Goal: Information Seeking & Learning: Learn about a topic

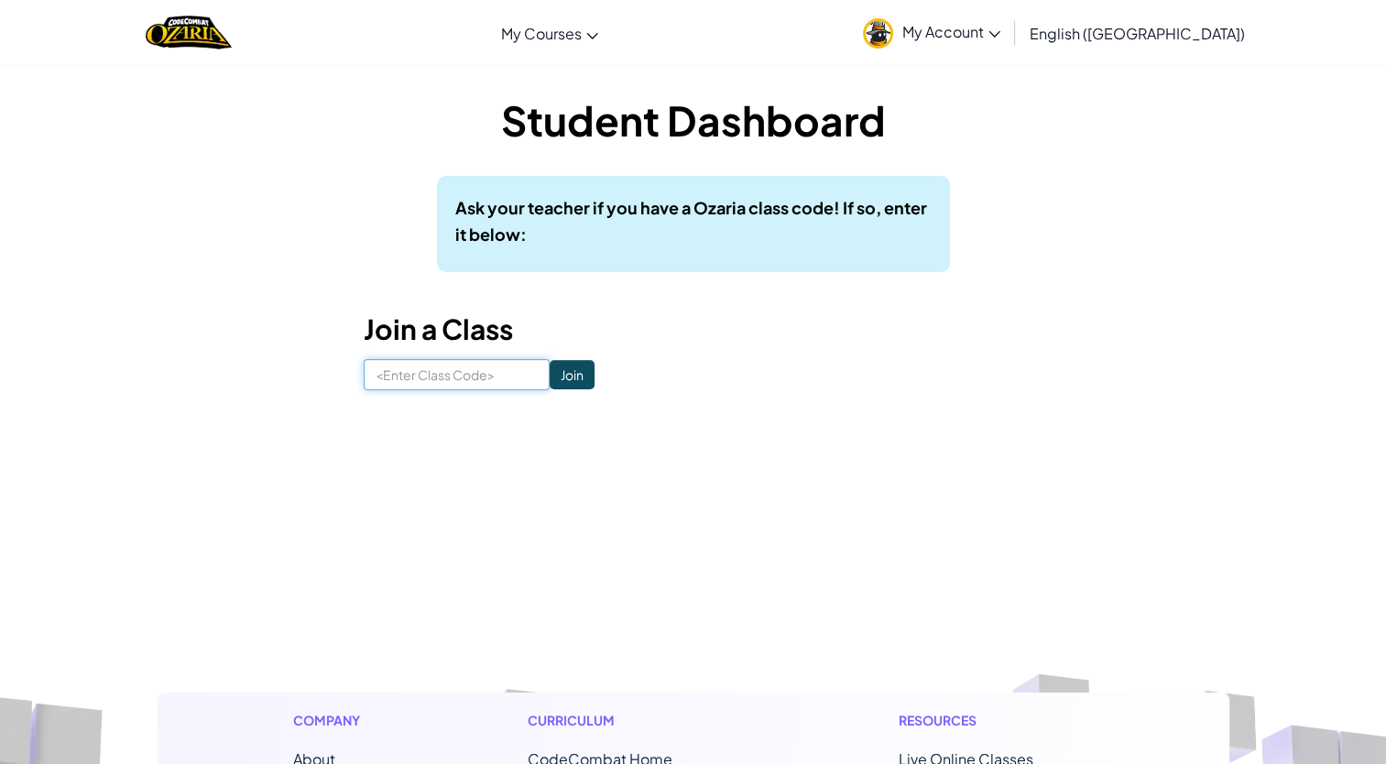
click at [400, 375] on input at bounding box center [457, 374] width 186 height 31
type input "SnowWinDry"
click at [556, 371] on input "Join" at bounding box center [571, 374] width 45 height 29
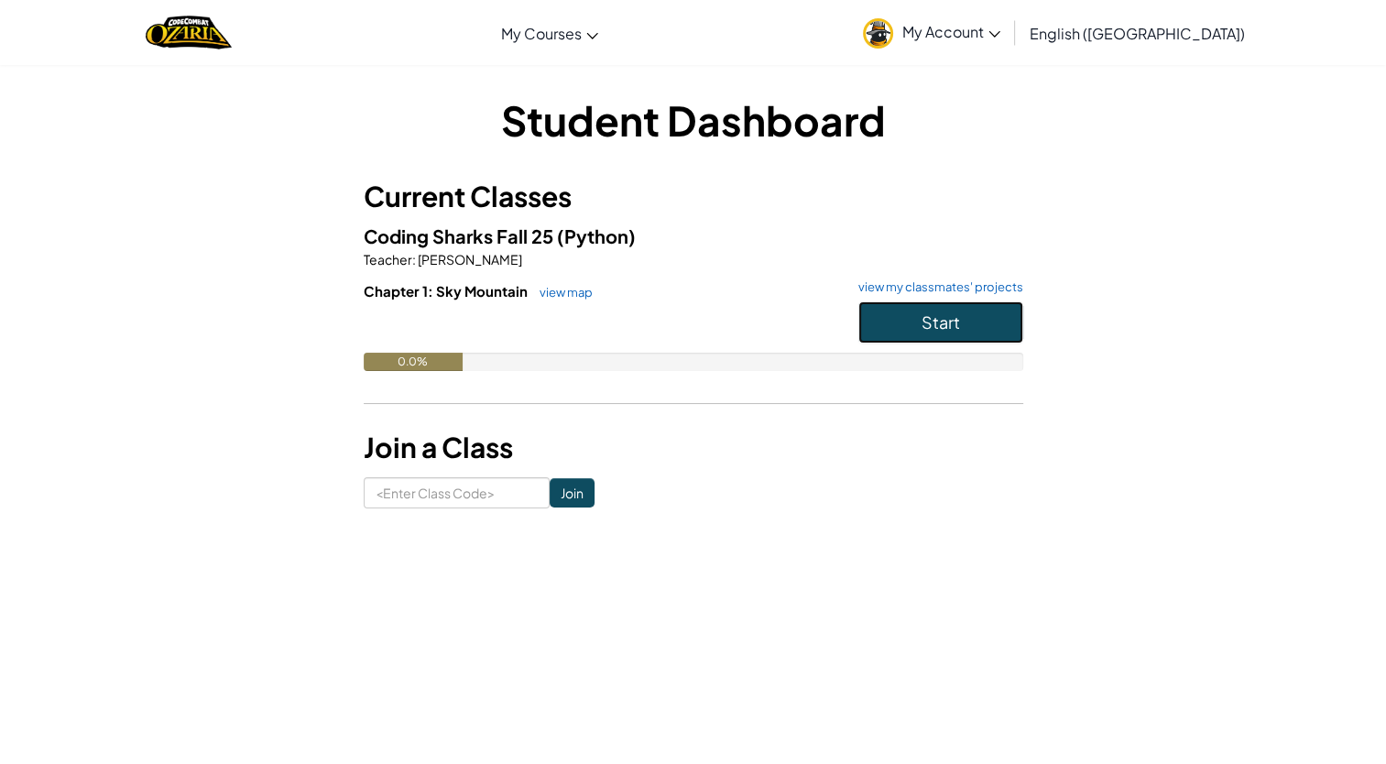
click at [980, 321] on button "Start" at bounding box center [940, 322] width 165 height 42
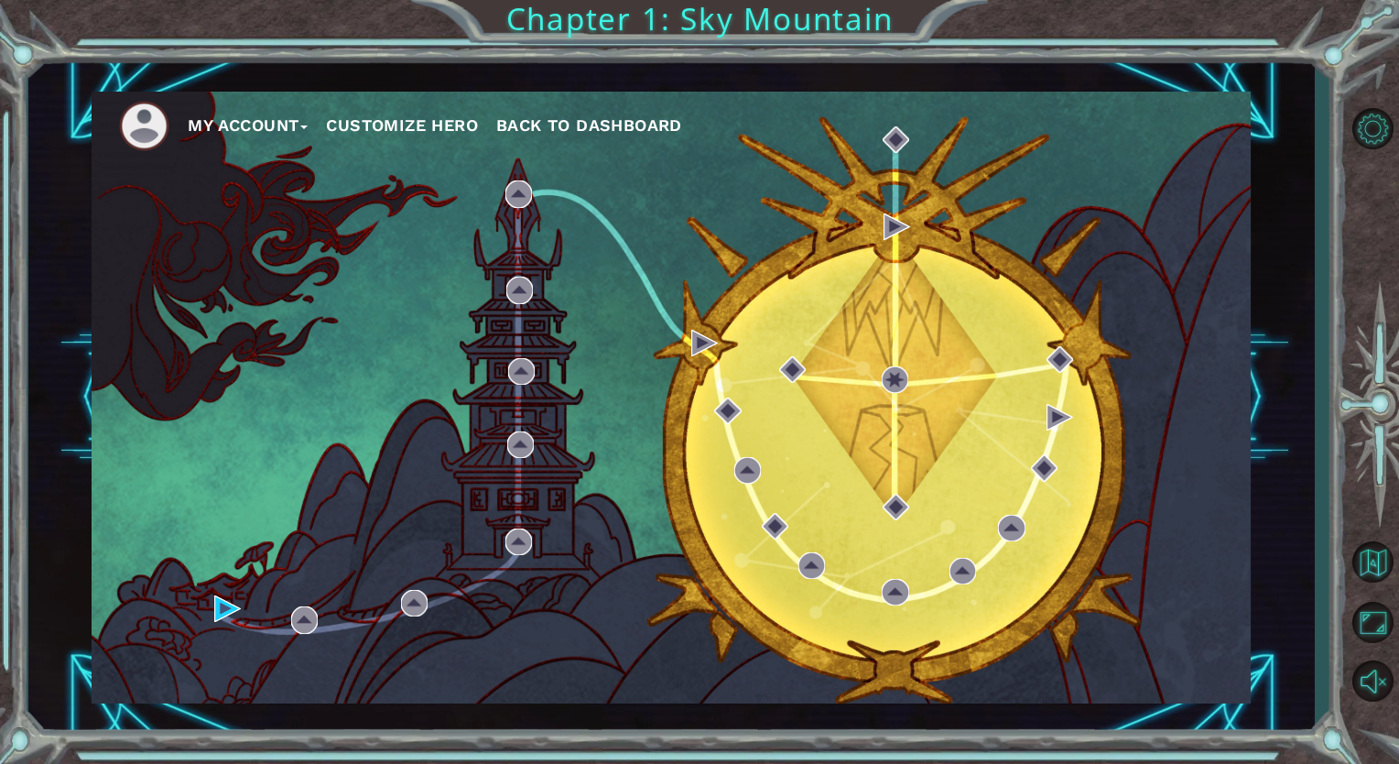
click at [408, 121] on button "Customize Hero" at bounding box center [402, 125] width 152 height 27
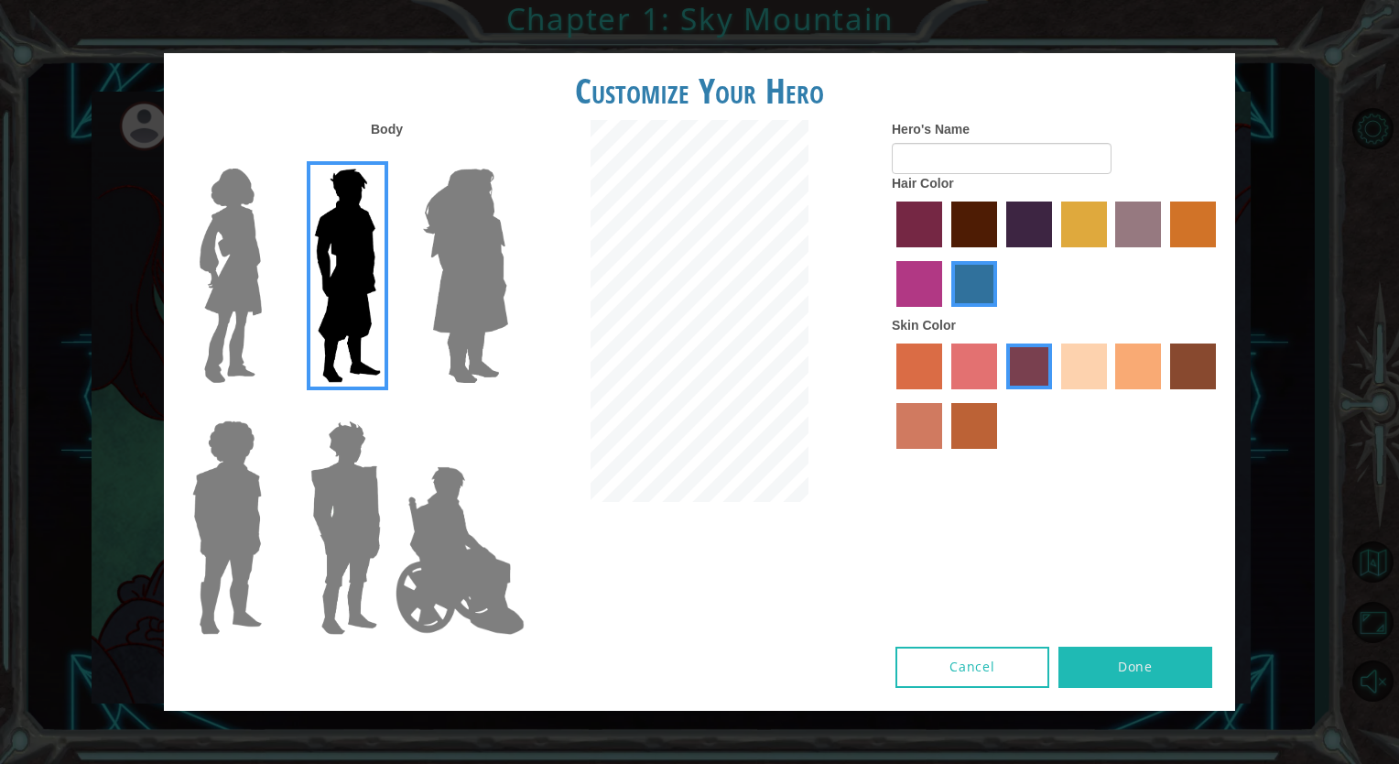
click at [480, 245] on img at bounding box center [466, 275] width 100 height 229
click at [507, 157] on input "Hero Amethyst" at bounding box center [507, 157] width 0 height 0
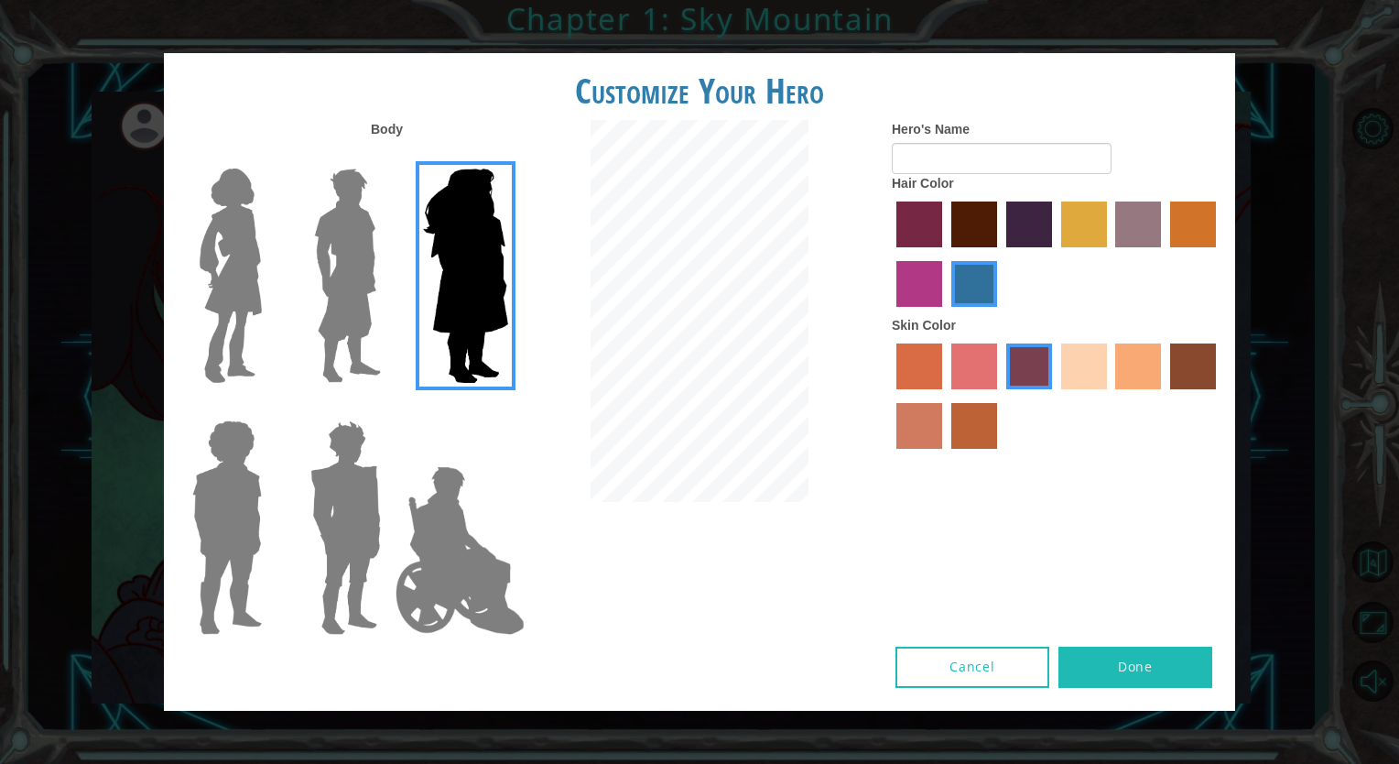
click at [231, 217] on img at bounding box center [230, 275] width 77 height 229
click at [269, 157] on input "Hero Connie" at bounding box center [269, 157] width 0 height 0
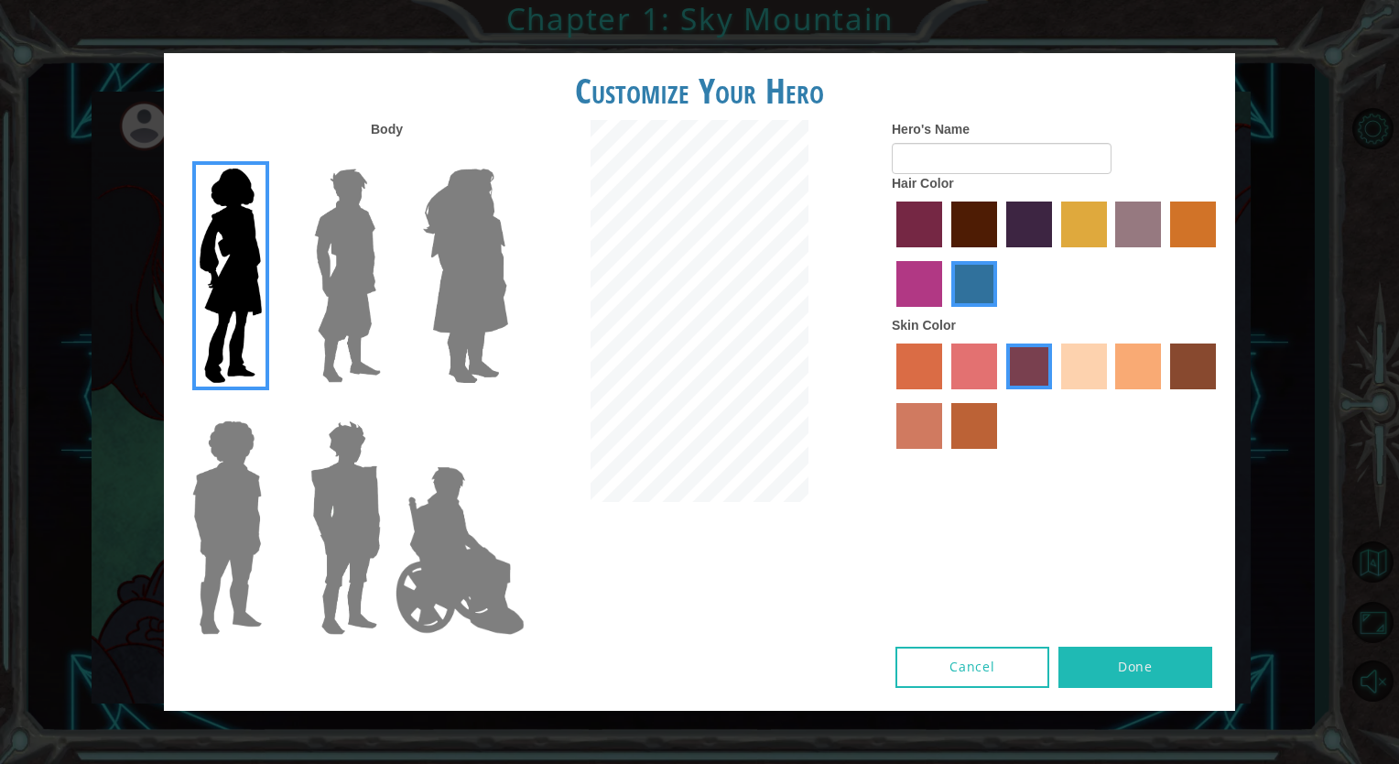
click at [224, 459] on img at bounding box center [227, 527] width 84 height 229
click at [269, 408] on input "Hero Steven" at bounding box center [269, 408] width 0 height 0
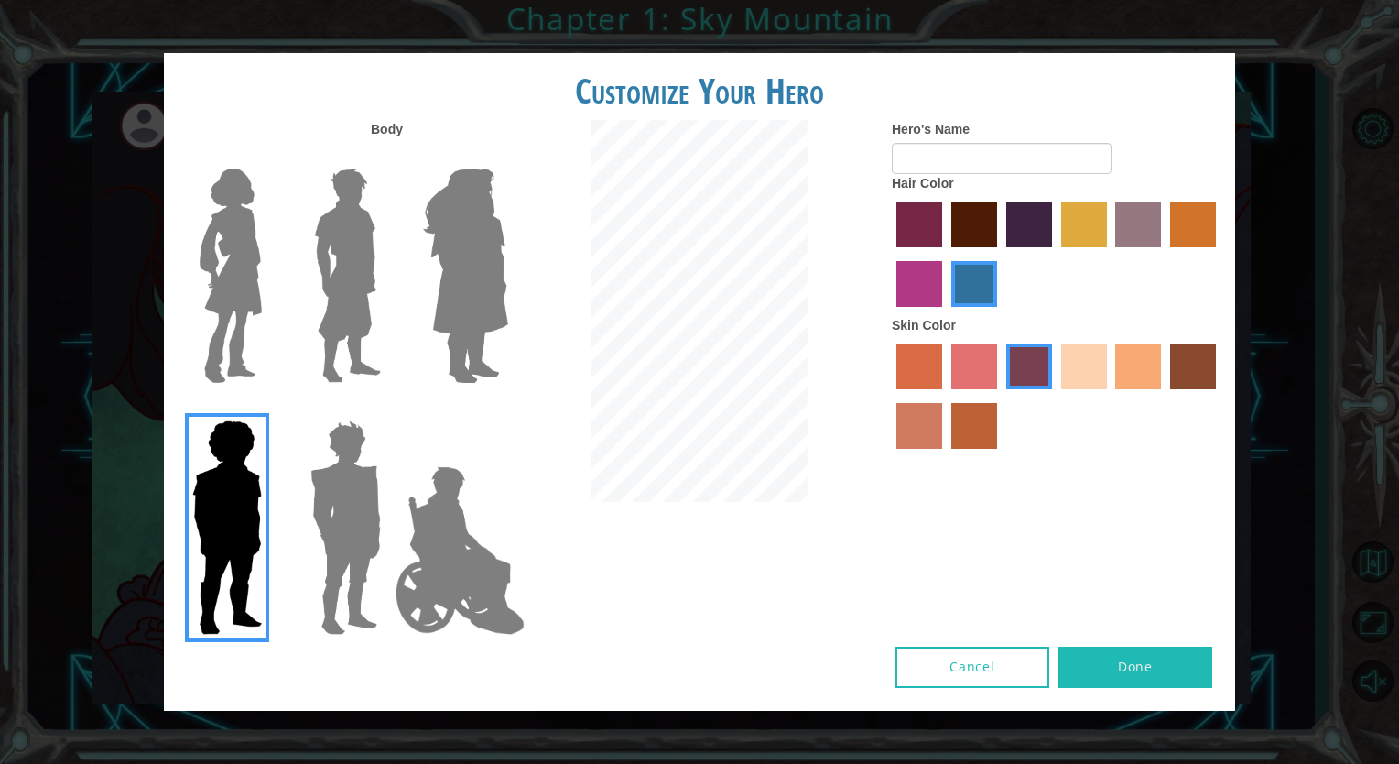
click at [352, 499] on img at bounding box center [345, 527] width 85 height 229
click at [388, 408] on input "Hero Garnet" at bounding box center [388, 408] width 0 height 0
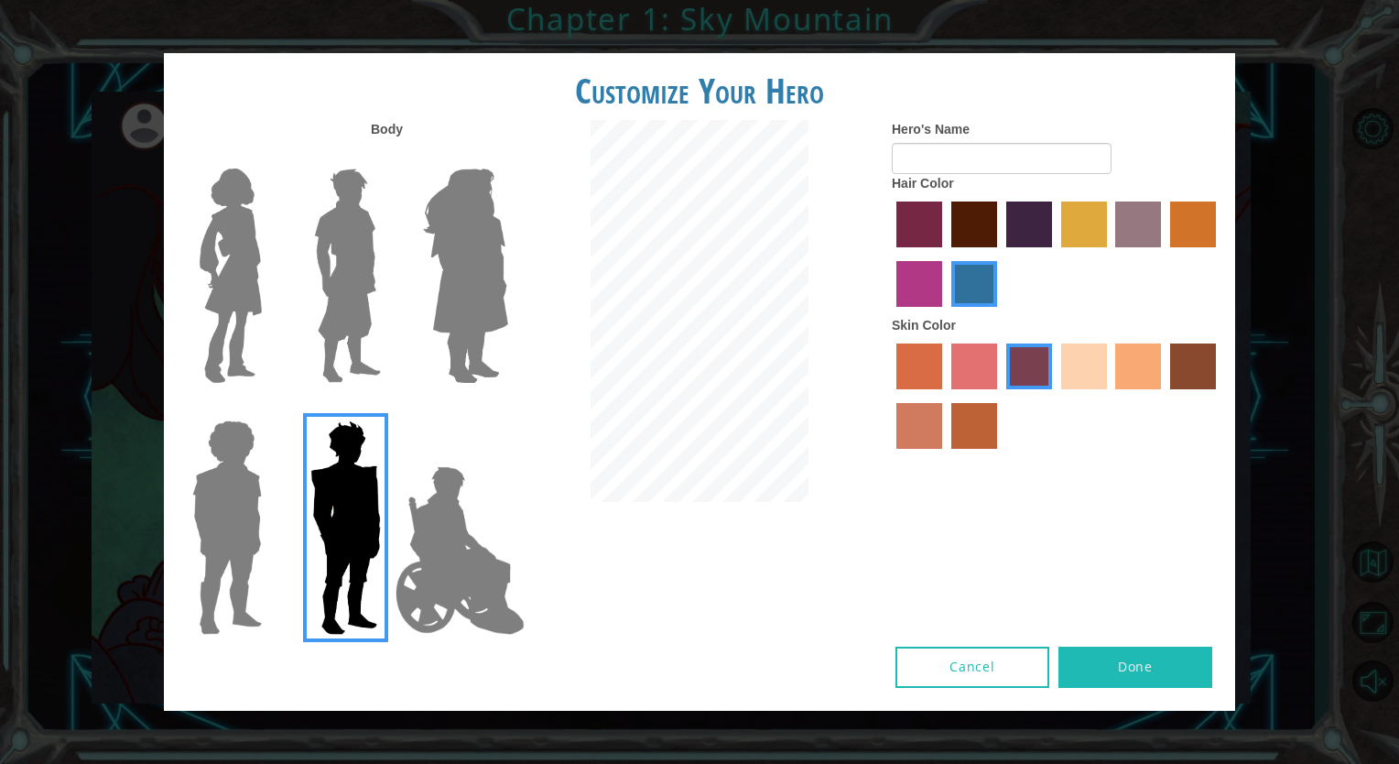
click at [425, 522] on img at bounding box center [460, 550] width 144 height 183
click at [507, 408] on input "Hero Jamie" at bounding box center [507, 408] width 0 height 0
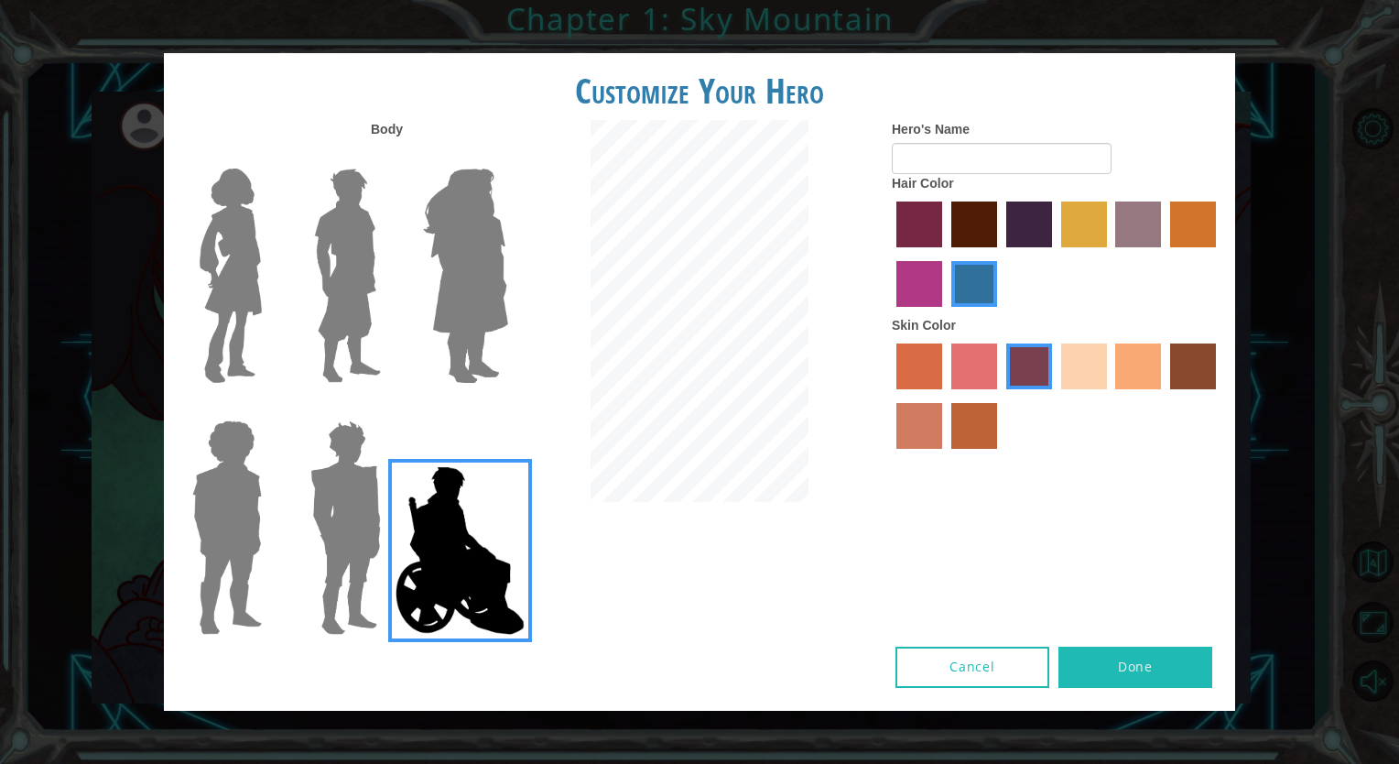
click at [245, 227] on img at bounding box center [230, 275] width 77 height 229
click at [269, 157] on input "Hero Connie" at bounding box center [269, 157] width 0 height 0
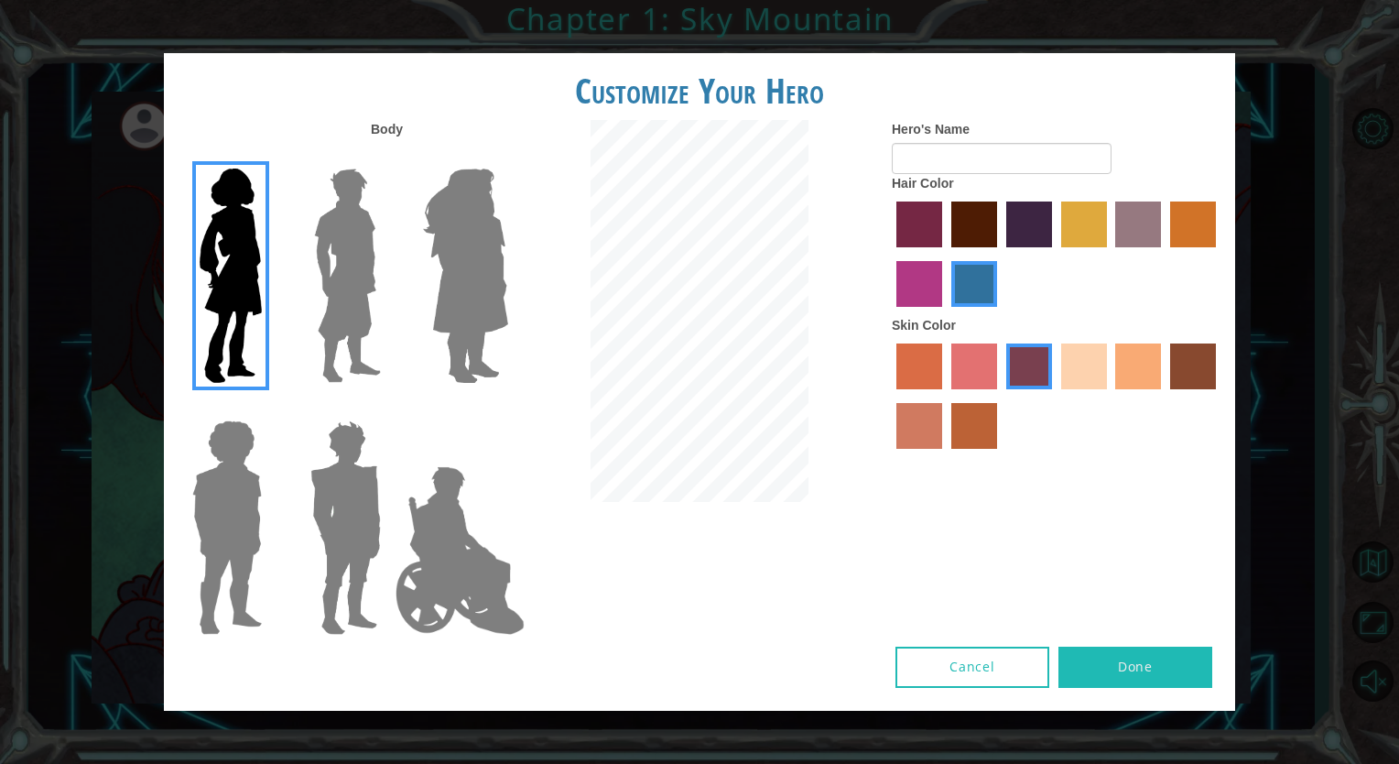
click at [1094, 375] on label "sandy beach skin color" at bounding box center [1084, 366] width 46 height 46
click at [1055, 396] on input "sandy beach skin color" at bounding box center [1055, 396] width 0 height 0
click at [974, 239] on label "maroon hair color" at bounding box center [974, 224] width 46 height 46
click at [945, 254] on input "maroon hair color" at bounding box center [945, 254] width 0 height 0
click at [908, 230] on label "paprika hair color" at bounding box center [920, 224] width 46 height 46
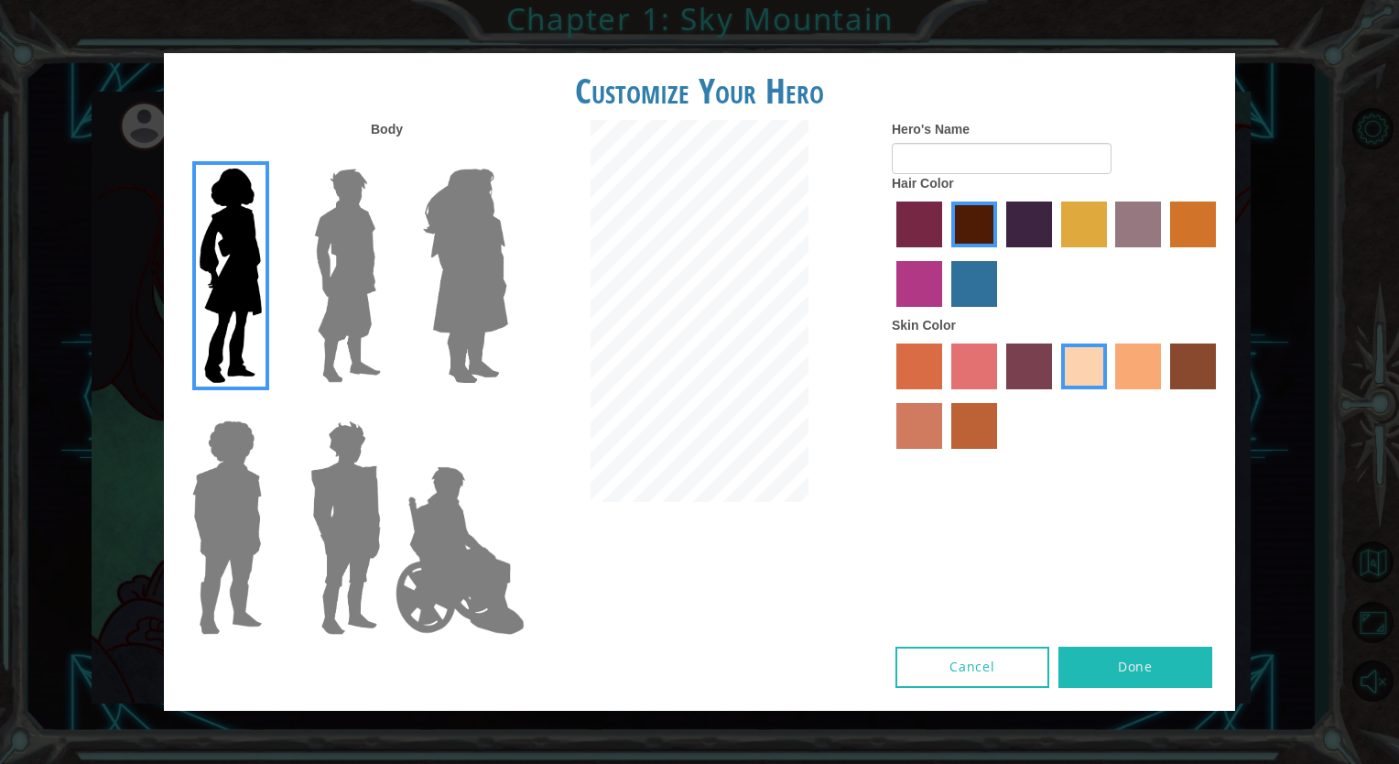
click at [890, 254] on input "paprika hair color" at bounding box center [890, 254] width 0 height 0
click at [922, 280] on label "medium red violet hair color" at bounding box center [920, 284] width 46 height 46
click at [1219, 254] on input "medium red violet hair color" at bounding box center [1219, 254] width 0 height 0
click at [1165, 223] on div at bounding box center [1057, 256] width 330 height 119
click at [1147, 223] on label "bazaar hair color" at bounding box center [1138, 224] width 46 height 46
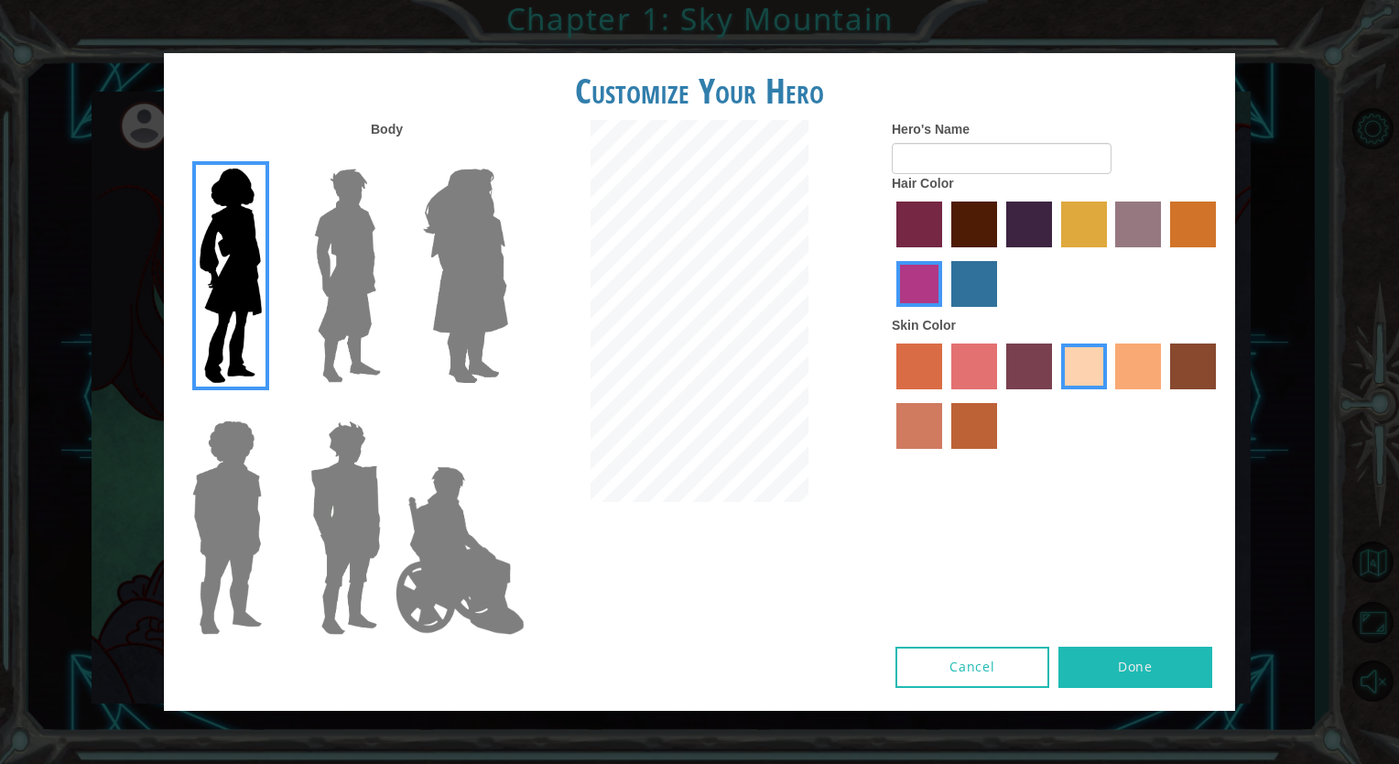
click at [1110, 254] on input "bazaar hair color" at bounding box center [1110, 254] width 0 height 0
click at [904, 216] on label "paprika hair color" at bounding box center [920, 224] width 46 height 46
click at [890, 254] on input "paprika hair color" at bounding box center [890, 254] width 0 height 0
click at [954, 172] on input "Hero's Name" at bounding box center [1002, 158] width 220 height 31
click at [337, 294] on img at bounding box center [348, 275] width 82 height 229
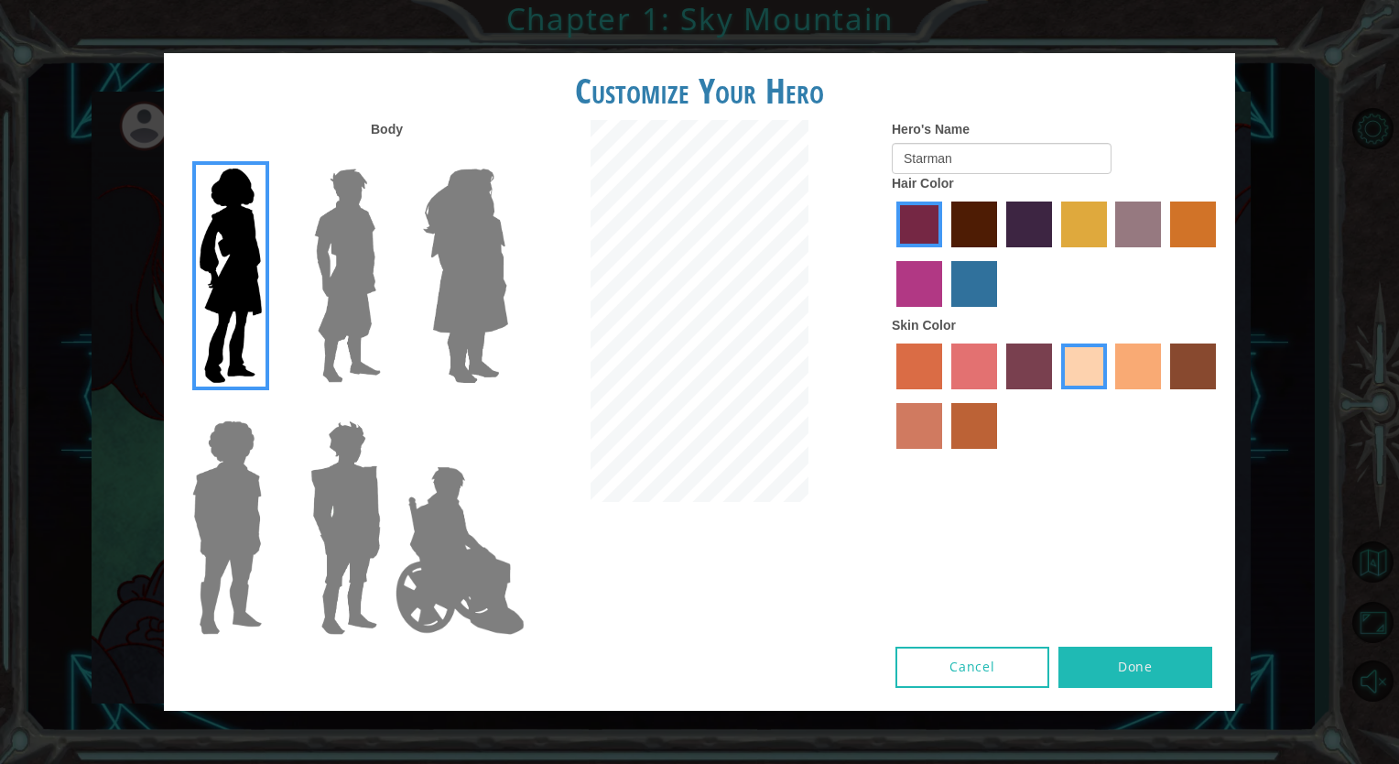
click at [388, 157] on input "Hero Lars" at bounding box center [388, 157] width 0 height 0
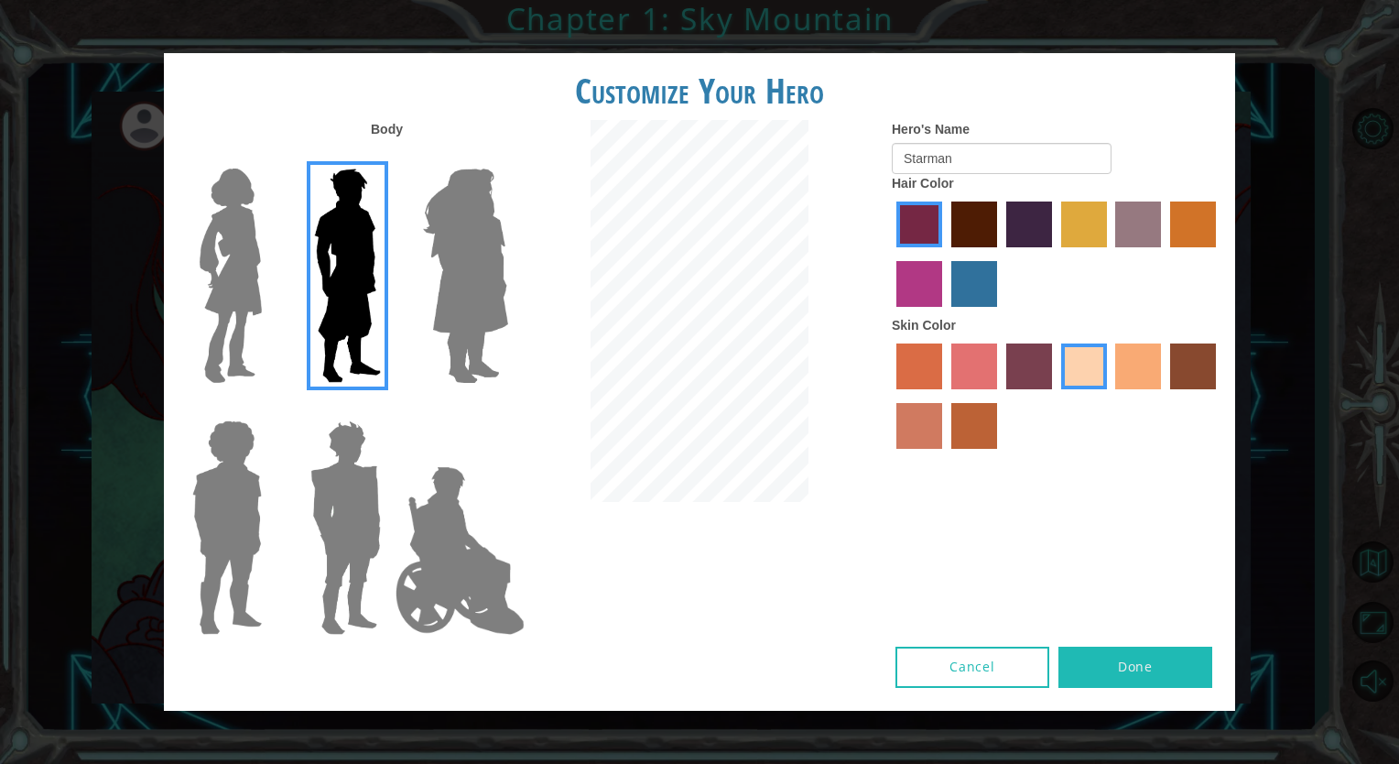
click at [245, 302] on img at bounding box center [230, 275] width 77 height 229
click at [269, 157] on input "Hero Connie" at bounding box center [269, 157] width 0 height 0
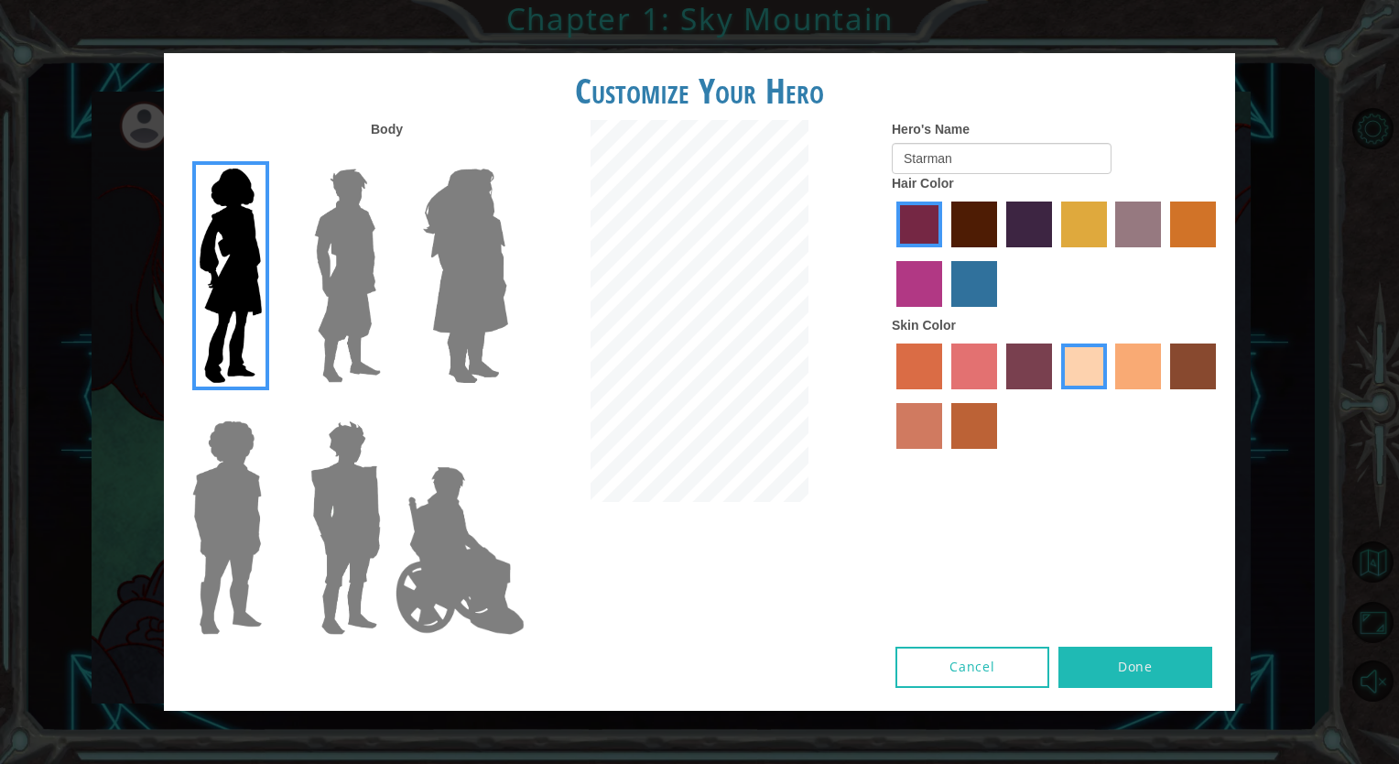
click at [462, 293] on img at bounding box center [466, 275] width 100 height 229
click at [507, 157] on input "Hero Amethyst" at bounding box center [507, 157] width 0 height 0
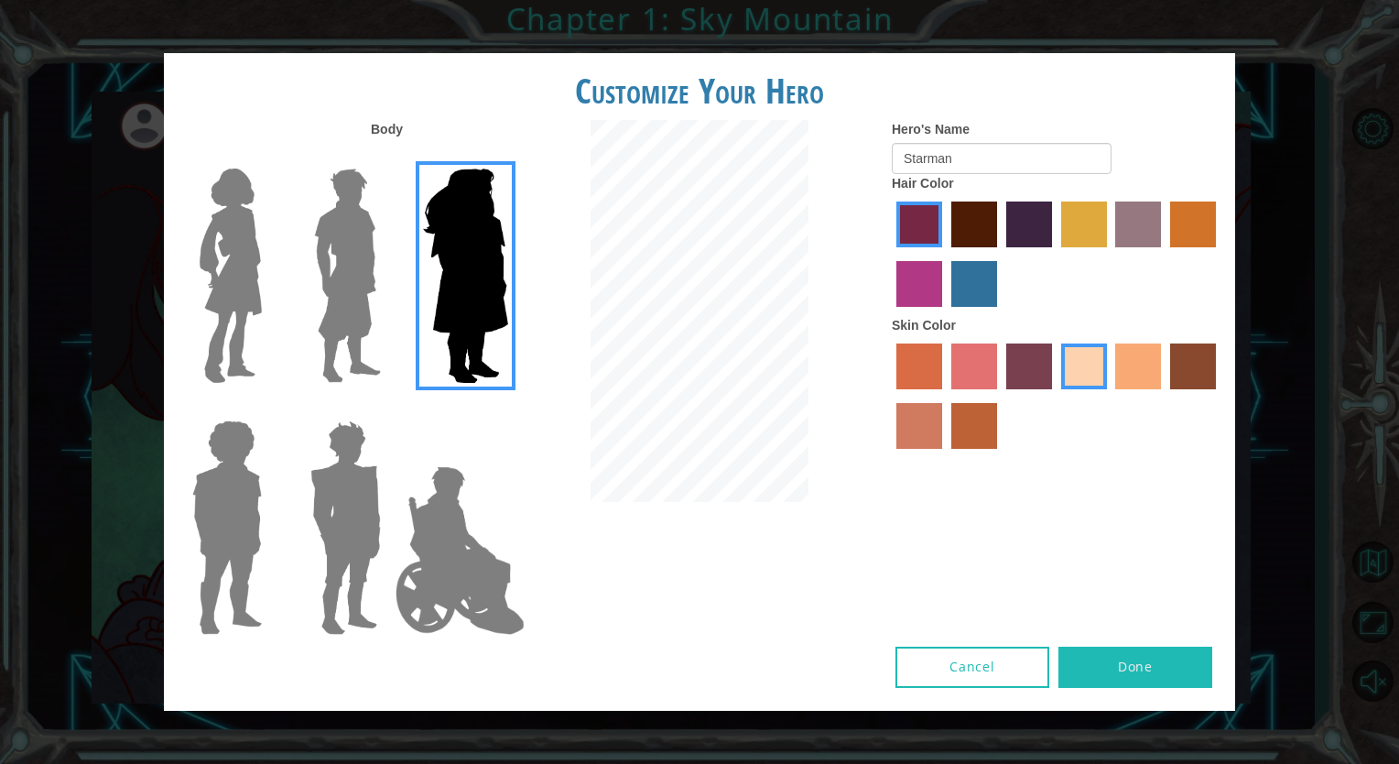
click at [246, 288] on img at bounding box center [230, 275] width 77 height 229
click at [269, 157] on input "Hero Connie" at bounding box center [269, 157] width 0 height 0
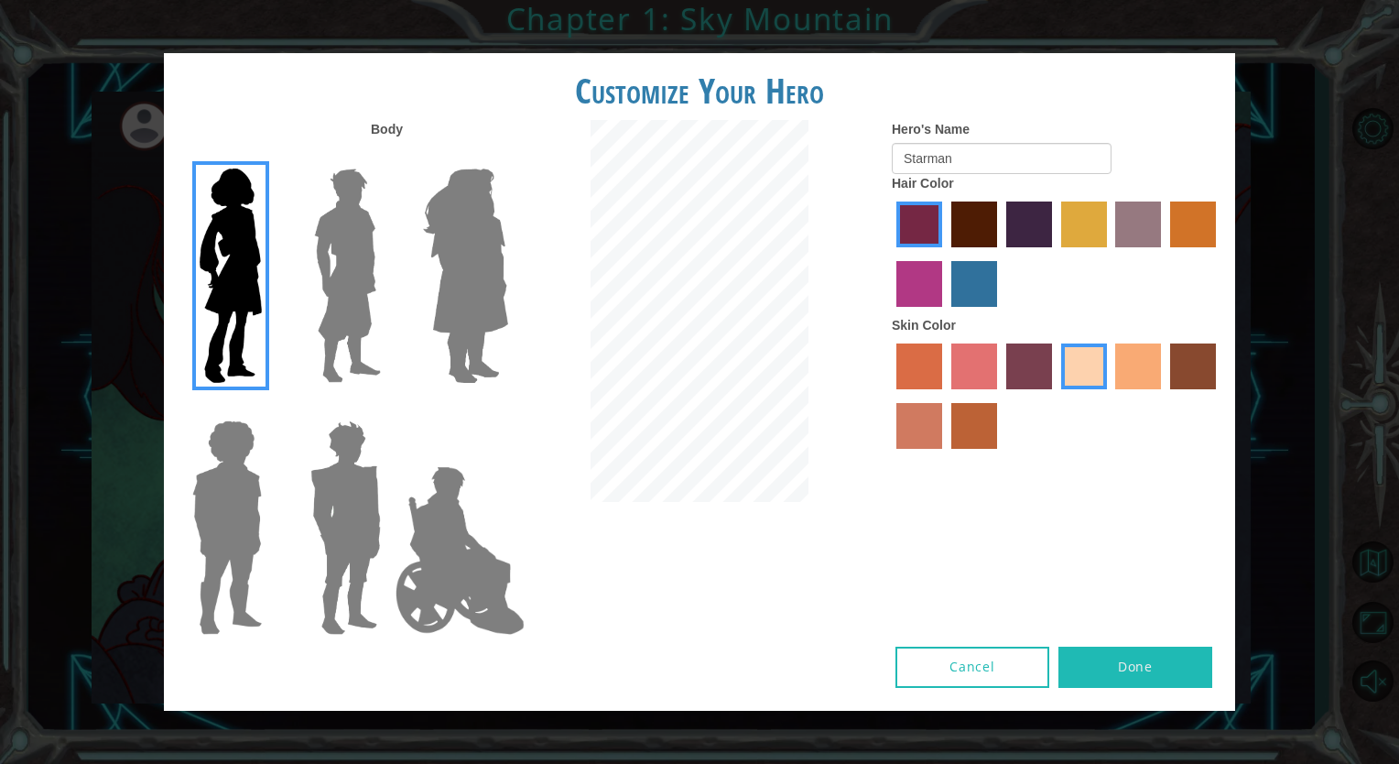
click at [340, 491] on img at bounding box center [345, 527] width 85 height 229
click at [388, 408] on input "Hero Garnet" at bounding box center [388, 408] width 0 height 0
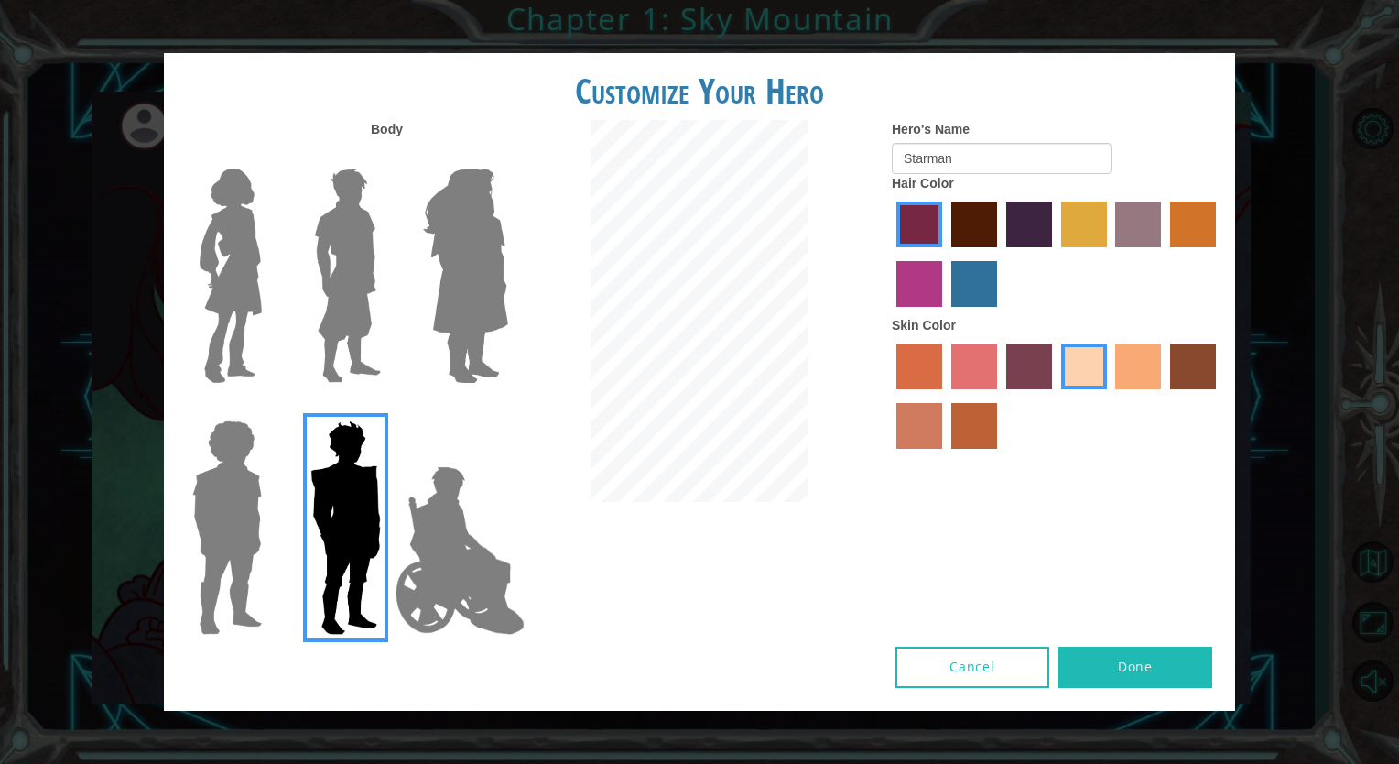
click at [245, 484] on img at bounding box center [227, 527] width 84 height 229
click at [269, 408] on input "Hero Steven" at bounding box center [269, 408] width 0 height 0
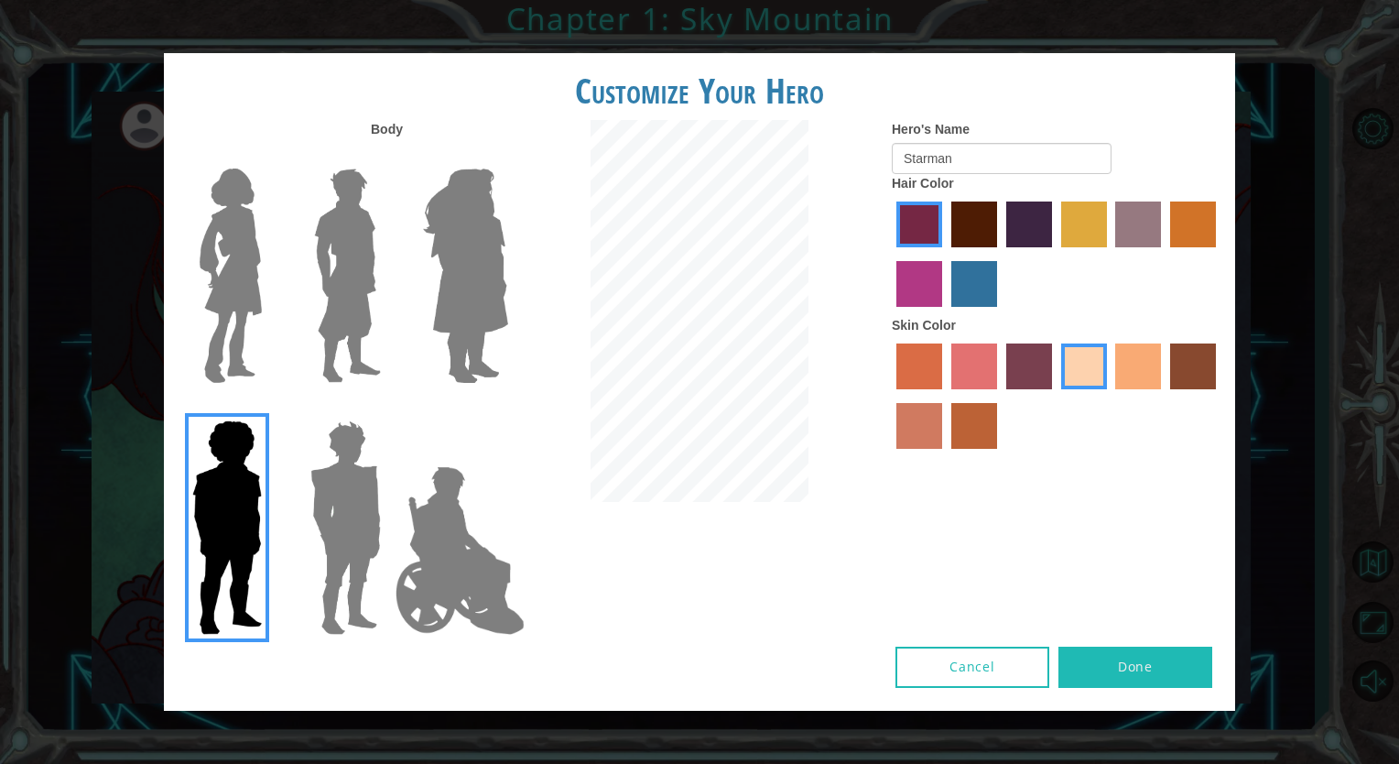
click at [447, 559] on img at bounding box center [460, 550] width 144 height 183
click at [507, 408] on input "Hero Jamie" at bounding box center [507, 408] width 0 height 0
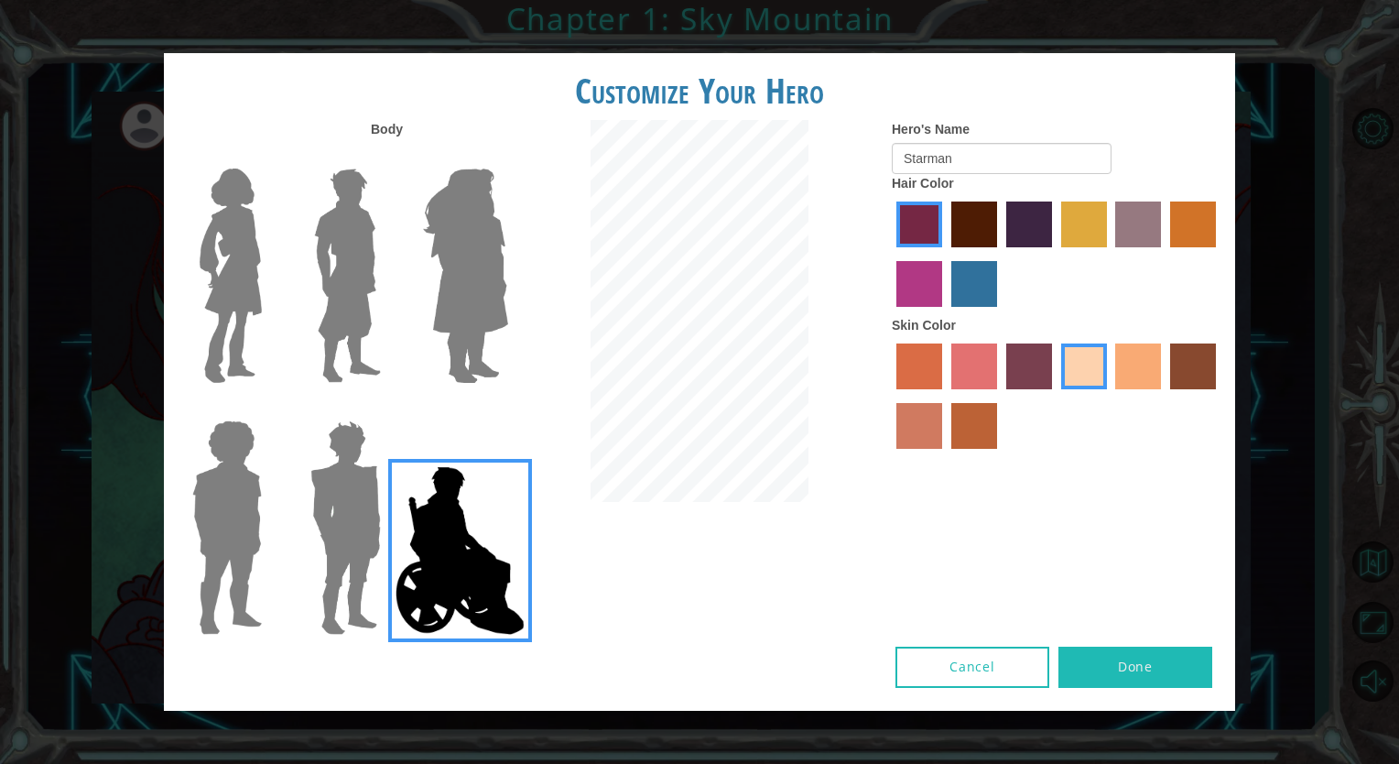
click at [213, 369] on img at bounding box center [230, 275] width 77 height 229
click at [269, 157] on input "Hero Connie" at bounding box center [269, 157] width 0 height 0
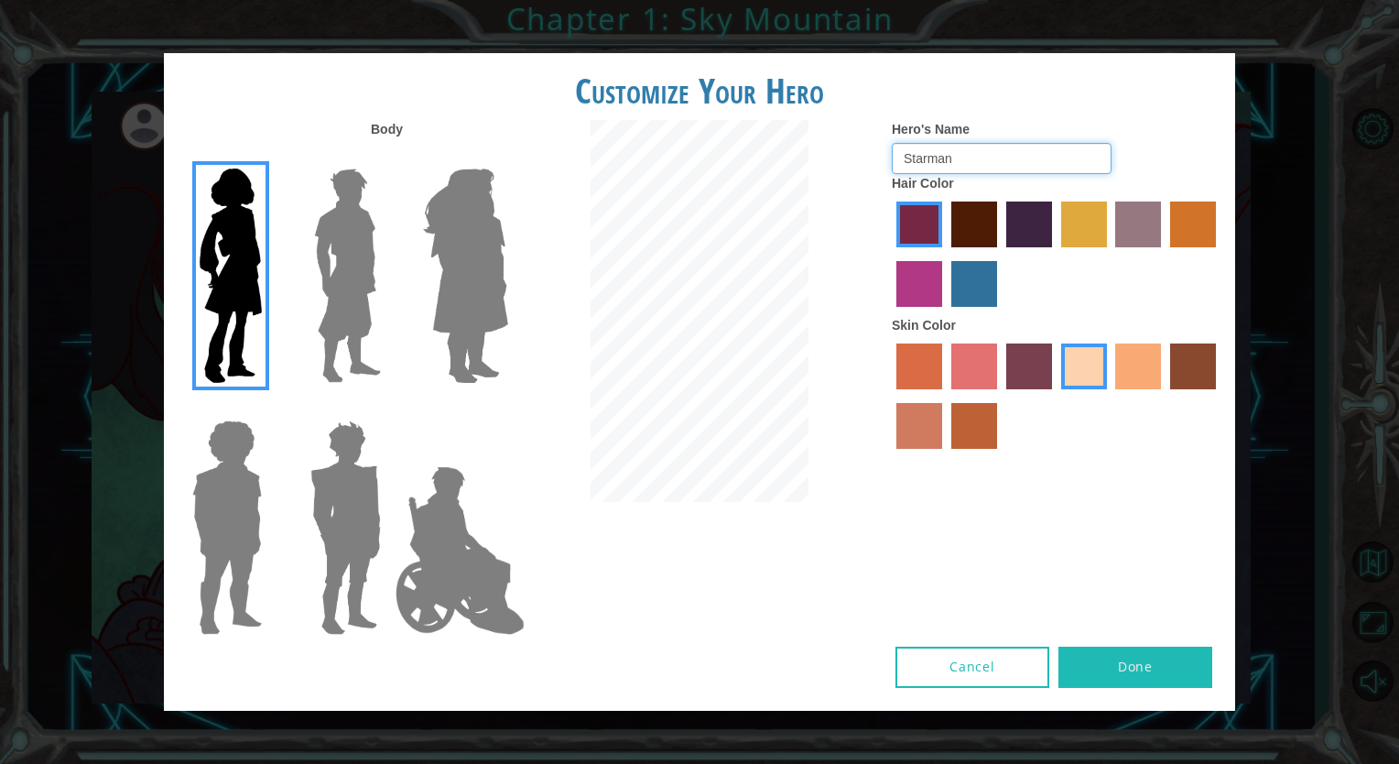
click at [1040, 166] on input "Starman" at bounding box center [1002, 158] width 220 height 31
type input "S"
type input "Art3mis"
click at [1161, 674] on button "Done" at bounding box center [1136, 667] width 154 height 41
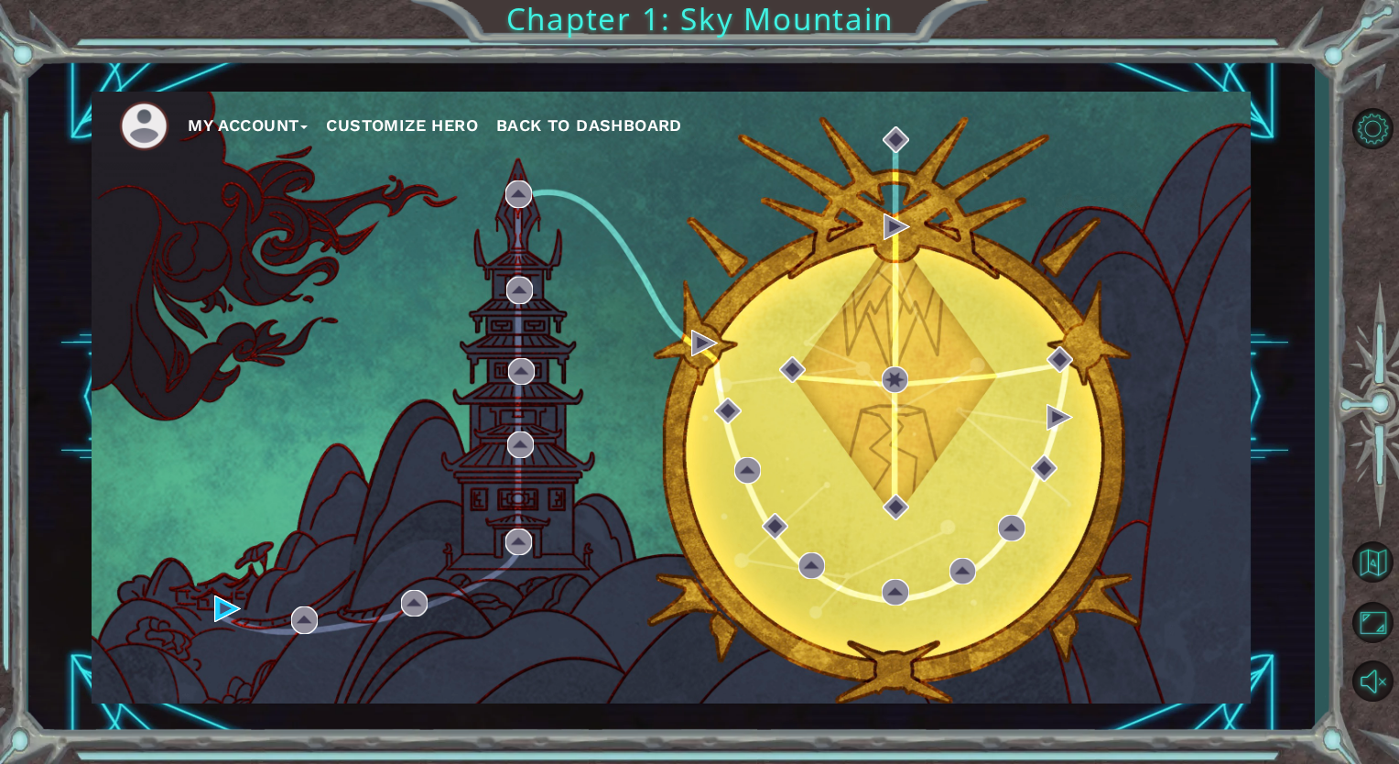
click at [403, 125] on button "Customize Hero" at bounding box center [402, 125] width 152 height 27
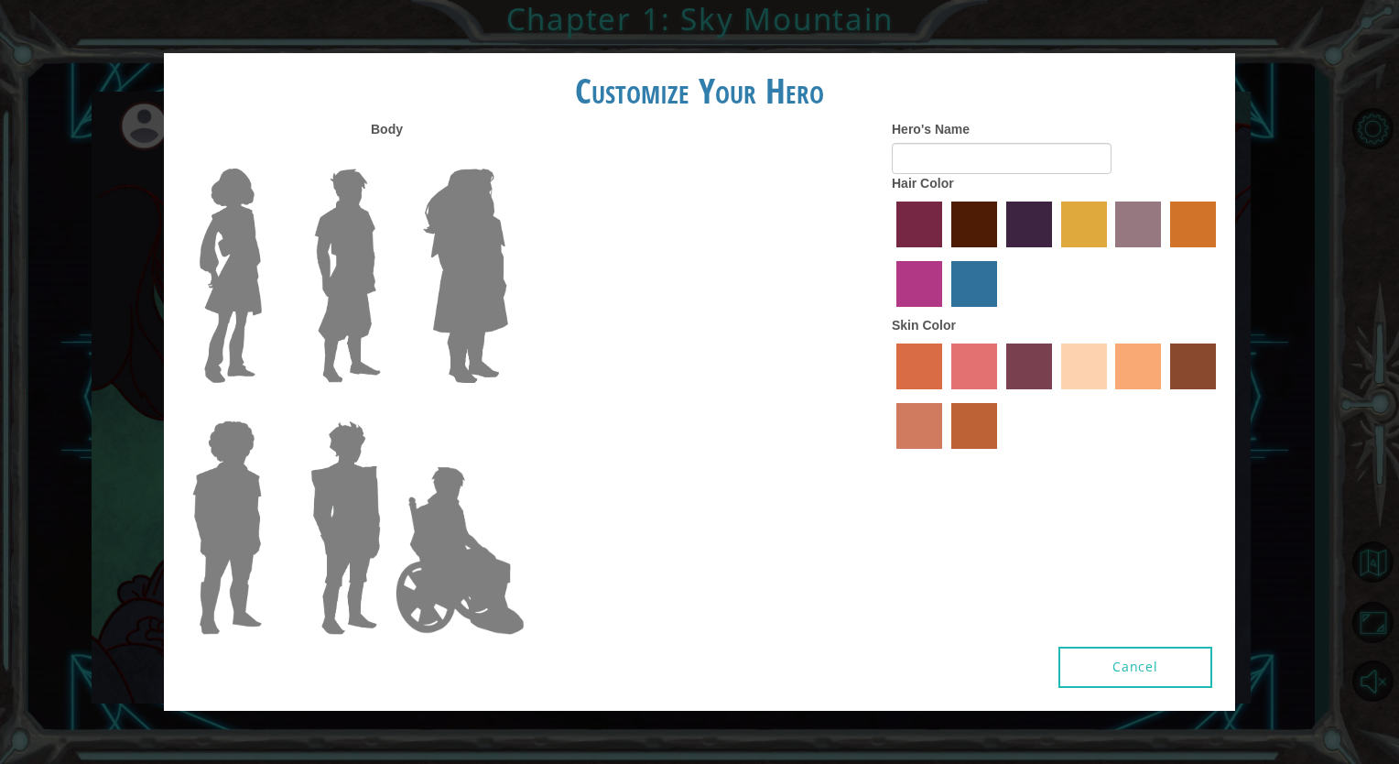
type input "Art3mis"
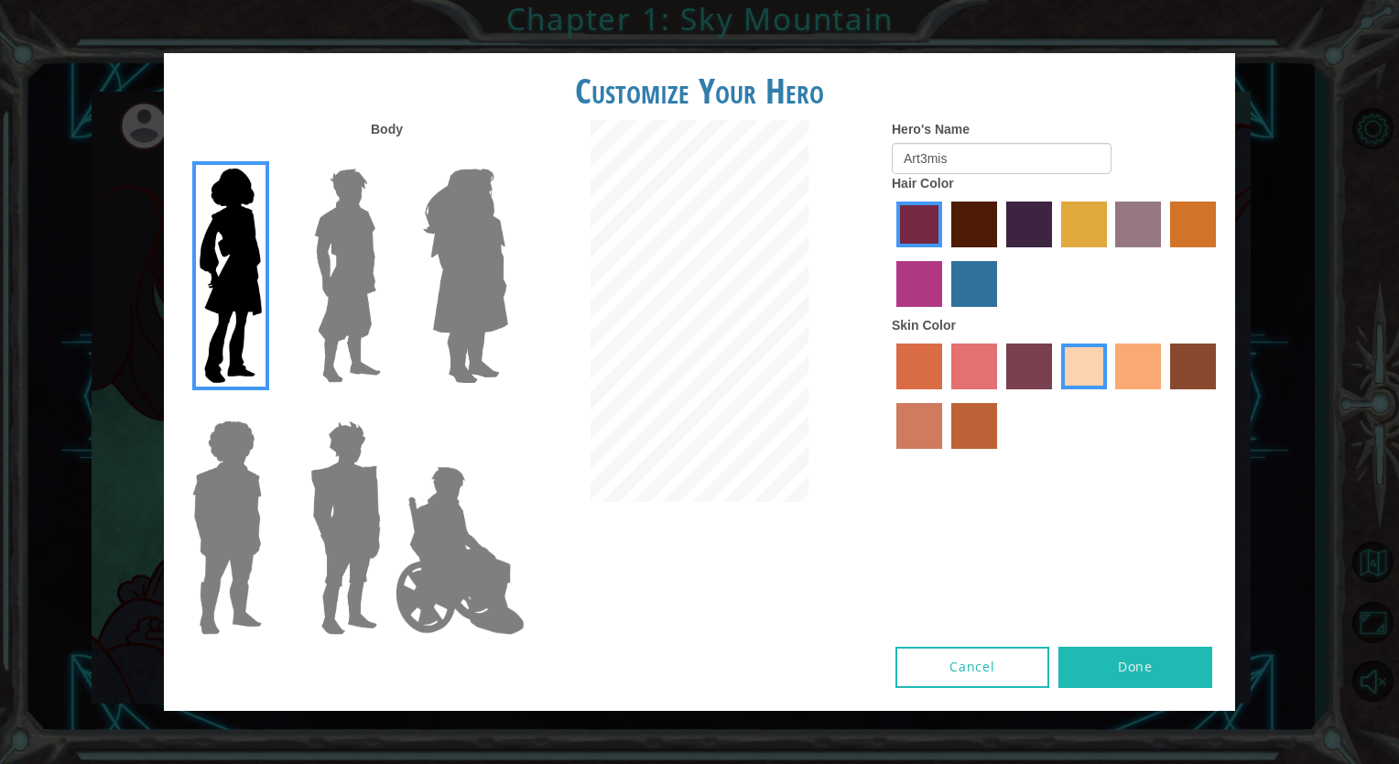
click at [1091, 657] on button "Done" at bounding box center [1136, 667] width 154 height 41
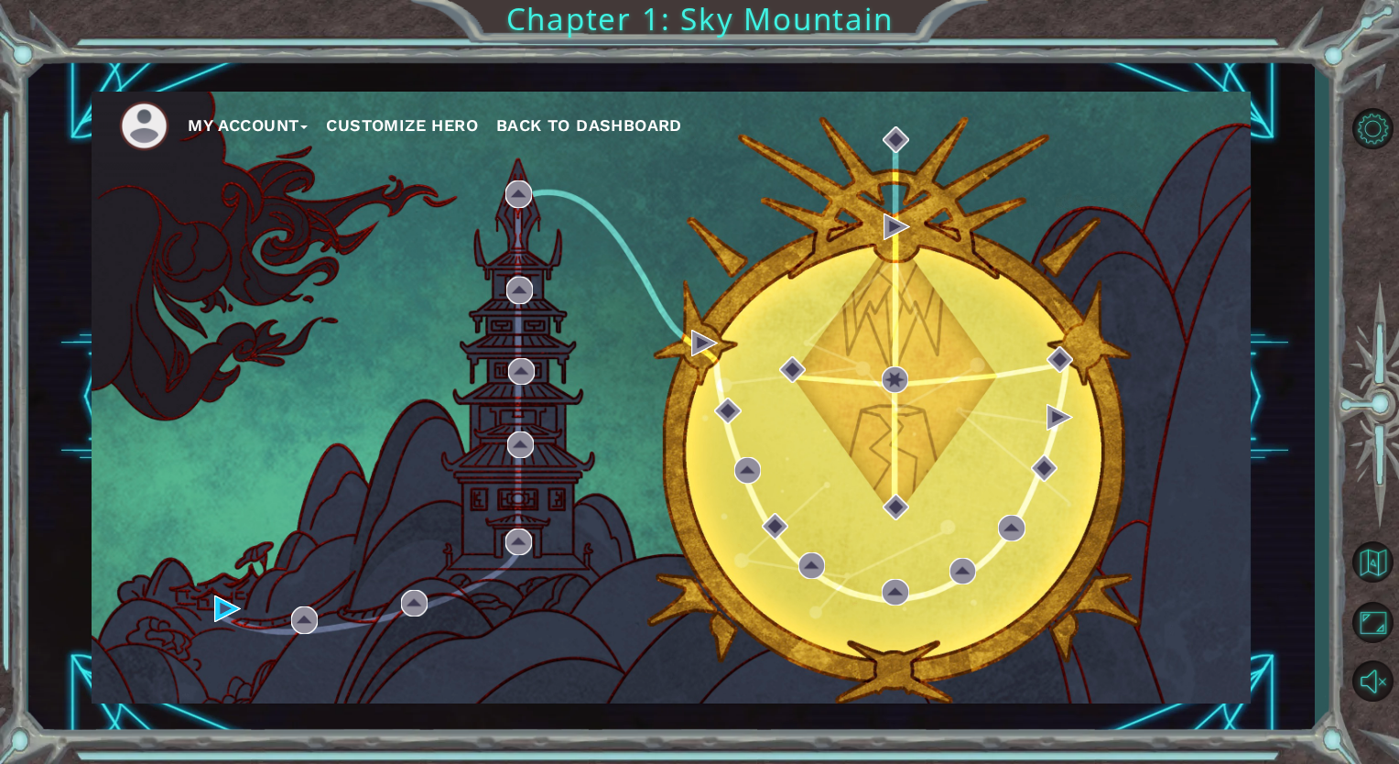
click at [147, 130] on img at bounding box center [144, 126] width 50 height 50
click at [242, 130] on button "My Account" at bounding box center [248, 125] width 120 height 27
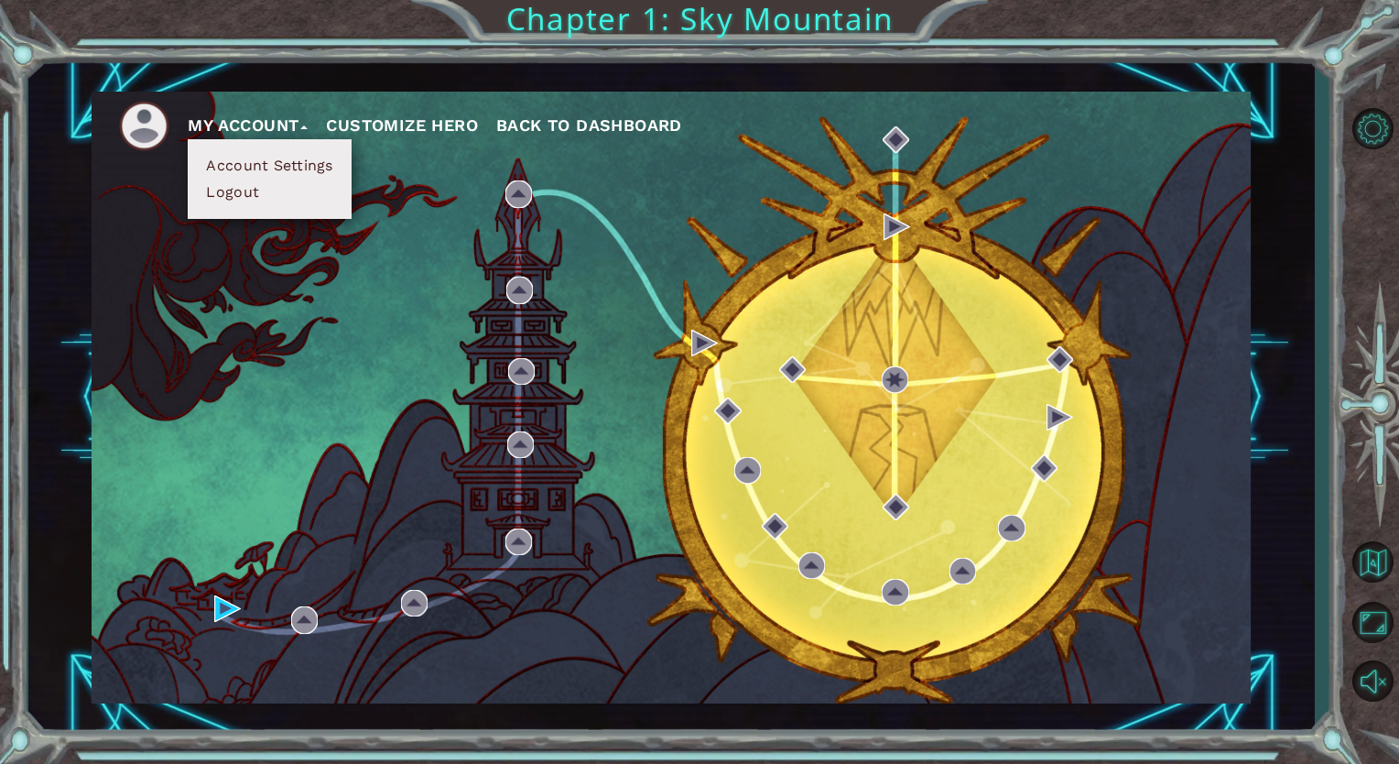
click at [242, 130] on button "My Account" at bounding box center [248, 125] width 120 height 27
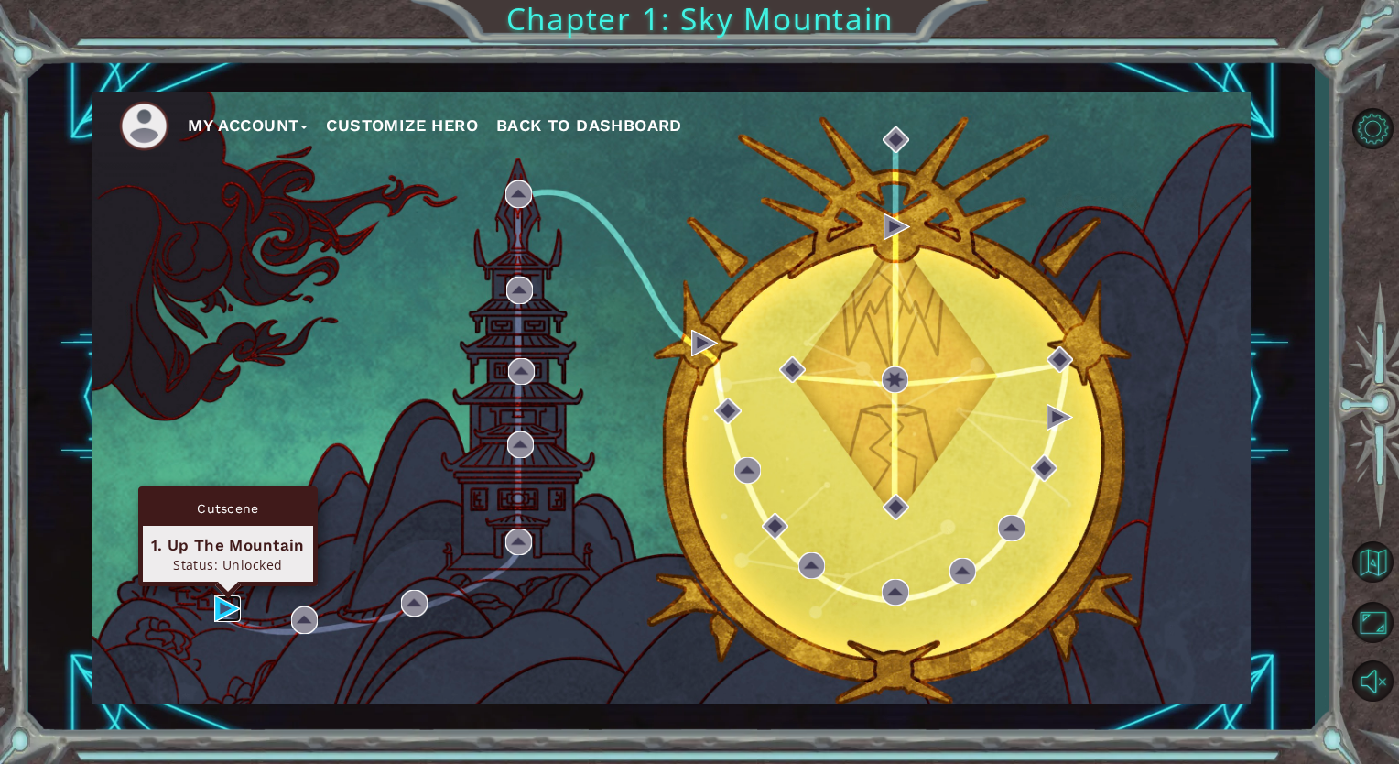
click at [224, 599] on img at bounding box center [227, 608] width 27 height 27
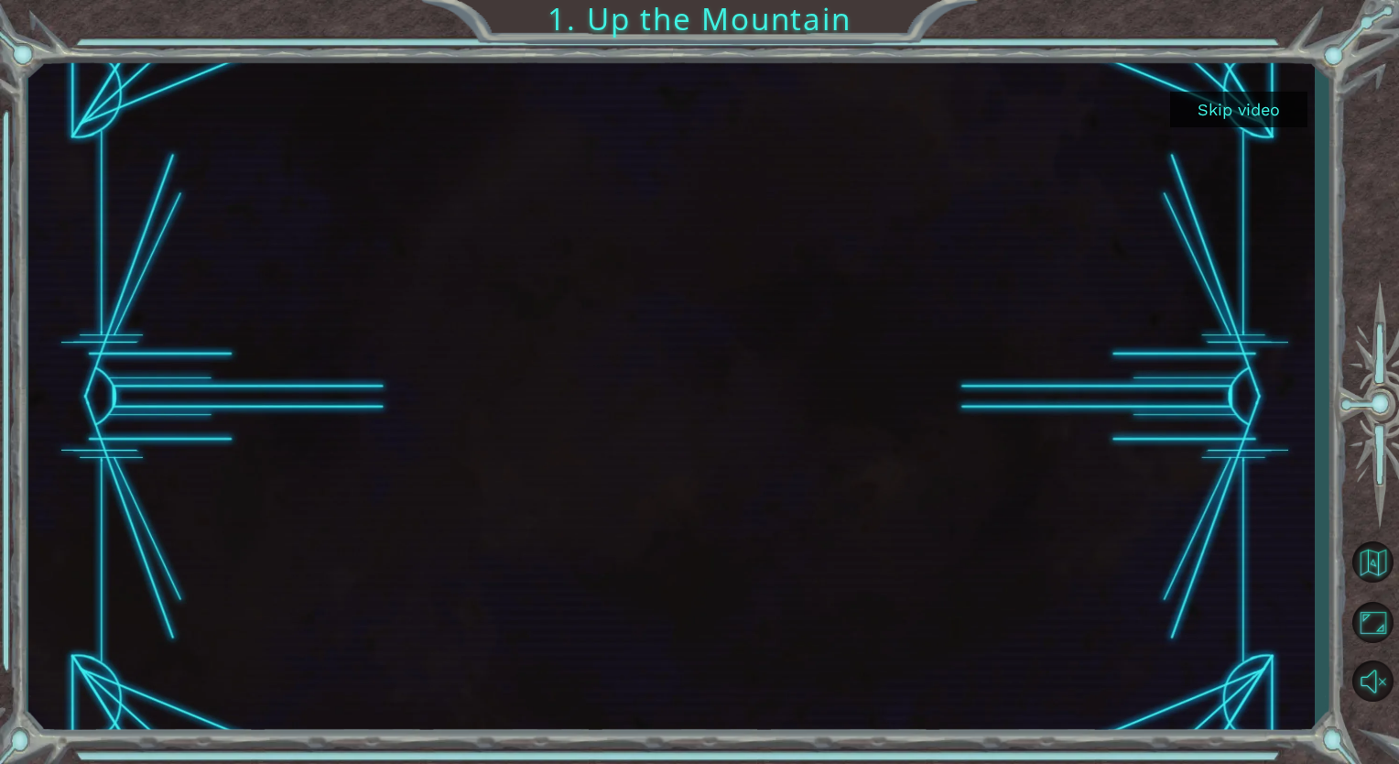
click at [1231, 103] on button "Skip video" at bounding box center [1238, 110] width 137 height 36
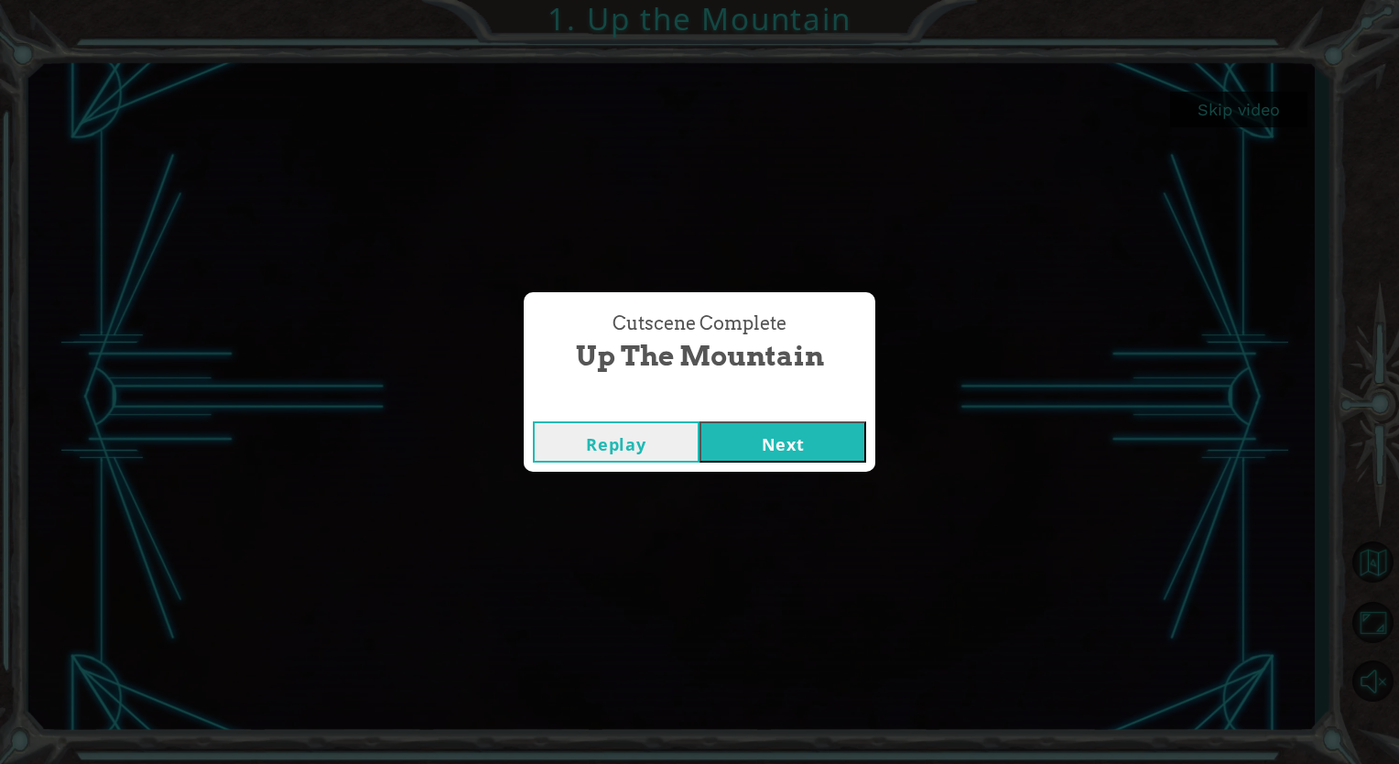
click at [795, 446] on button "Next" at bounding box center [783, 441] width 167 height 41
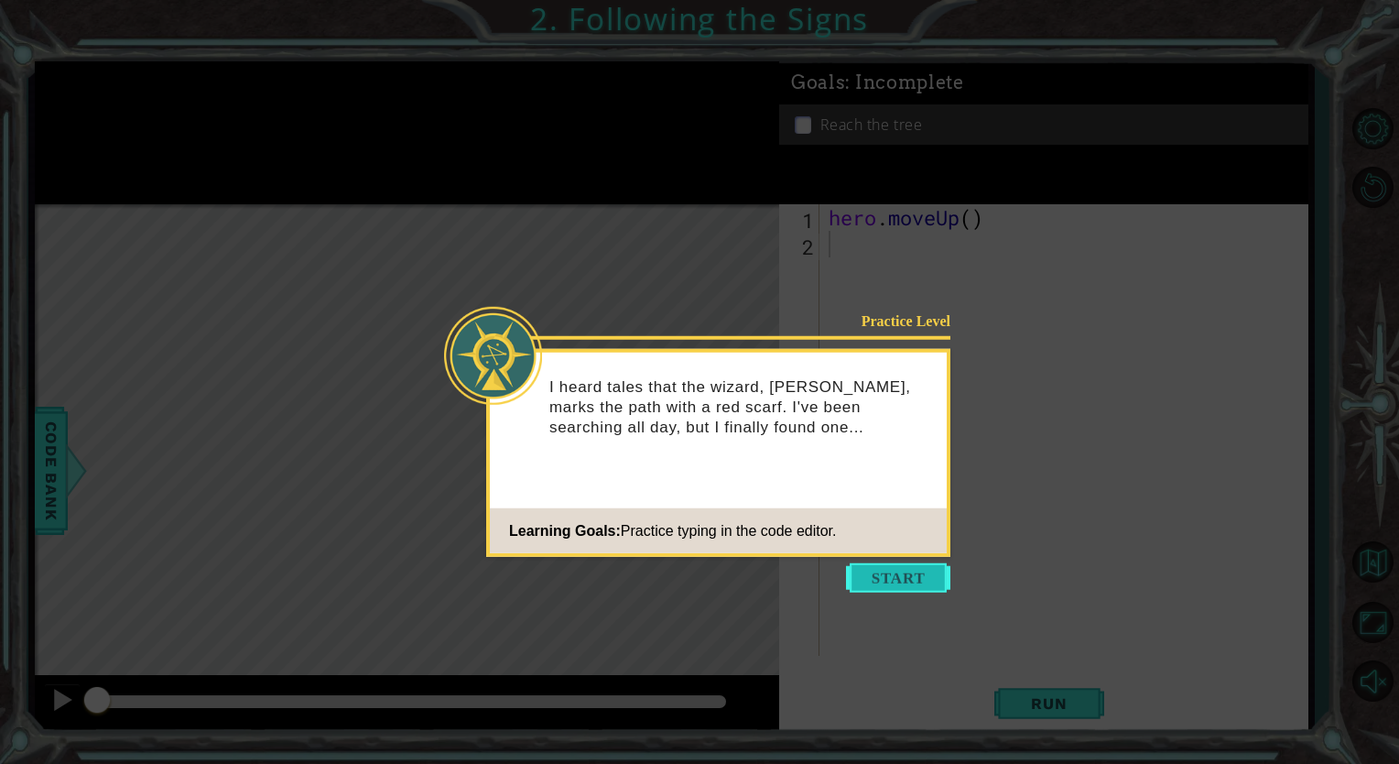
click at [910, 582] on button "Start" at bounding box center [898, 577] width 104 height 29
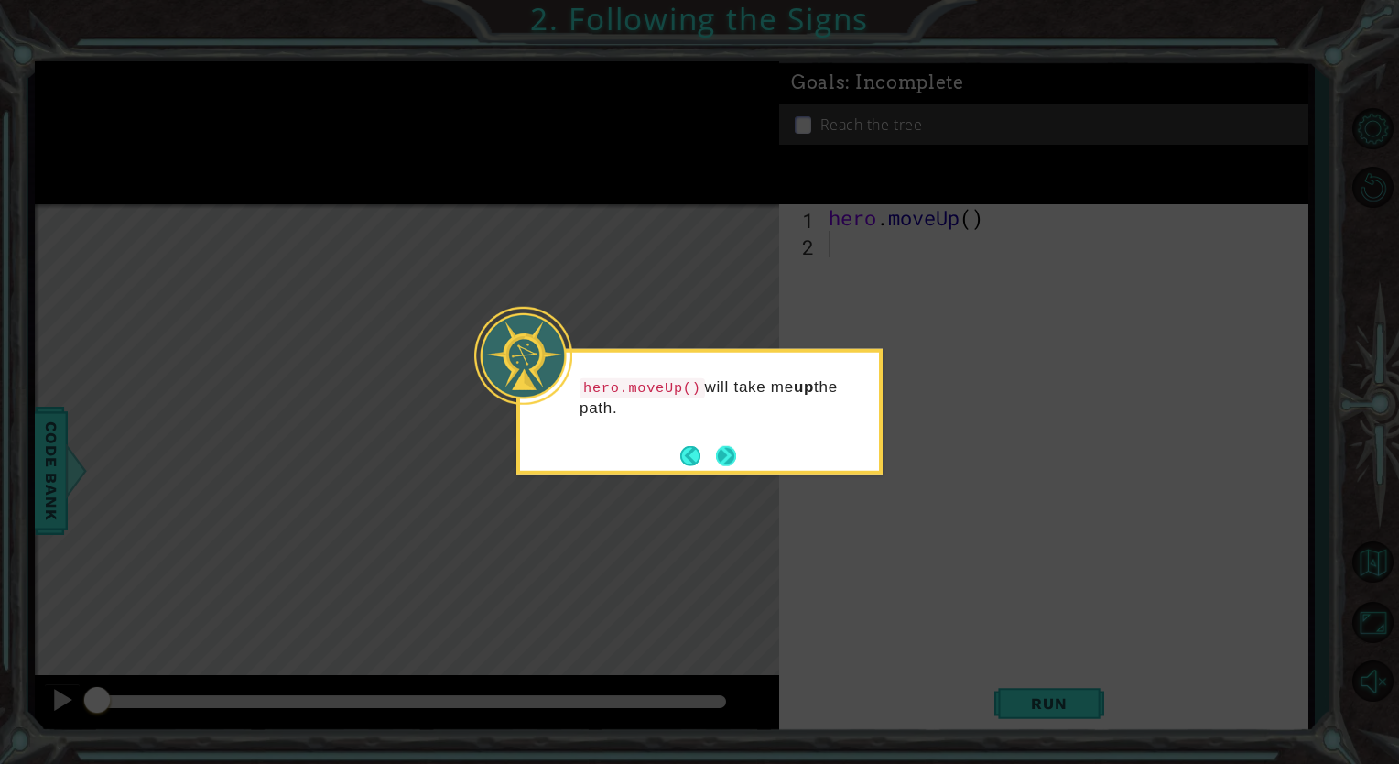
click at [725, 448] on button "Next" at bounding box center [726, 455] width 23 height 23
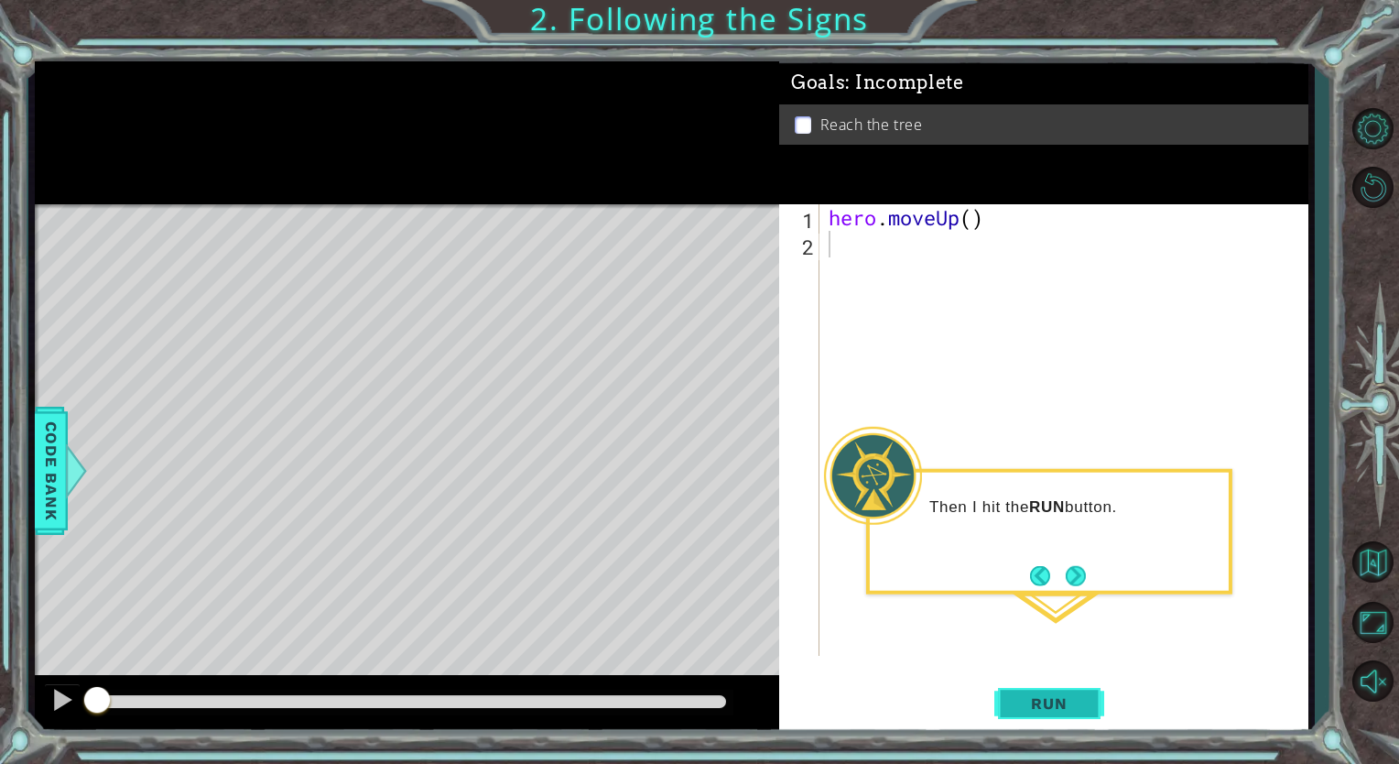
click at [1017, 695] on span "Run" at bounding box center [1049, 703] width 72 height 18
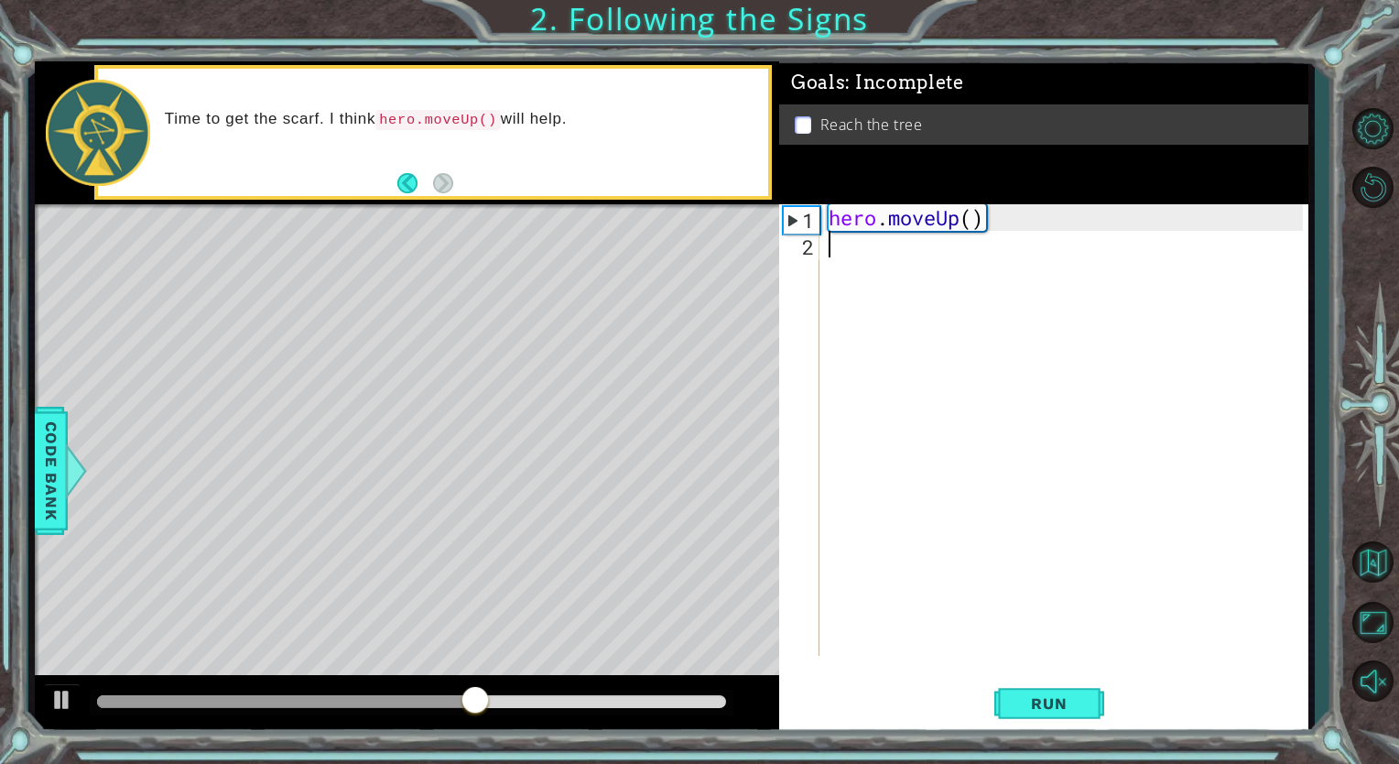
type textarea "h"
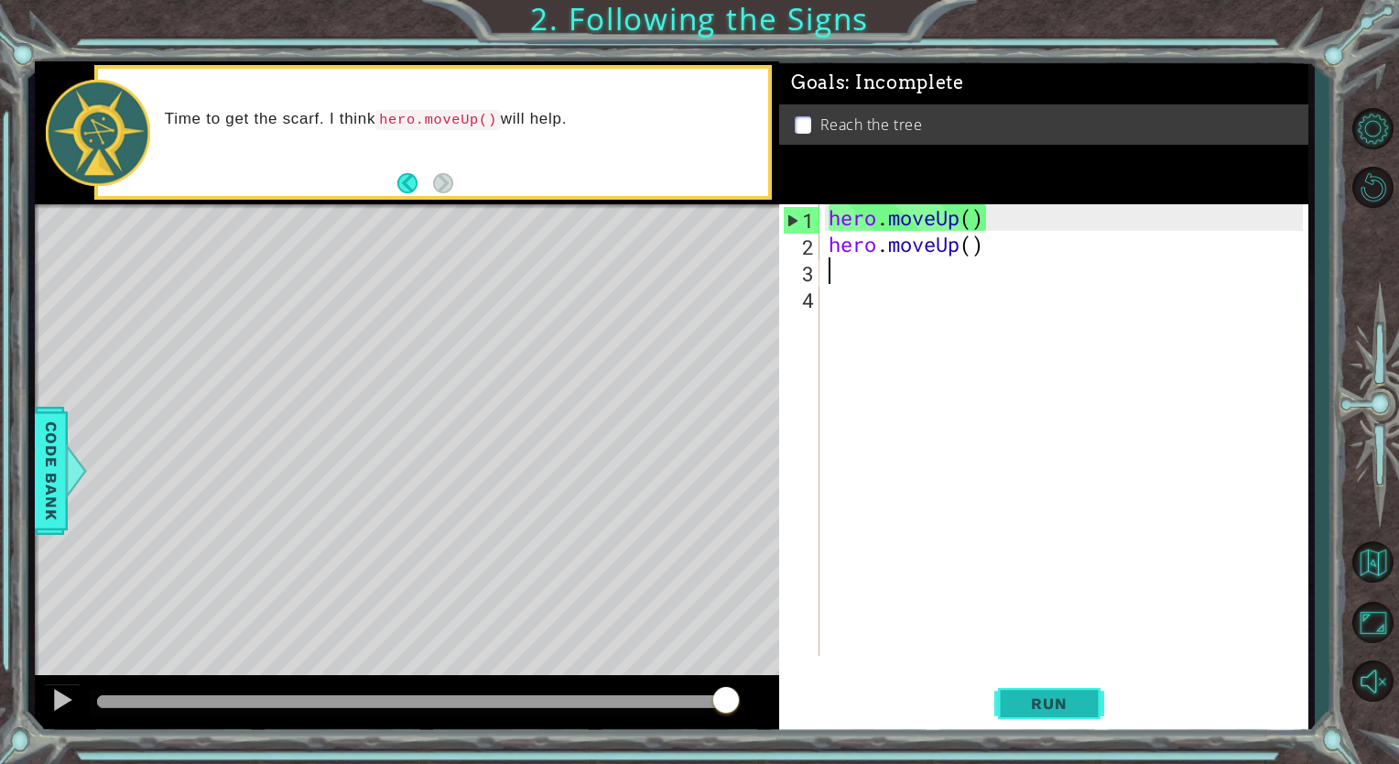
click at [1071, 701] on span "Run" at bounding box center [1049, 703] width 72 height 18
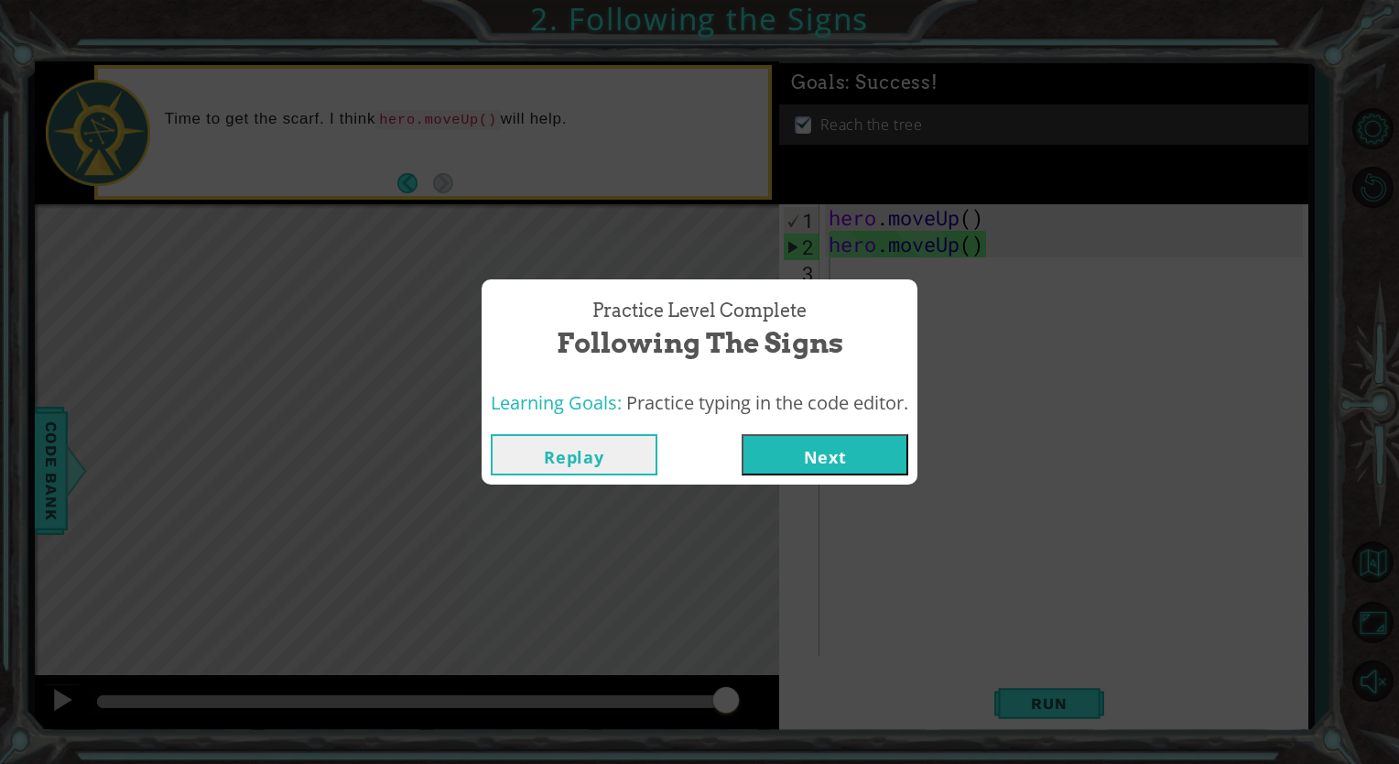
click at [836, 463] on button "Next" at bounding box center [825, 454] width 167 height 41
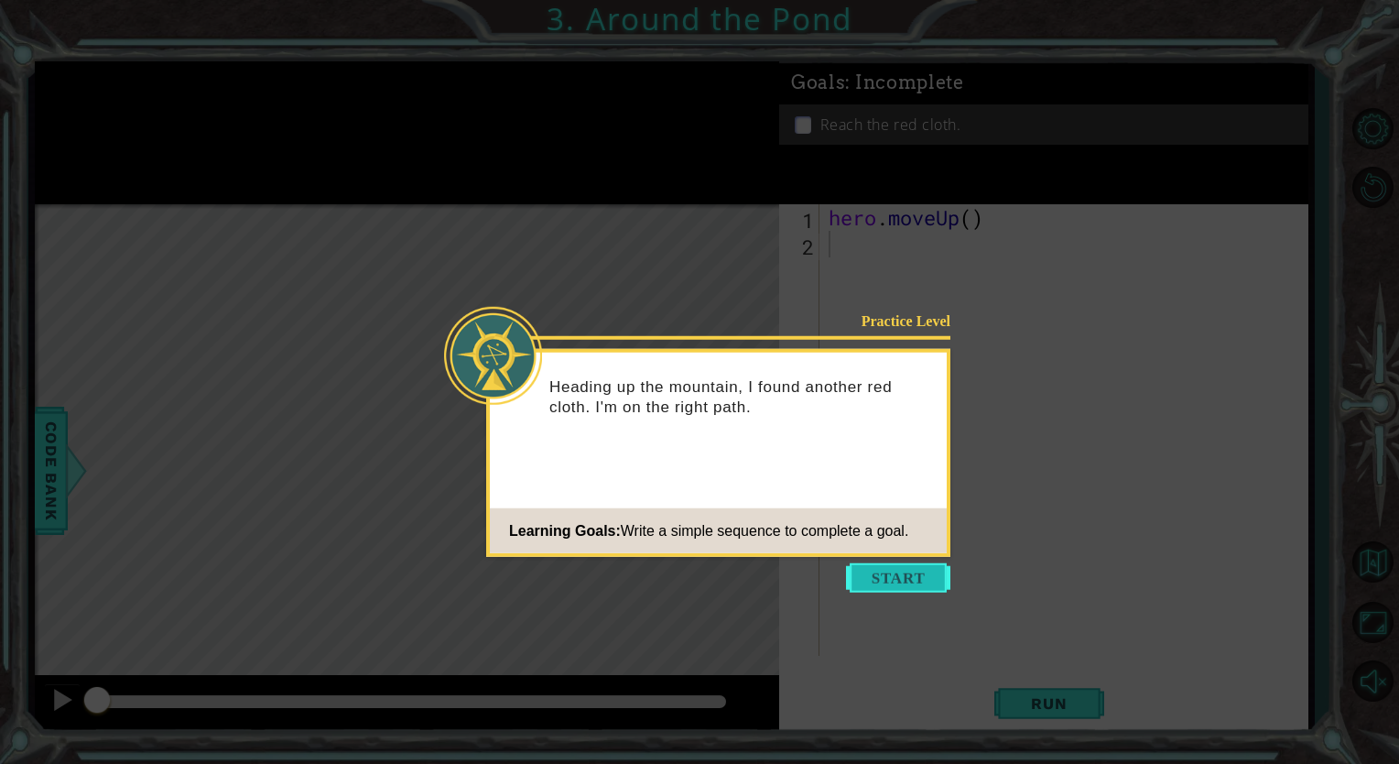
click at [882, 578] on button "Start" at bounding box center [898, 577] width 104 height 29
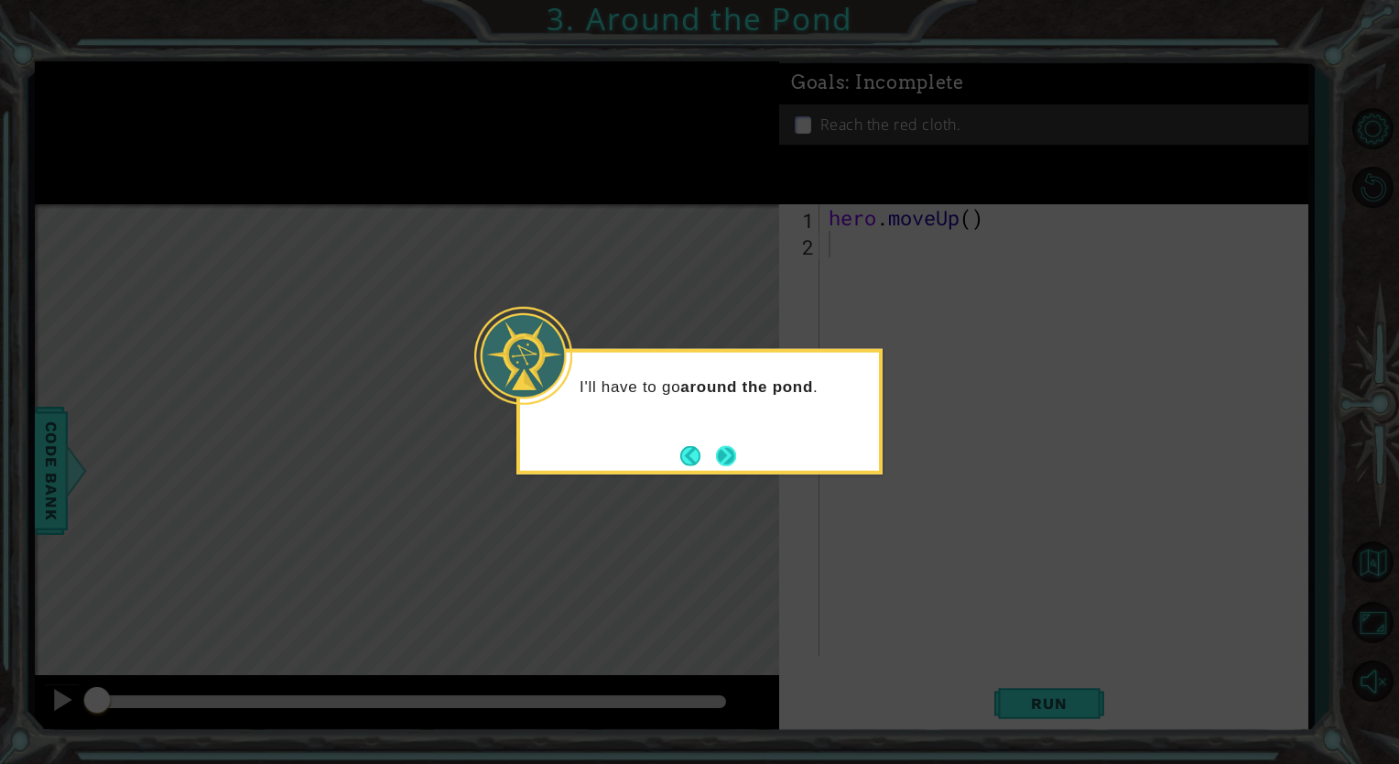
click at [724, 459] on button "Next" at bounding box center [726, 455] width 28 height 28
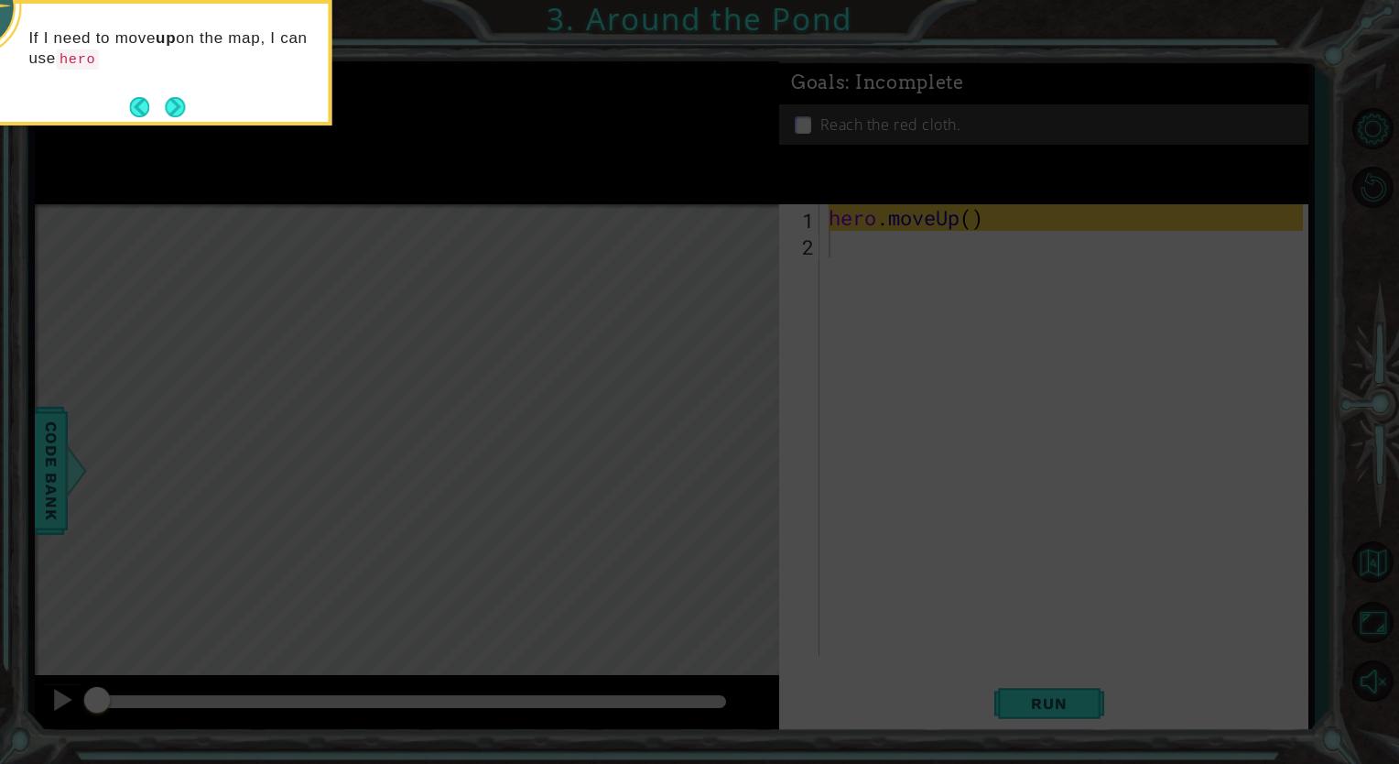
click at [877, 458] on icon at bounding box center [699, 113] width 1399 height 1299
click at [179, 101] on button "Next" at bounding box center [175, 106] width 26 height 26
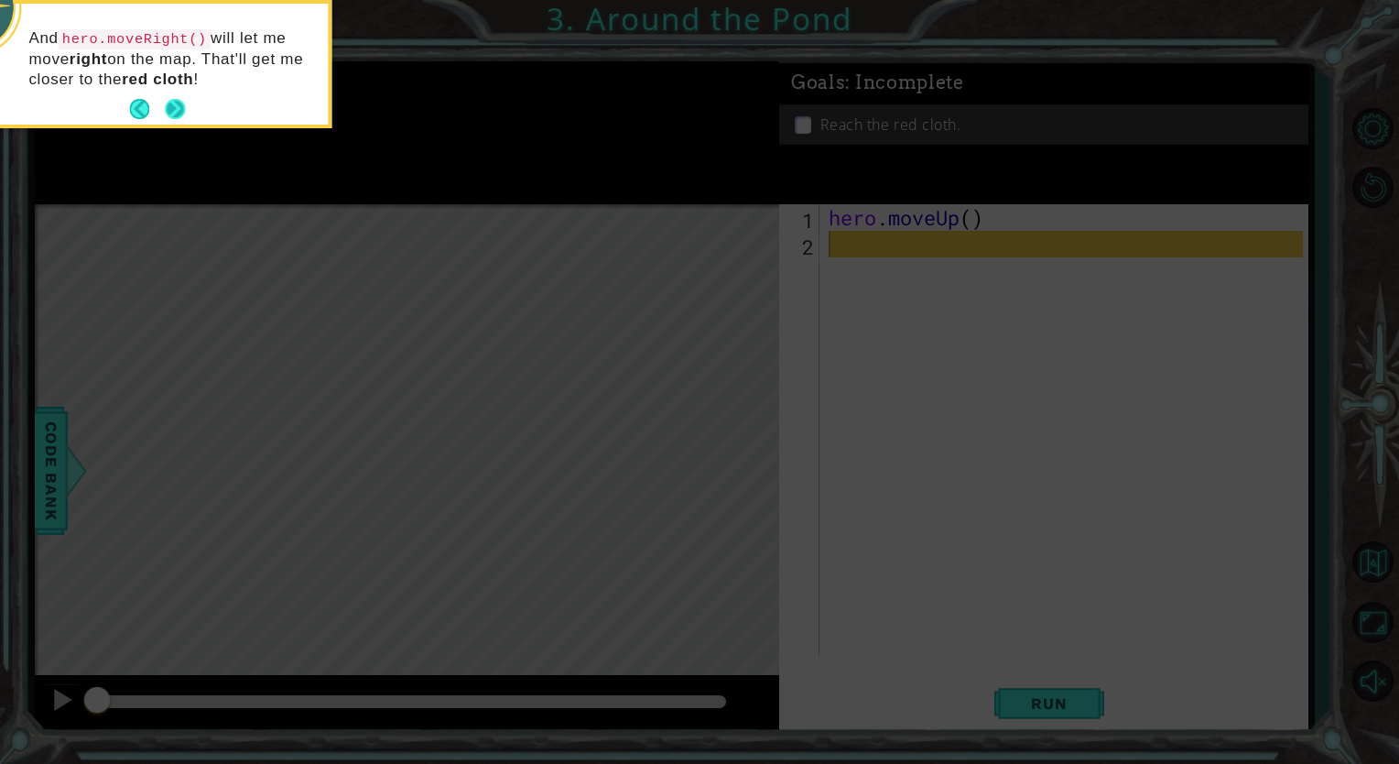
click at [168, 104] on button "Next" at bounding box center [175, 109] width 30 height 30
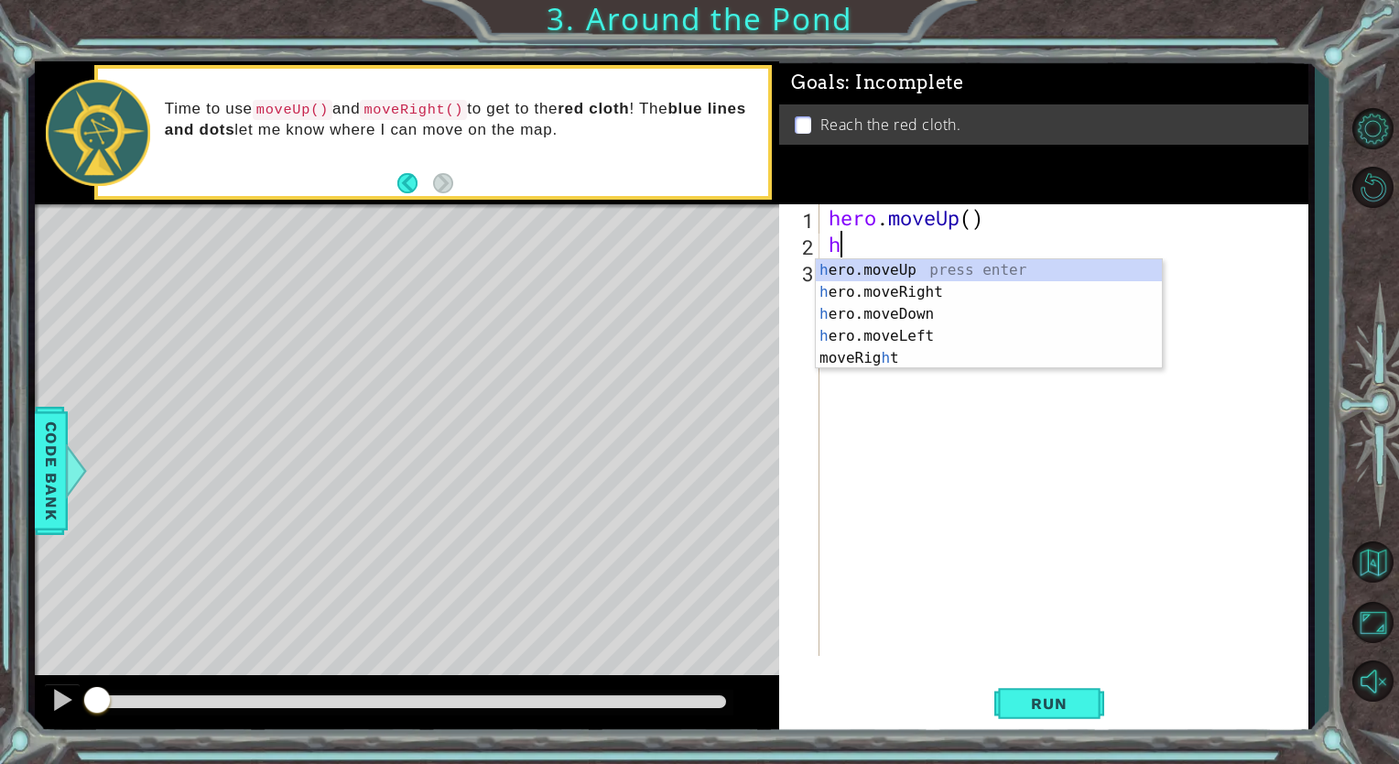
type textarea "her"
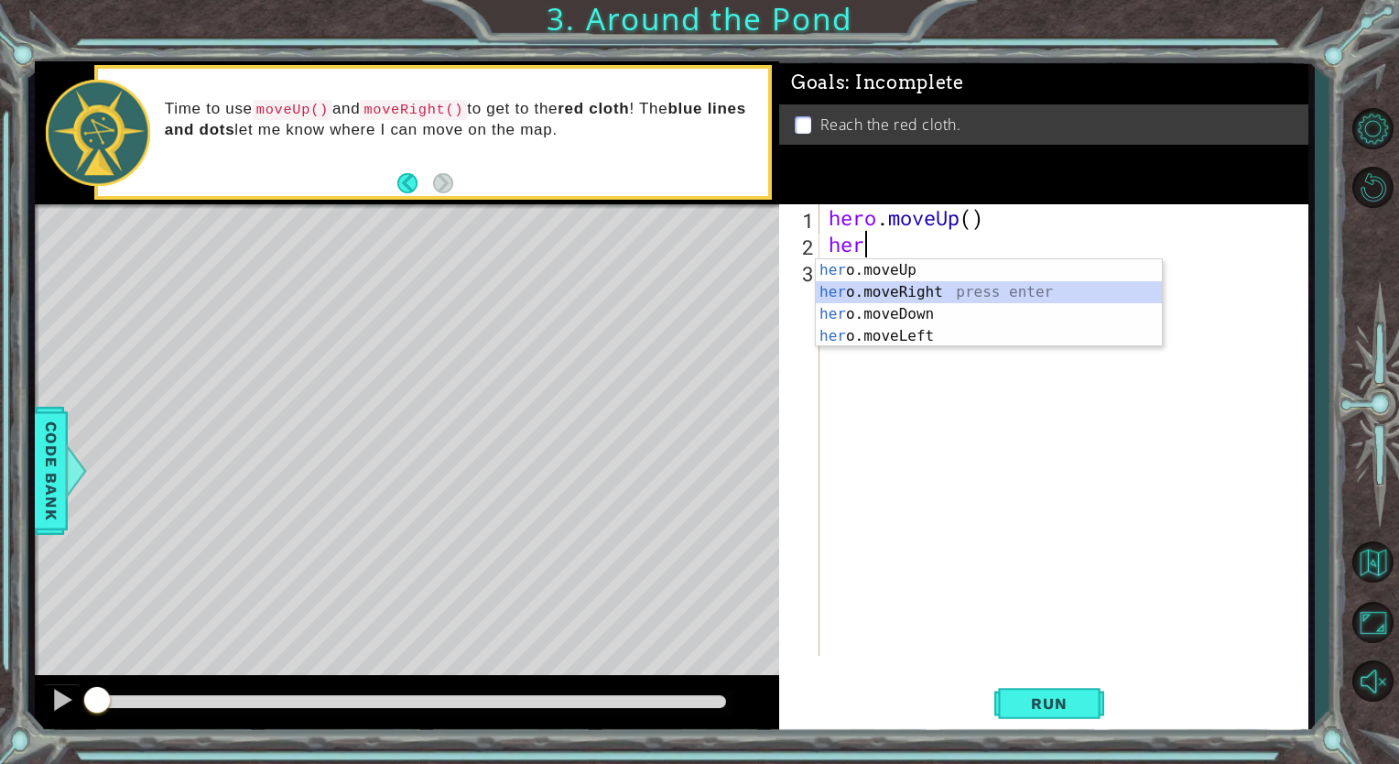
click at [868, 286] on div "her o.moveUp press enter her o.moveRight press enter her o.moveDown press enter…" at bounding box center [989, 325] width 346 height 132
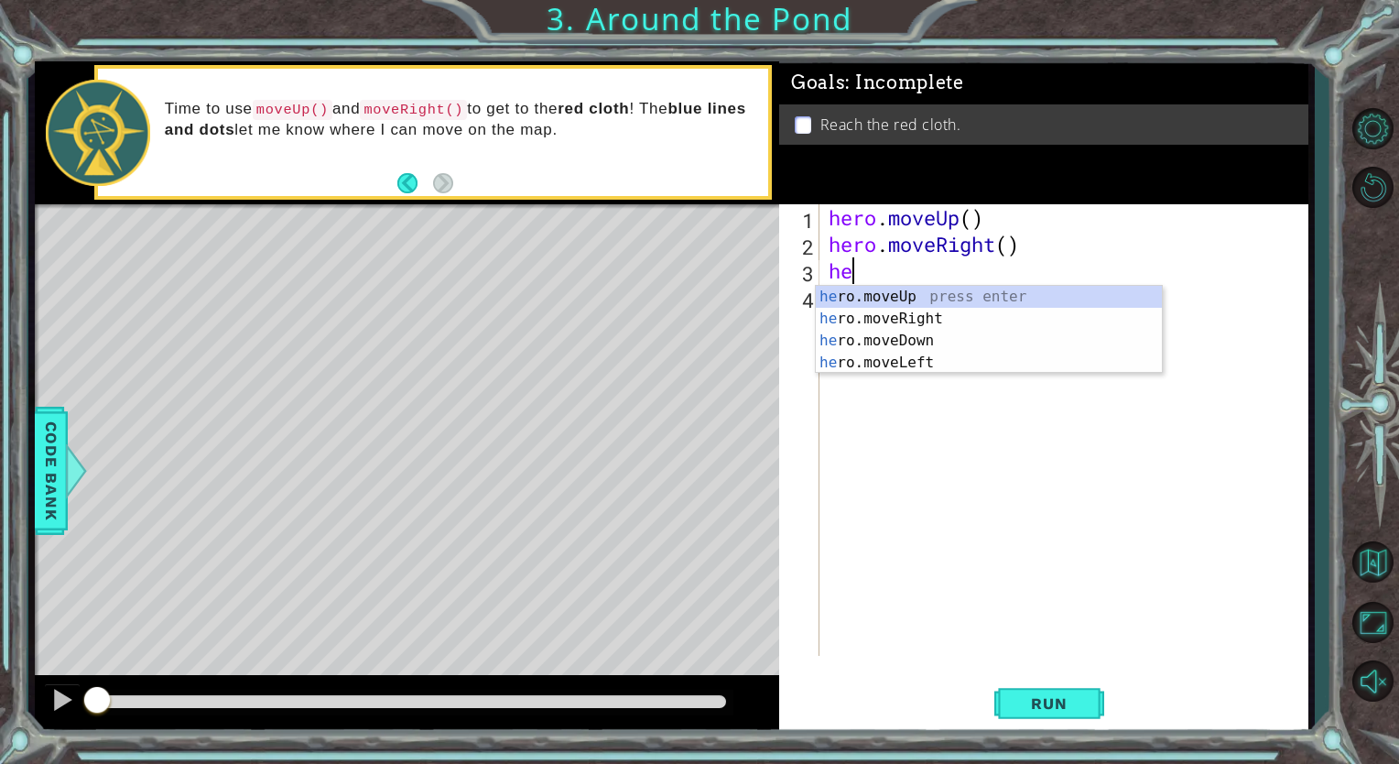
type textarea "her"
click at [897, 290] on div "her o.moveUp press enter her o.moveRight press enter her o.moveDown press enter…" at bounding box center [989, 352] width 346 height 132
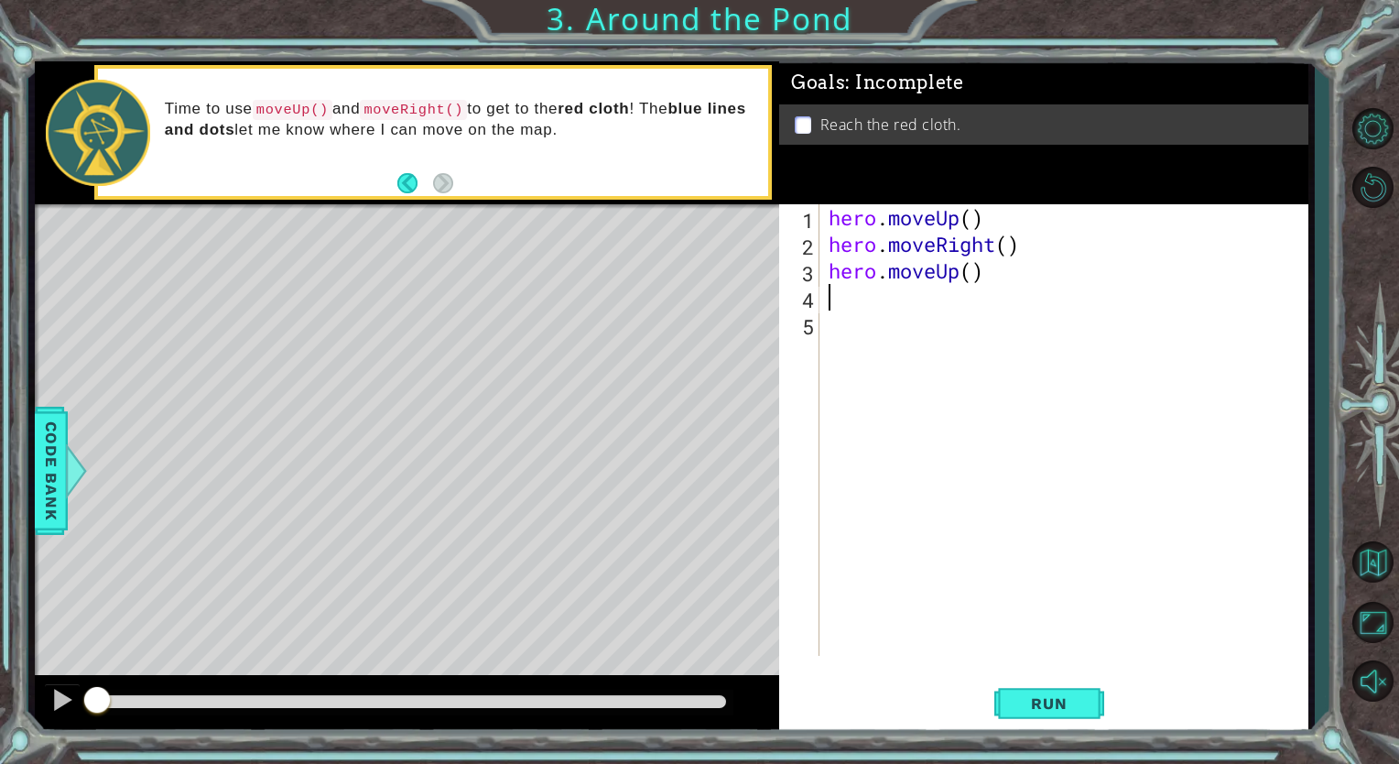
type textarea "h"
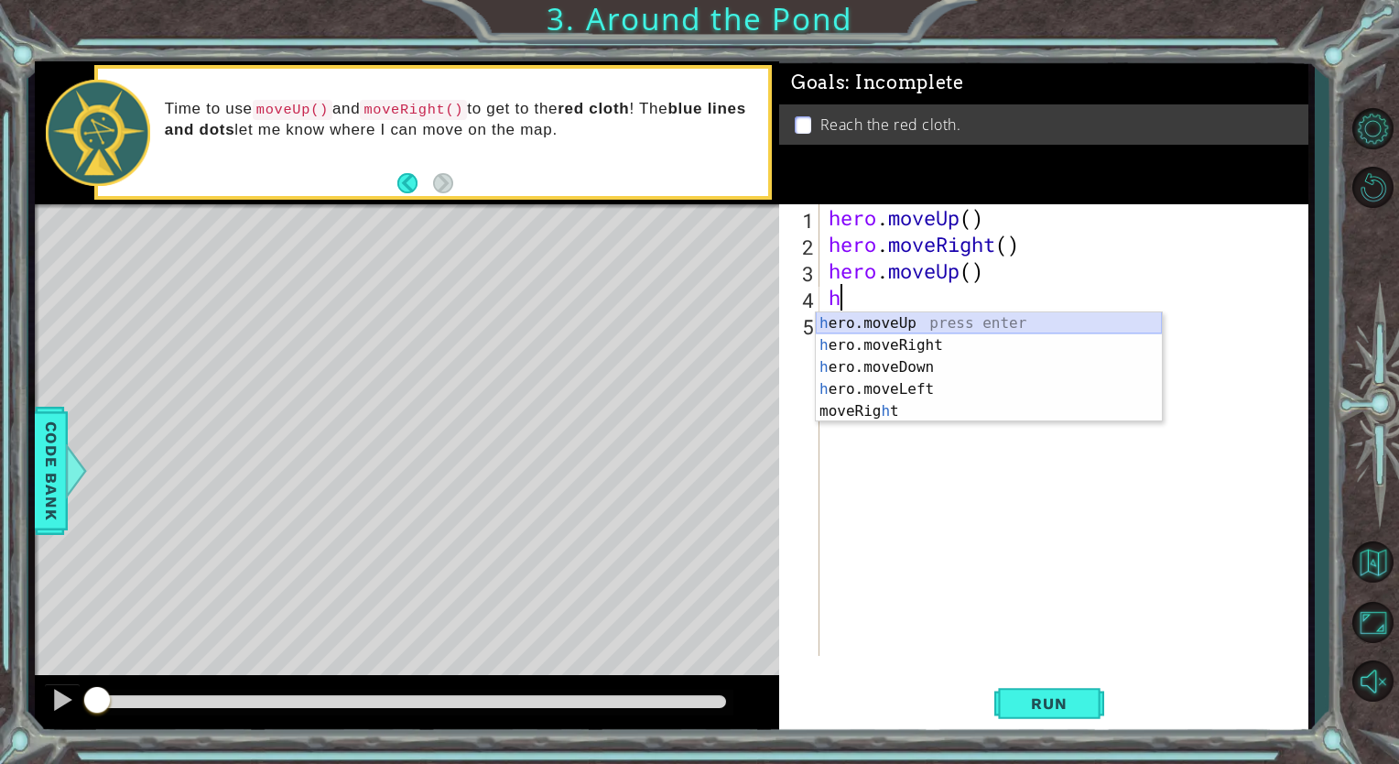
click at [842, 323] on div "h ero.moveUp press enter h ero.moveRight press enter h ero.moveDown press enter…" at bounding box center [989, 389] width 346 height 154
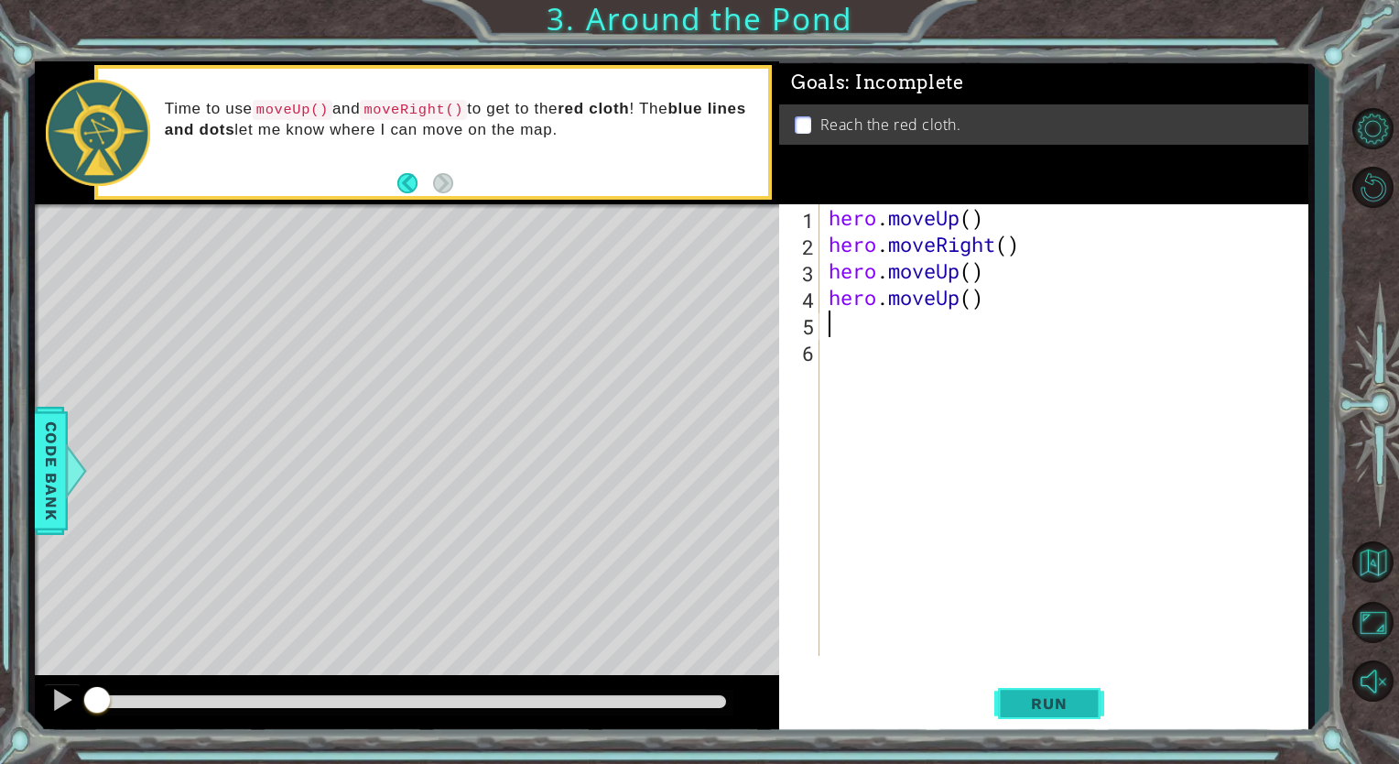
click at [1040, 701] on span "Run" at bounding box center [1049, 703] width 72 height 18
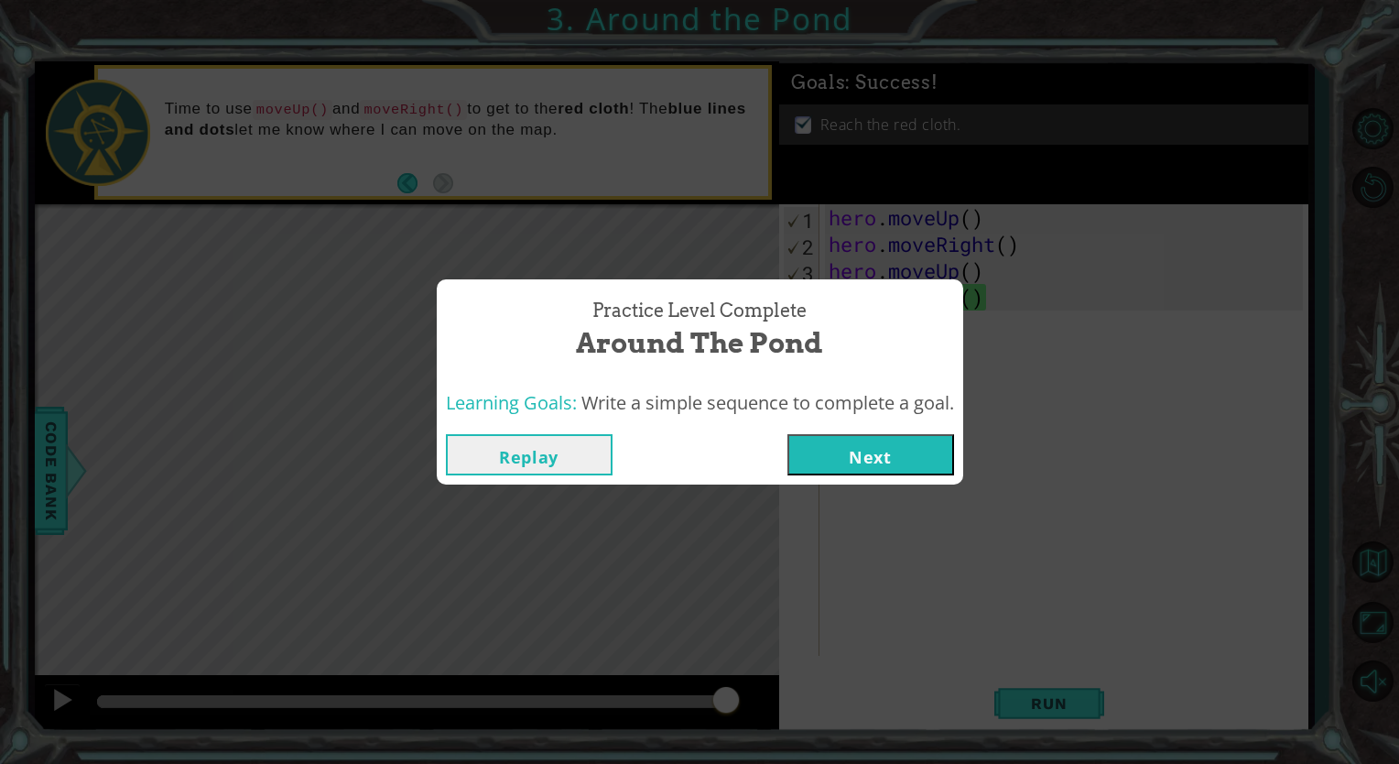
click at [823, 450] on button "Next" at bounding box center [871, 454] width 167 height 41
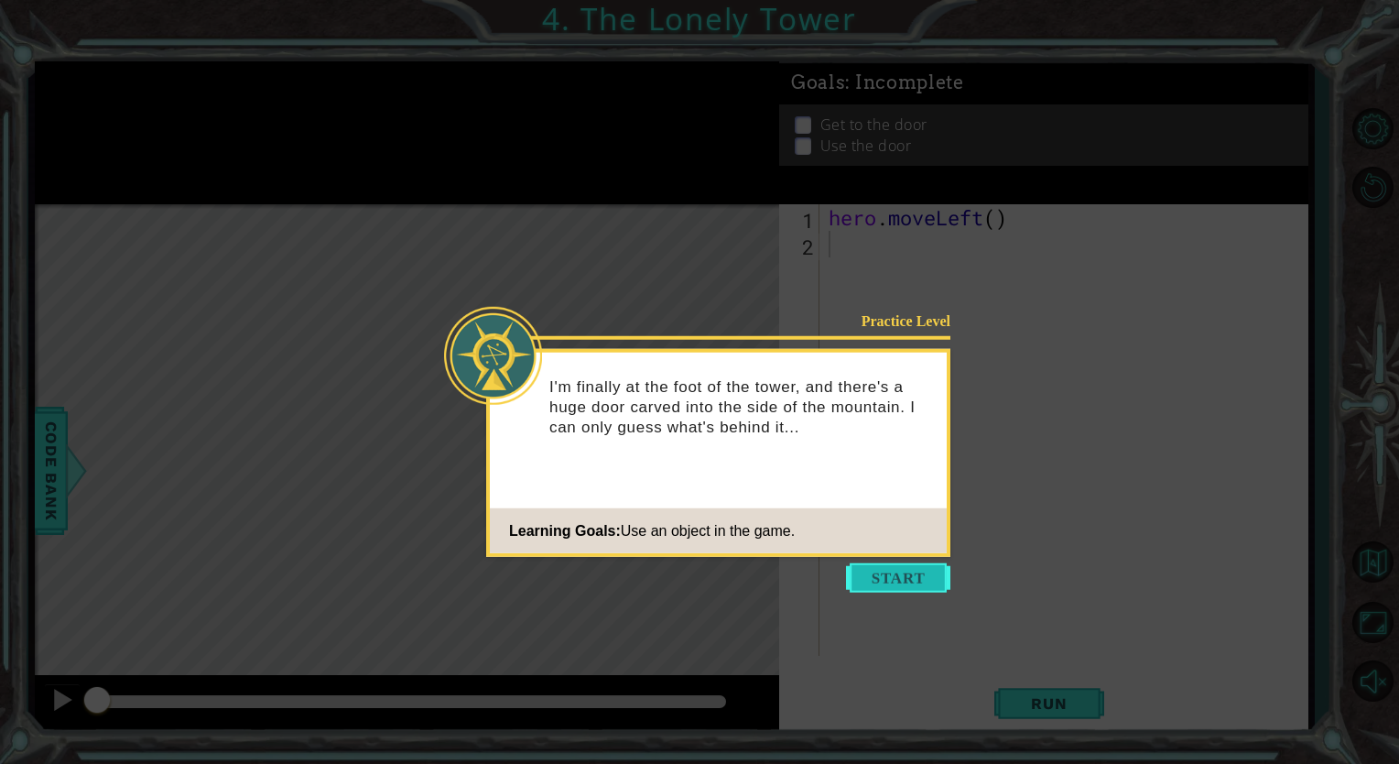
click at [905, 575] on button "Start" at bounding box center [898, 577] width 104 height 29
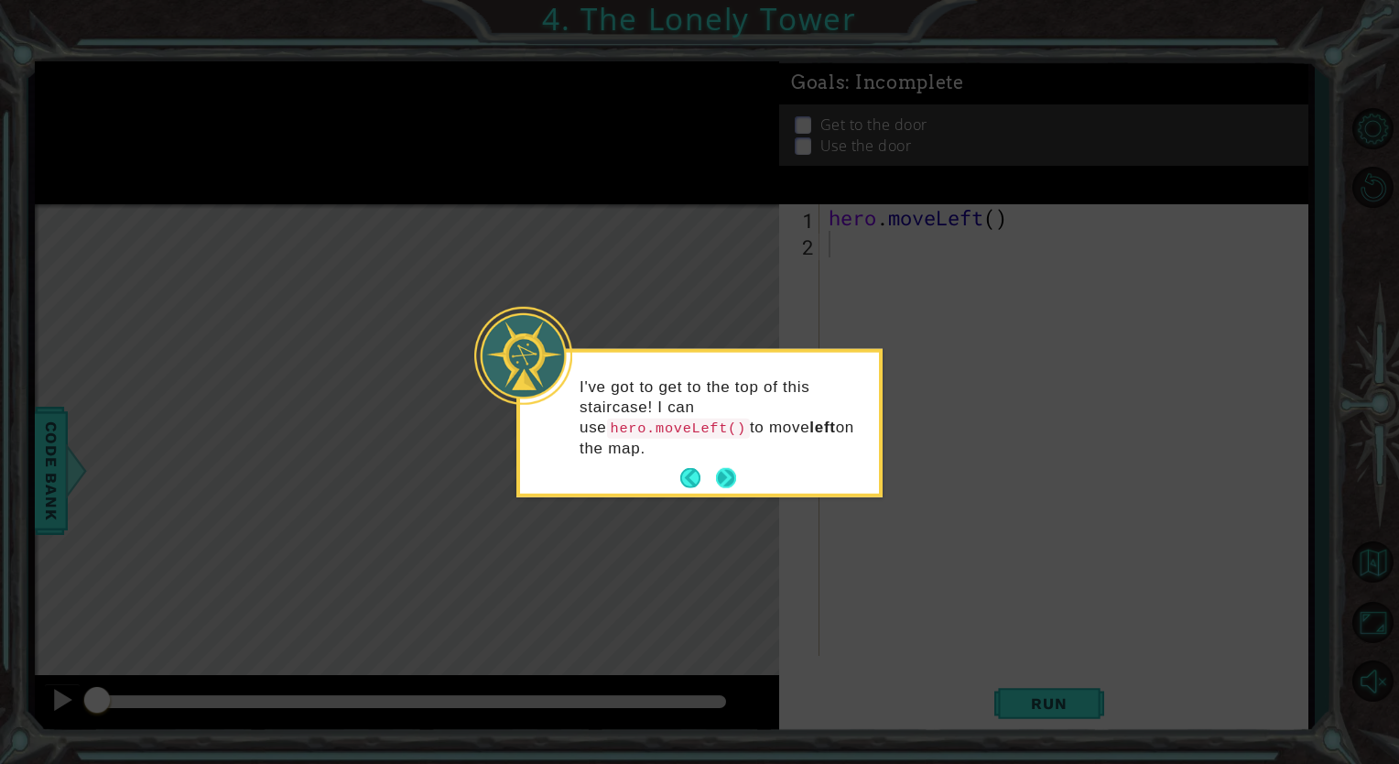
click at [725, 468] on button "Next" at bounding box center [725, 477] width 21 height 21
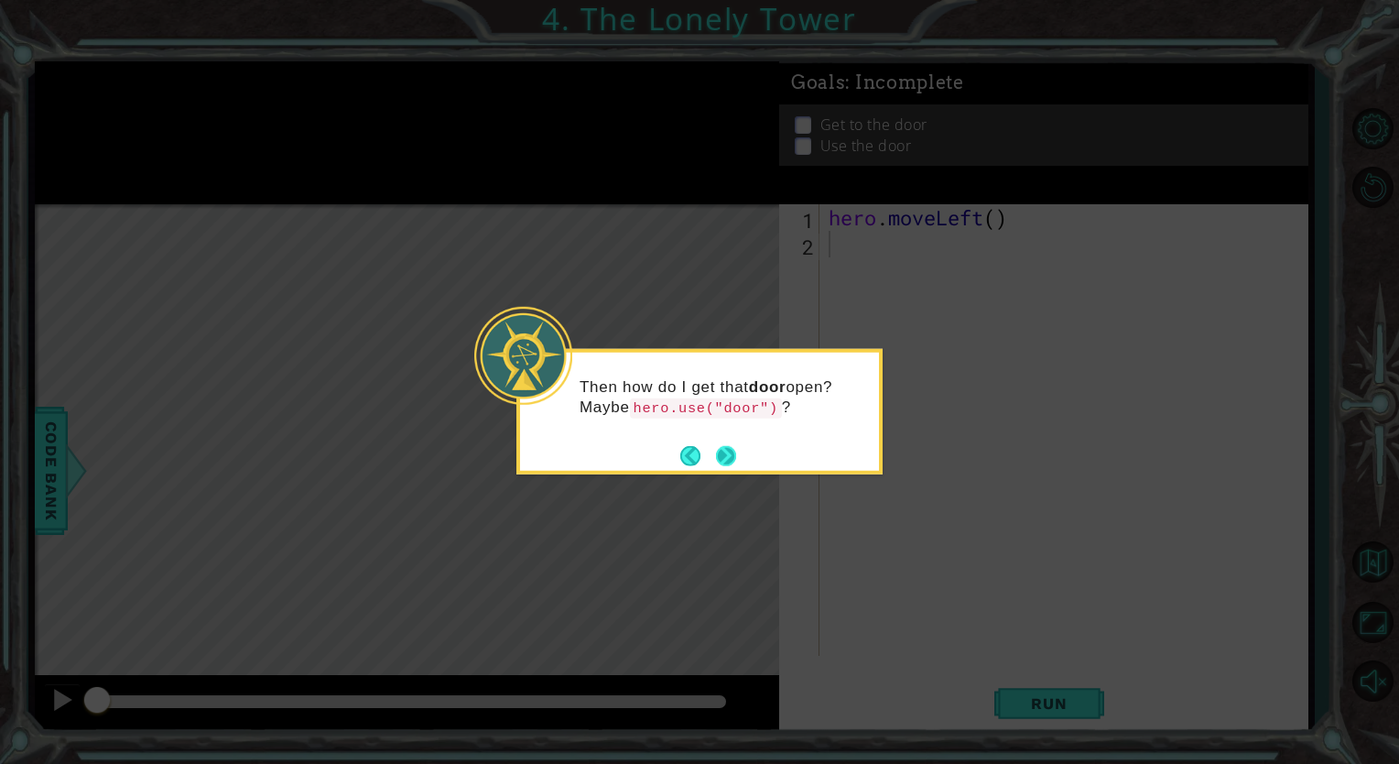
click at [729, 456] on button "Next" at bounding box center [727, 456] width 32 height 32
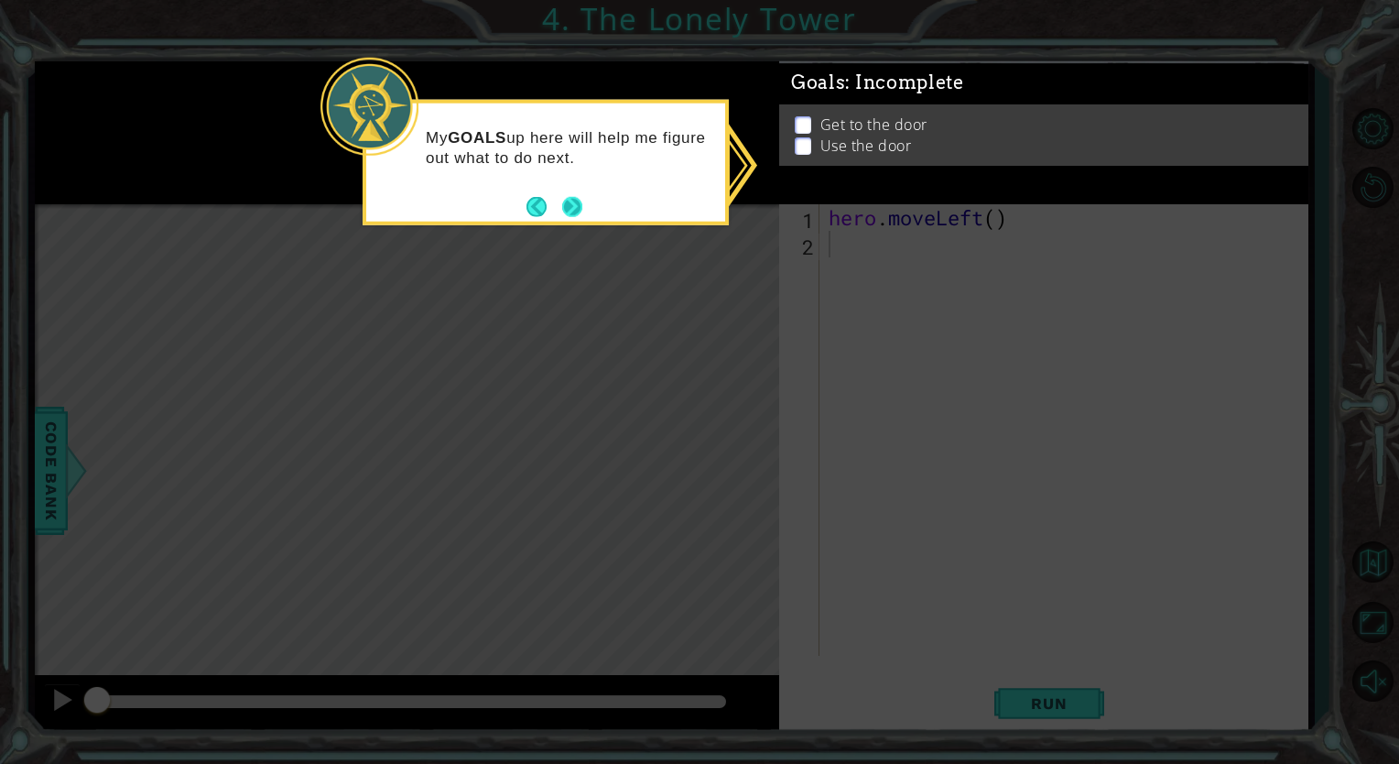
click at [573, 198] on button "Next" at bounding box center [573, 206] width 28 height 28
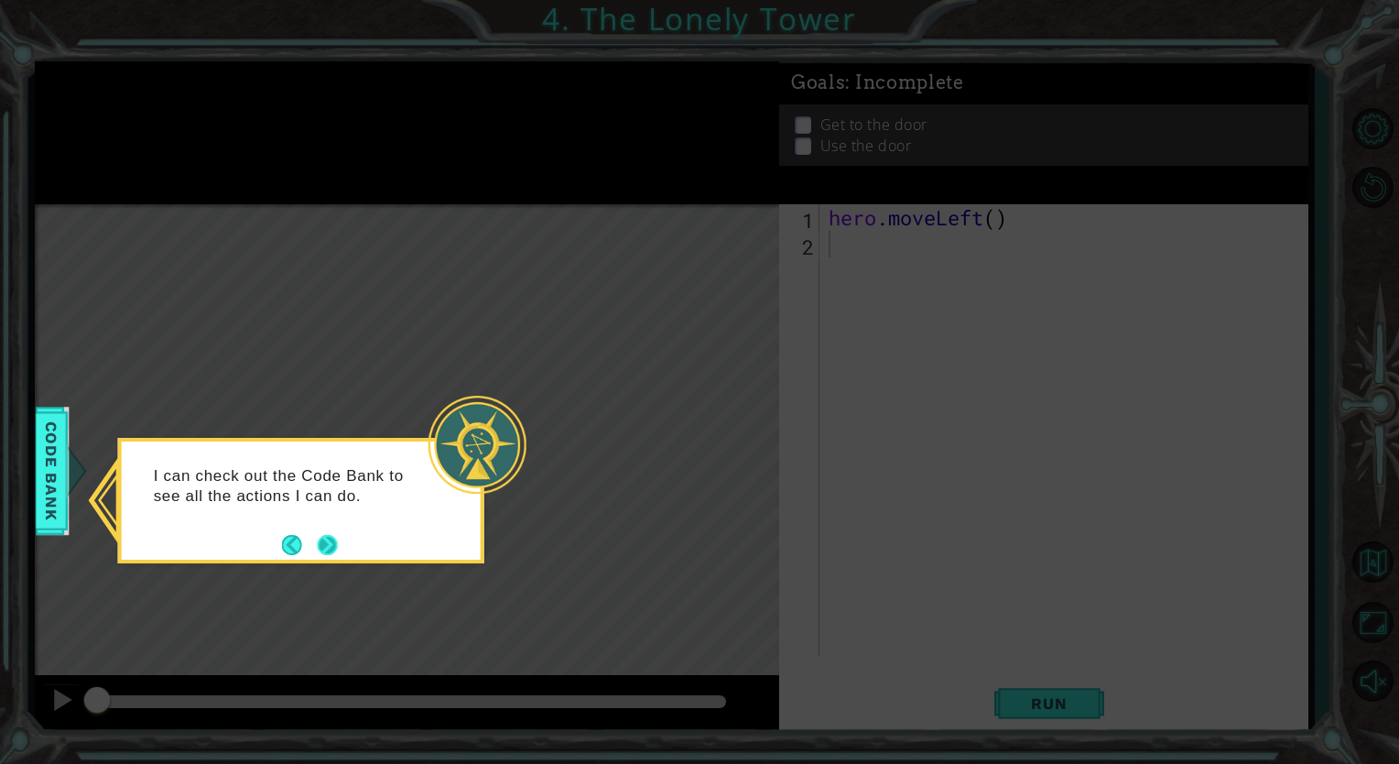
click at [321, 538] on button "Next" at bounding box center [328, 545] width 20 height 20
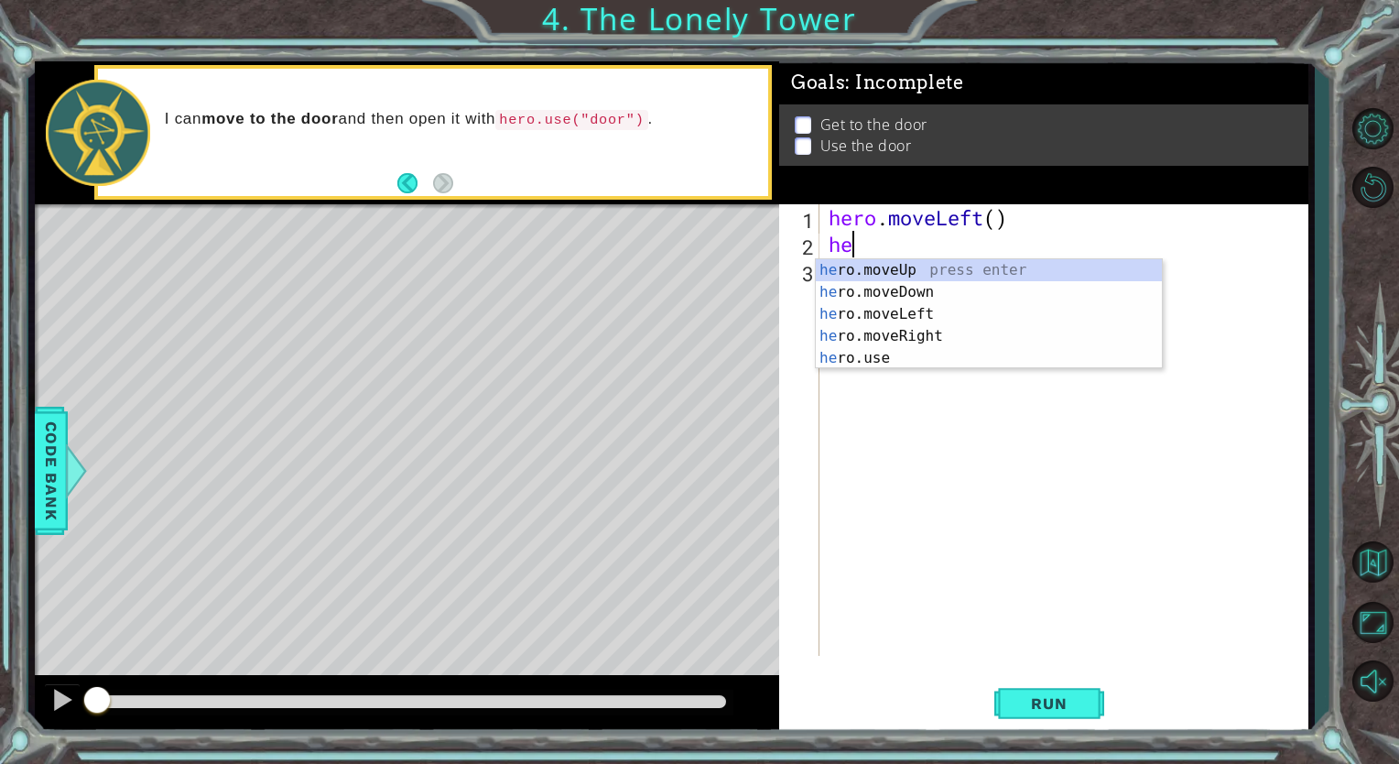
type textarea "her"
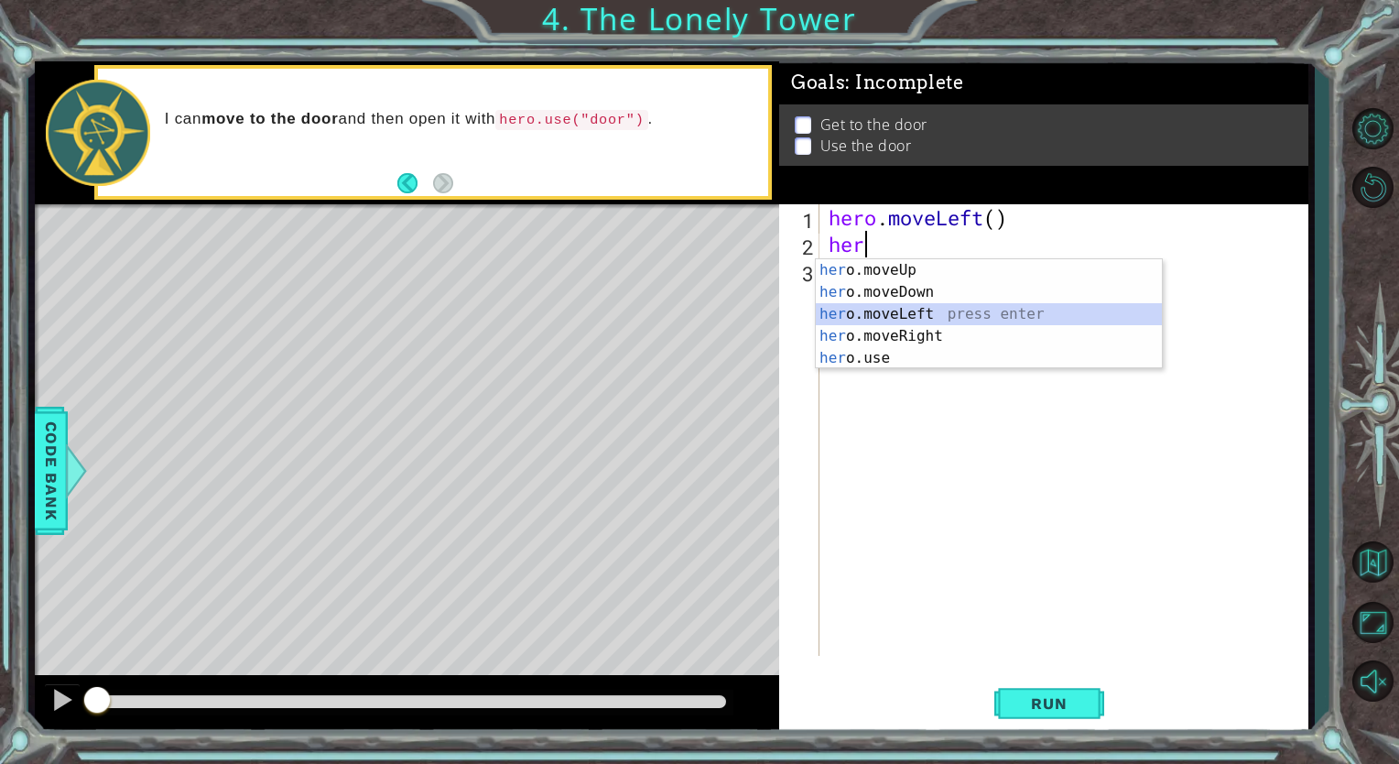
click at [895, 308] on div "her o.moveUp press enter her o.moveDown press enter her o.moveLeft press enter …" at bounding box center [989, 336] width 346 height 154
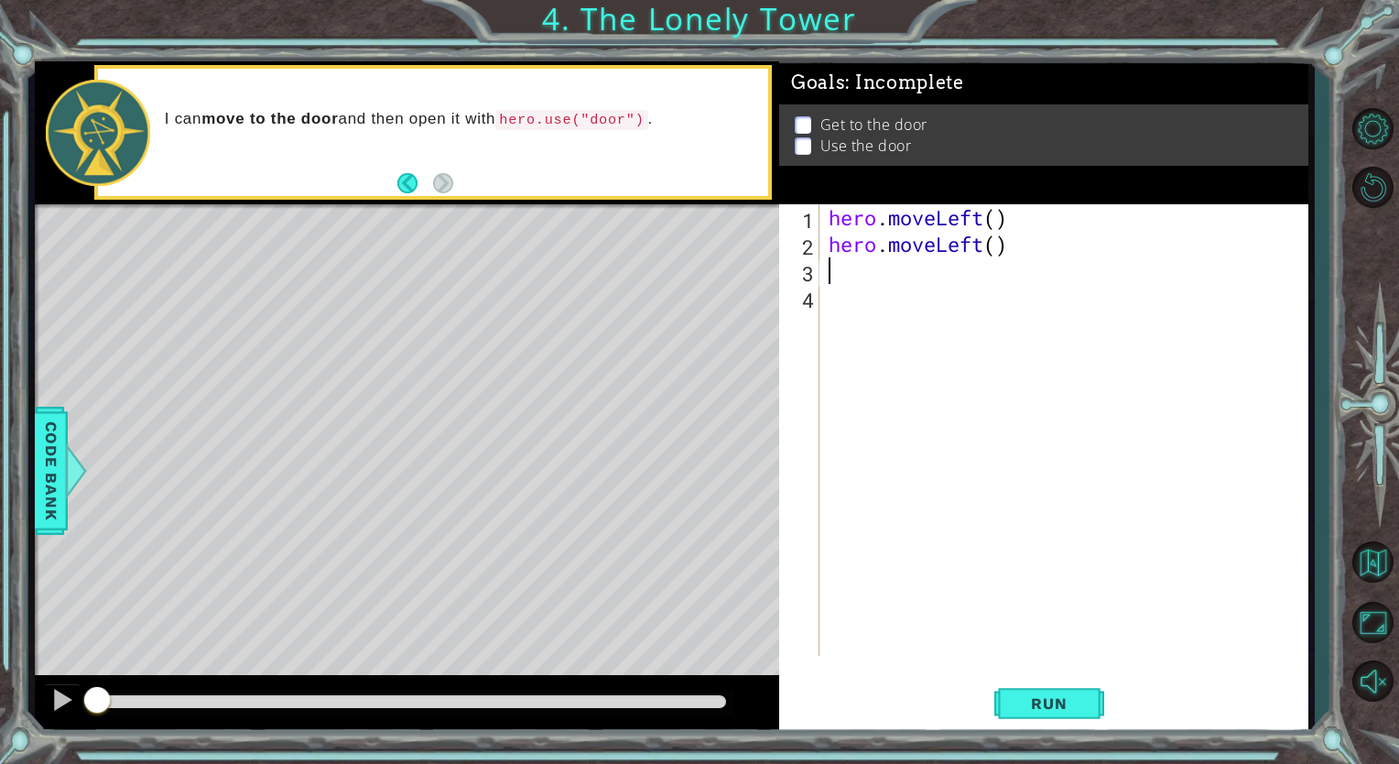
type textarea "h"
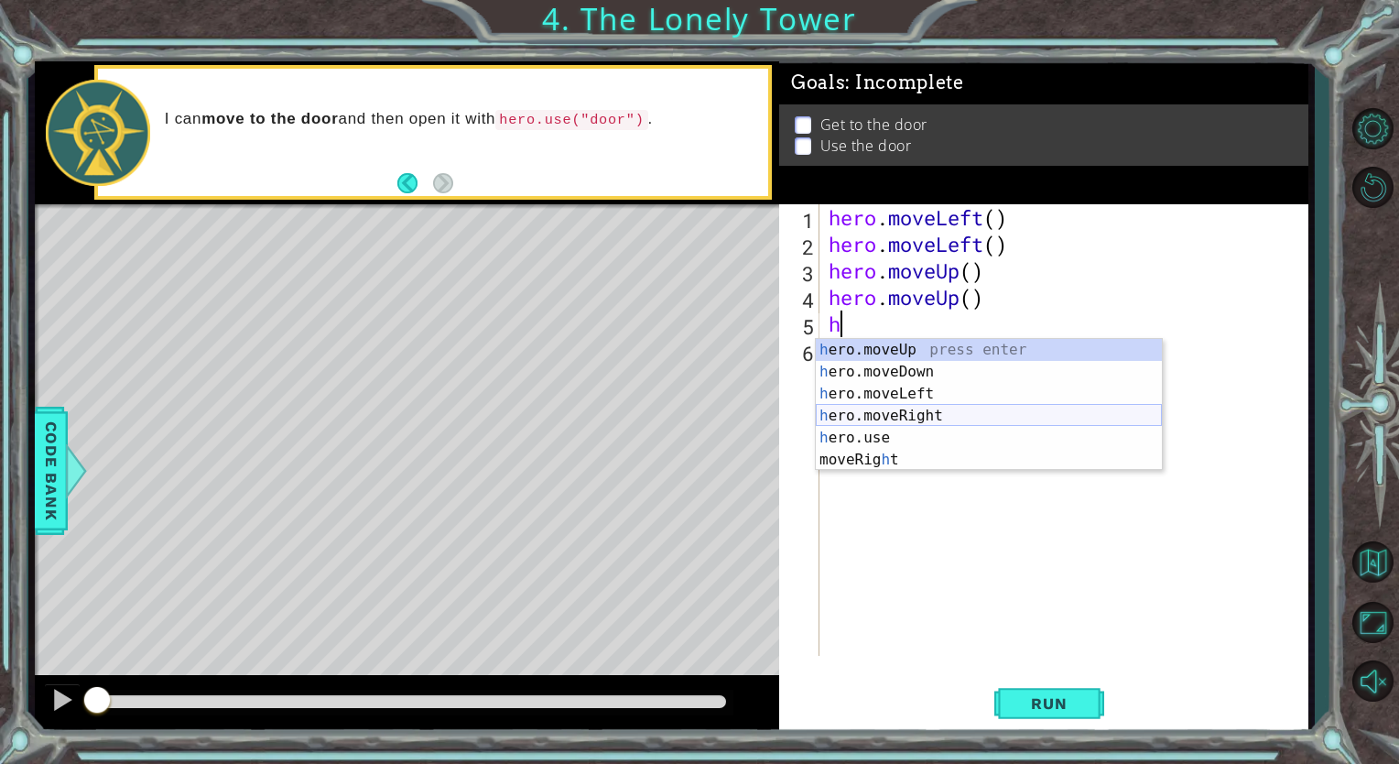
click at [919, 418] on div "h ero.moveUp press enter h ero.moveDown press enter h ero.moveLeft press enter …" at bounding box center [989, 427] width 346 height 176
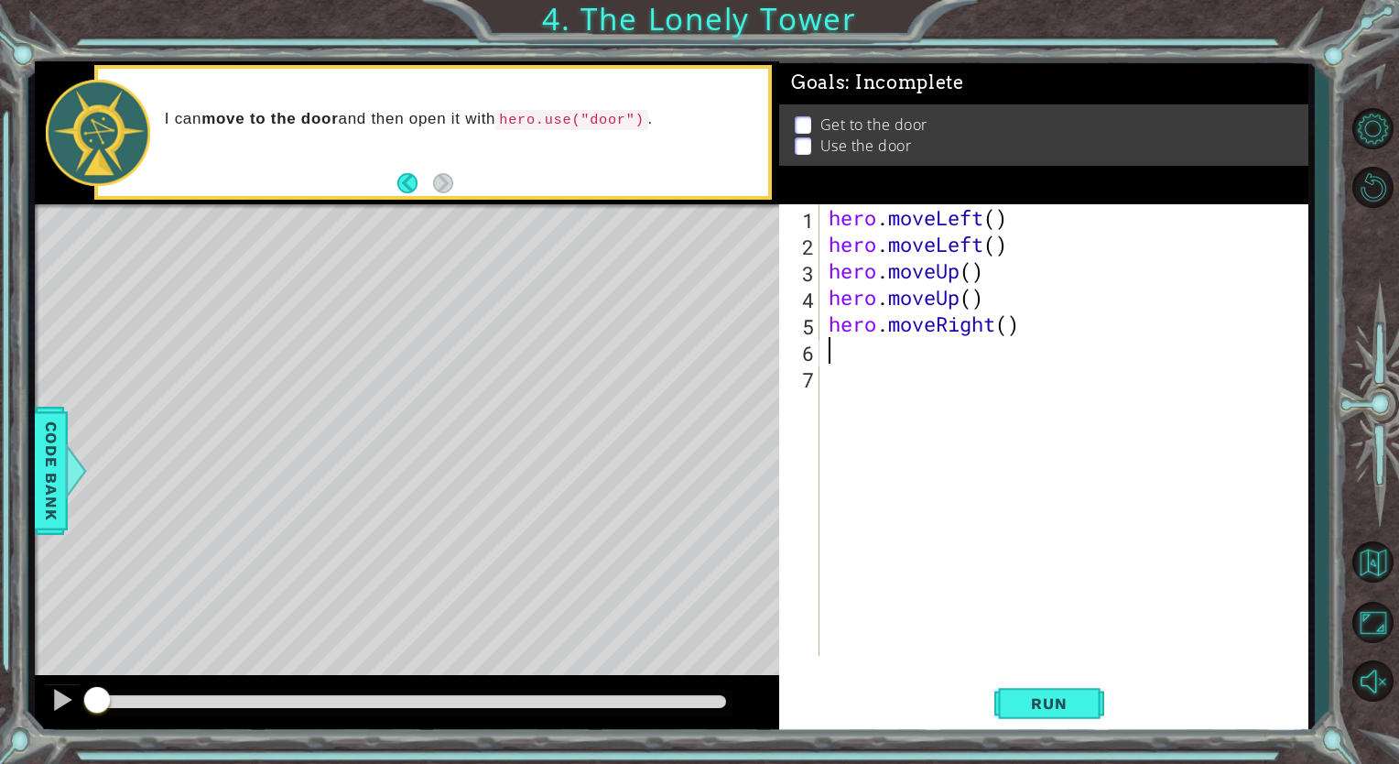
type textarea "h"
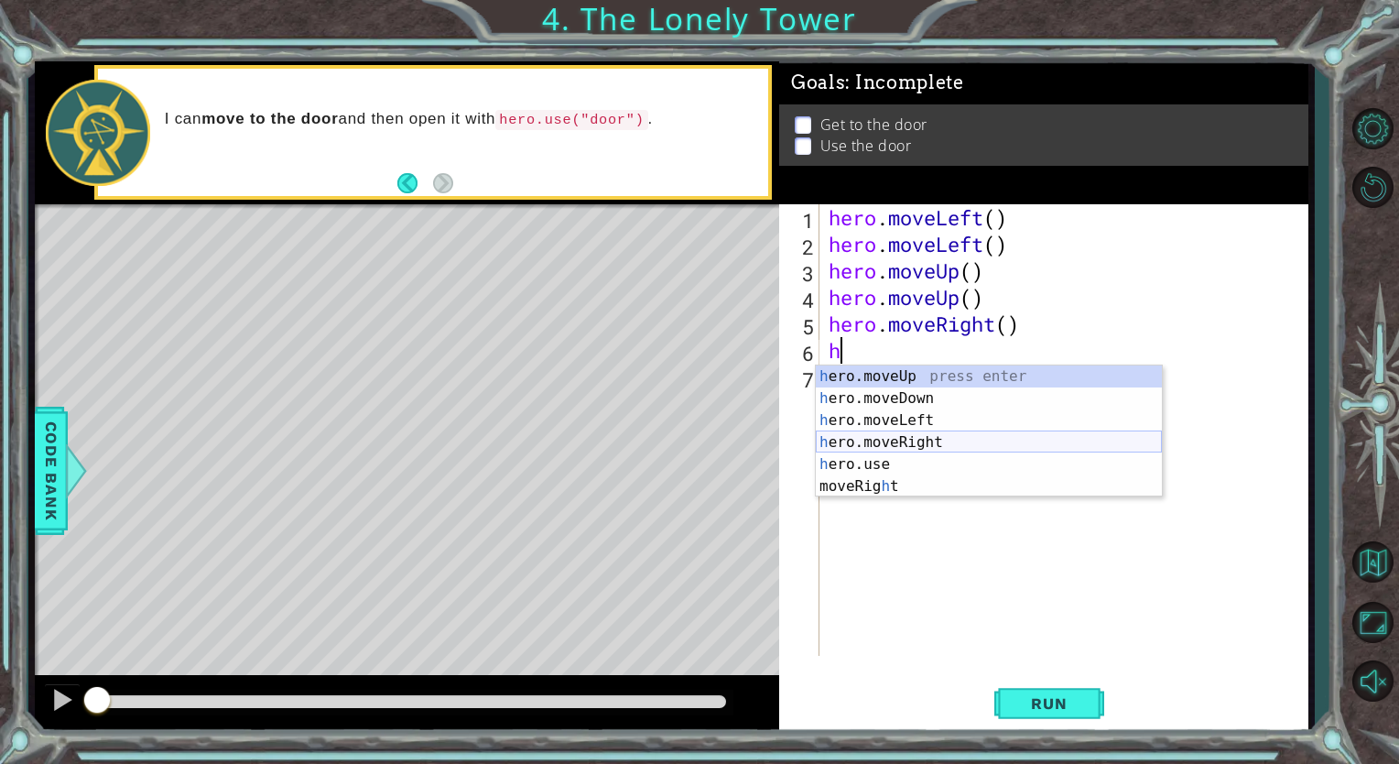
click at [926, 443] on div "h ero.moveUp press enter h ero.moveDown press enter h ero.moveLeft press enter …" at bounding box center [989, 453] width 346 height 176
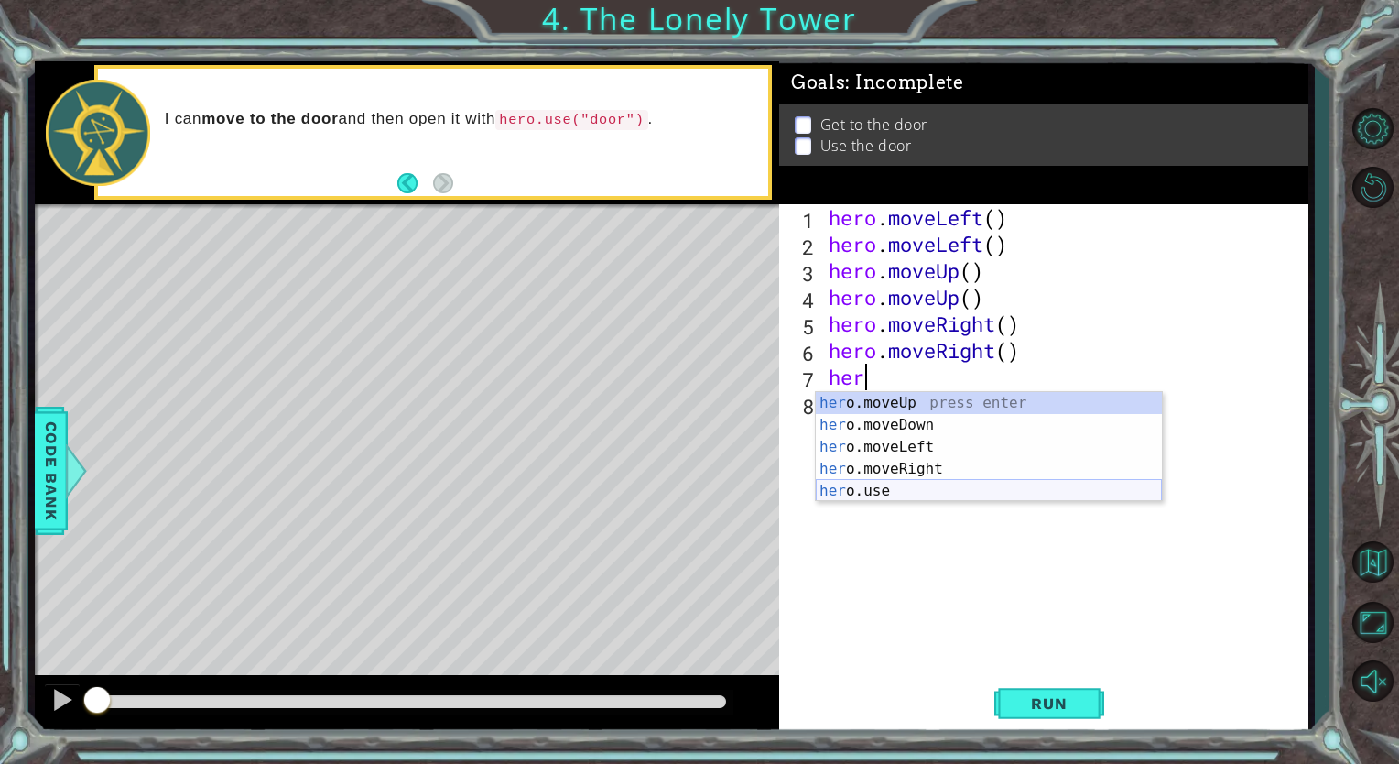
click at [882, 491] on div "her o.moveUp press enter her o.moveDown press enter her o.moveLeft press enter …" at bounding box center [989, 469] width 346 height 154
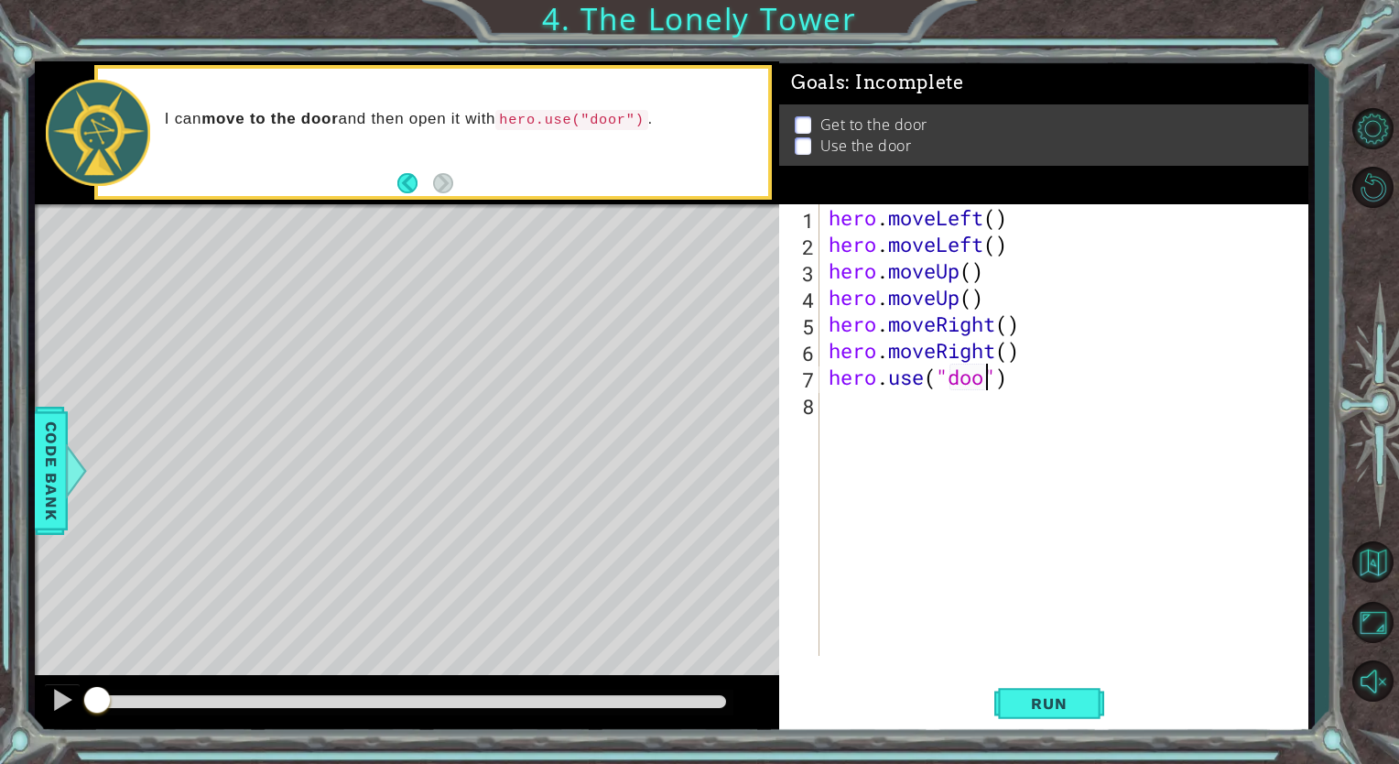
scroll to position [0, 7]
type textarea "hero.use("door")"
click at [1037, 703] on span "Run" at bounding box center [1049, 703] width 72 height 18
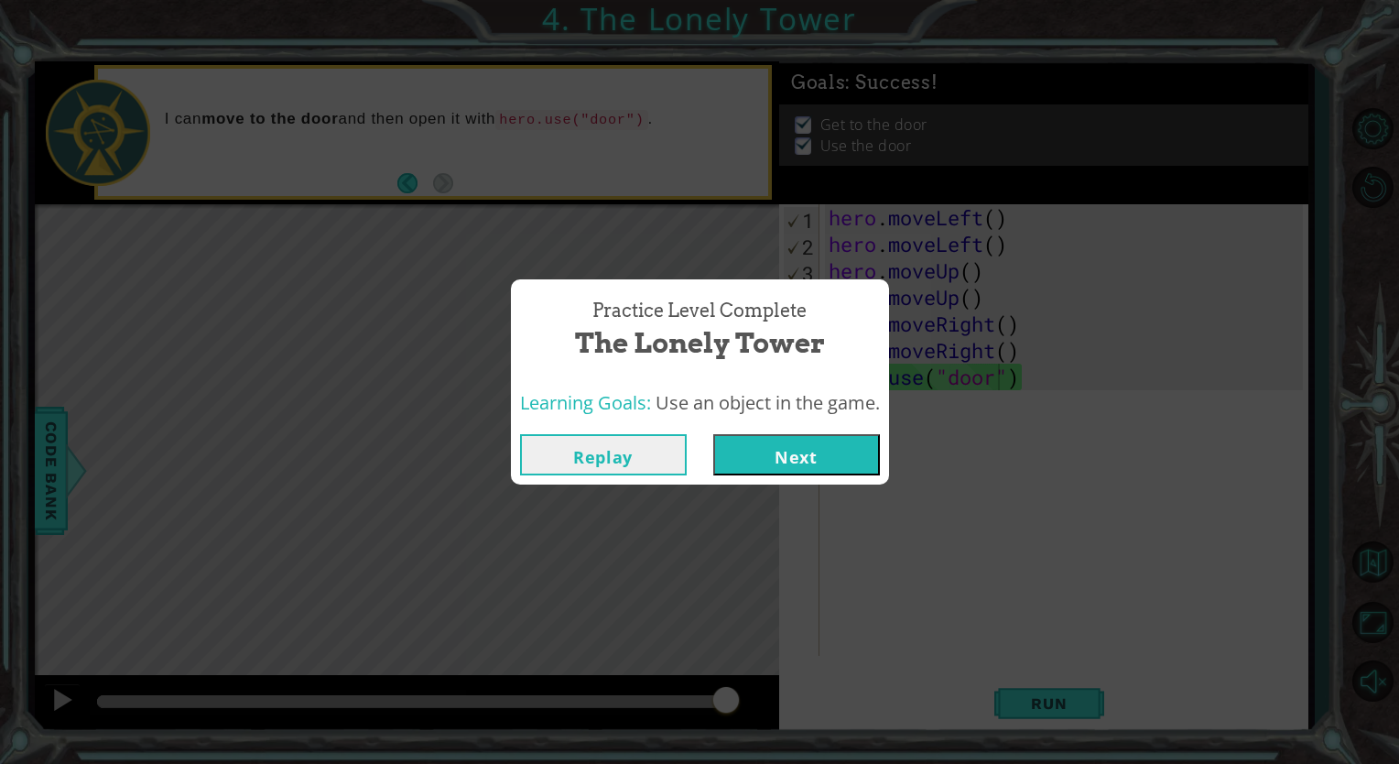
click at [777, 474] on button "Next" at bounding box center [796, 454] width 167 height 41
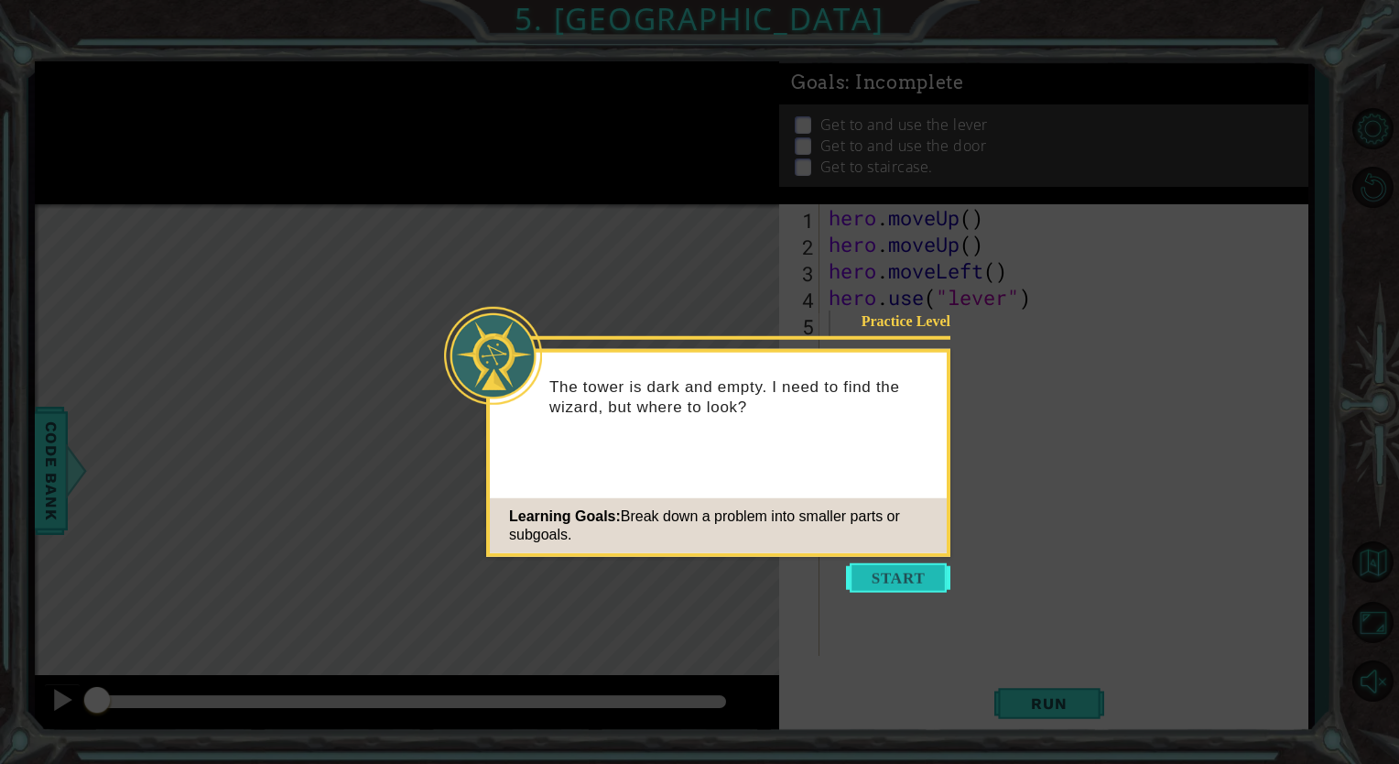
click at [872, 572] on button "Start" at bounding box center [898, 577] width 104 height 29
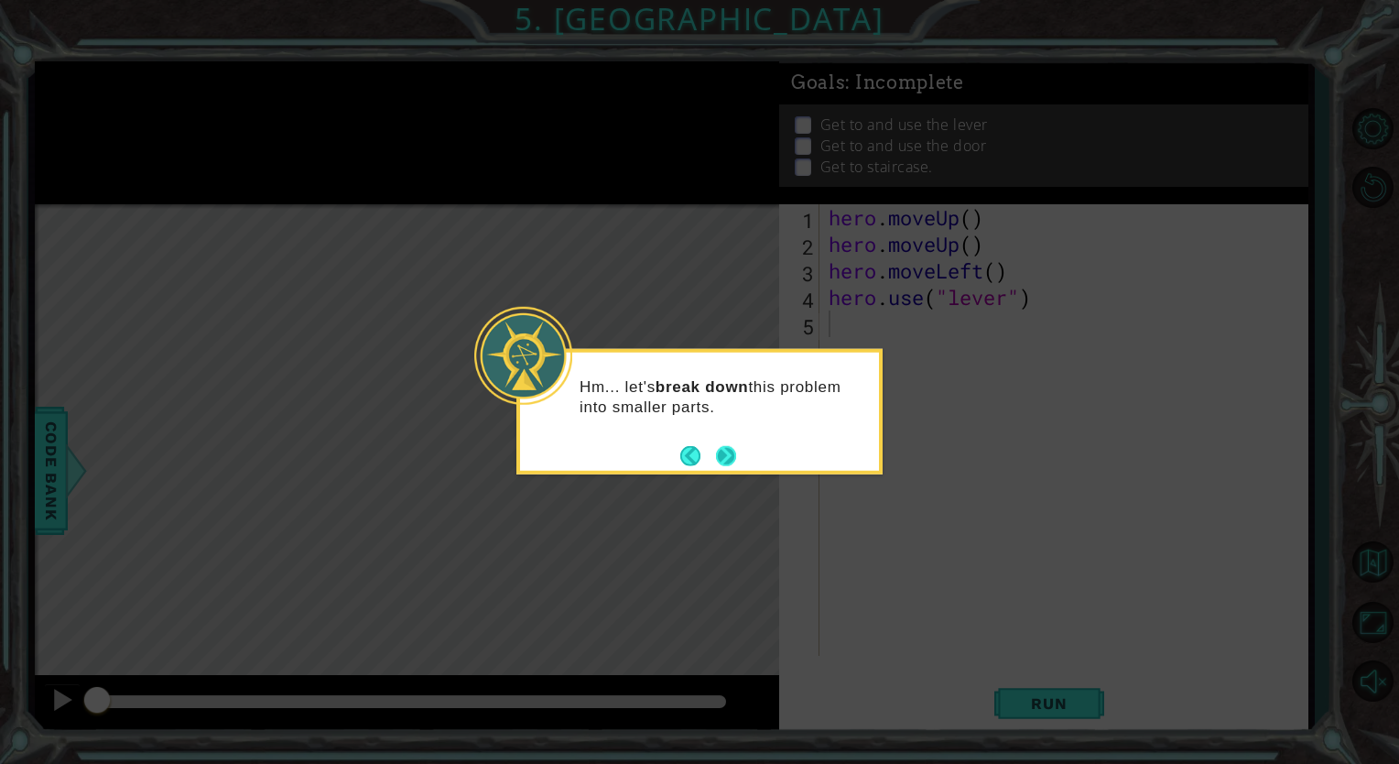
click at [729, 456] on button "Next" at bounding box center [726, 455] width 21 height 21
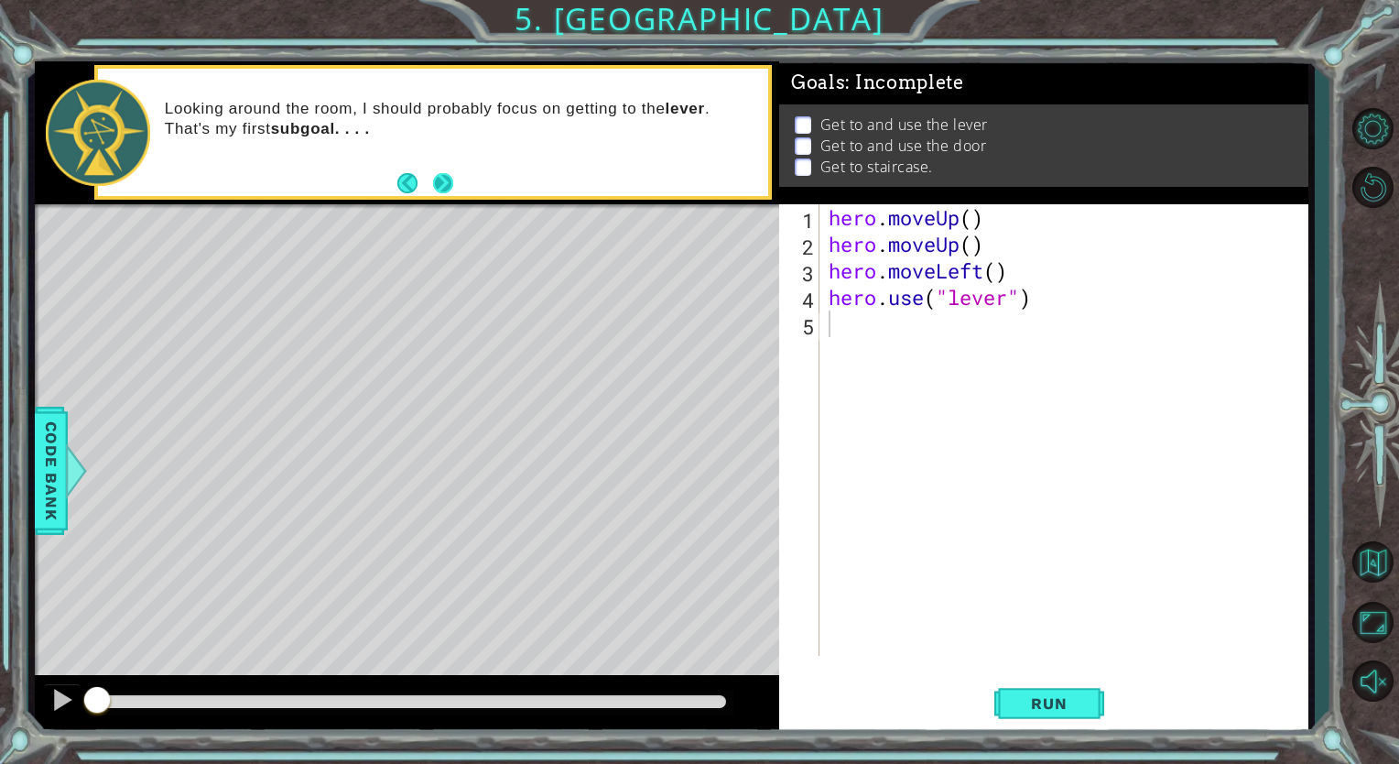
click at [443, 175] on button "Next" at bounding box center [443, 183] width 23 height 23
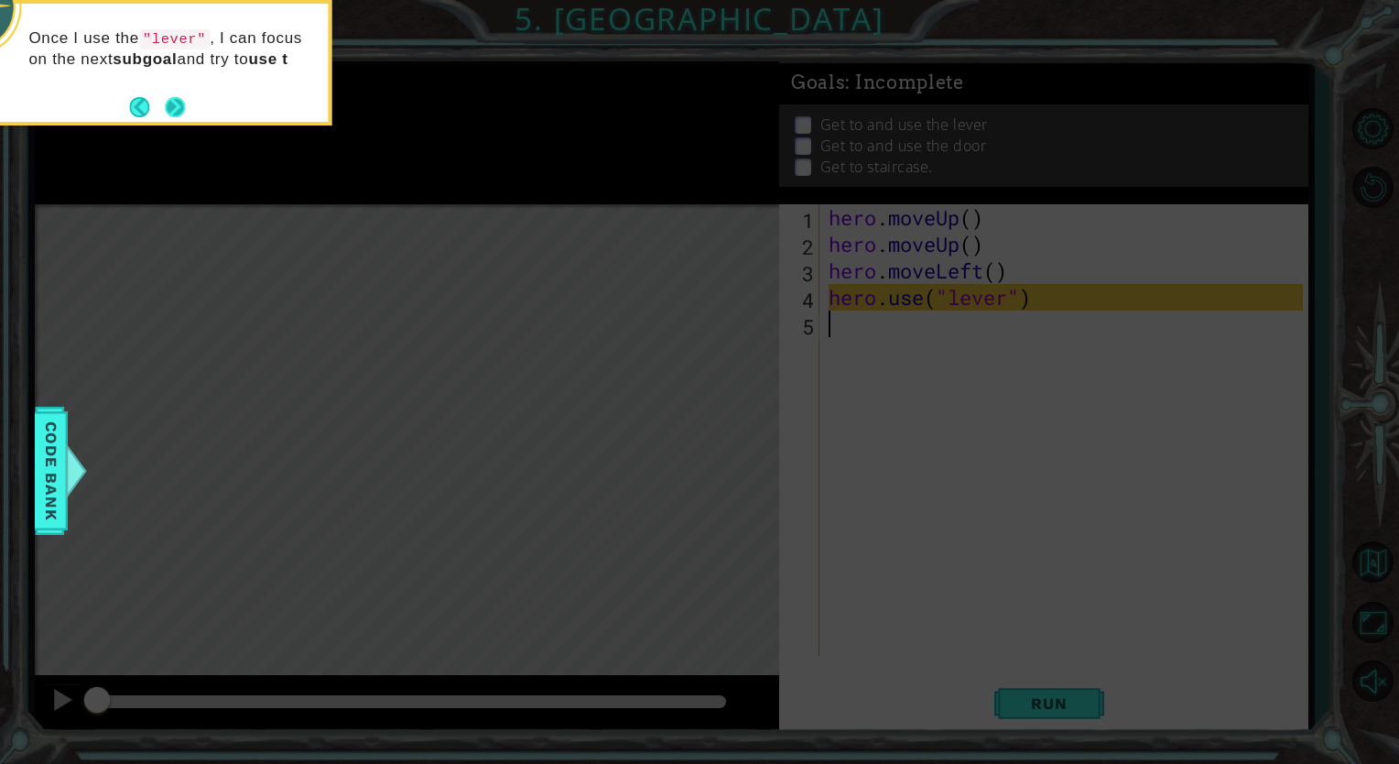
click at [174, 96] on footer at bounding box center [157, 106] width 56 height 27
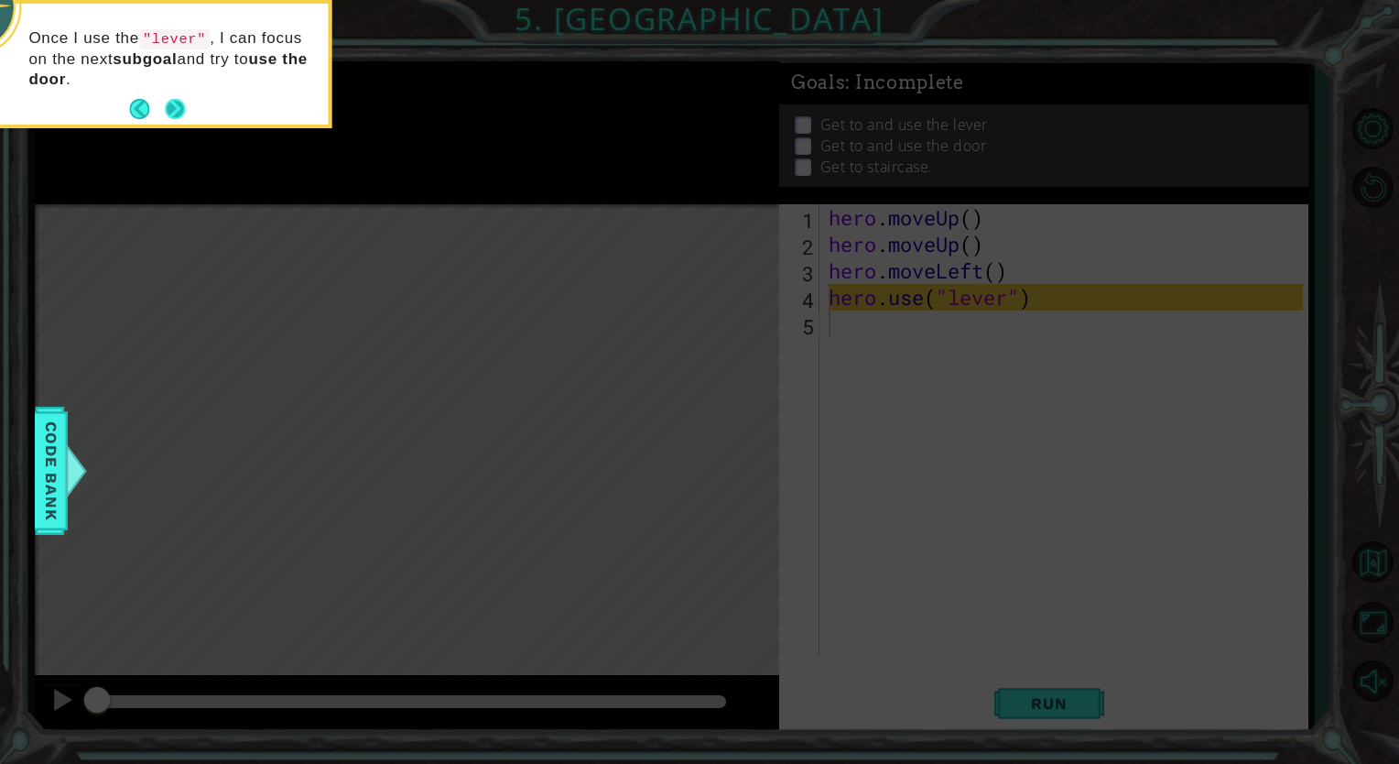
click at [174, 98] on button "Next" at bounding box center [176, 110] width 24 height 24
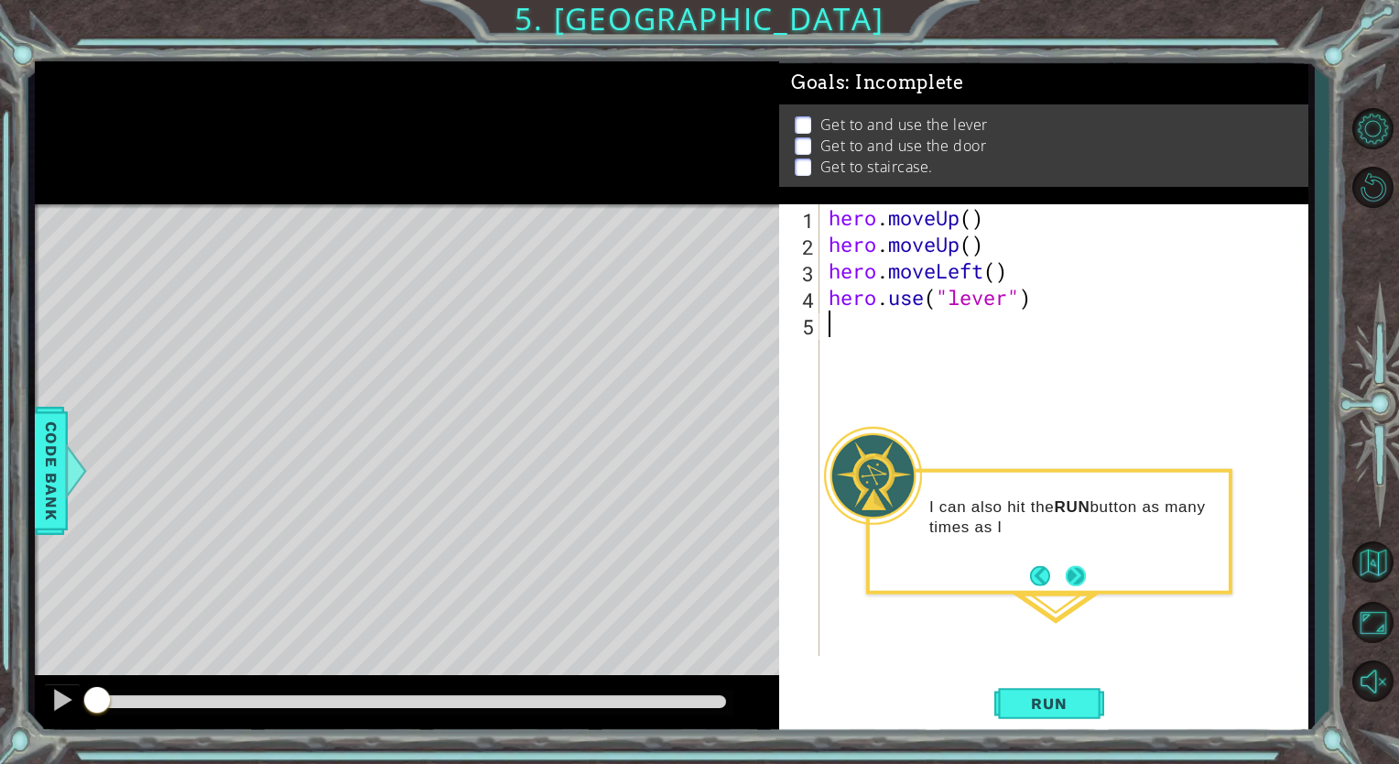
click at [1067, 573] on button "Next" at bounding box center [1075, 575] width 31 height 31
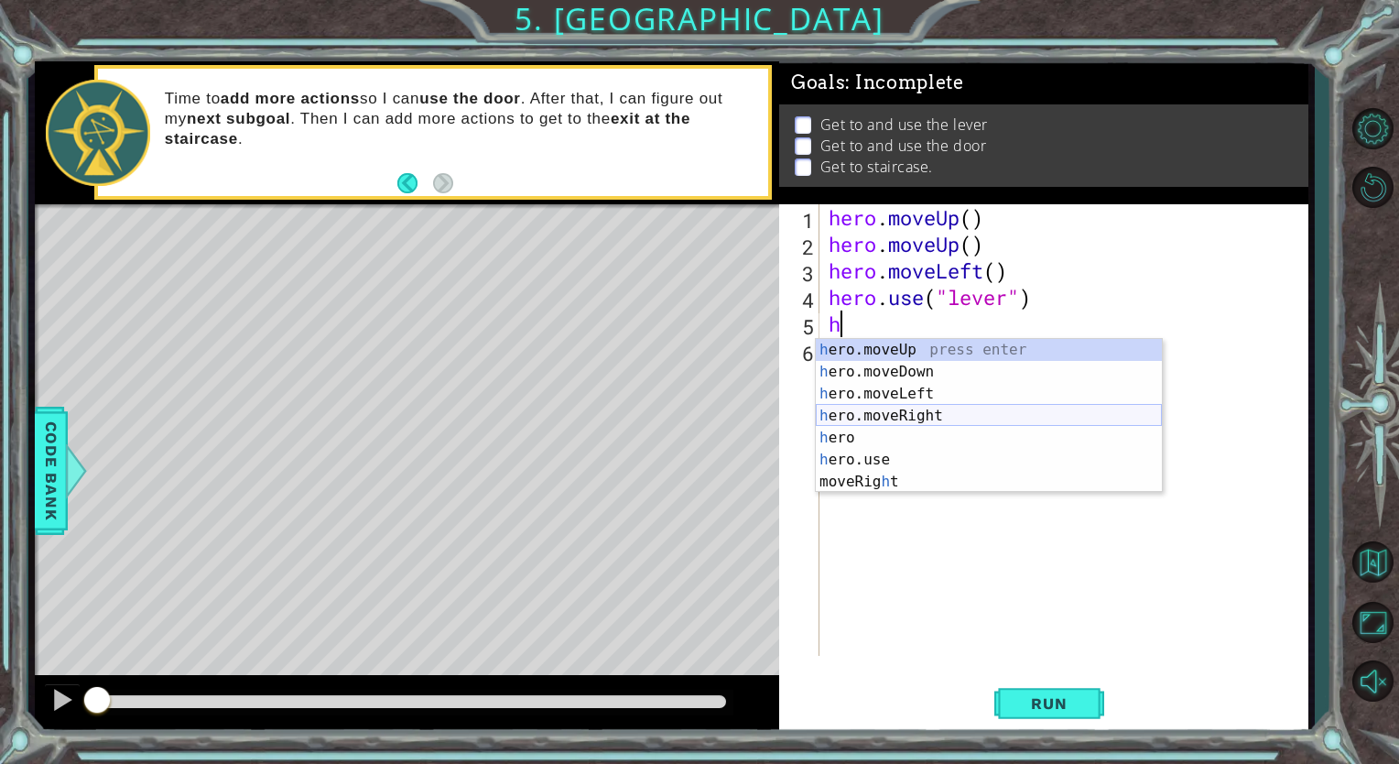
click at [865, 427] on div "h ero.moveUp press enter h ero.moveDown press enter h ero.moveLeft press enter …" at bounding box center [989, 438] width 346 height 198
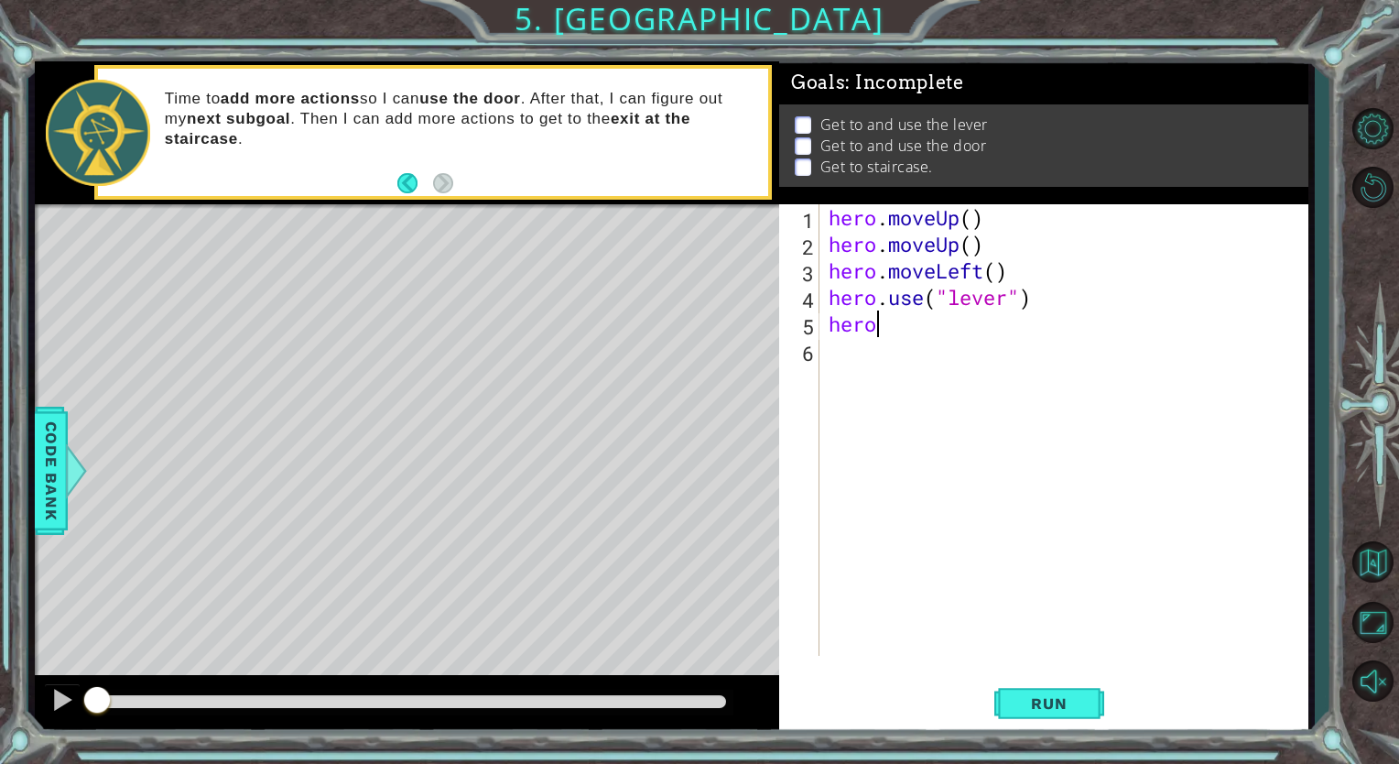
type textarea "hero."
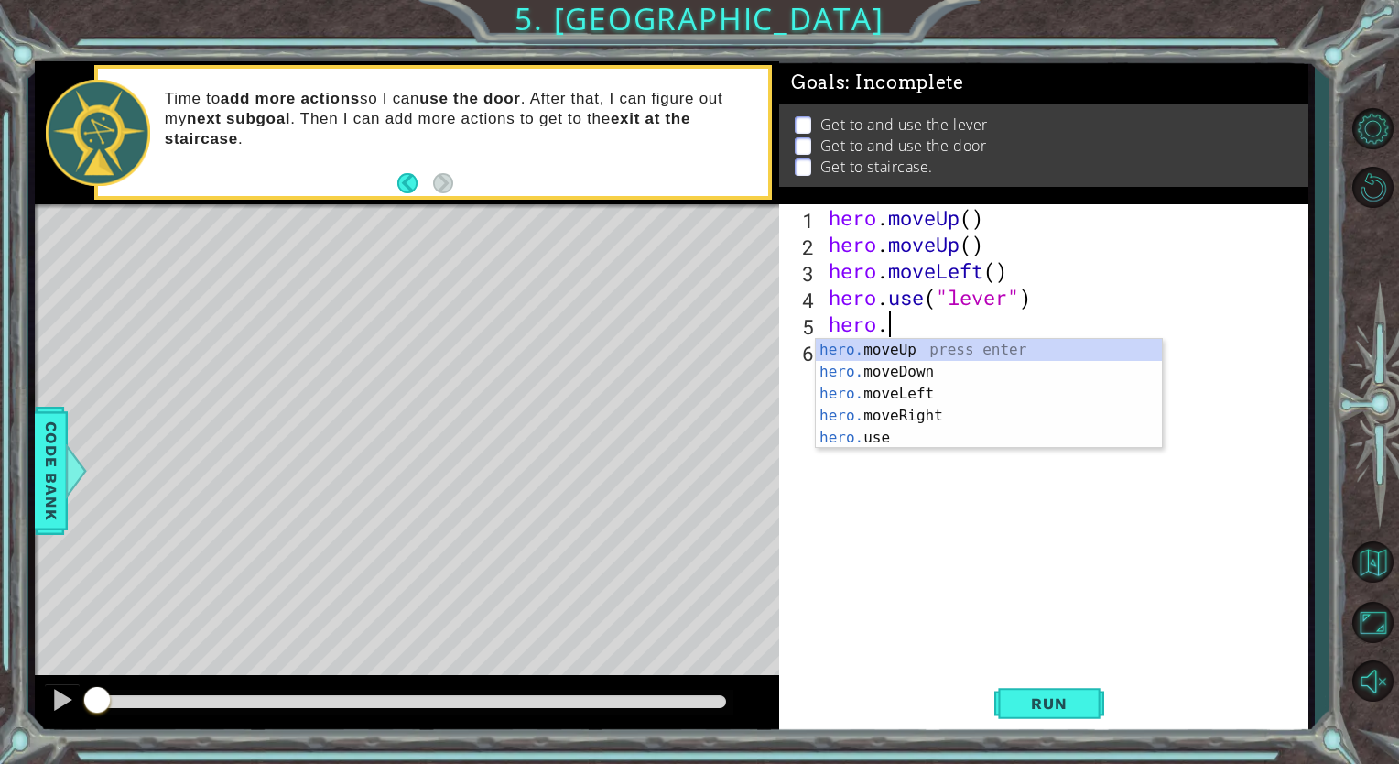
scroll to position [0, 1]
click at [919, 416] on div "hero. moveUp press enter hero. moveDown press enter hero. moveLeft press enter …" at bounding box center [989, 416] width 346 height 154
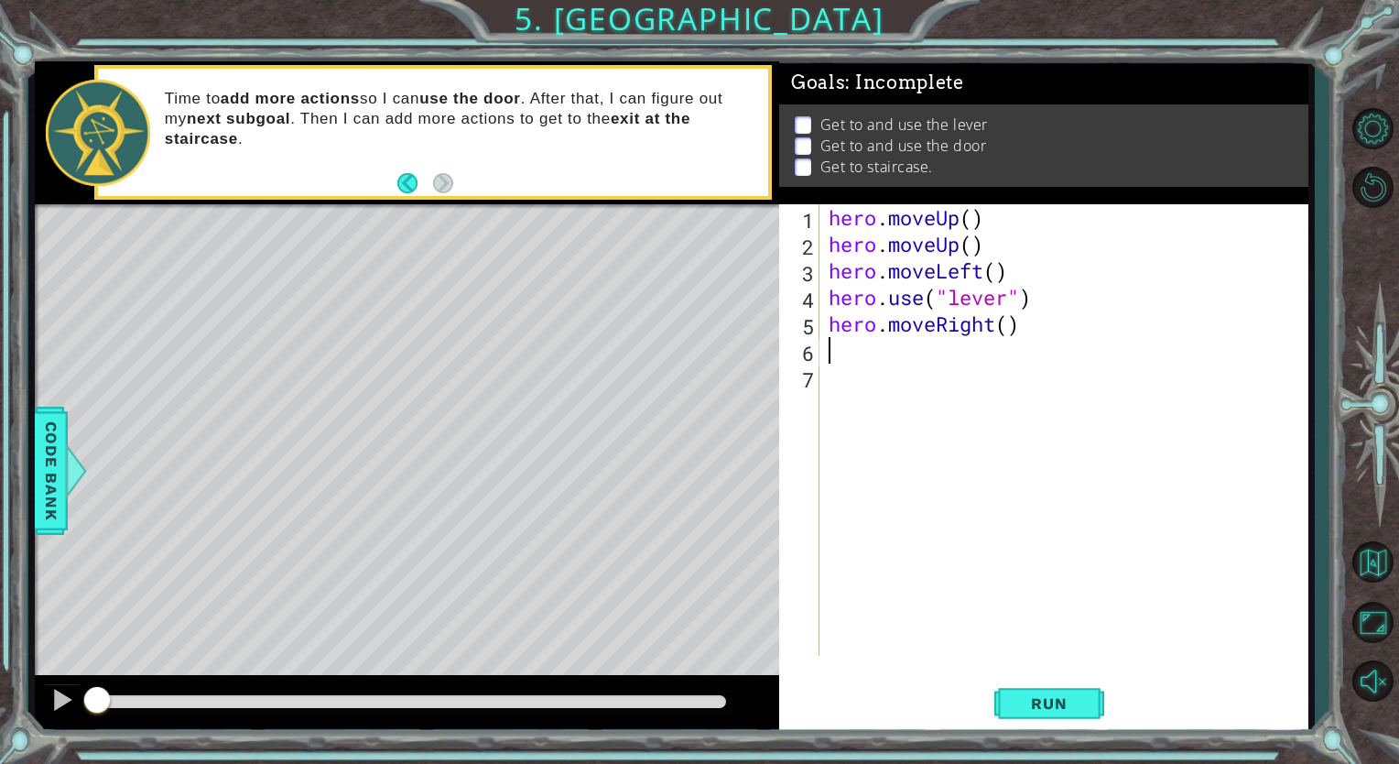
scroll to position [0, 0]
type textarea "h"
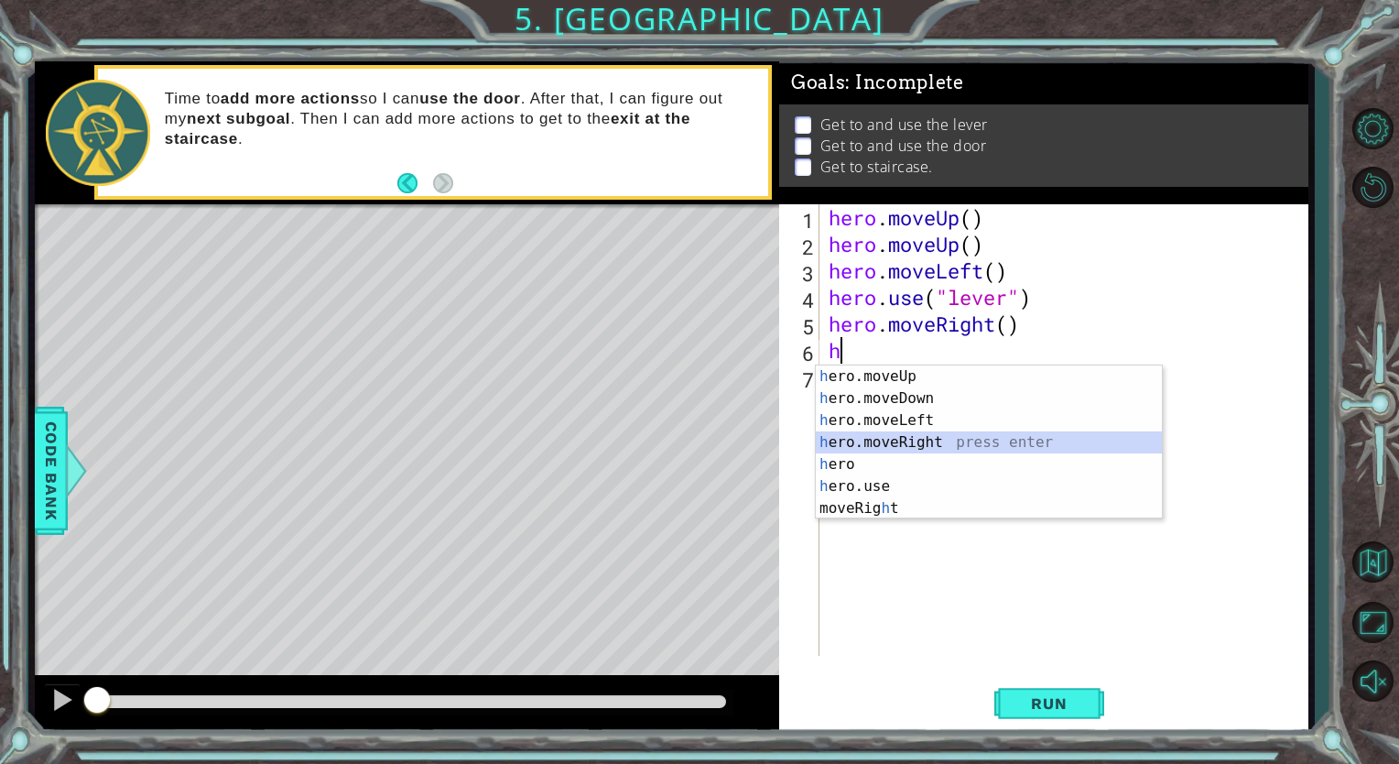
click at [933, 435] on div "h ero.moveUp press enter h ero.moveDown press enter h ero.moveLeft press enter …" at bounding box center [989, 464] width 346 height 198
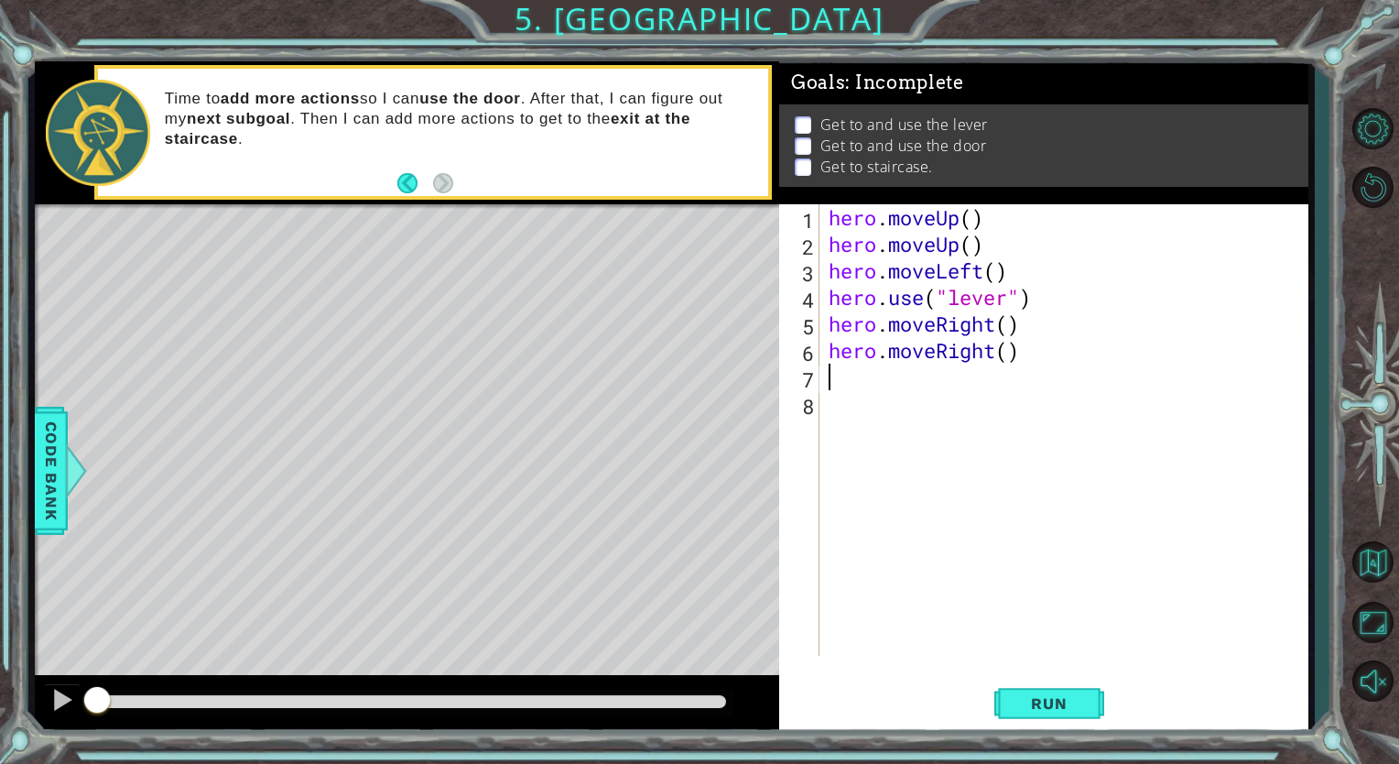
type textarea "h"
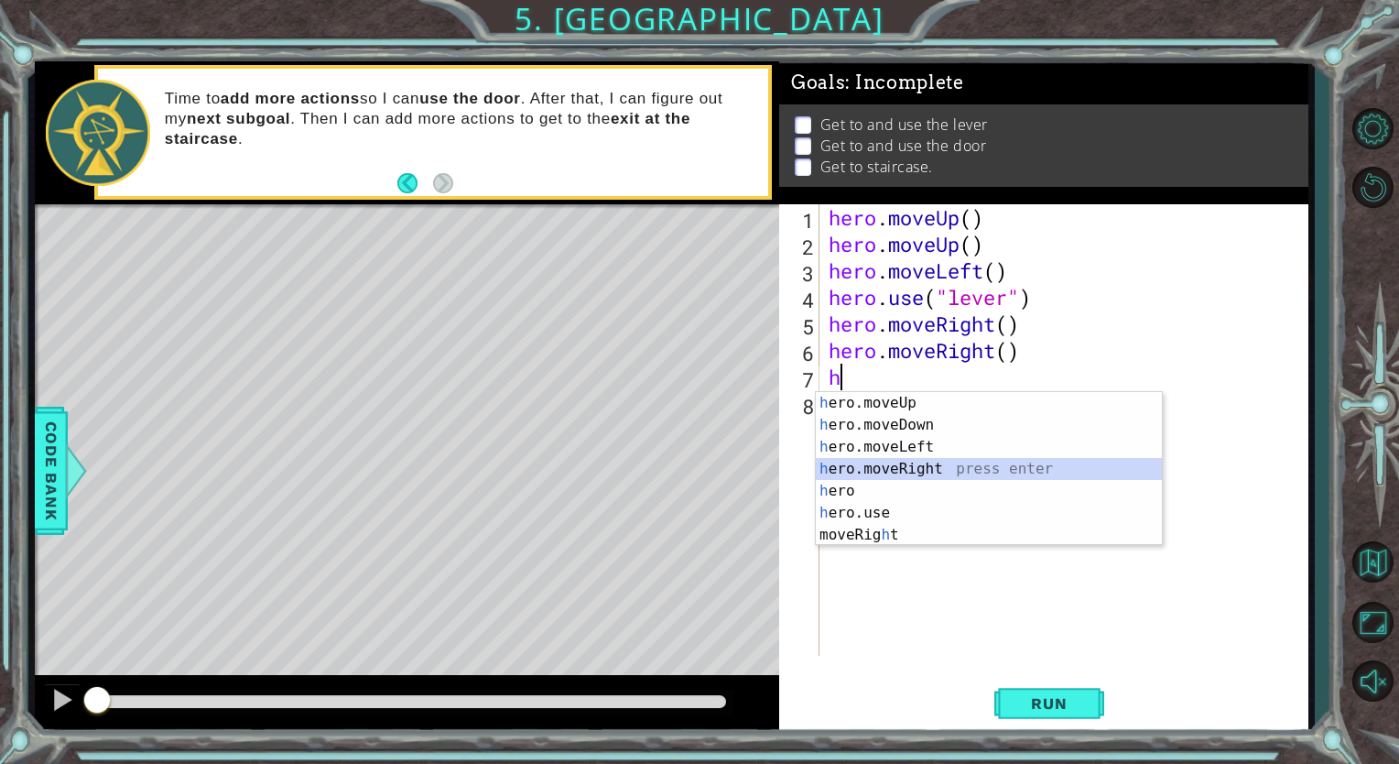
click at [935, 467] on div "h ero.moveUp press enter h ero.moveDown press enter h ero.moveLeft press enter …" at bounding box center [989, 491] width 346 height 198
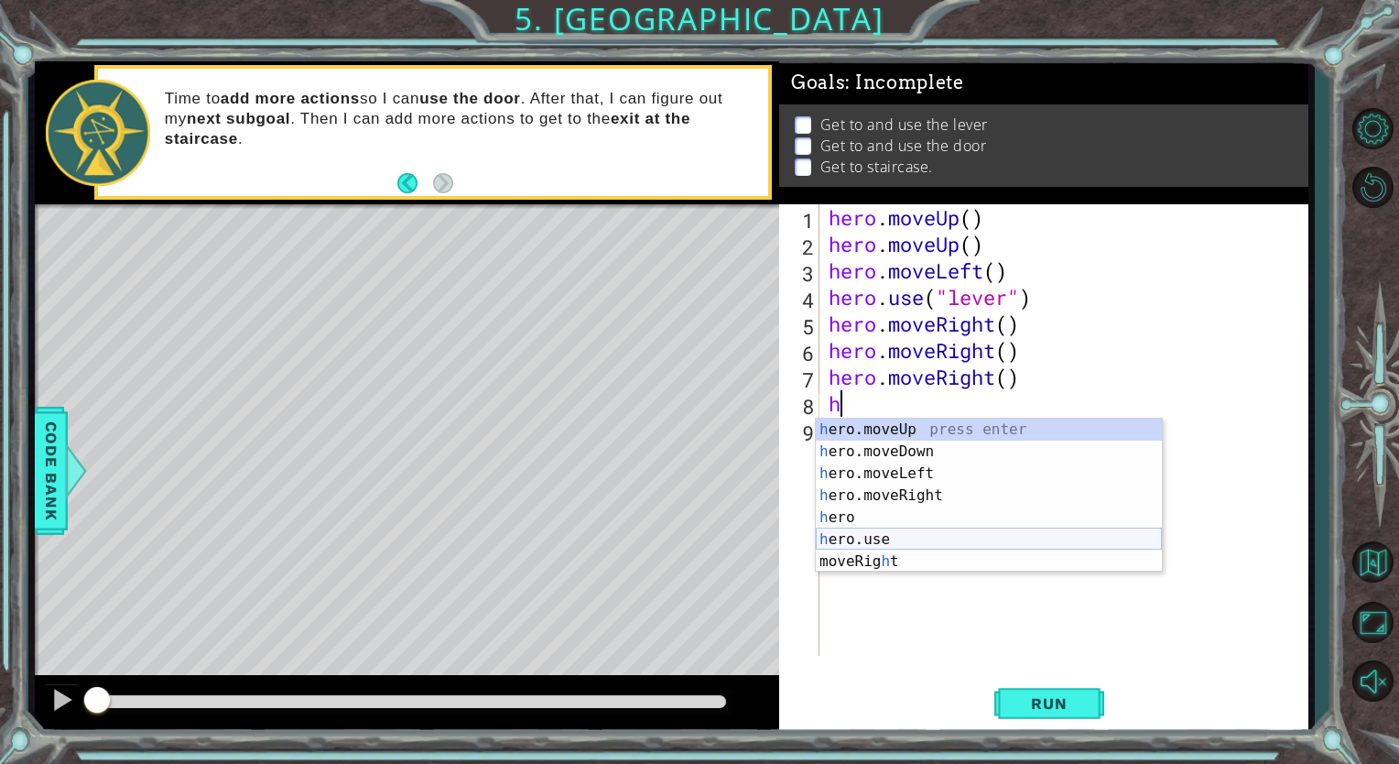
click at [889, 535] on div "h ero.moveUp press enter h ero.moveDown press enter h ero.moveLeft press enter …" at bounding box center [989, 518] width 346 height 198
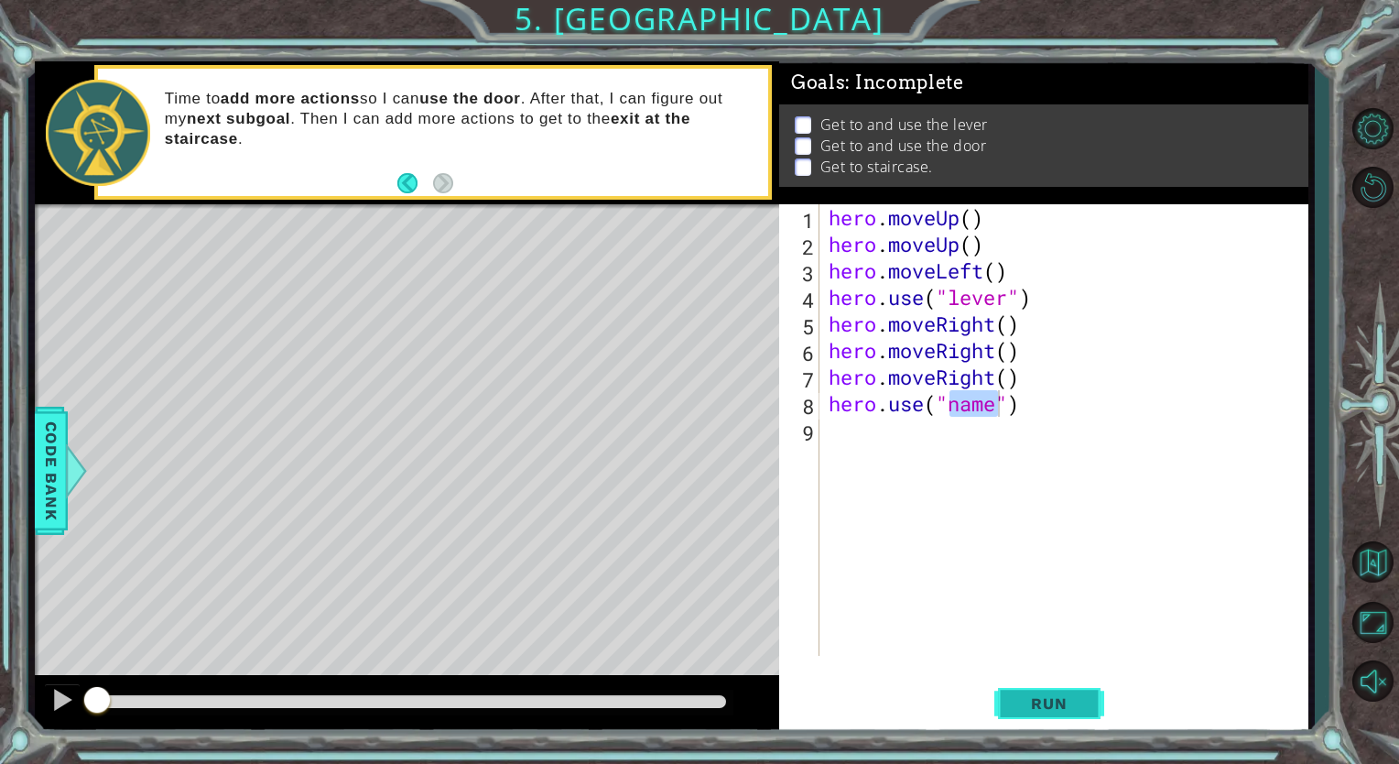
click at [1064, 707] on span "Run" at bounding box center [1049, 703] width 72 height 18
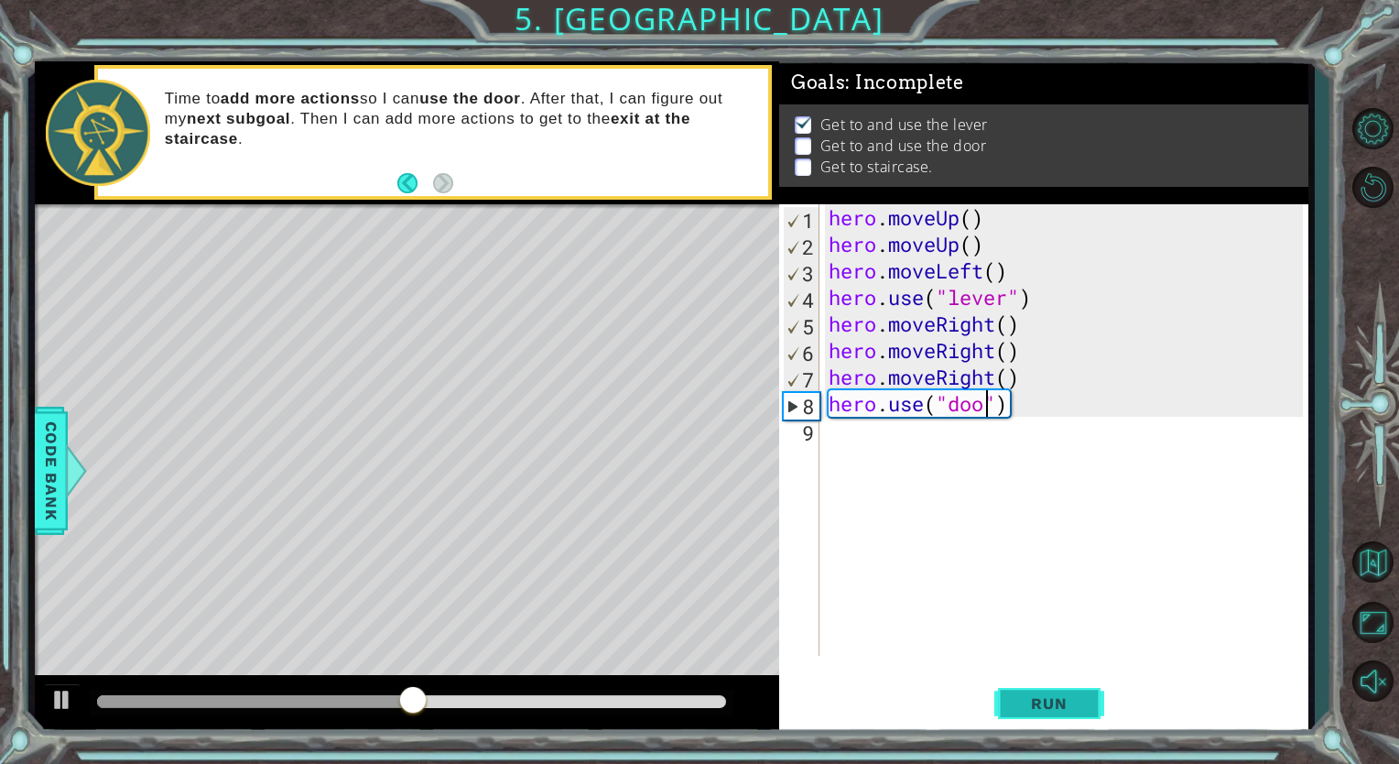
scroll to position [0, 7]
type textarea "hero.use("door")"
click at [1064, 707] on span "Run" at bounding box center [1049, 703] width 72 height 18
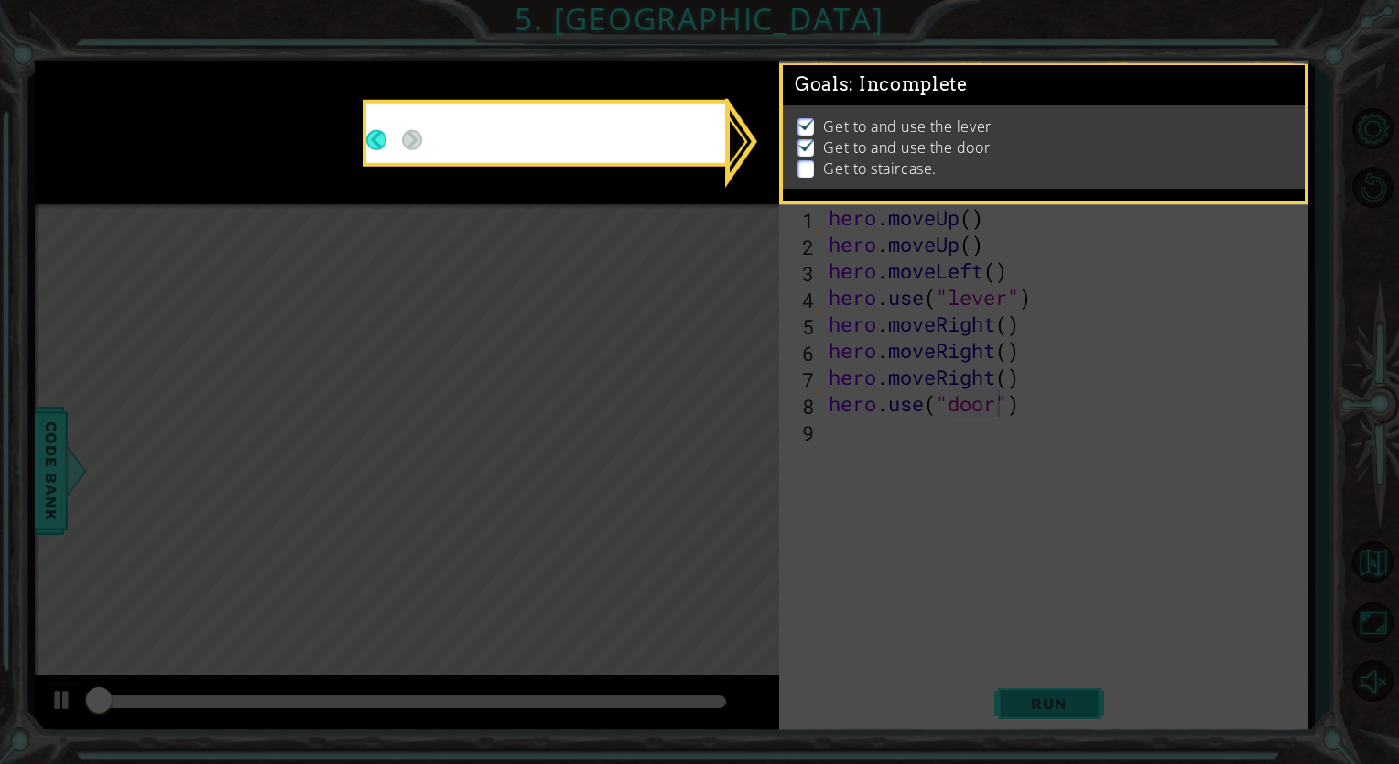
scroll to position [3, 0]
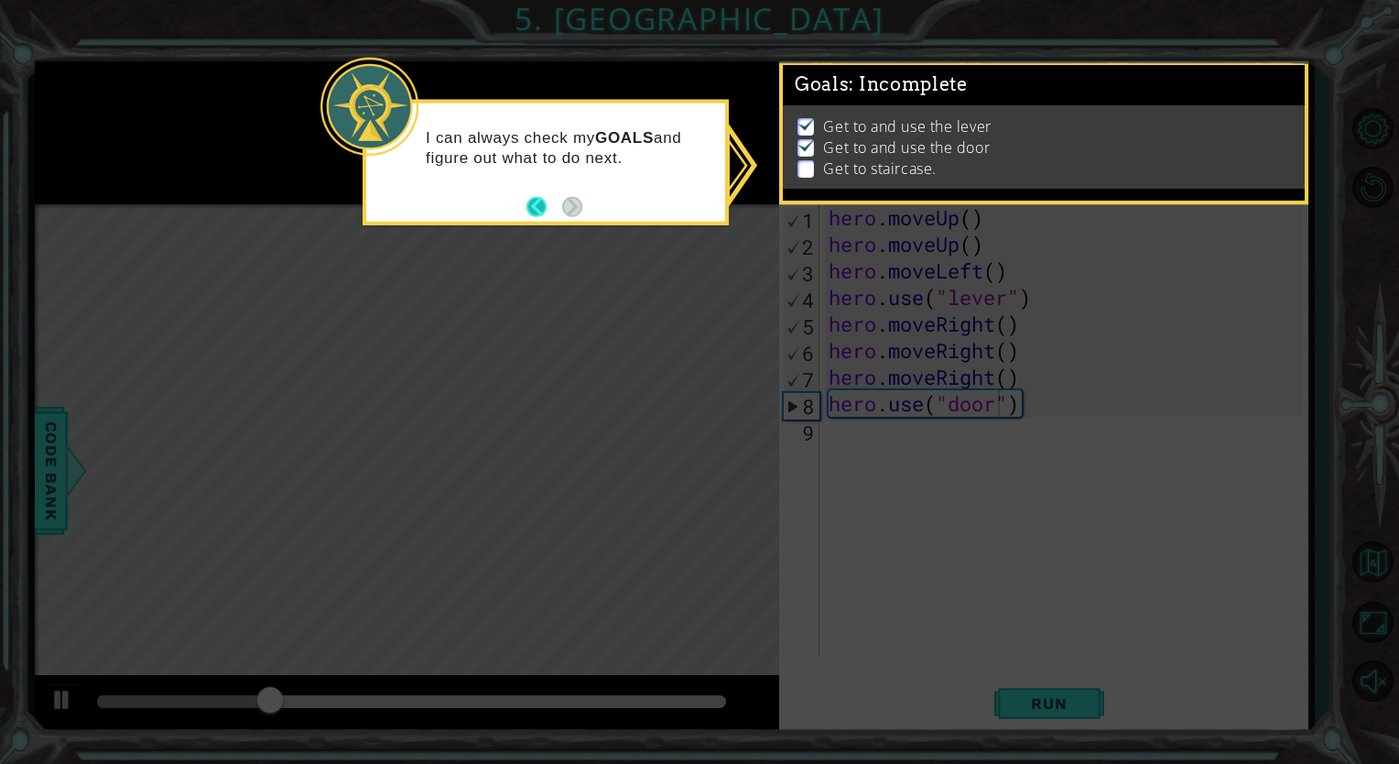
click at [538, 200] on button "Back" at bounding box center [545, 206] width 36 height 20
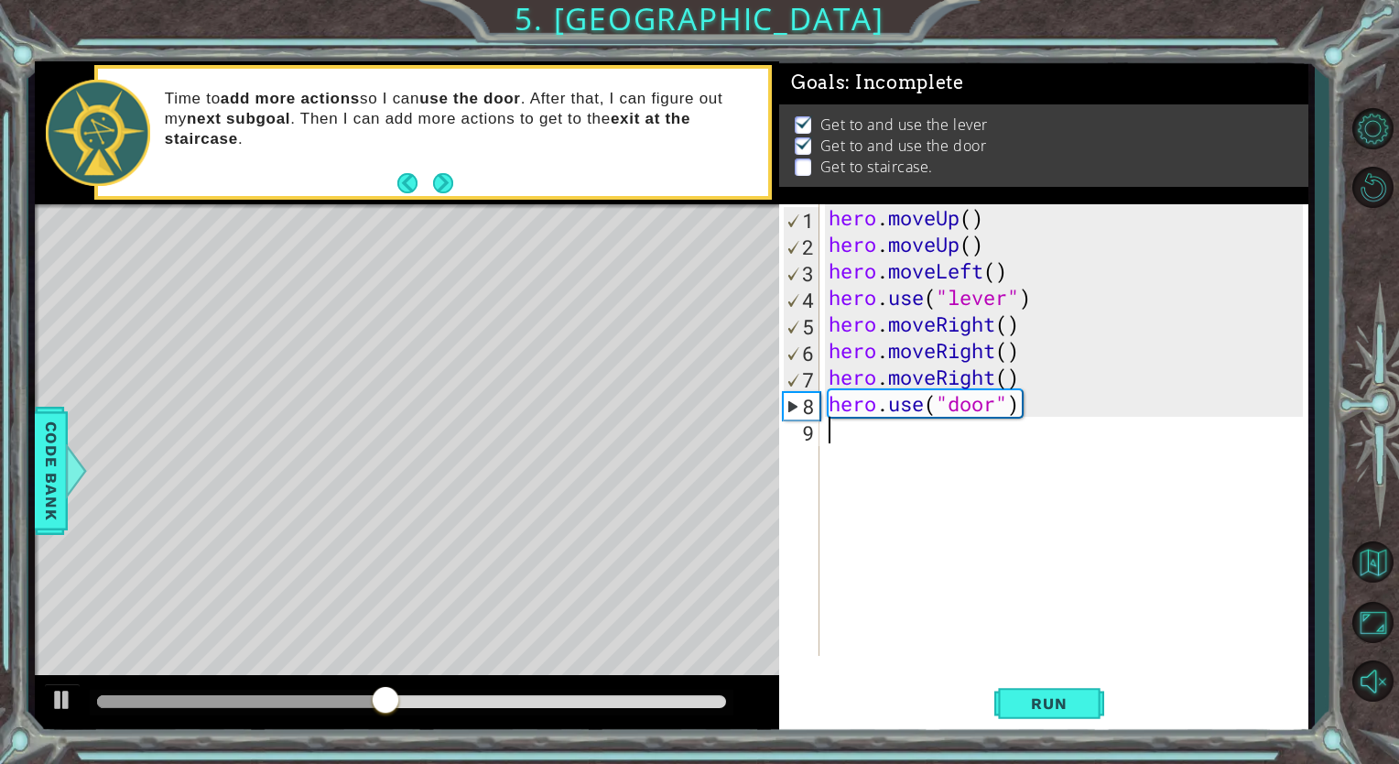
click at [1015, 454] on div "hero . moveUp ( ) hero . moveUp ( ) hero . moveLeft ( ) hero . use ( "lever" ) …" at bounding box center [1068, 456] width 487 height 505
type textarea "h"
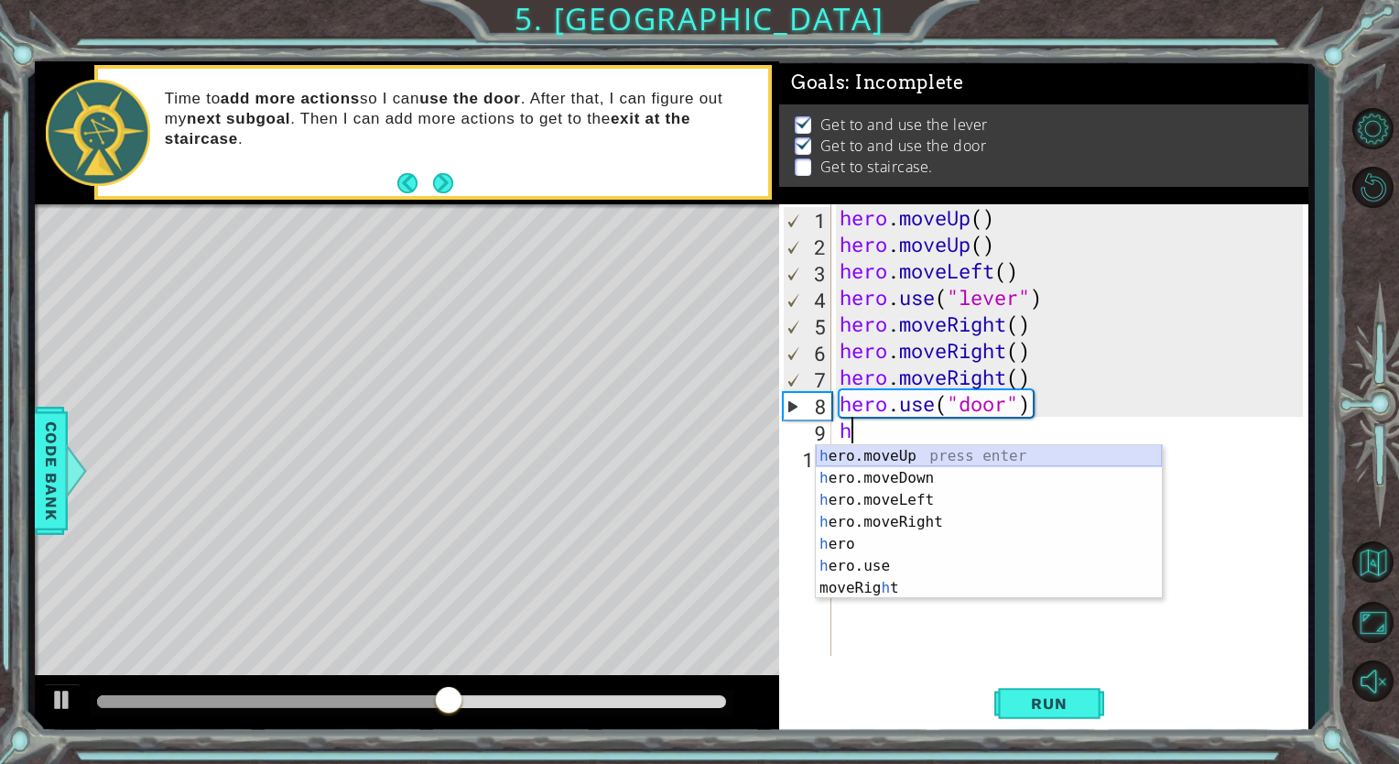
click at [941, 450] on div "h ero.moveUp press enter h ero.moveDown press enter h ero.moveLeft press enter …" at bounding box center [989, 544] width 346 height 198
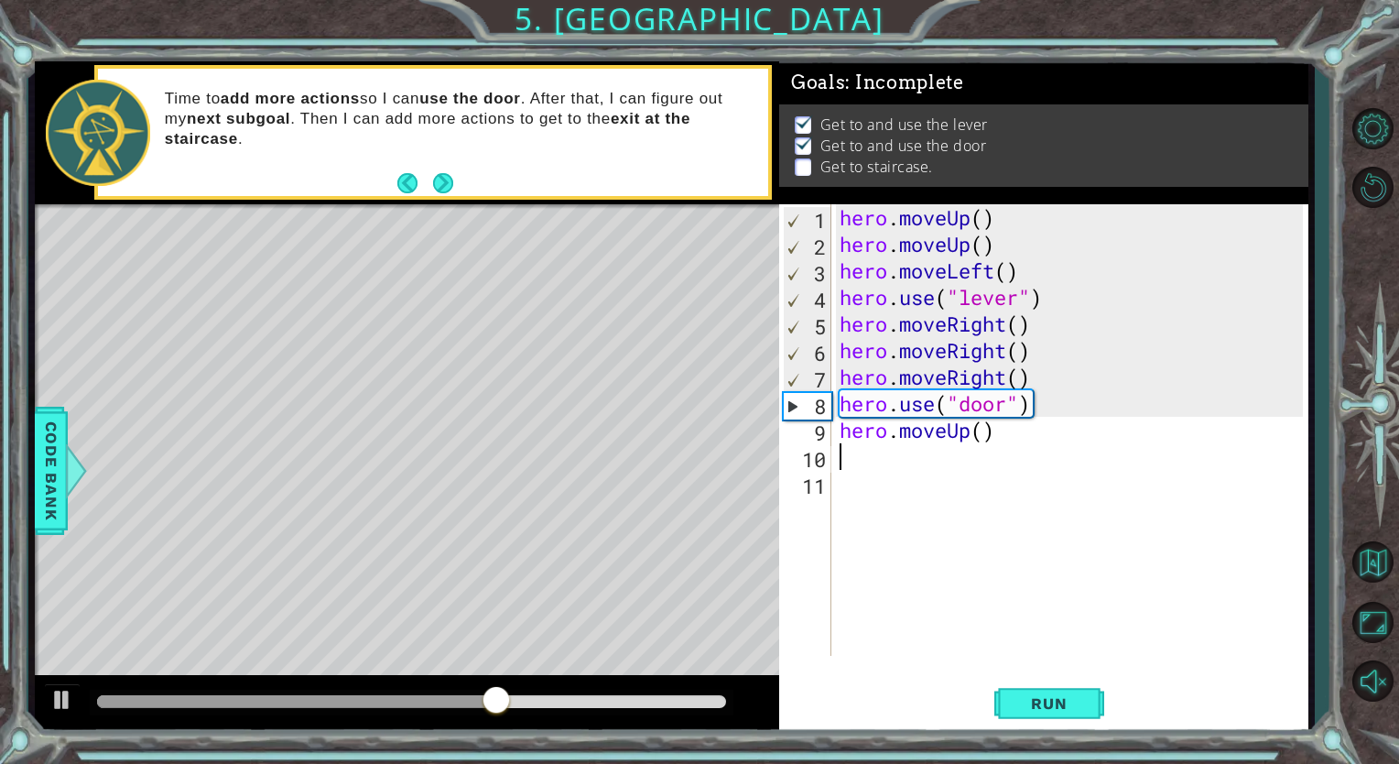
type textarea "h"
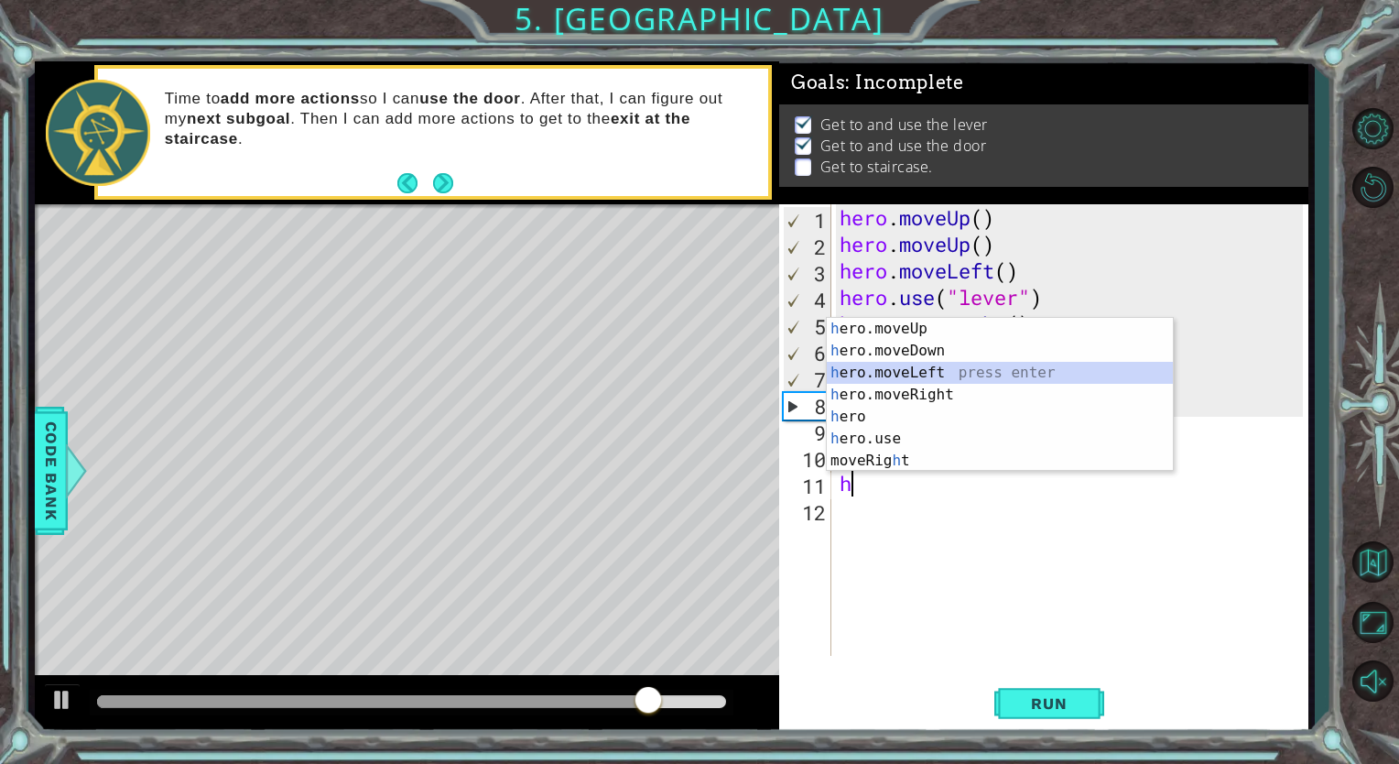
click at [941, 368] on div "h ero.moveUp press enter h ero.moveDown press enter h ero.moveLeft press enter …" at bounding box center [1000, 417] width 346 height 198
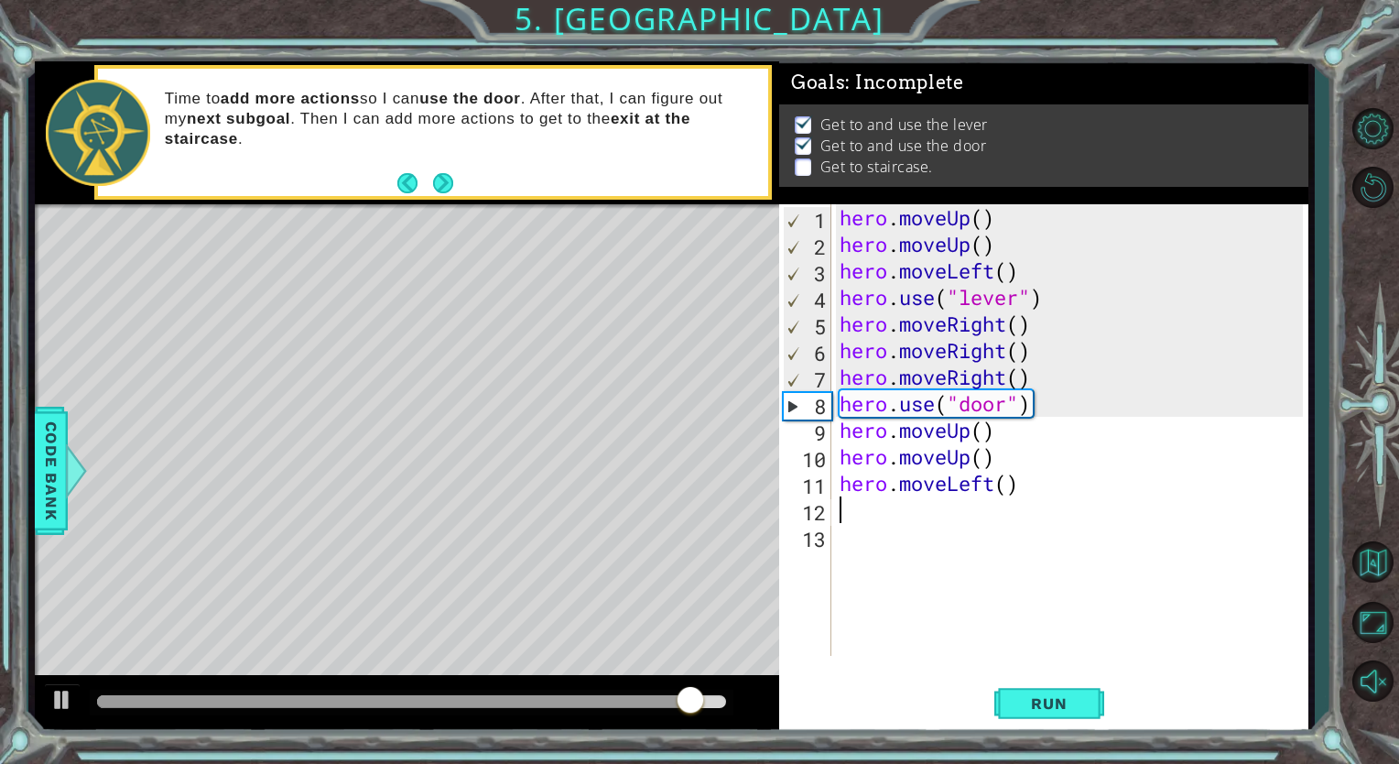
type textarea "h"
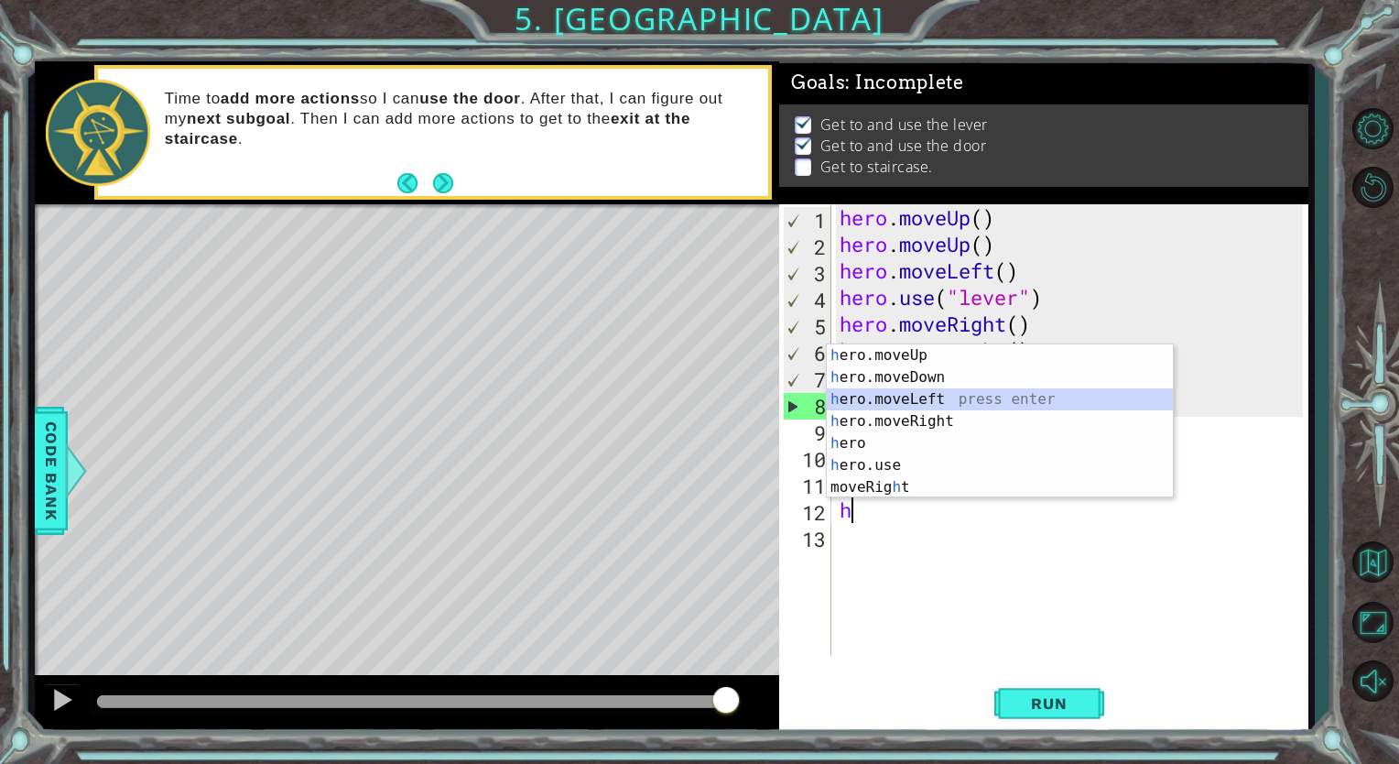
click at [927, 394] on div "h ero.moveUp press enter h ero.moveDown press enter h ero.moveLeft press enter …" at bounding box center [1000, 443] width 346 height 198
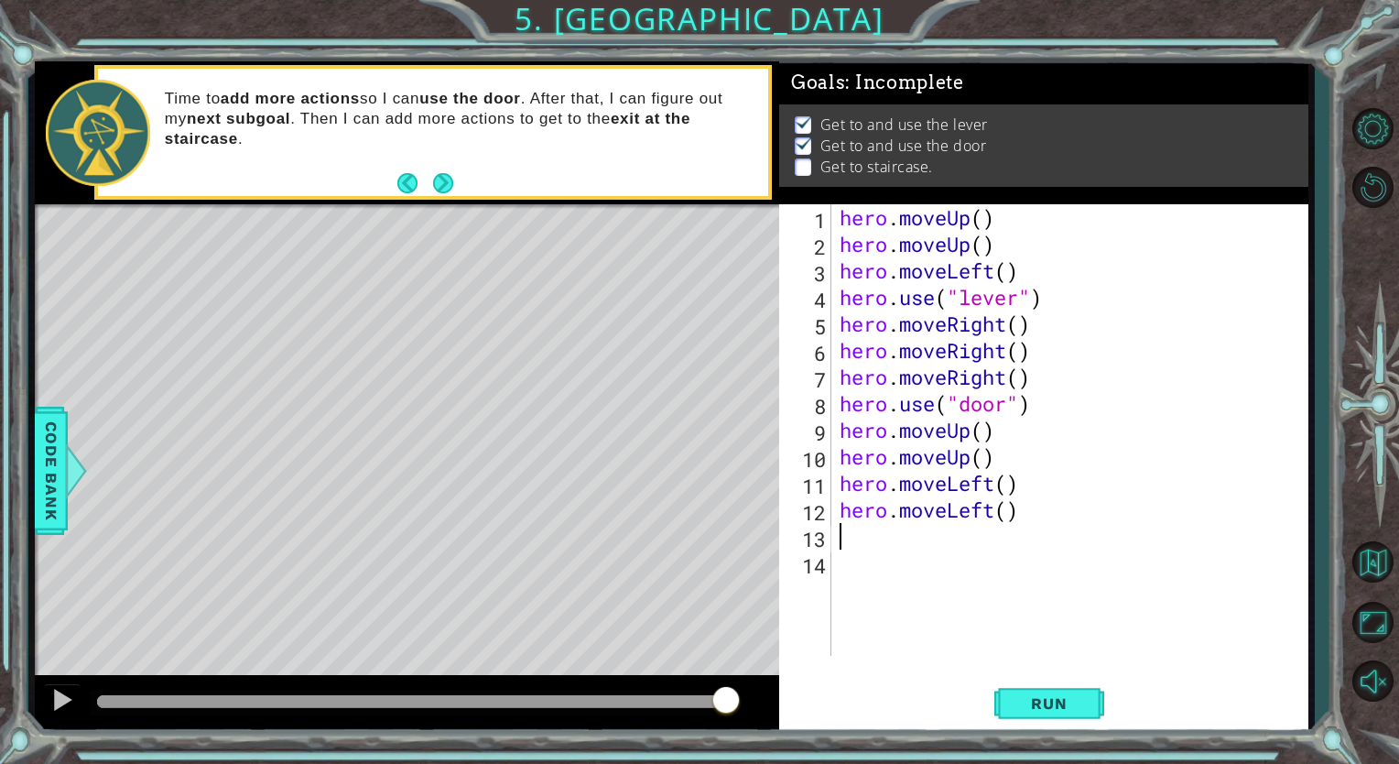
type textarea "h"
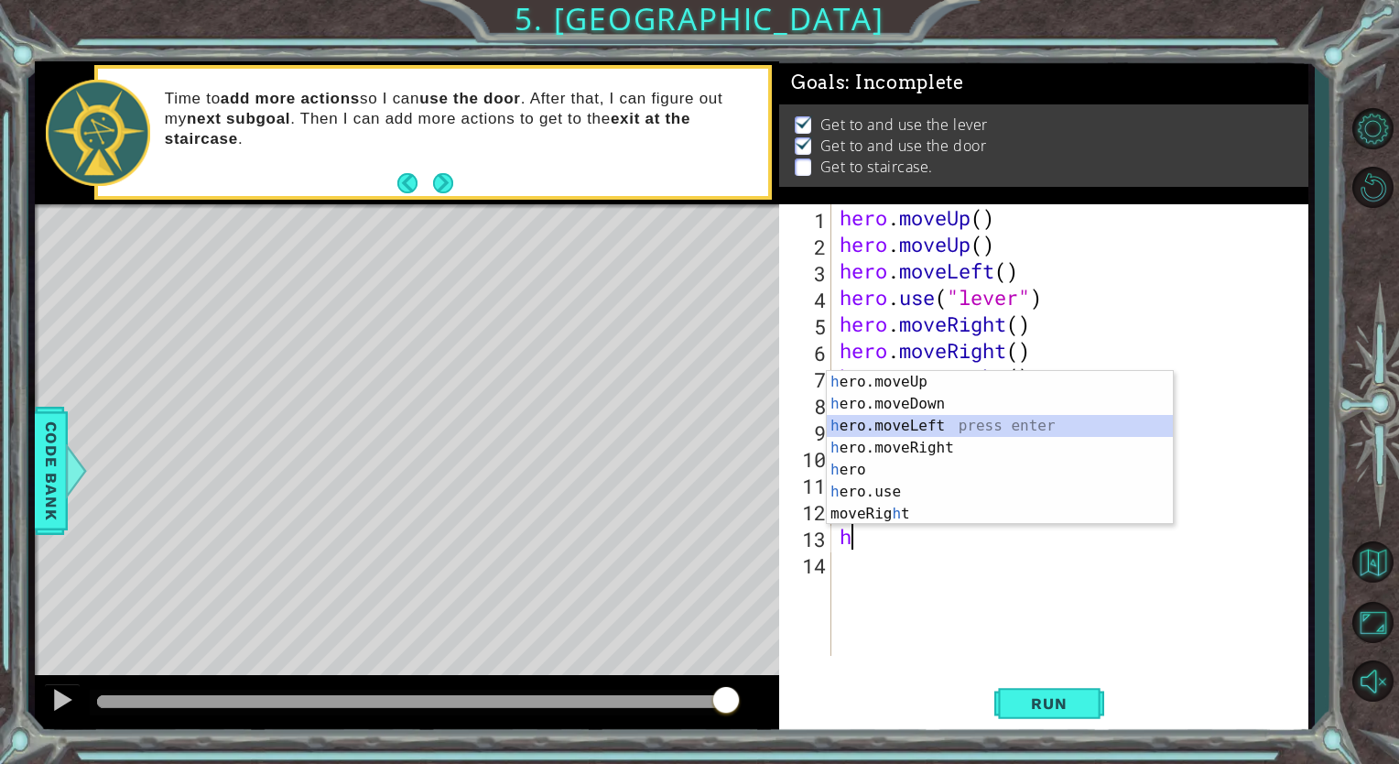
click at [945, 425] on div "h ero.moveUp press enter h ero.moveDown press enter h ero.moveLeft press enter …" at bounding box center [1000, 470] width 346 height 198
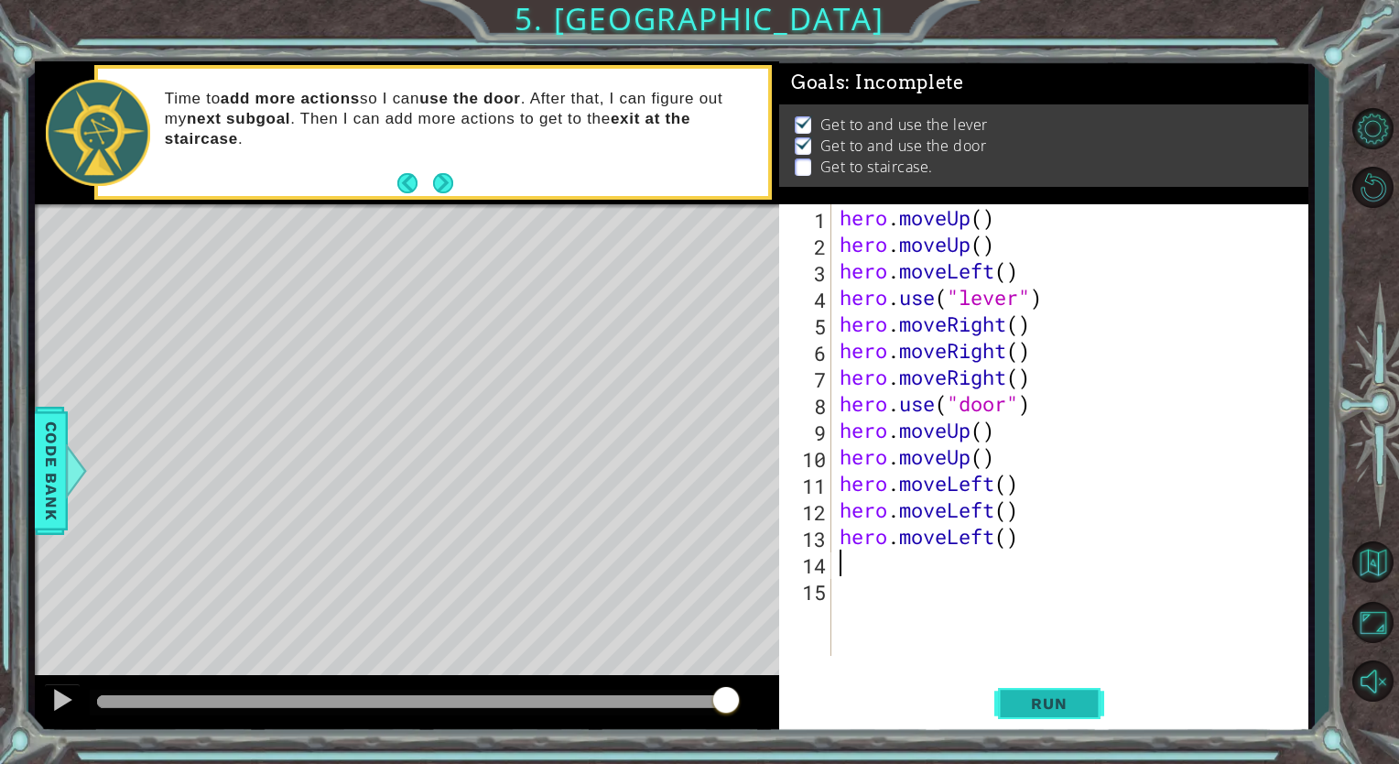
click at [1025, 703] on span "Run" at bounding box center [1049, 703] width 72 height 18
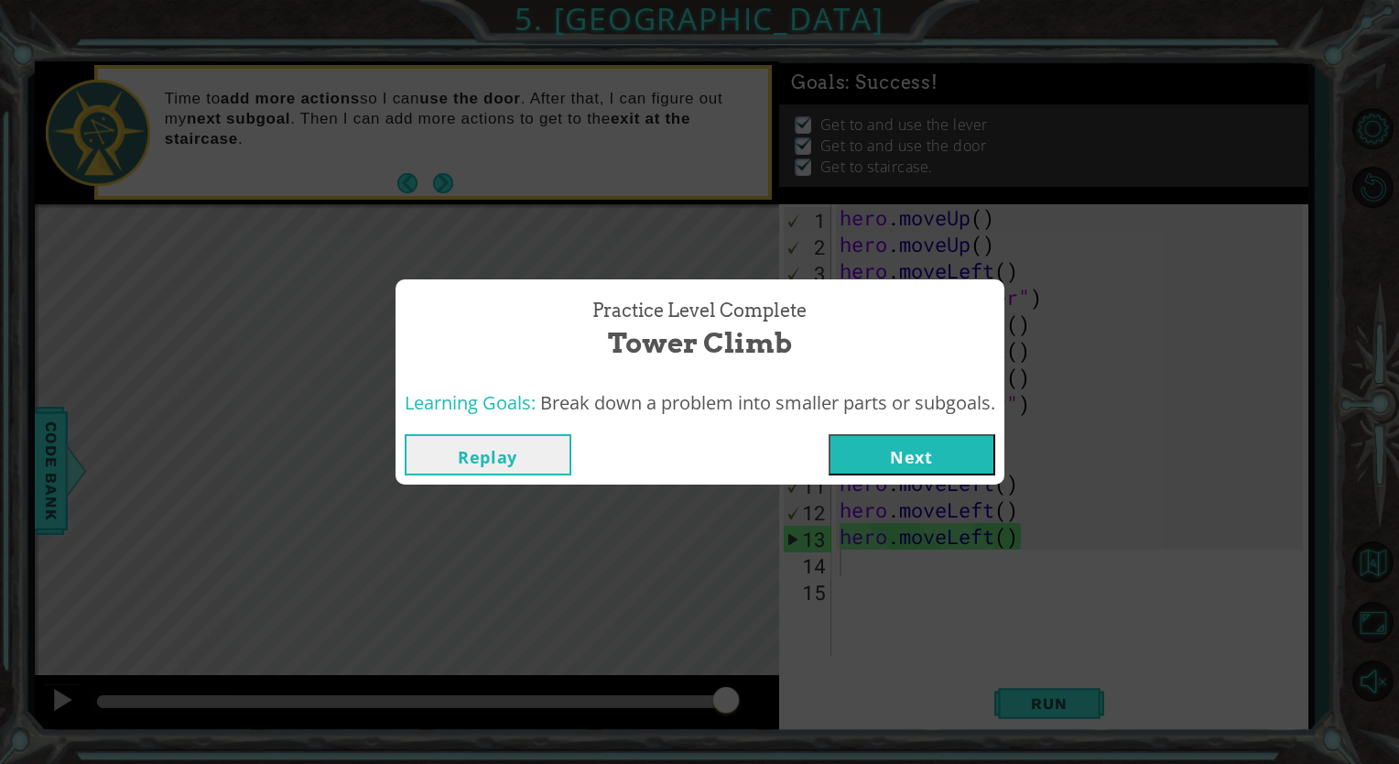
click at [927, 458] on button "Next" at bounding box center [912, 454] width 167 height 41
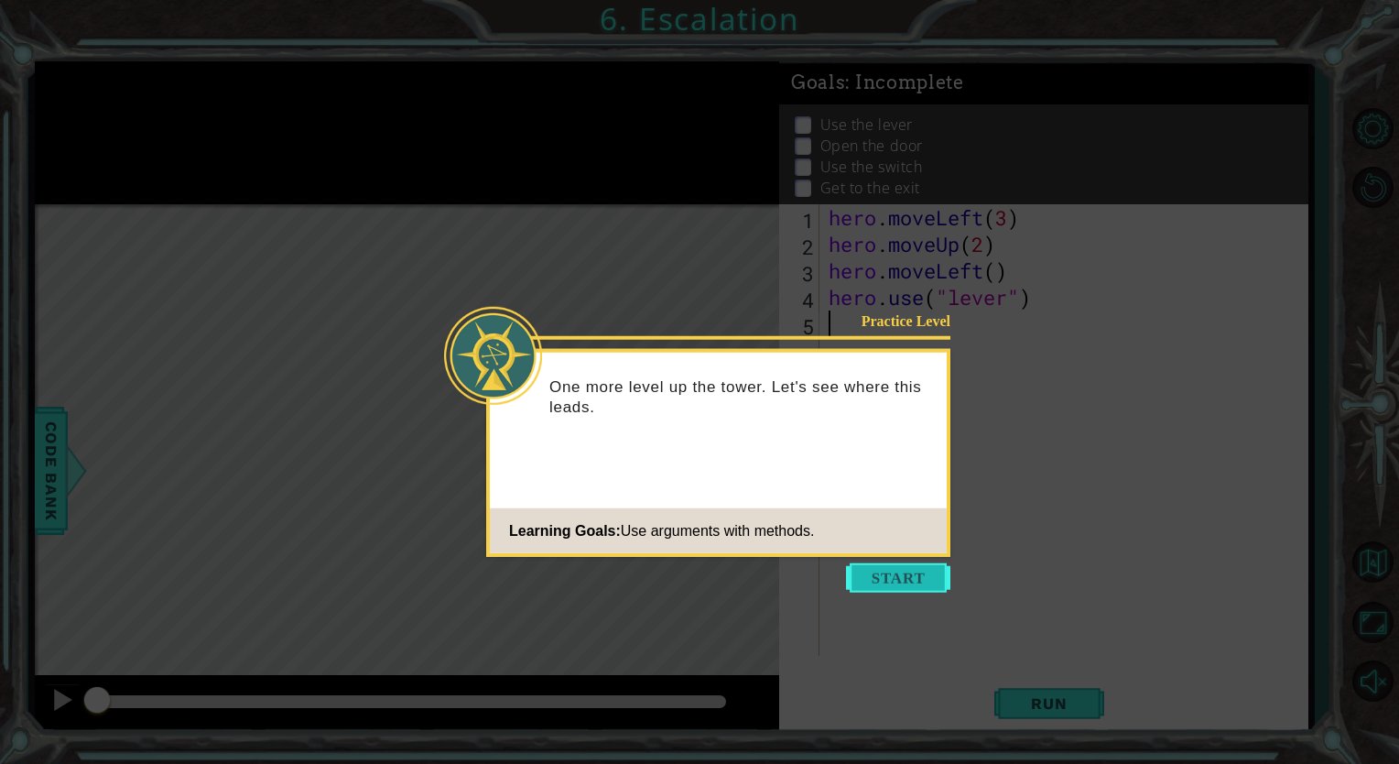
click at [908, 577] on button "Start" at bounding box center [898, 577] width 104 height 29
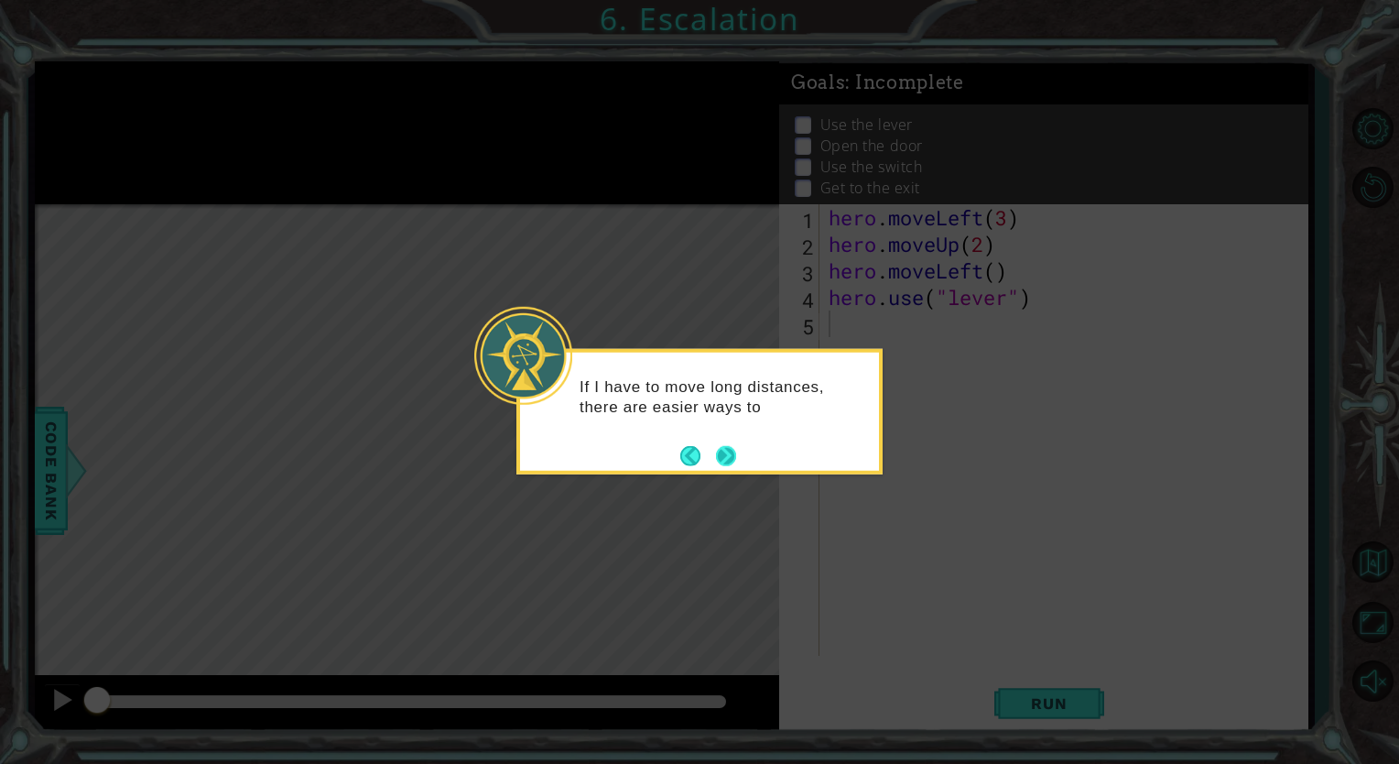
click at [727, 451] on button "Next" at bounding box center [726, 455] width 22 height 22
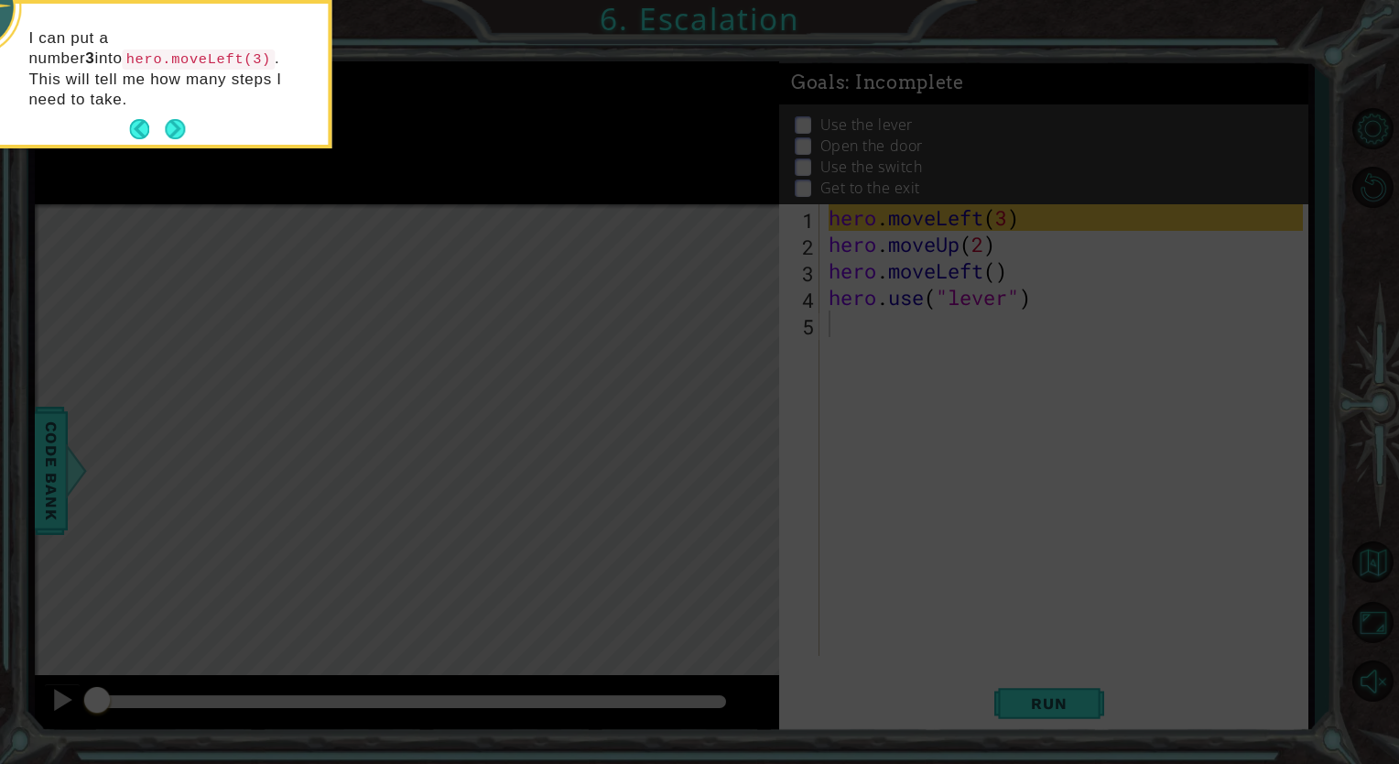
click at [571, 445] on icon at bounding box center [699, 113] width 1399 height 1299
click at [188, 106] on div "I can put a number 3 into hero.moveLeft(3) . This will tell me how many steps I…" at bounding box center [148, 74] width 359 height 141
click at [188, 106] on div "I can put a number 3 into hero.moveLeft(3) . This will tell me how many steps I…" at bounding box center [148, 78] width 359 height 134
click at [154, 119] on button "Back" at bounding box center [147, 129] width 36 height 20
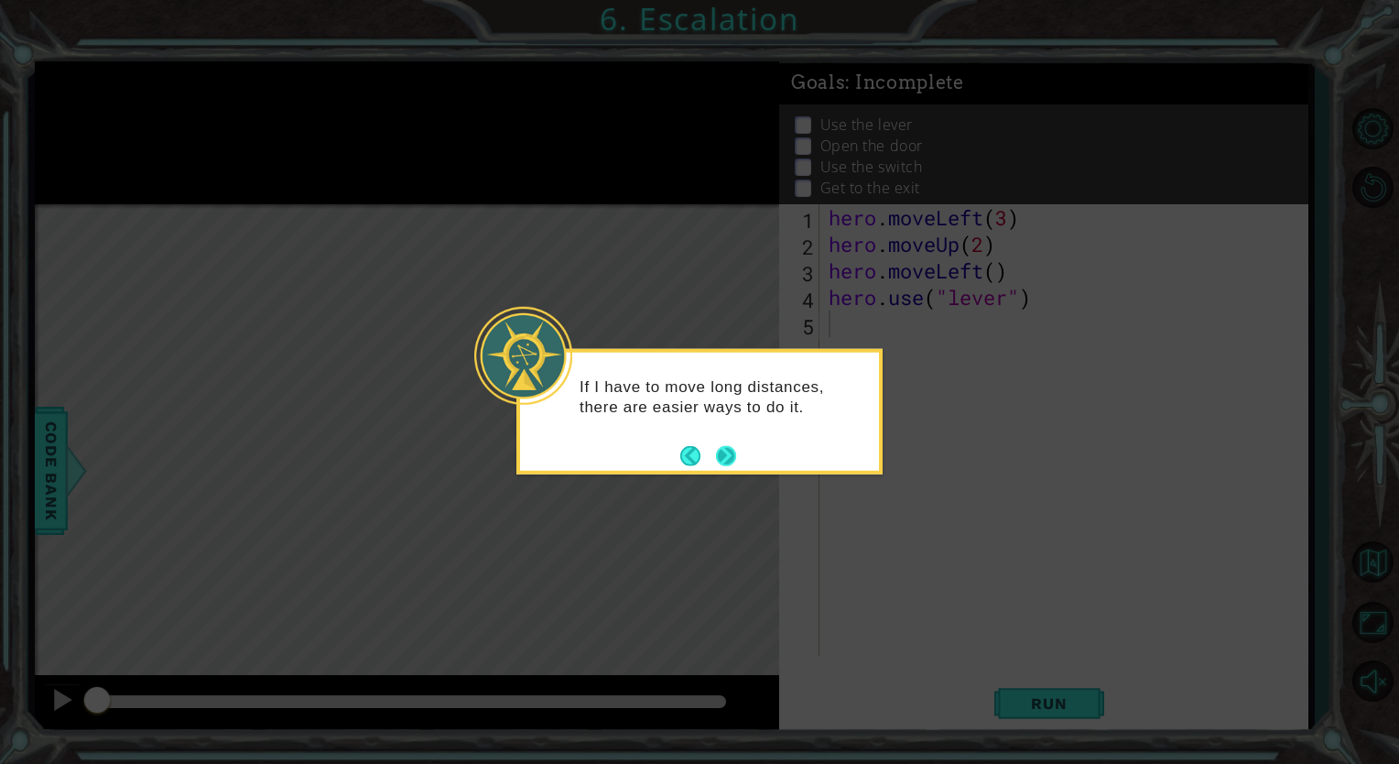
click at [734, 463] on button "Next" at bounding box center [727, 456] width 34 height 34
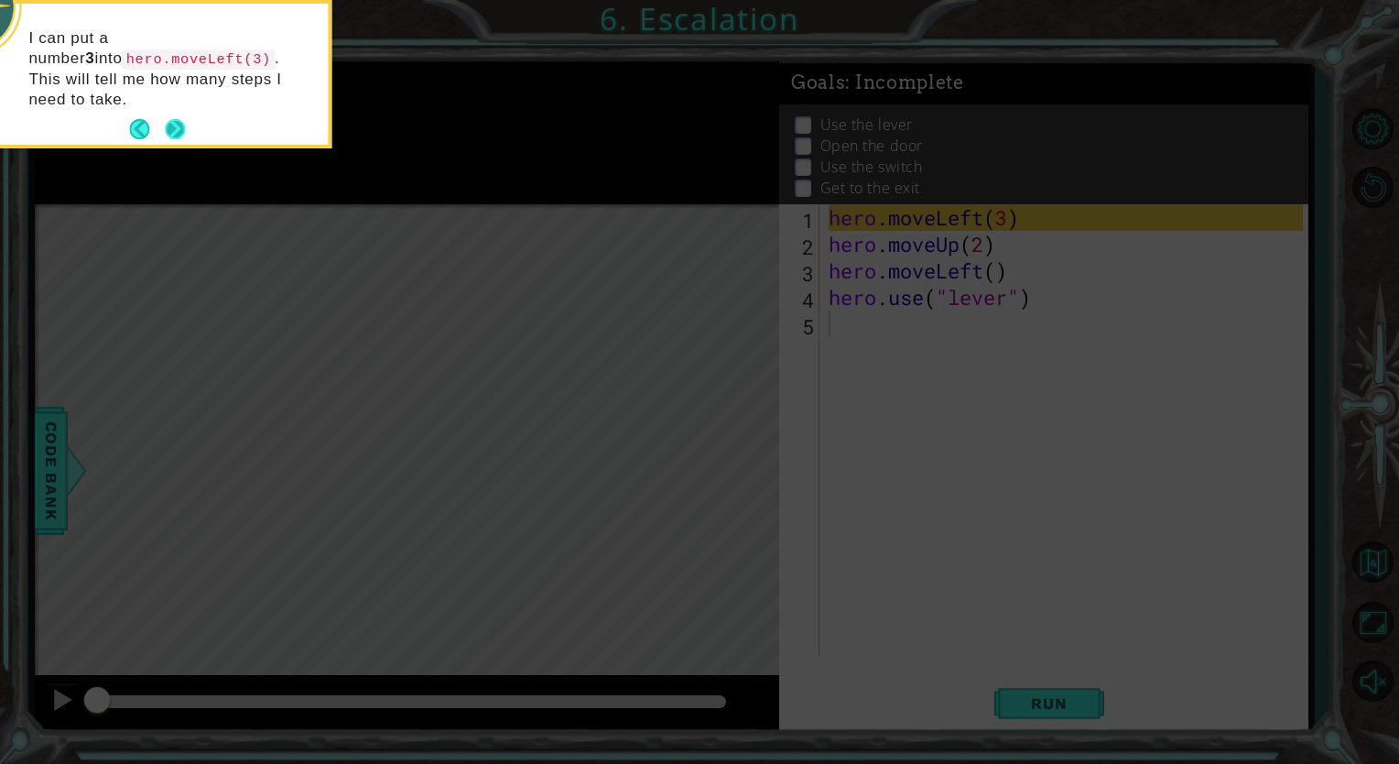
click at [176, 119] on button "Next" at bounding box center [175, 129] width 20 height 20
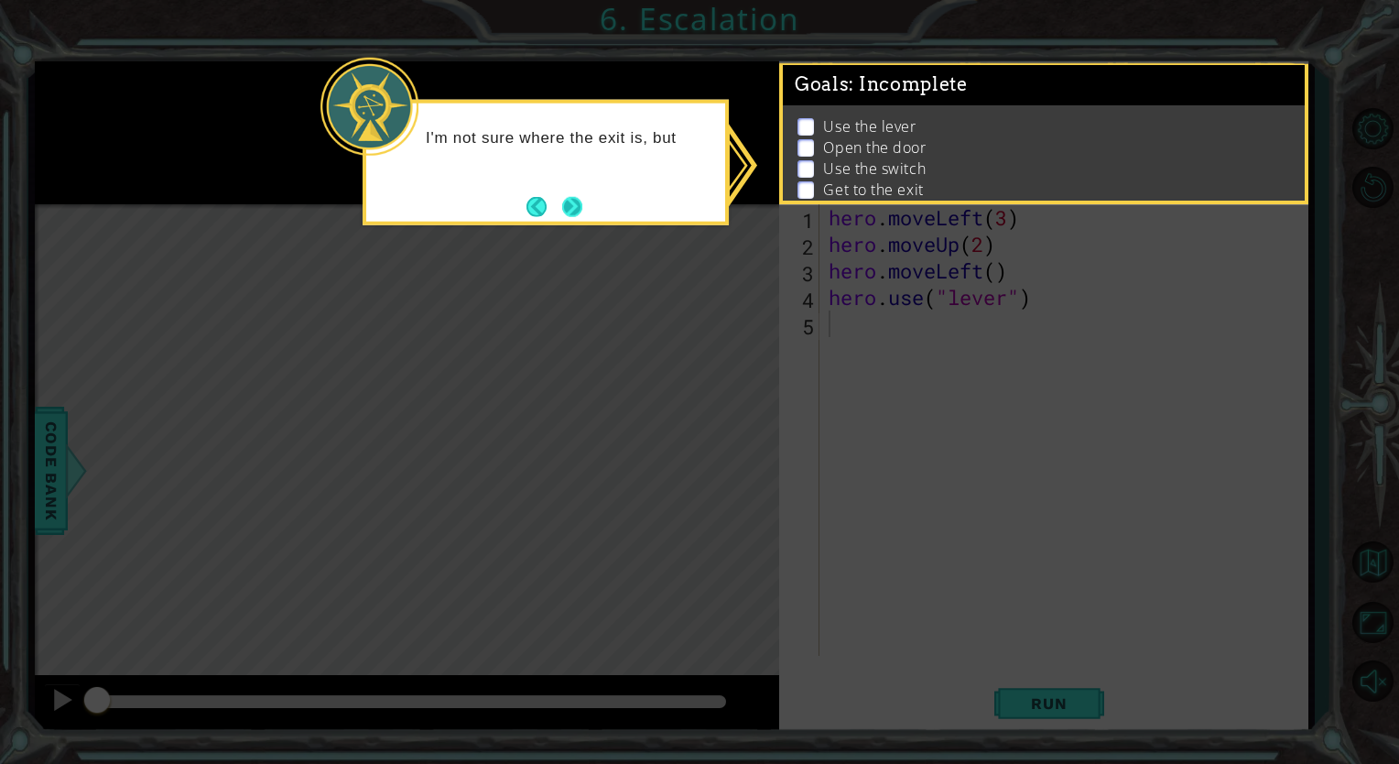
click at [573, 204] on button "Next" at bounding box center [572, 205] width 31 height 31
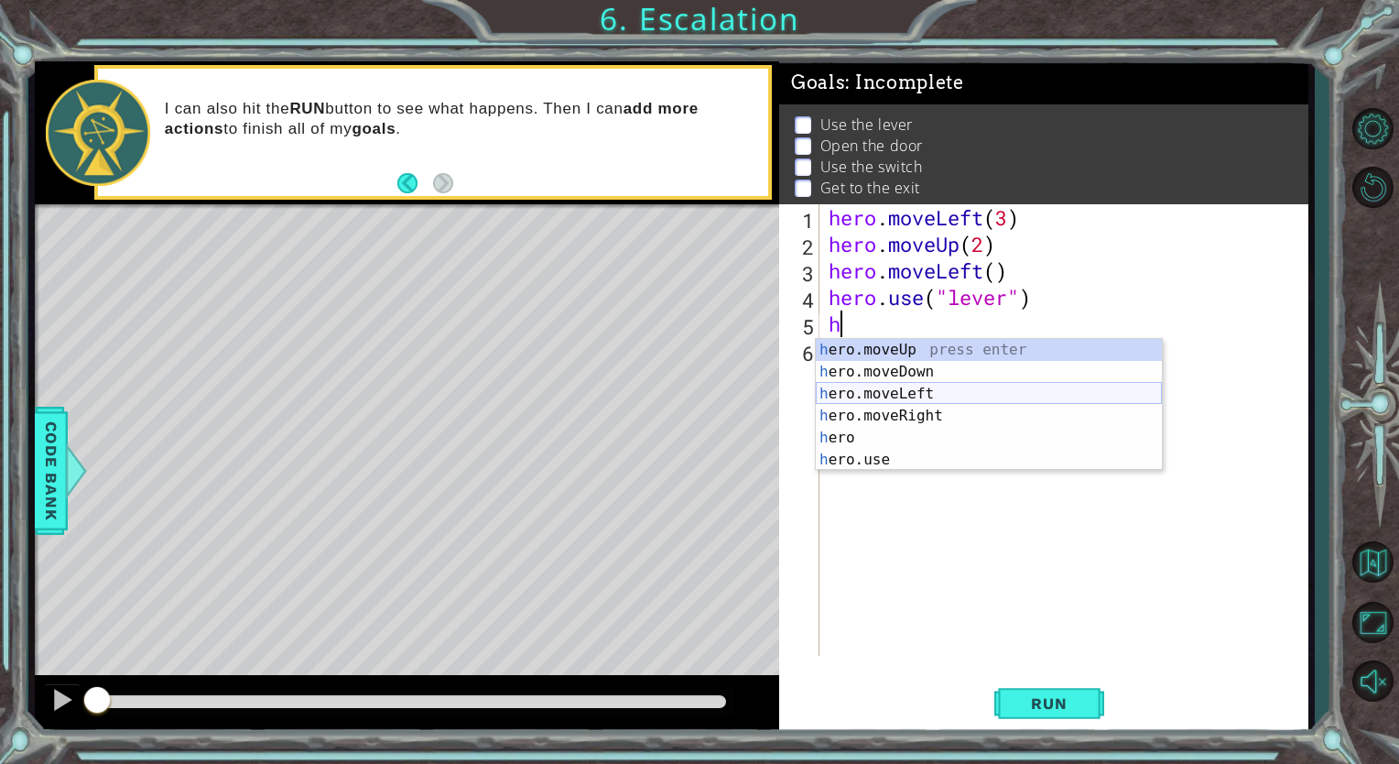
click at [848, 390] on div "h ero.moveUp press enter h ero.moveDown press enter h ero.moveLeft press enter …" at bounding box center [989, 427] width 346 height 176
type textarea "hero.moveLeft(1)"
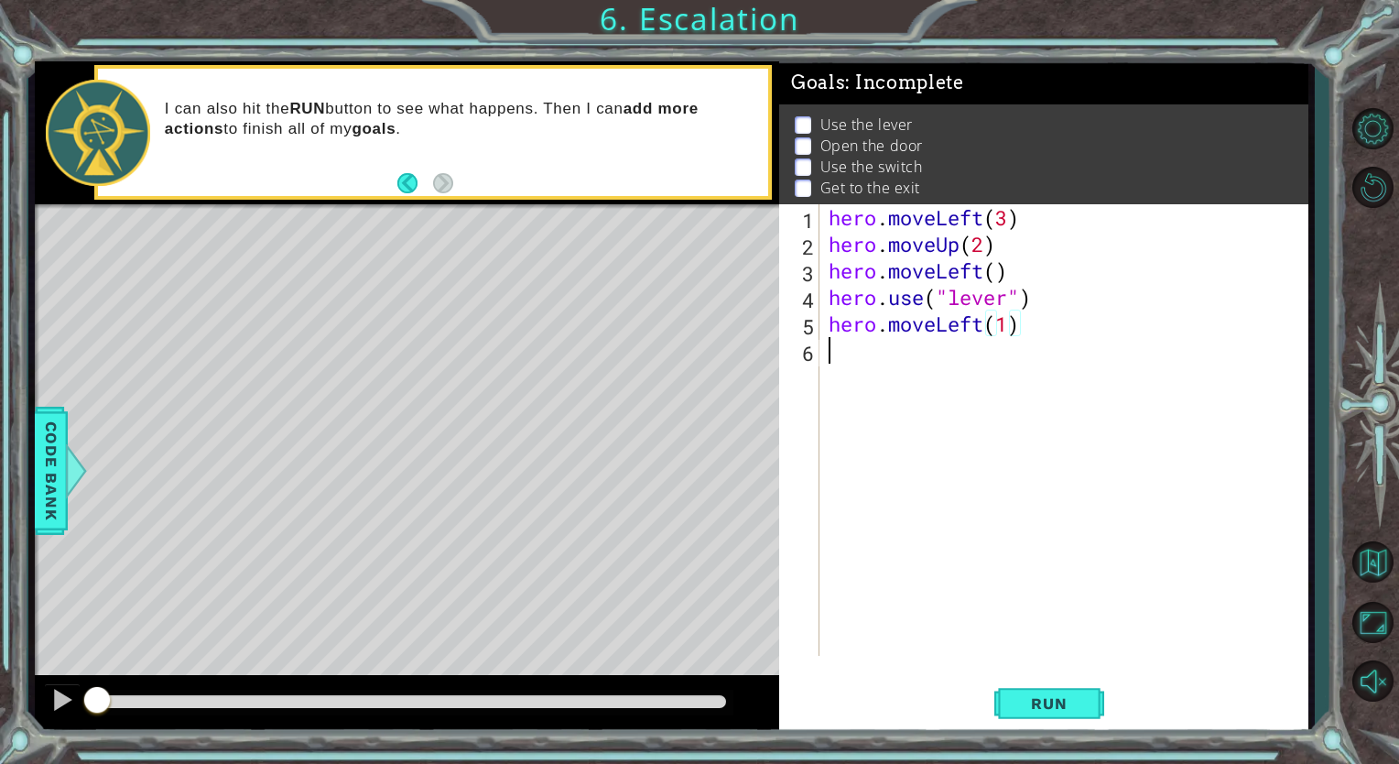
click at [848, 390] on div "hero . moveLeft ( 3 ) hero . moveUp ( 2 ) hero . moveLeft ( ) hero . use ( "lev…" at bounding box center [1068, 456] width 487 height 505
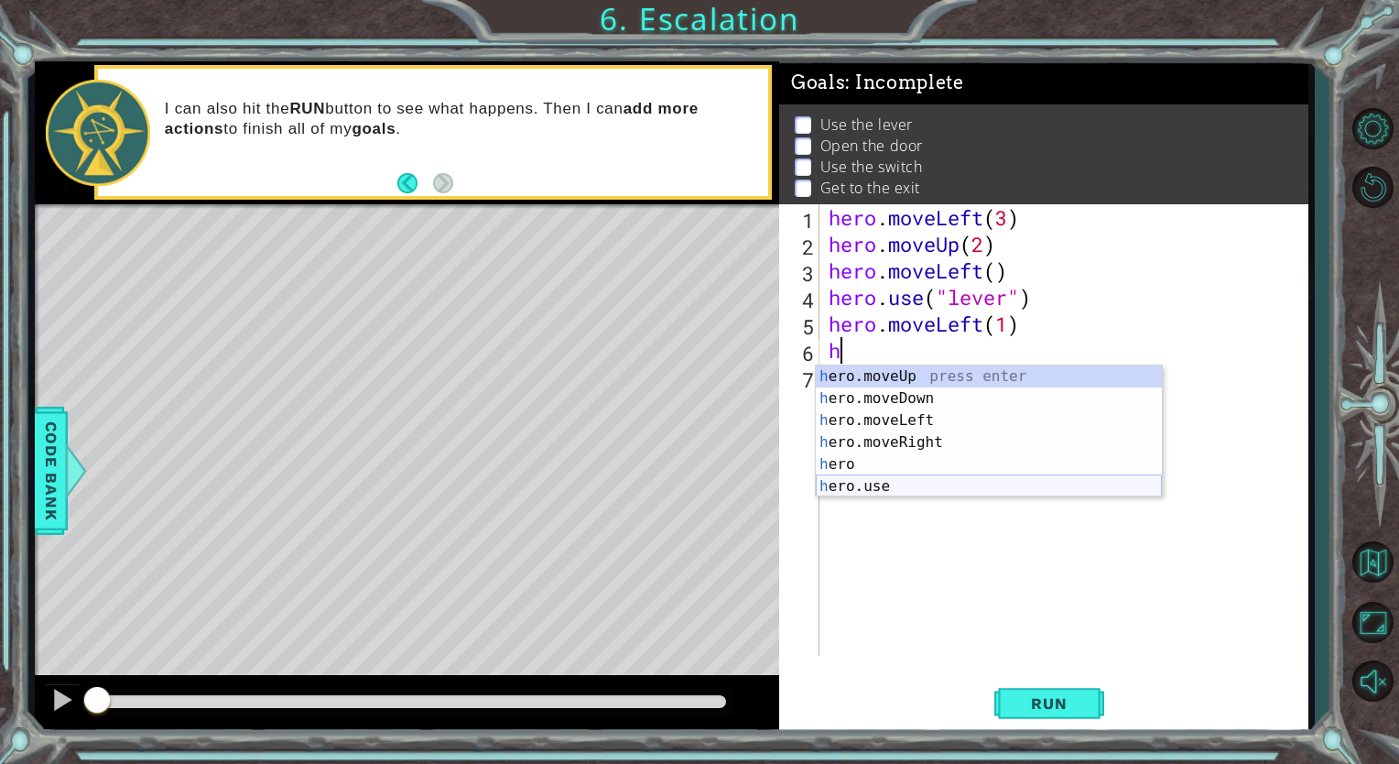
click at [892, 479] on div "h ero.moveUp press enter h ero.moveDown press enter h ero.moveLeft press enter …" at bounding box center [989, 453] width 346 height 176
type textarea "hero.use("name")"
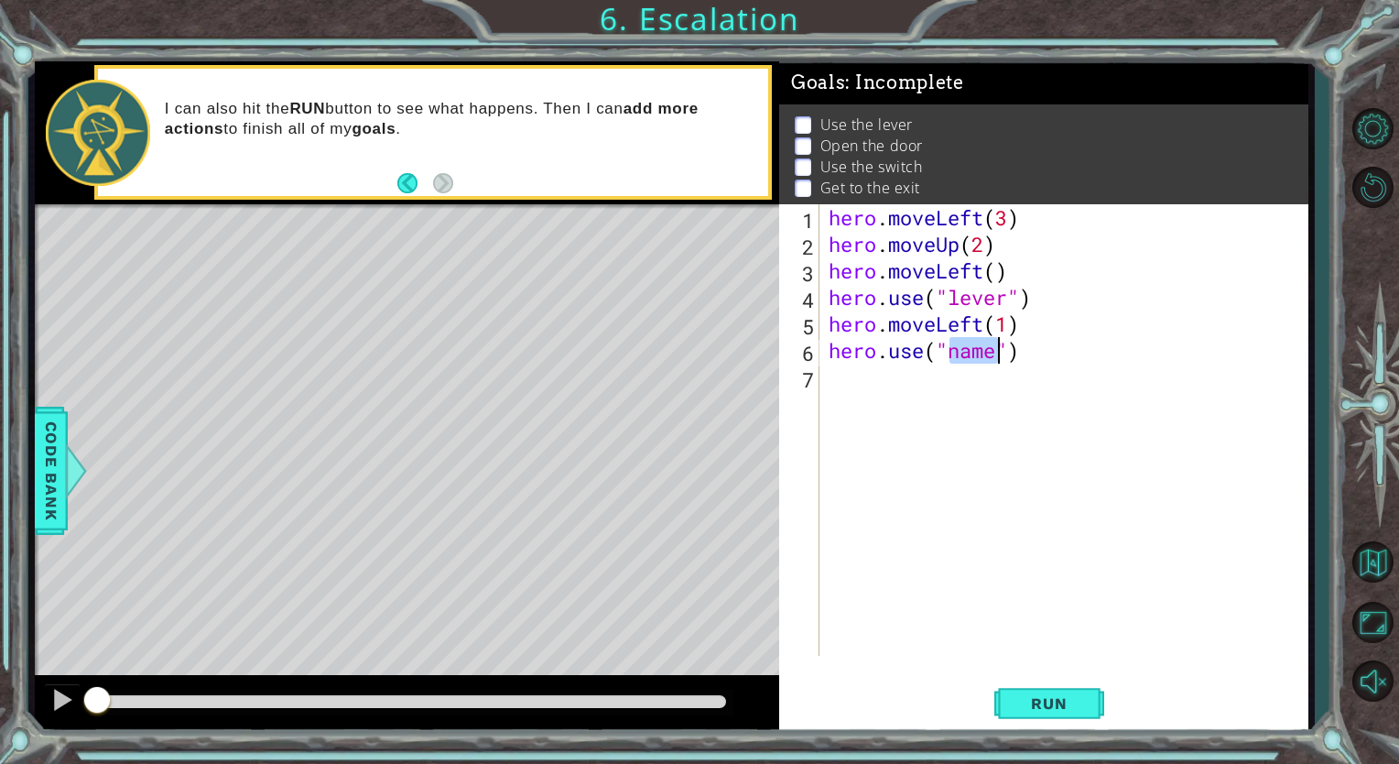
click at [929, 445] on div "hero . moveLeft ( 3 ) hero . moveUp ( 2 ) hero . moveLeft ( ) hero . use ( "lev…" at bounding box center [1068, 456] width 487 height 505
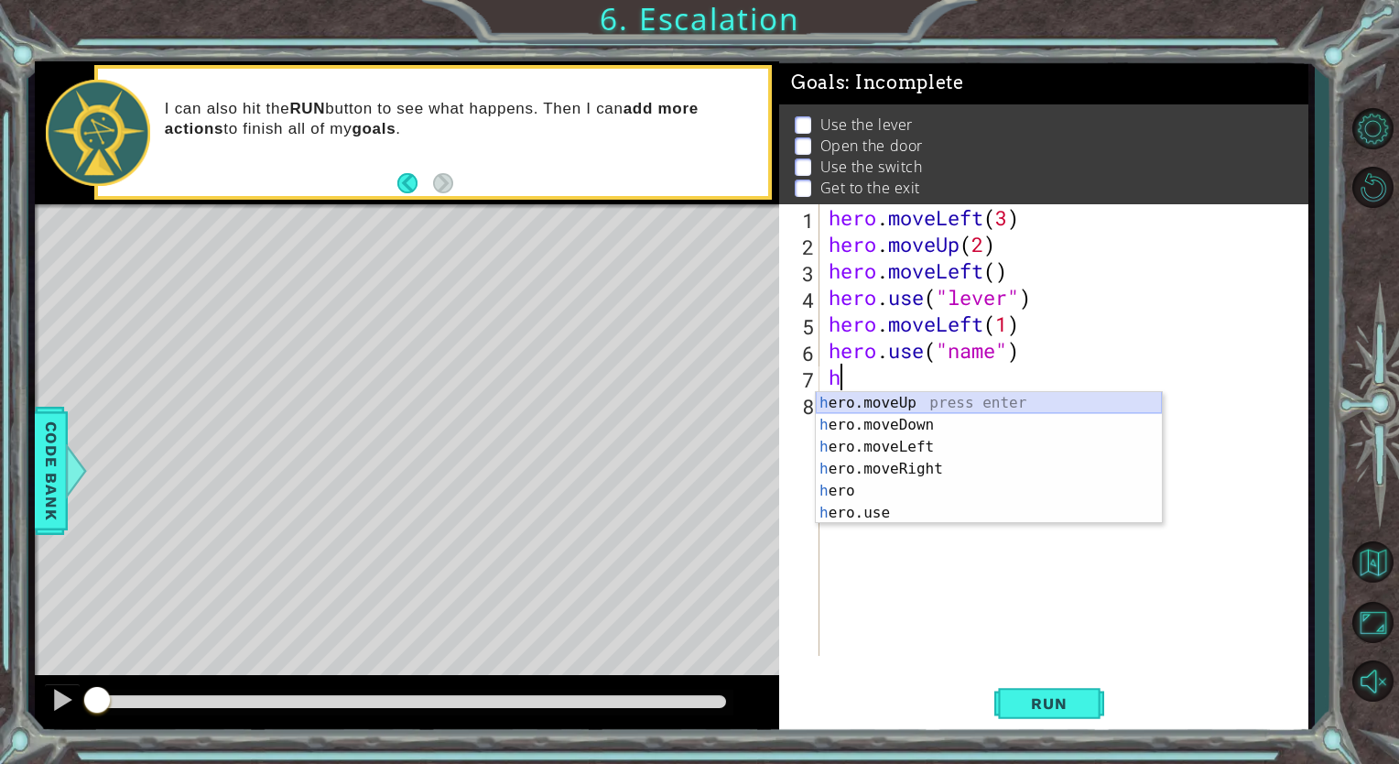
type textarea "hero.moveUp(1)"
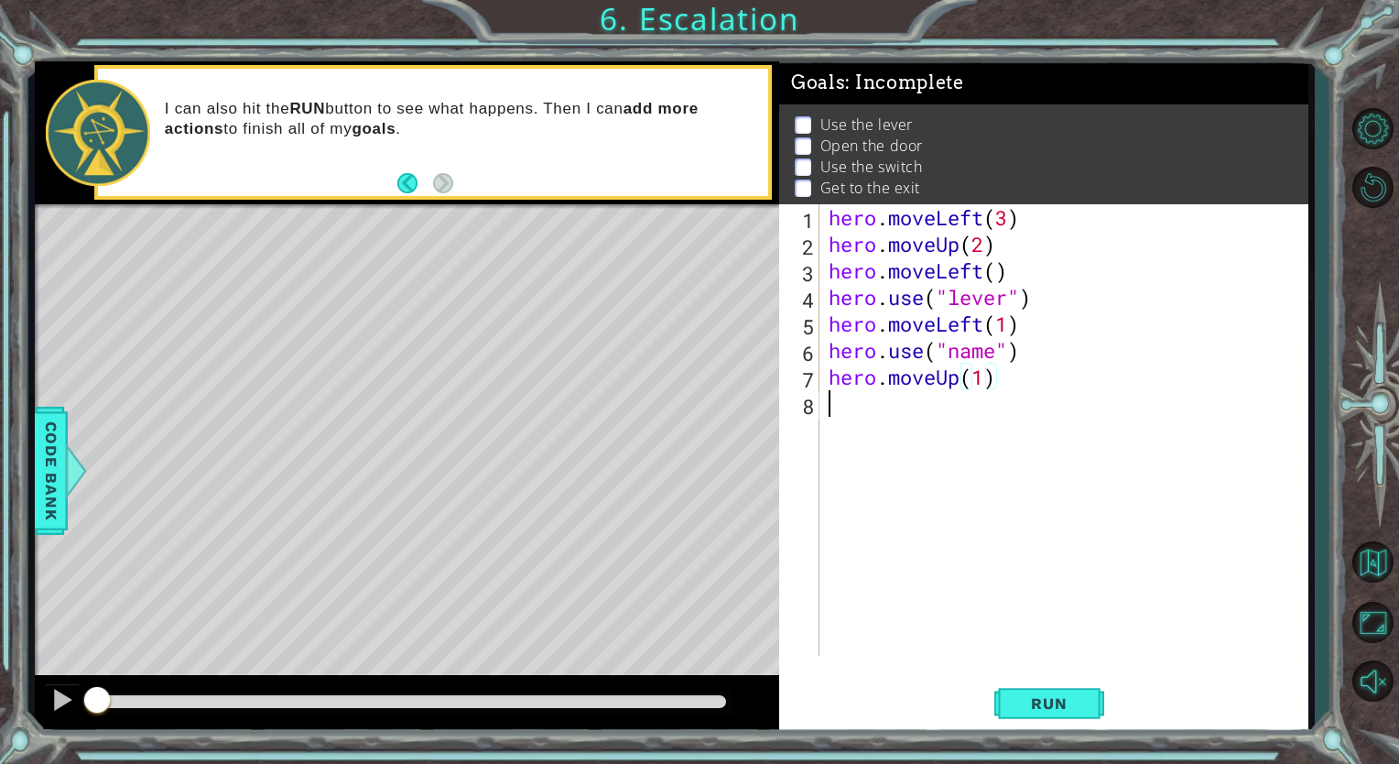
click at [929, 425] on div "hero . moveLeft ( 3 ) hero . moveUp ( 2 ) hero . moveLeft ( ) hero . use ( "lev…" at bounding box center [1068, 456] width 487 height 505
click at [998, 355] on div "hero . moveLeft ( 3 ) hero . moveUp ( 2 ) hero . moveLeft ( ) hero . use ( "lev…" at bounding box center [1068, 456] width 487 height 505
type textarea "hero.use("door")"
click at [975, 423] on div "hero . moveLeft ( 3 ) hero . moveUp ( 2 ) hero . moveLeft ( ) hero . use ( "lev…" at bounding box center [1068, 456] width 487 height 505
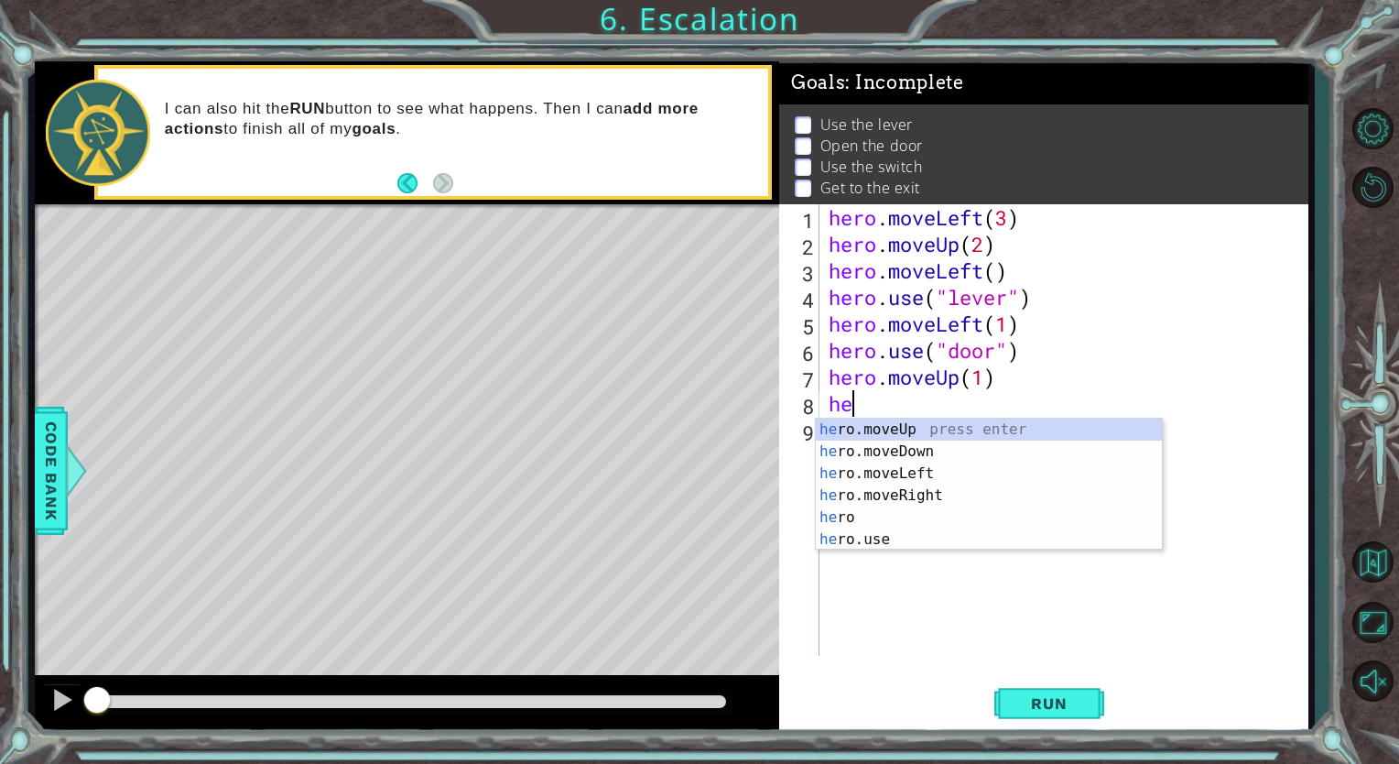
scroll to position [0, 0]
click at [920, 495] on div "hero press enter hero .moveUp press enter hero .moveDown press enter hero .move…" at bounding box center [989, 507] width 346 height 176
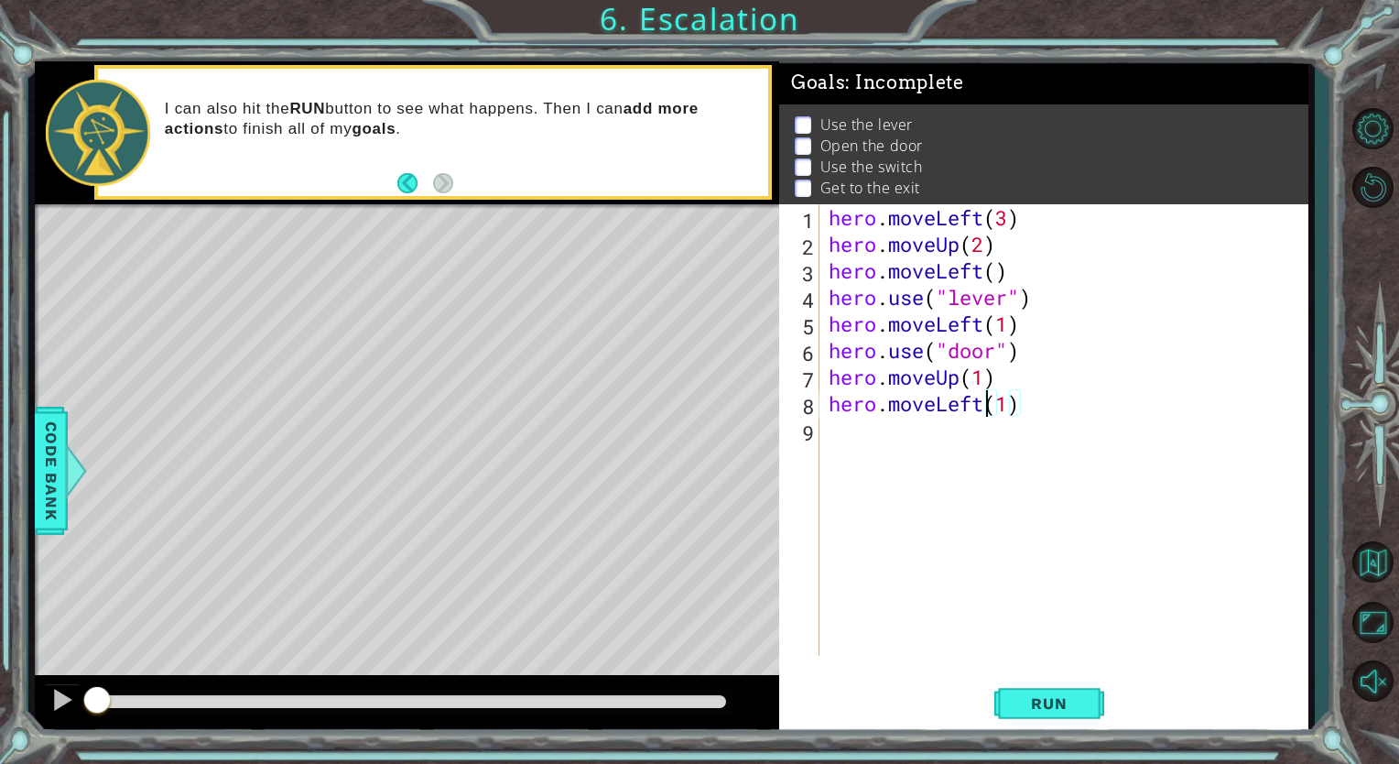
click at [985, 412] on div "hero . moveLeft ( 3 ) hero . moveUp ( 2 ) hero . moveLeft ( ) hero . use ( "lev…" at bounding box center [1068, 456] width 487 height 505
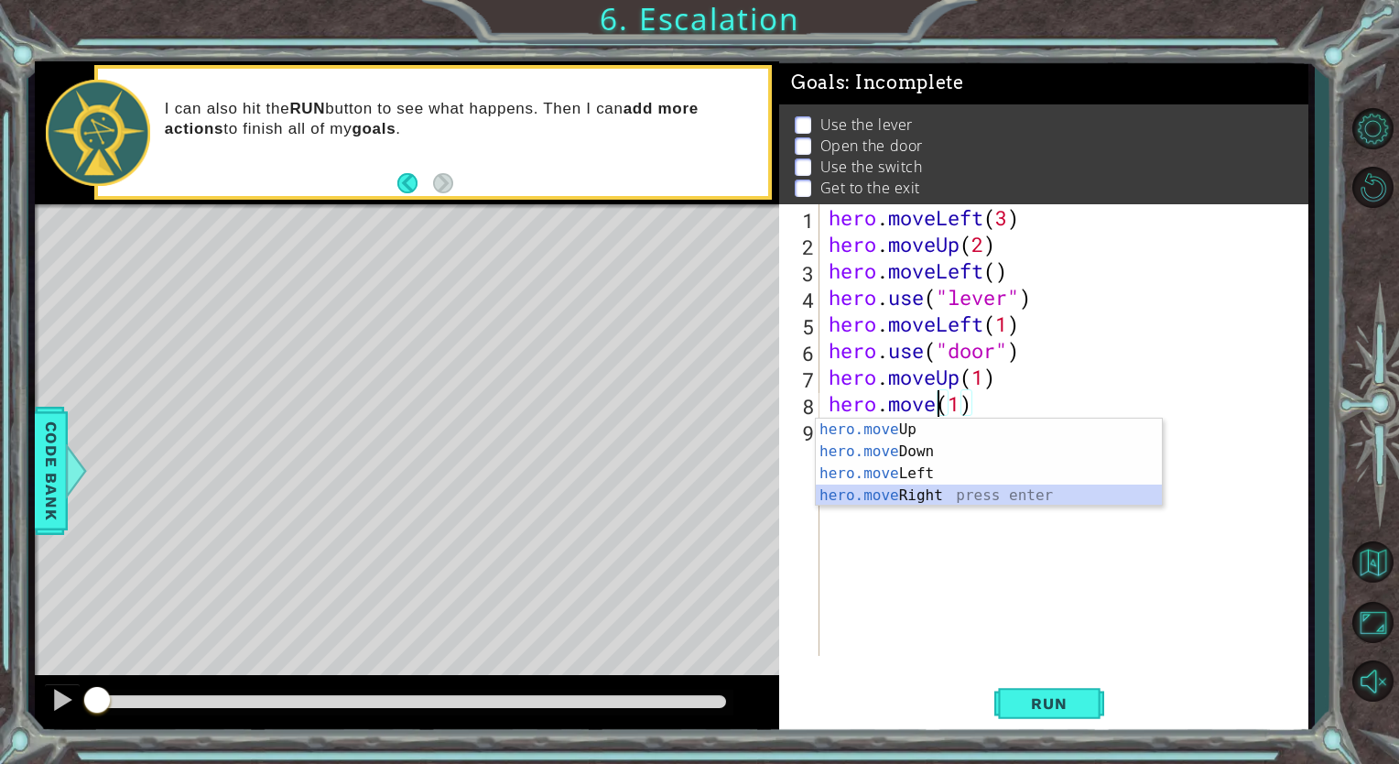
click at [955, 493] on div "hero.move Up press enter hero.move Down press enter hero.move Left press enter …" at bounding box center [989, 485] width 346 height 132
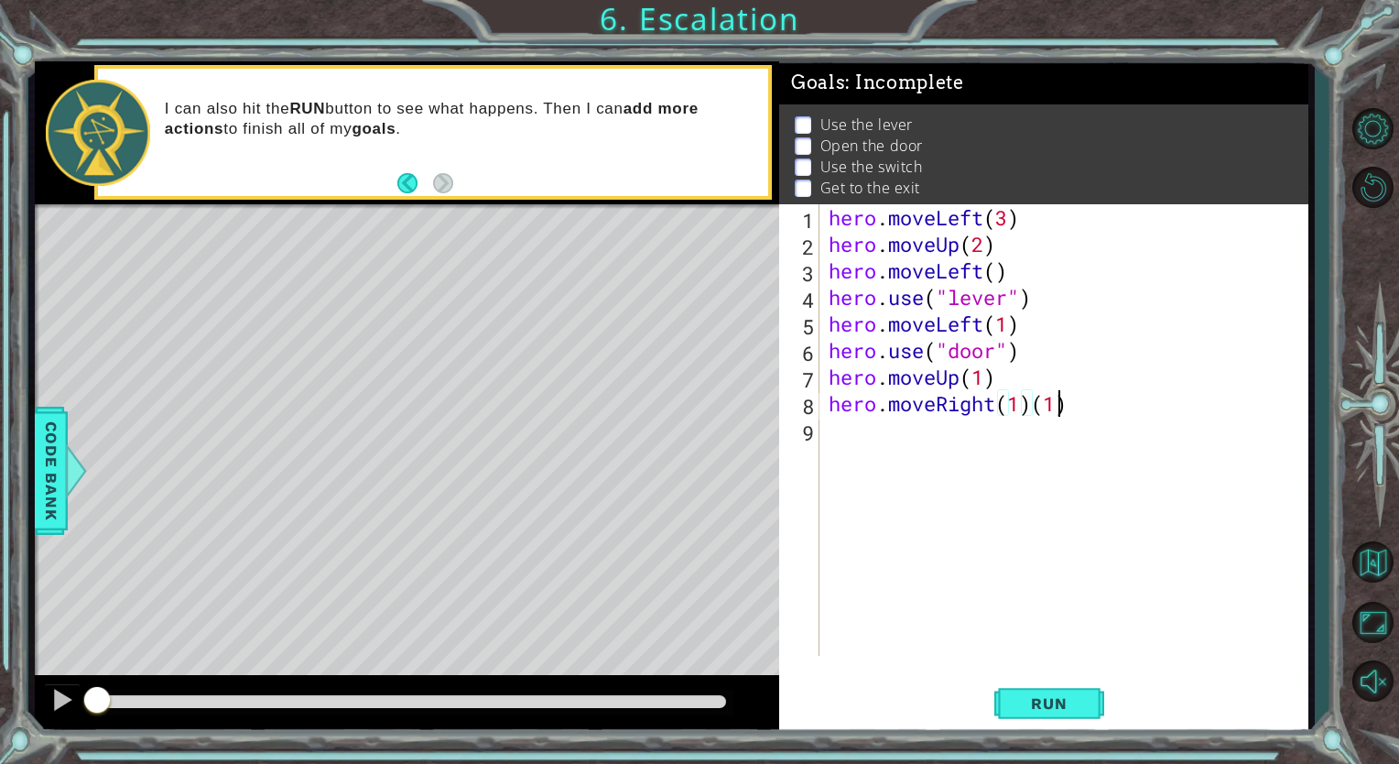
click at [1060, 410] on div "hero . moveLeft ( 3 ) hero . moveUp ( 2 ) hero . moveLeft ( ) hero . use ( "lev…" at bounding box center [1068, 456] width 487 height 505
type textarea "hero.moveRight(2)"
click at [1140, 457] on div "hero . moveLeft ( 3 ) hero . moveUp ( 2 ) hero . moveLeft ( ) hero . use ( "lev…" at bounding box center [1068, 456] width 487 height 505
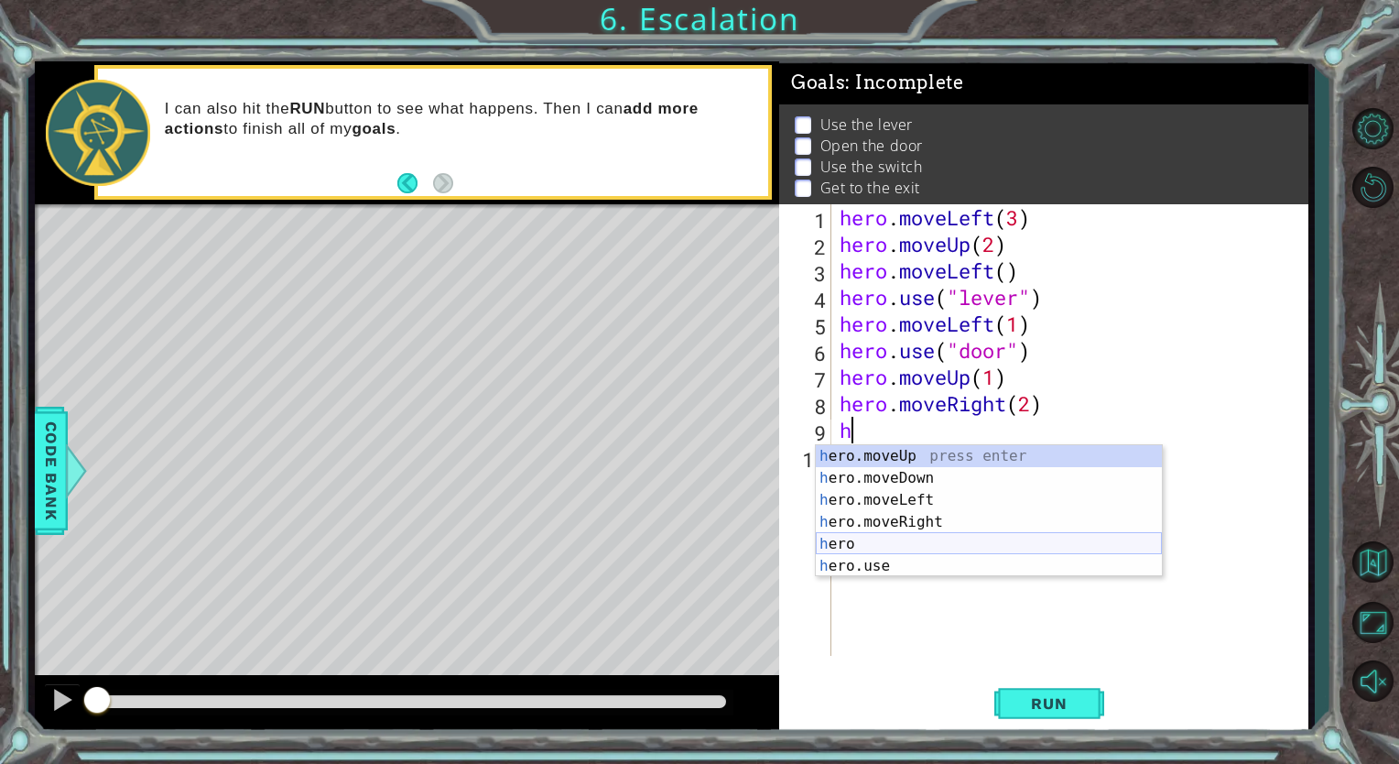
click at [974, 551] on div "h ero.moveUp press enter h ero.moveDown press enter h ero.moveLeft press enter …" at bounding box center [989, 533] width 346 height 176
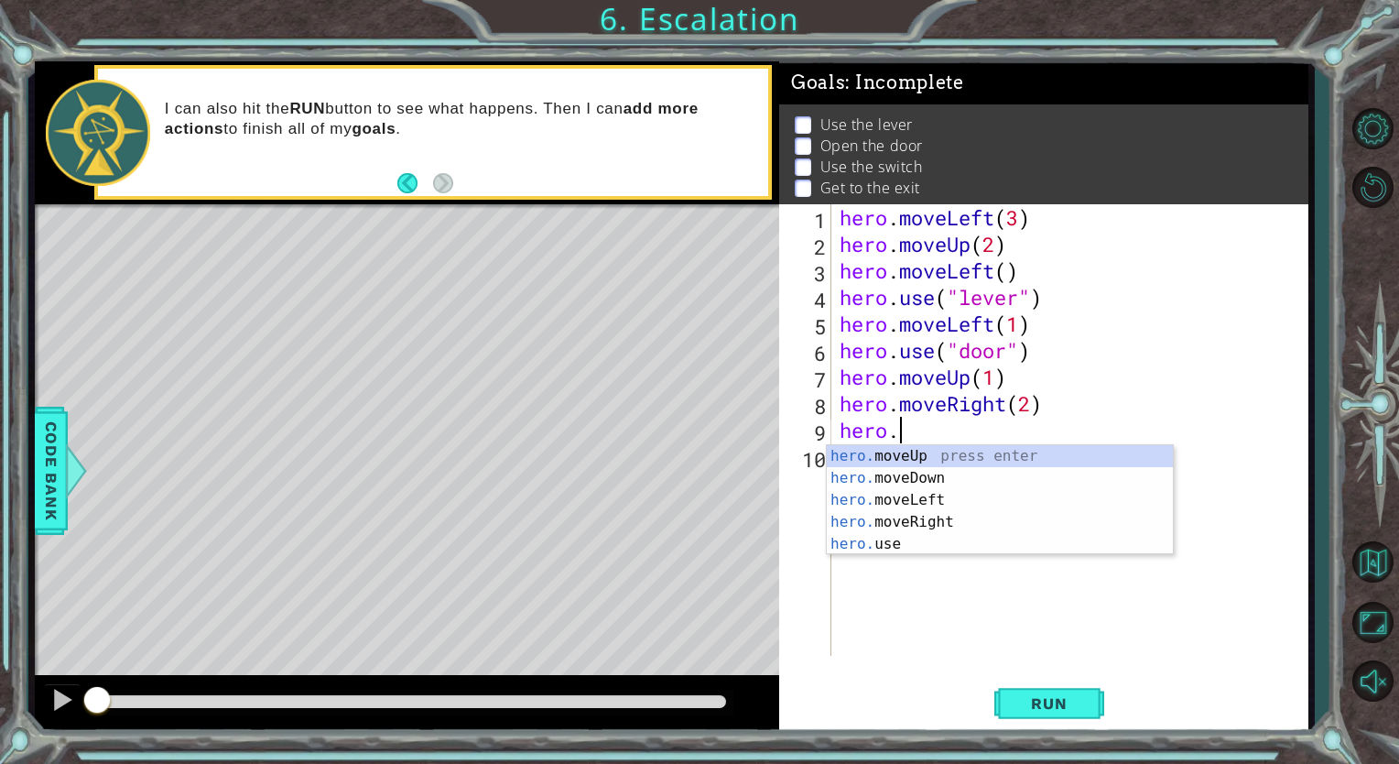
scroll to position [0, 1]
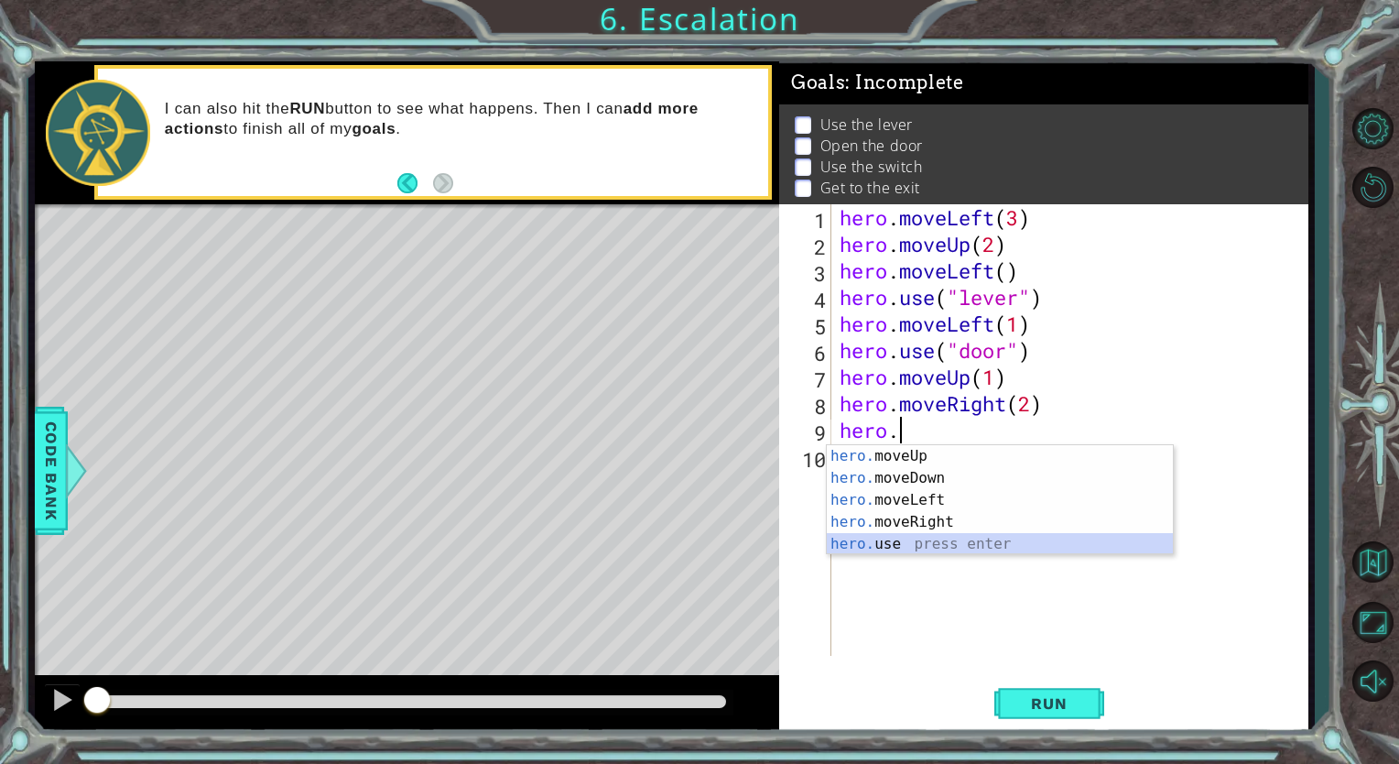
click at [917, 547] on div "hero. moveUp press enter hero. moveDown press enter hero. moveLeft press enter …" at bounding box center [1000, 522] width 346 height 154
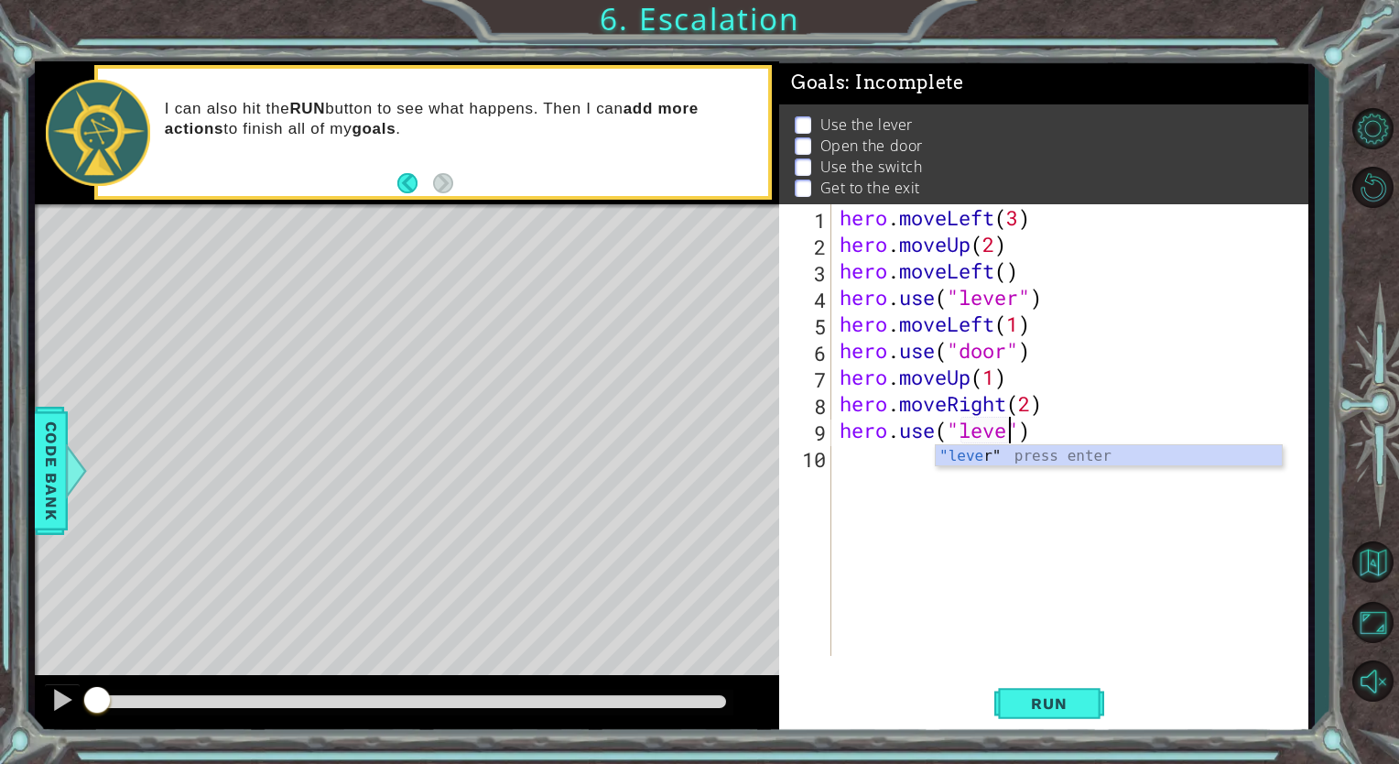
type textarea "hero.use("lever")"
click at [908, 477] on div "hero . moveLeft ( 3 ) hero . moveUp ( 2 ) hero . moveLeft ( ) hero . use ( "lev…" at bounding box center [1074, 456] width 476 height 505
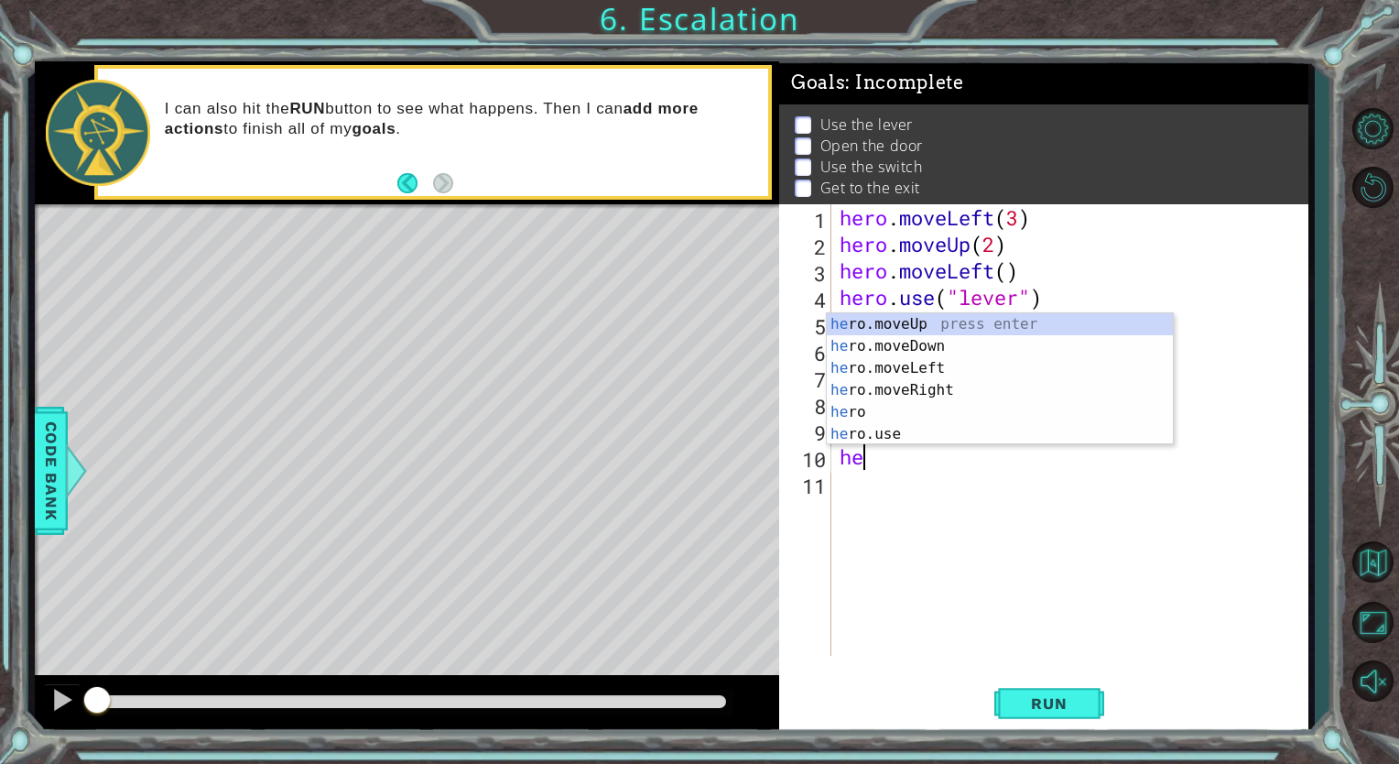
scroll to position [0, 0]
click at [916, 381] on div "her o.moveUp press enter her o.moveDown press enter her o.moveLeft press enter …" at bounding box center [1000, 401] width 346 height 176
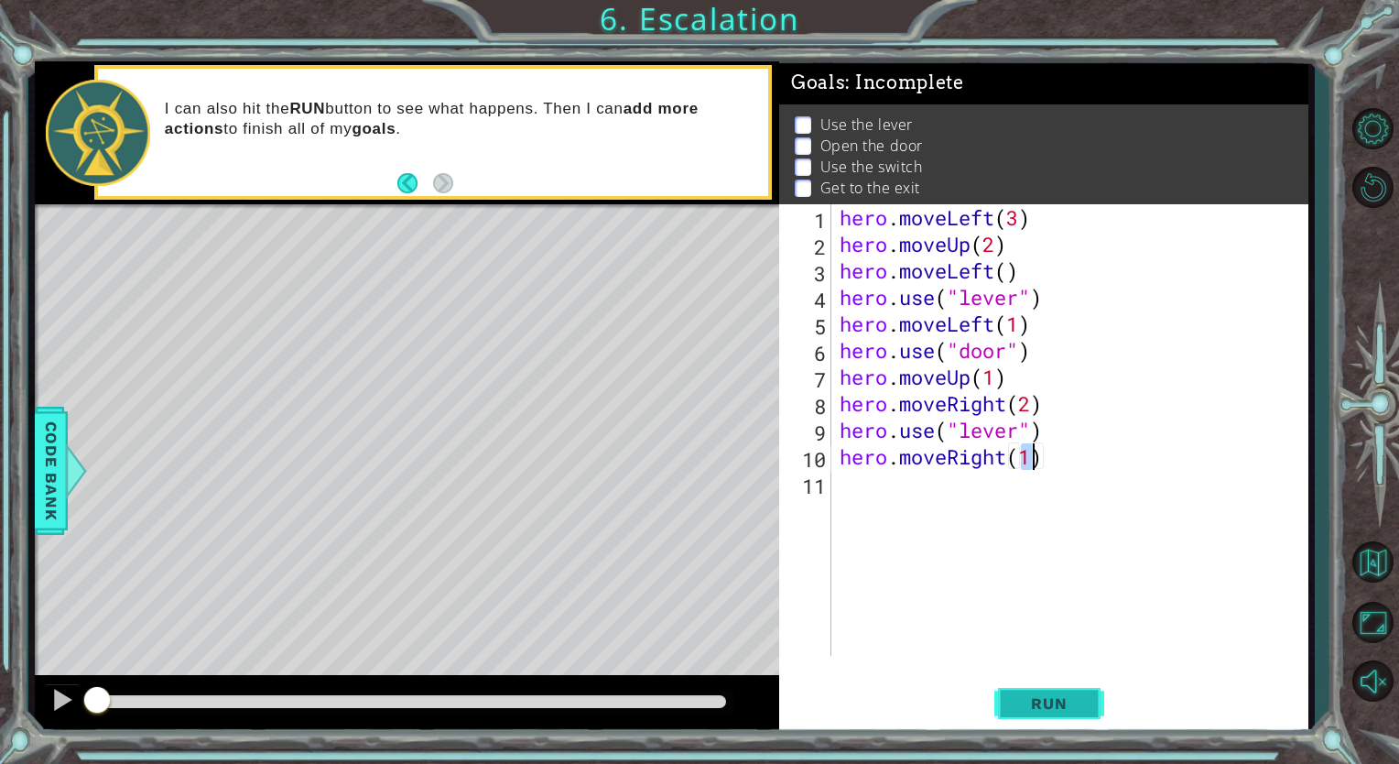
click at [1053, 694] on span "Run" at bounding box center [1049, 703] width 72 height 18
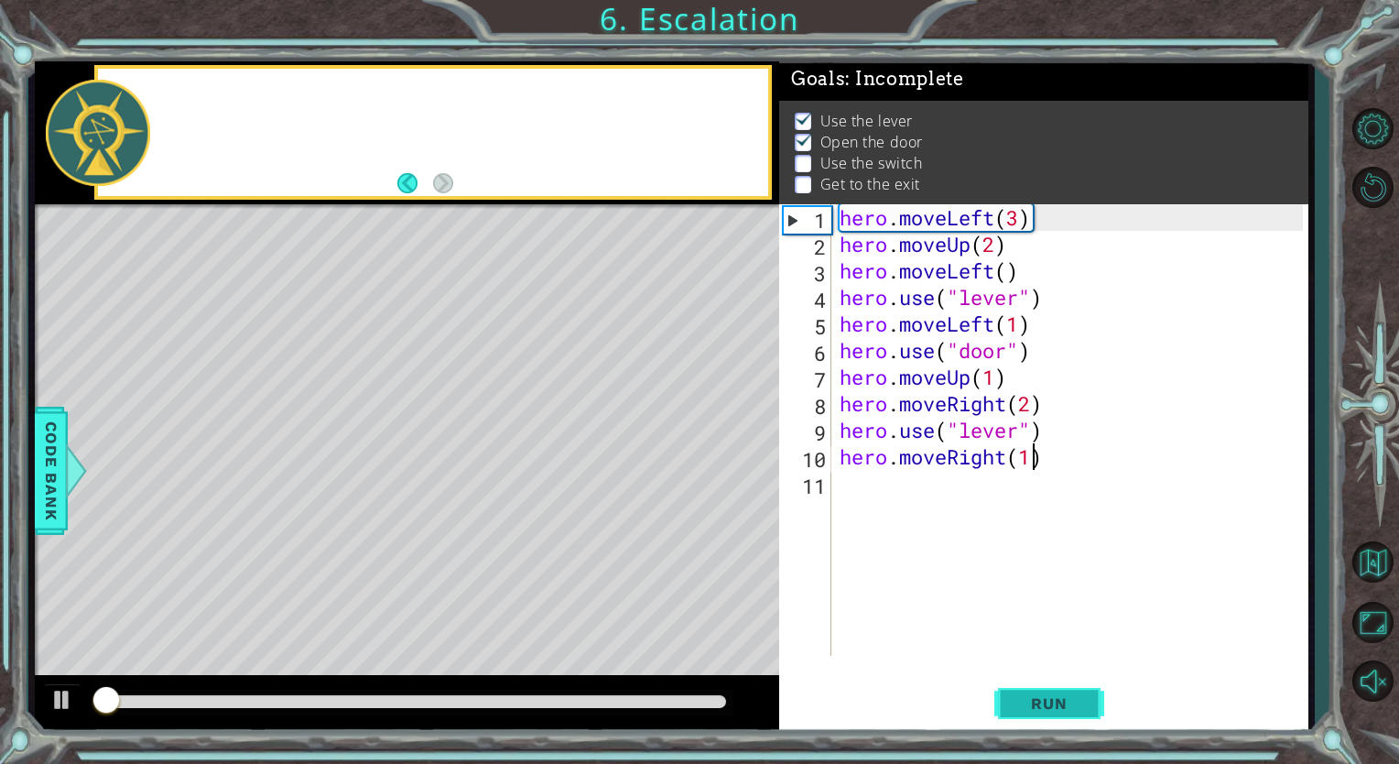
scroll to position [14, 0]
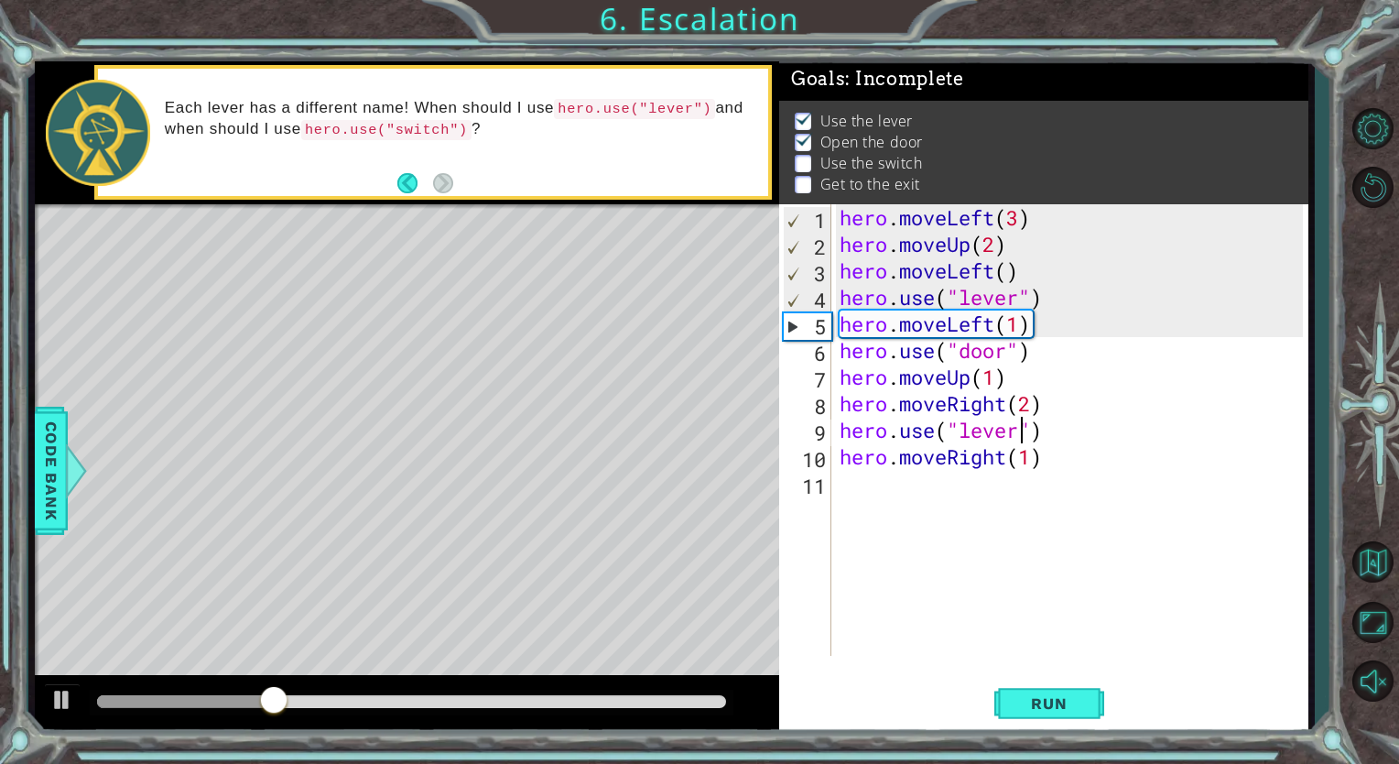
click at [1018, 438] on div "hero . moveLeft ( 3 ) hero . moveUp ( 2 ) hero . moveLeft ( ) hero . use ( "lev…" at bounding box center [1074, 456] width 476 height 505
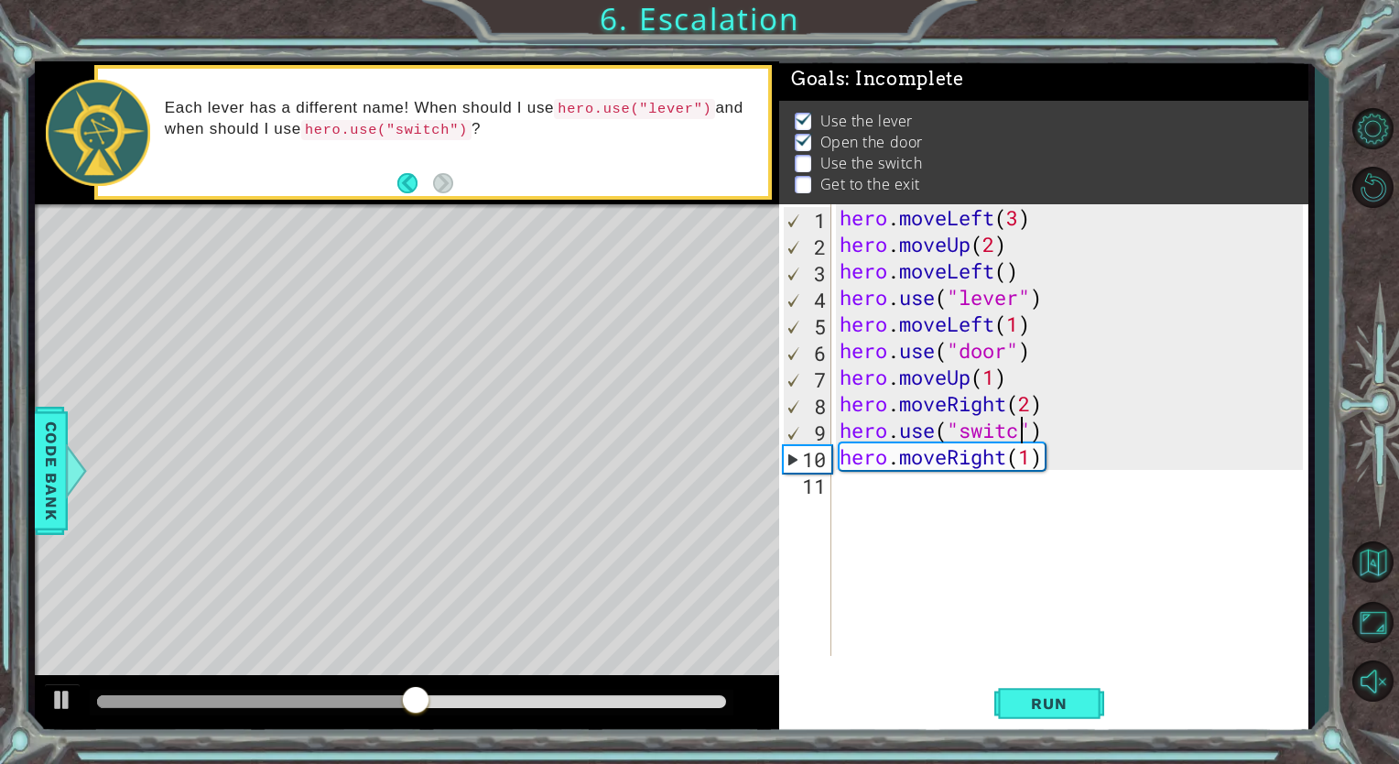
scroll to position [0, 7]
type textarea "hero.use("switch")"
click at [1076, 572] on div "hero . moveLeft ( 3 ) hero . moveUp ( 2 ) hero . moveLeft ( ) hero . use ( "lev…" at bounding box center [1074, 456] width 476 height 505
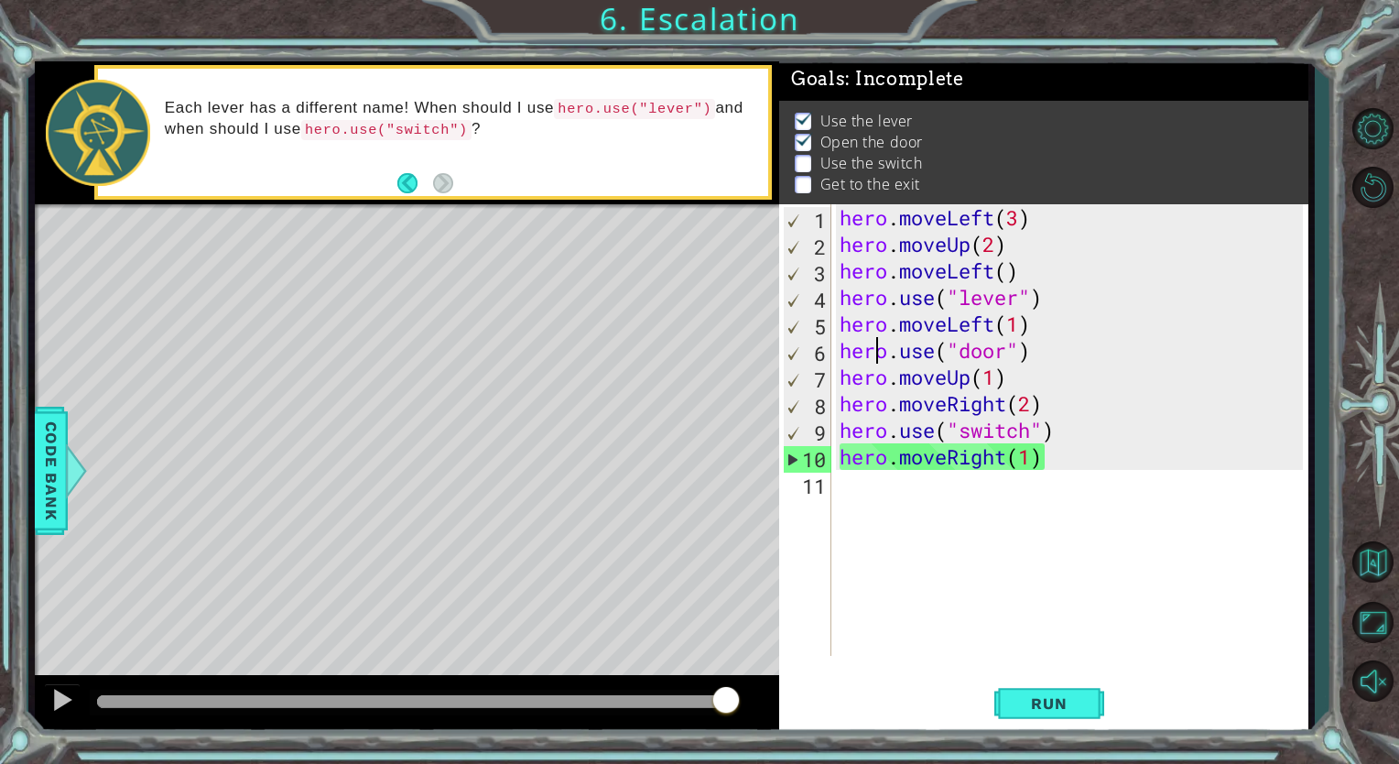
click at [871, 364] on div "hero . moveLeft ( 3 ) hero . moveUp ( 2 ) hero . moveLeft ( ) hero . use ( "lev…" at bounding box center [1074, 456] width 476 height 505
click at [922, 375] on div "hero . moveLeft ( 3 ) hero . moveUp ( 2 ) hero . moveLeft ( ) hero . use ( "lev…" at bounding box center [1074, 456] width 476 height 505
click at [949, 371] on div "hero . moveLeft ( 3 ) hero . moveUp ( 2 ) hero . moveLeft ( ) hero . use ( "lev…" at bounding box center [1074, 456] width 476 height 505
click at [994, 379] on div "hero . moveLeft ( 3 ) hero . moveUp ( 2 ) hero . moveLeft ( ) hero . use ( "lev…" at bounding box center [1074, 456] width 476 height 505
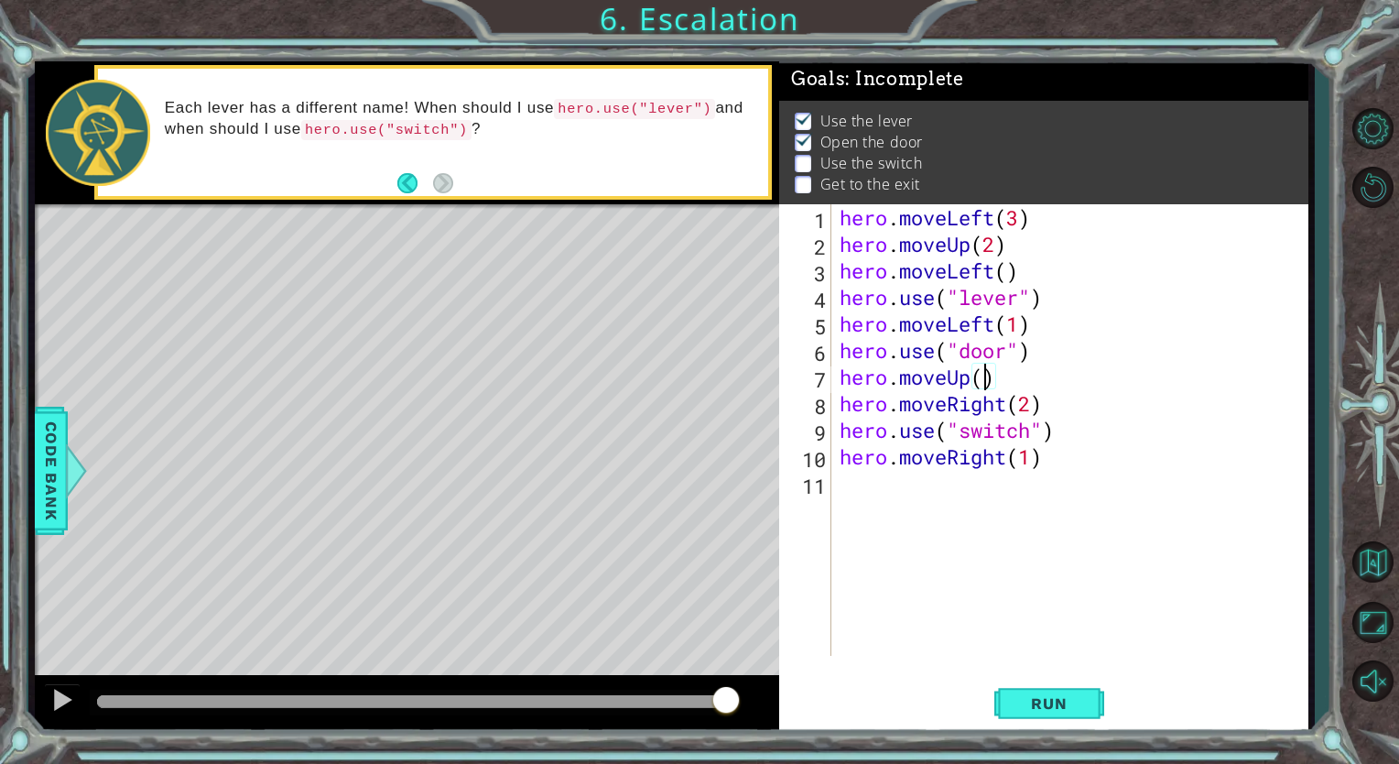
scroll to position [0, 6]
type textarea "hero.moveUp(2)"
click at [1081, 683] on button "Run" at bounding box center [1050, 703] width 110 height 53
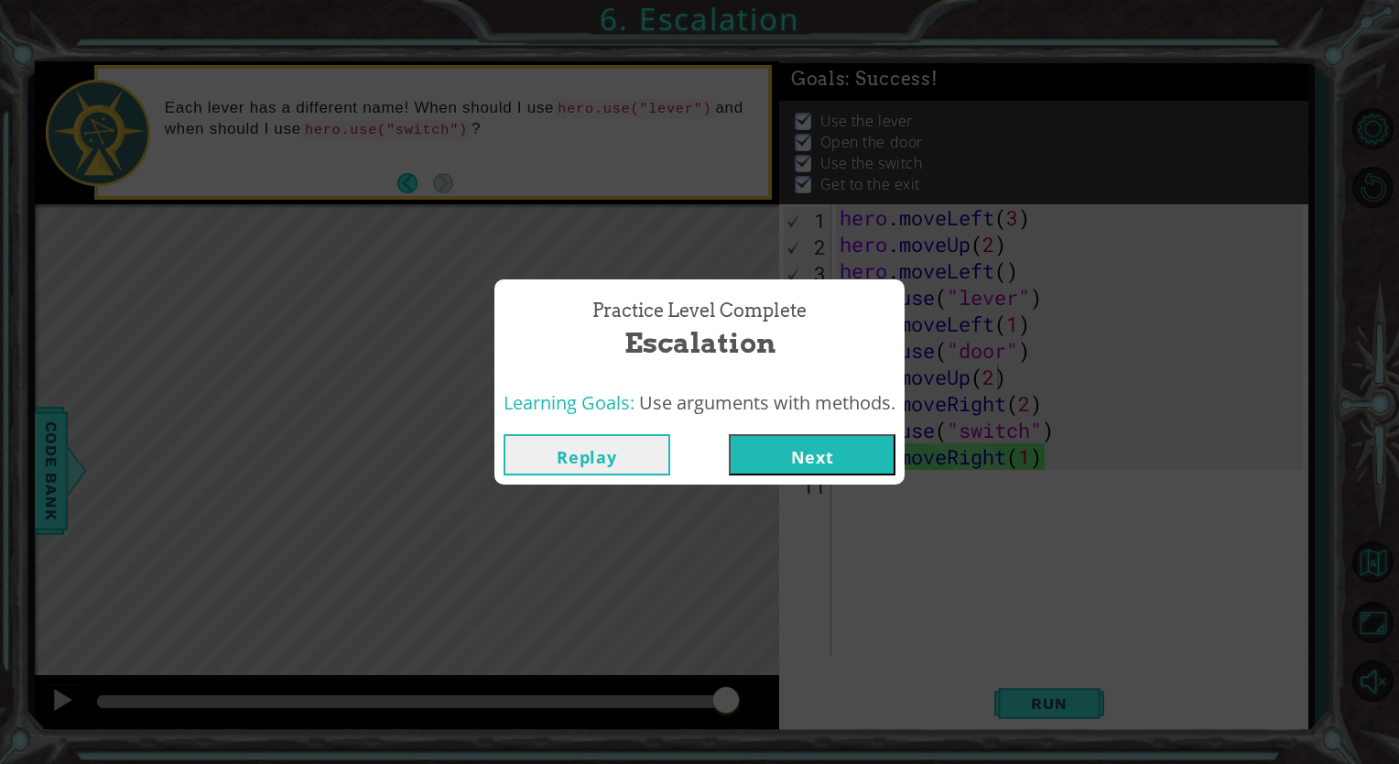
click at [770, 450] on button "Next" at bounding box center [812, 454] width 167 height 41
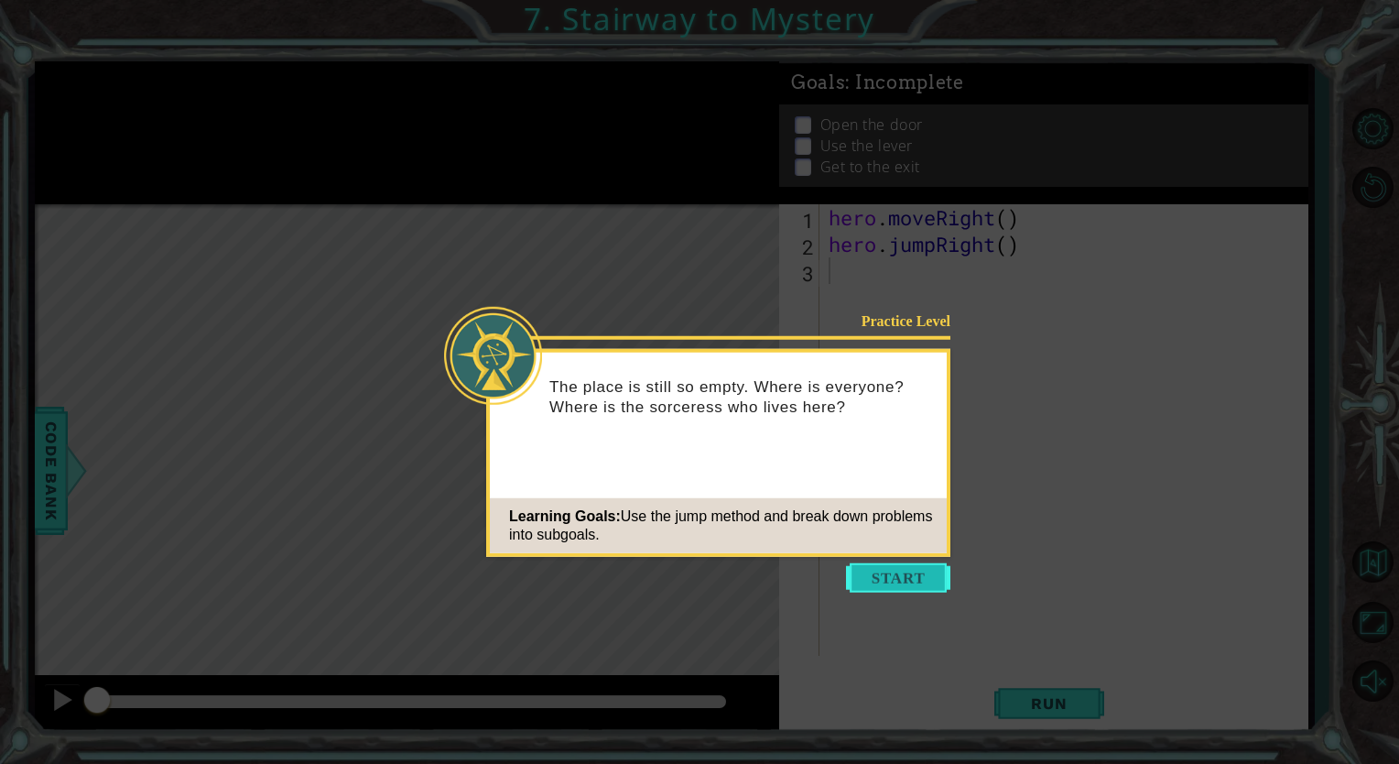
click at [897, 577] on button "Start" at bounding box center [898, 577] width 104 height 29
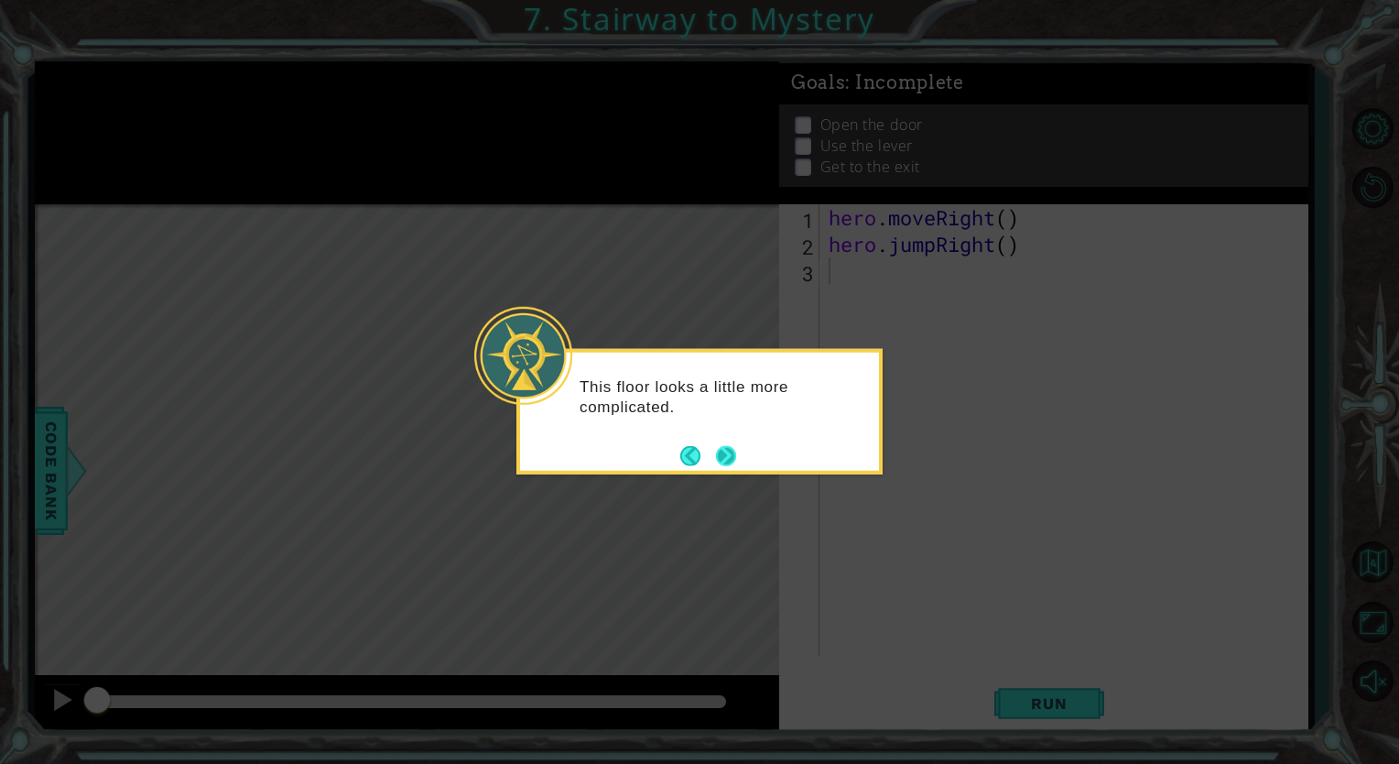
click at [729, 456] on button "Next" at bounding box center [726, 456] width 33 height 33
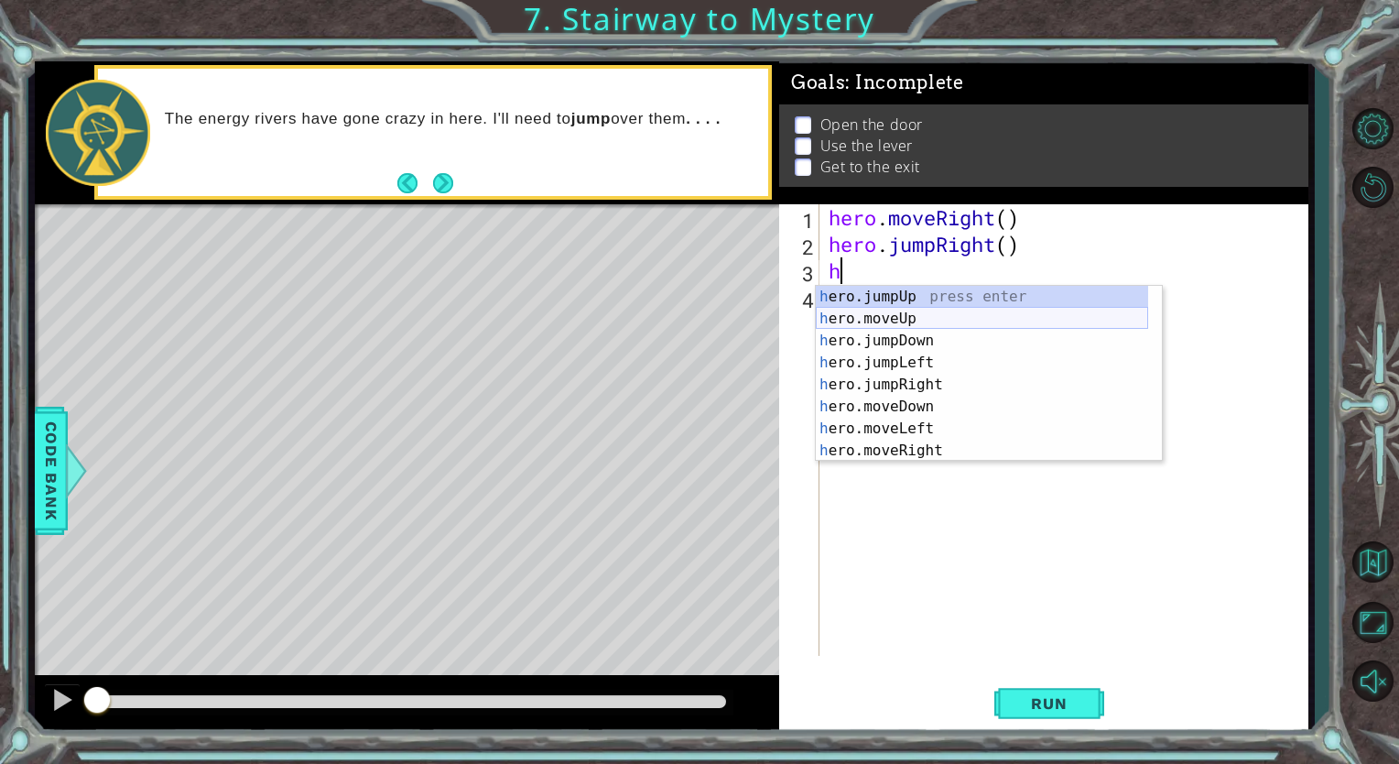
click at [846, 321] on div "h ero.jumpUp press enter h ero.moveUp press enter h ero.jumpDown press enter h …" at bounding box center [982, 396] width 332 height 220
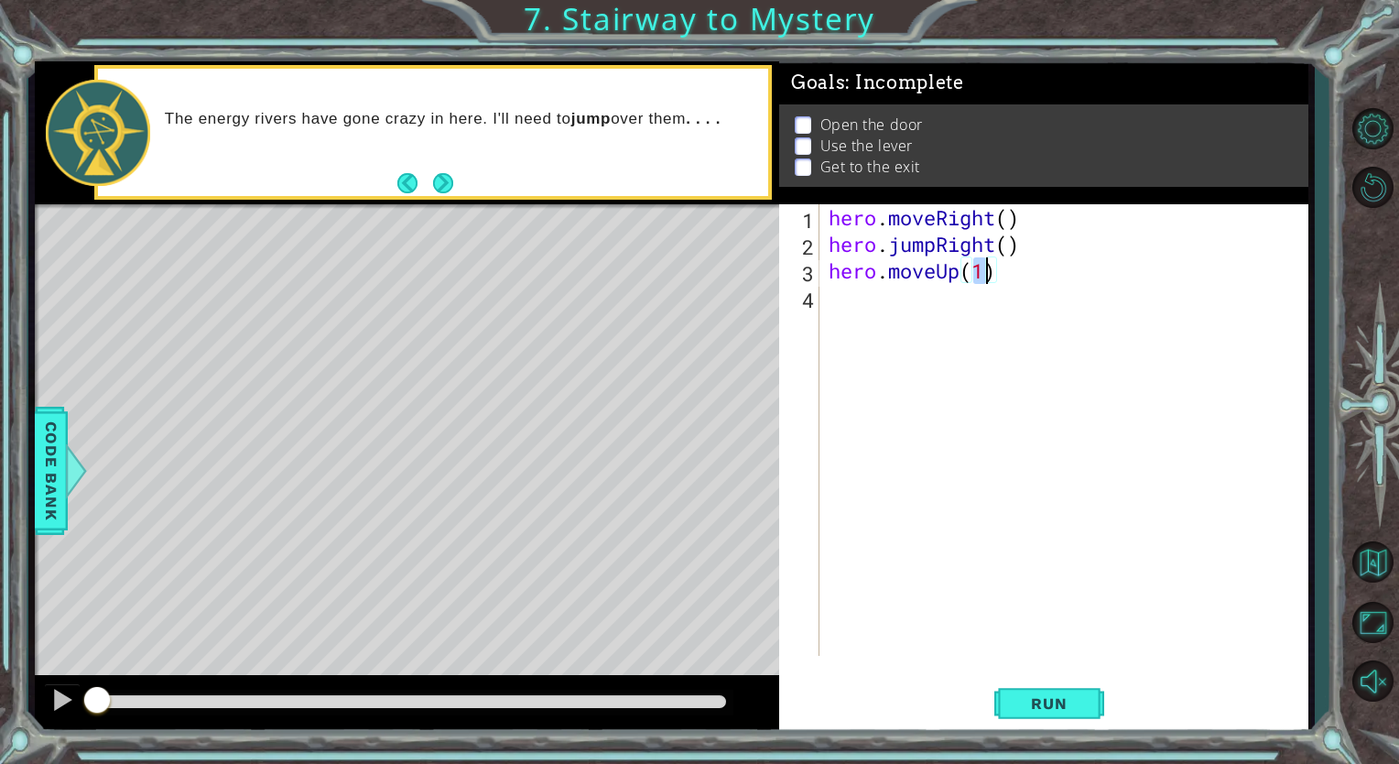
click at [846, 321] on div "hero . moveRight ( ) hero . jumpRight ( ) hero . moveUp ( 1 )" at bounding box center [1068, 456] width 487 height 505
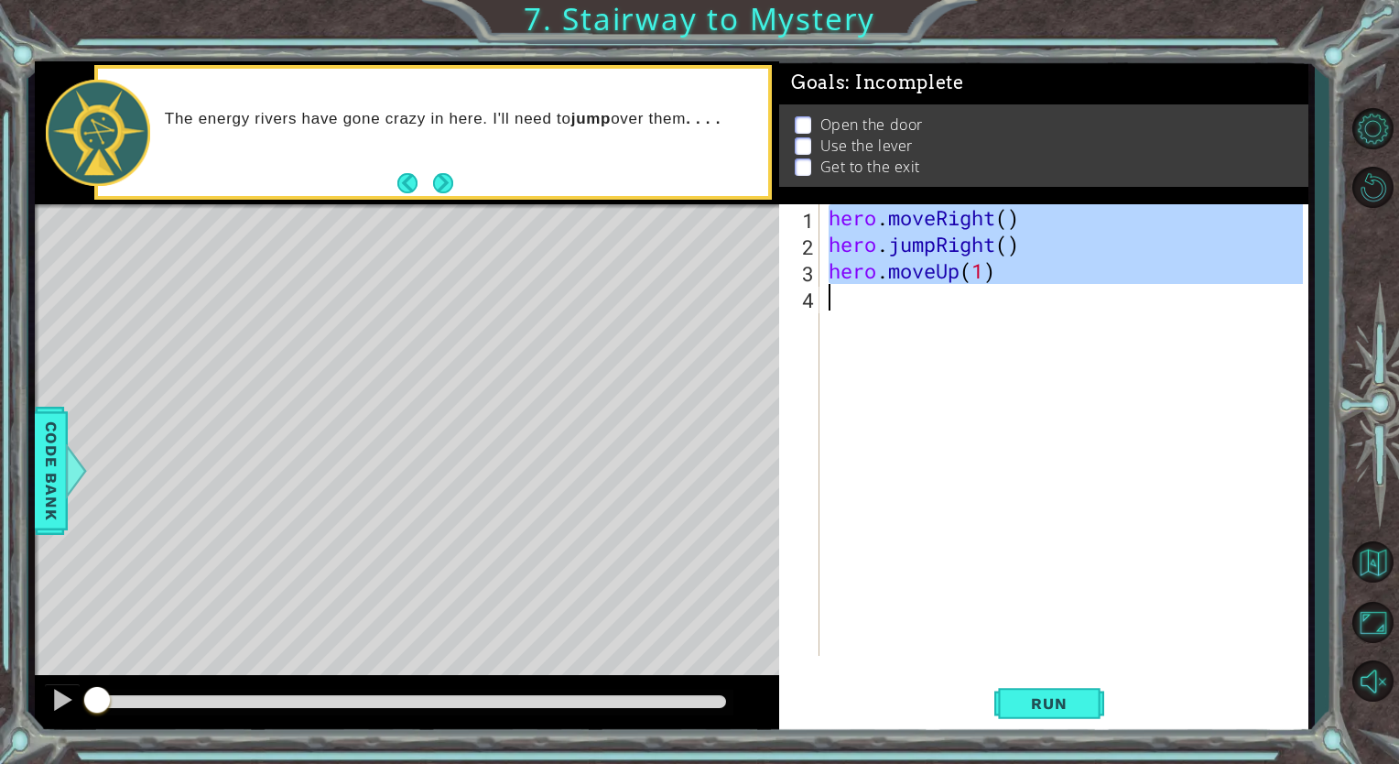
type textarea "hero.moveUp(1)"
click at [895, 313] on div "hero . moveRight ( ) hero . jumpRight ( ) hero . moveUp ( 1 )" at bounding box center [1064, 429] width 478 height 451
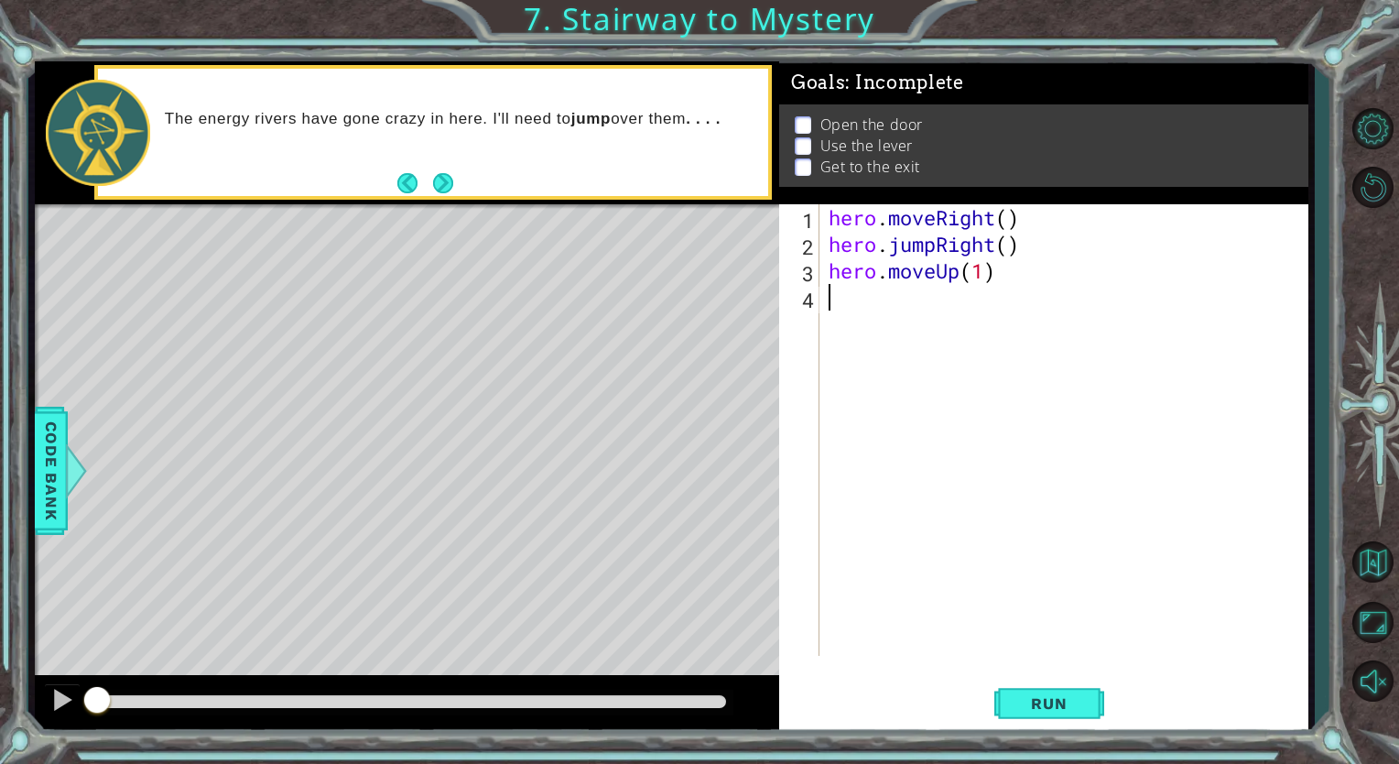
type textarea "h"
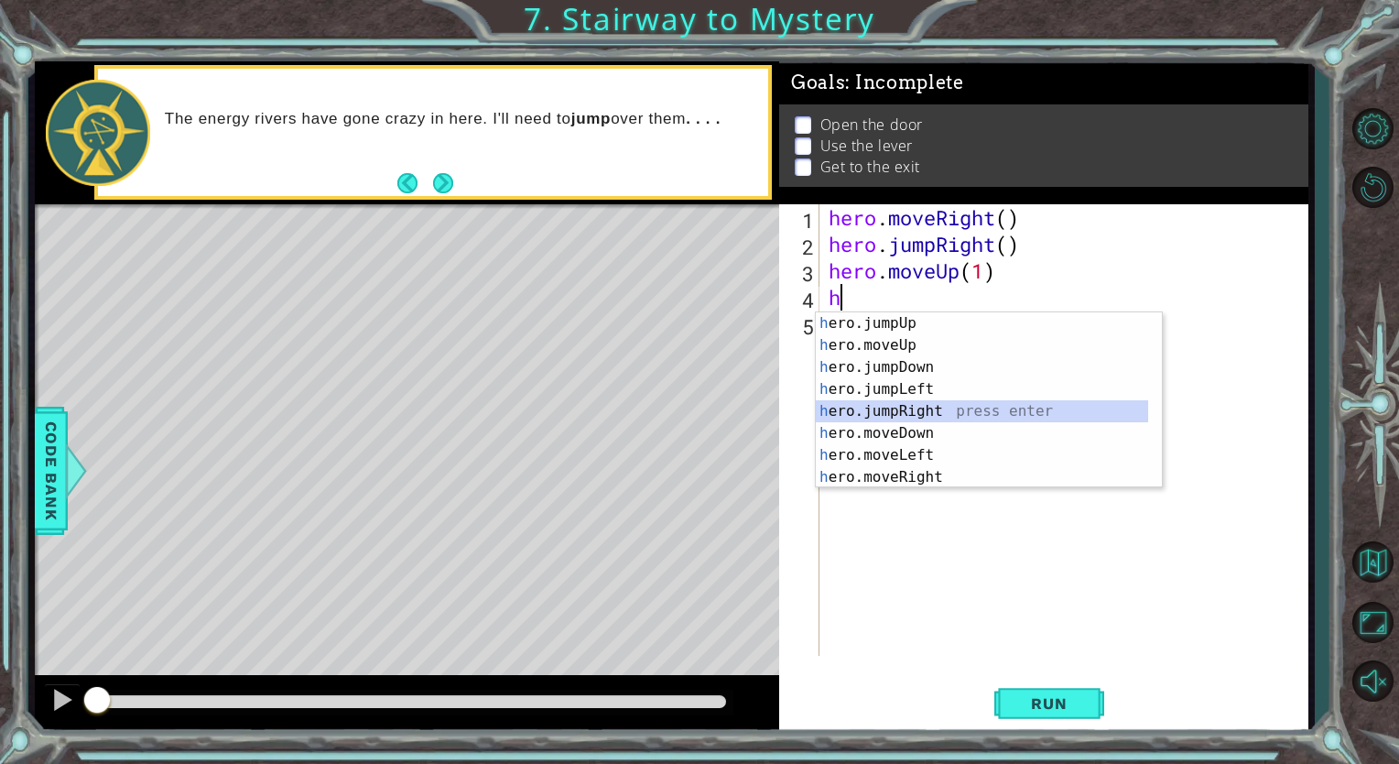
click at [924, 401] on div "h ero.jumpUp press enter h ero.moveUp press enter h ero.jumpDown press enter h …" at bounding box center [982, 422] width 332 height 220
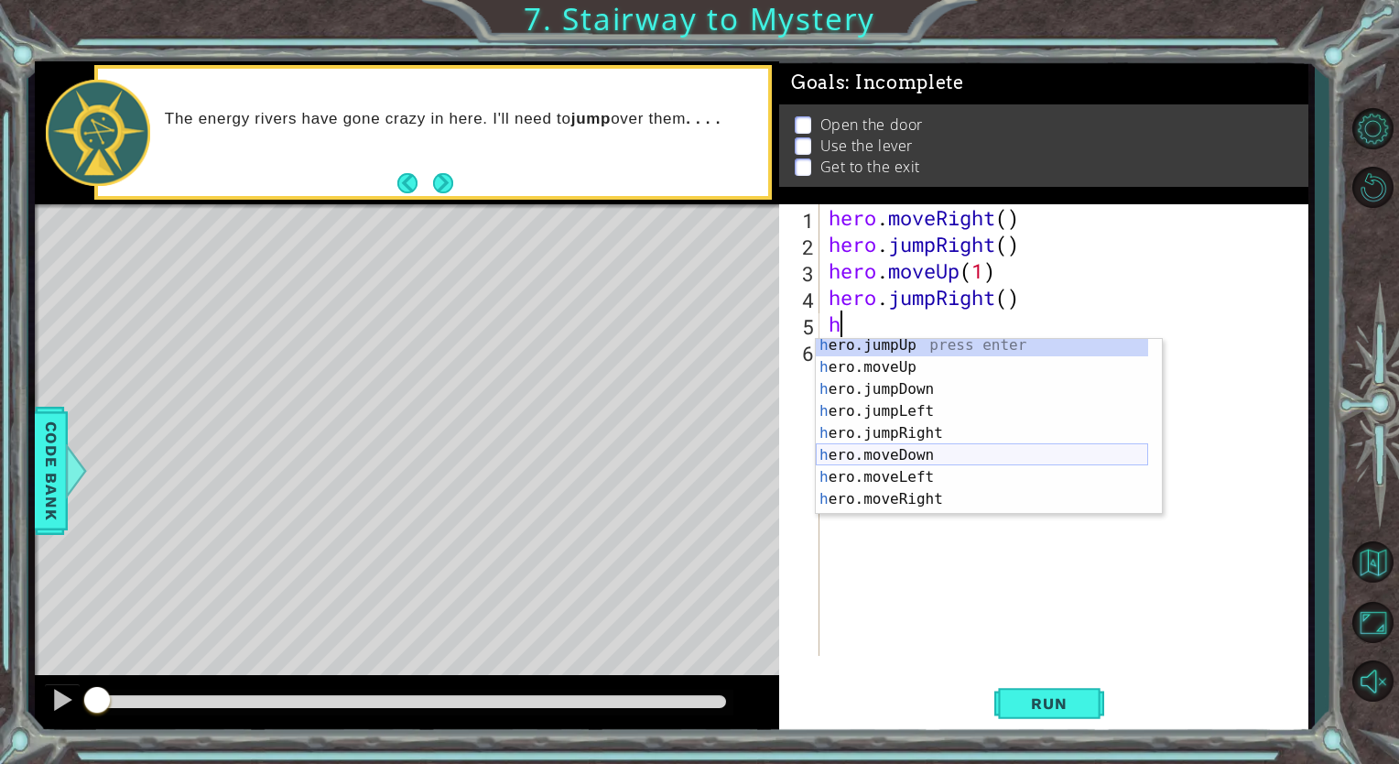
scroll to position [22, 0]
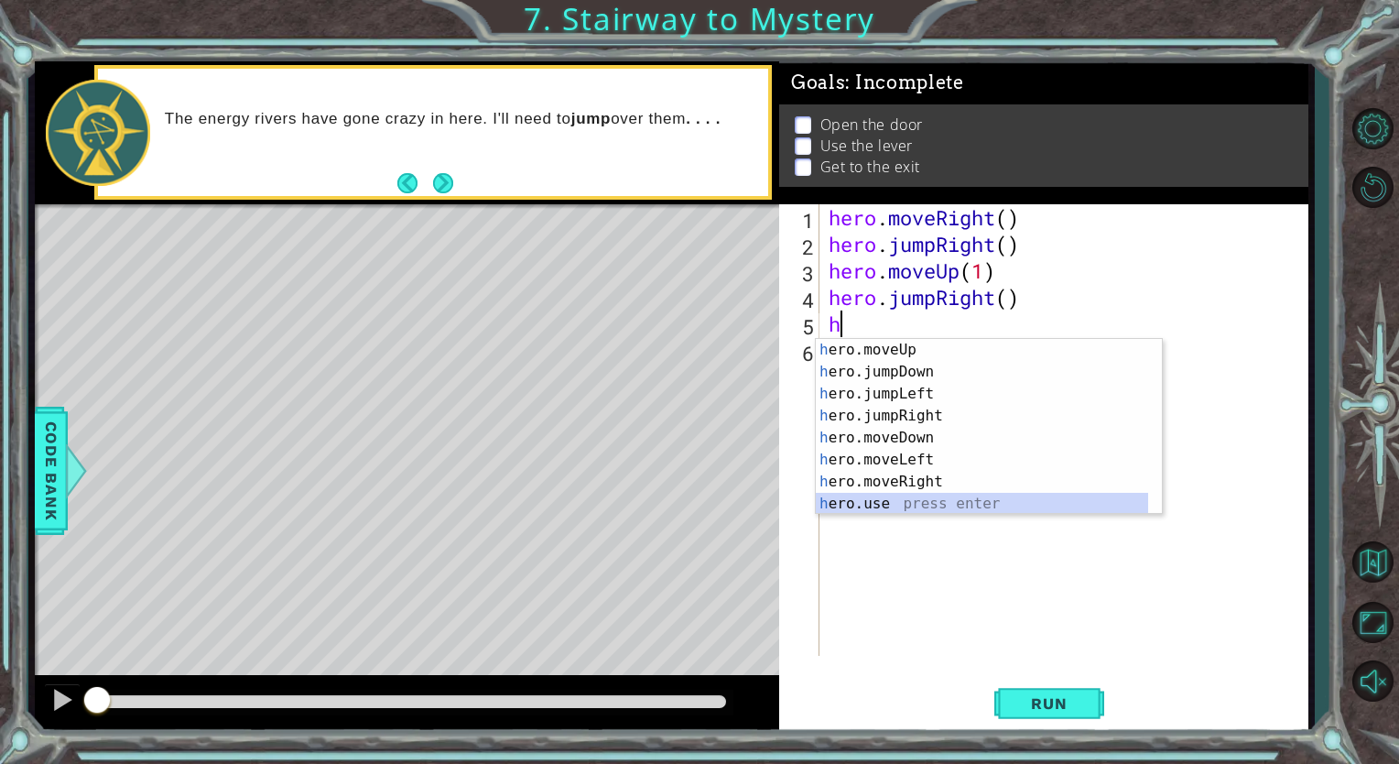
click at [894, 498] on div "h ero.moveUp press enter h ero.jumpDown press enter h ero.jumpLeft press enter …" at bounding box center [982, 449] width 332 height 220
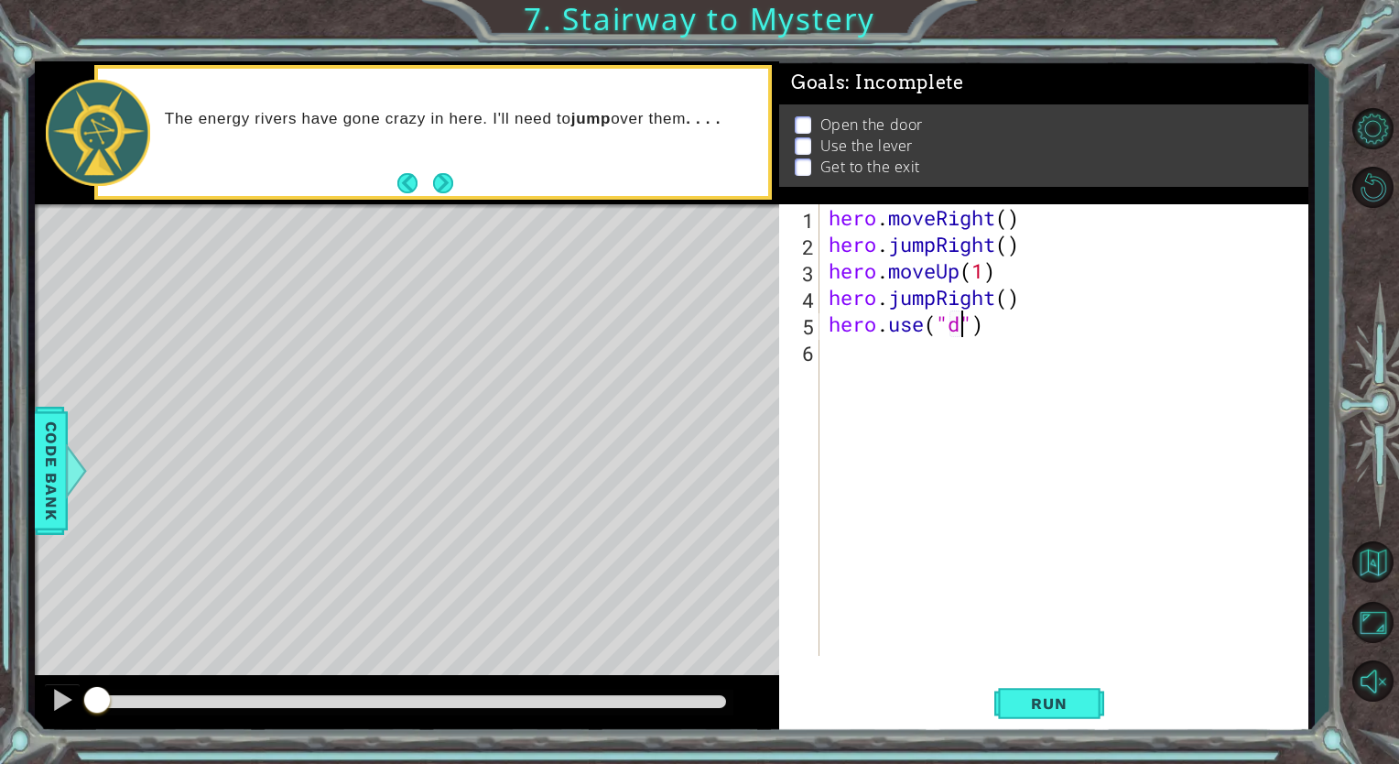
scroll to position [0, 6]
type textarea "hero.use("door")"
click at [1043, 483] on div "hero . moveRight ( ) hero . jumpRight ( ) hero . moveUp ( 1 ) hero . jumpRight …" at bounding box center [1068, 456] width 487 height 505
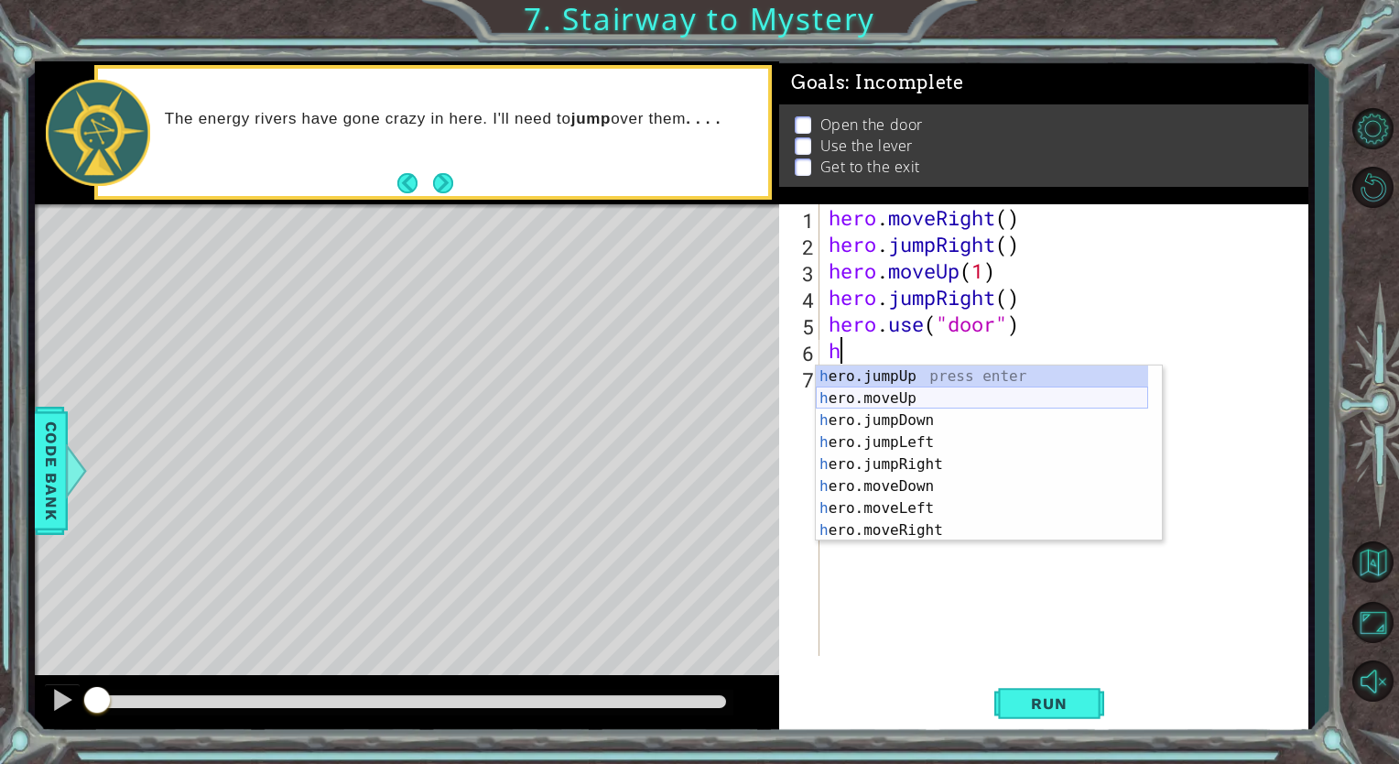
click at [930, 394] on div "h ero.jumpUp press enter h ero.moveUp press enter h ero.jumpDown press enter h …" at bounding box center [982, 475] width 332 height 220
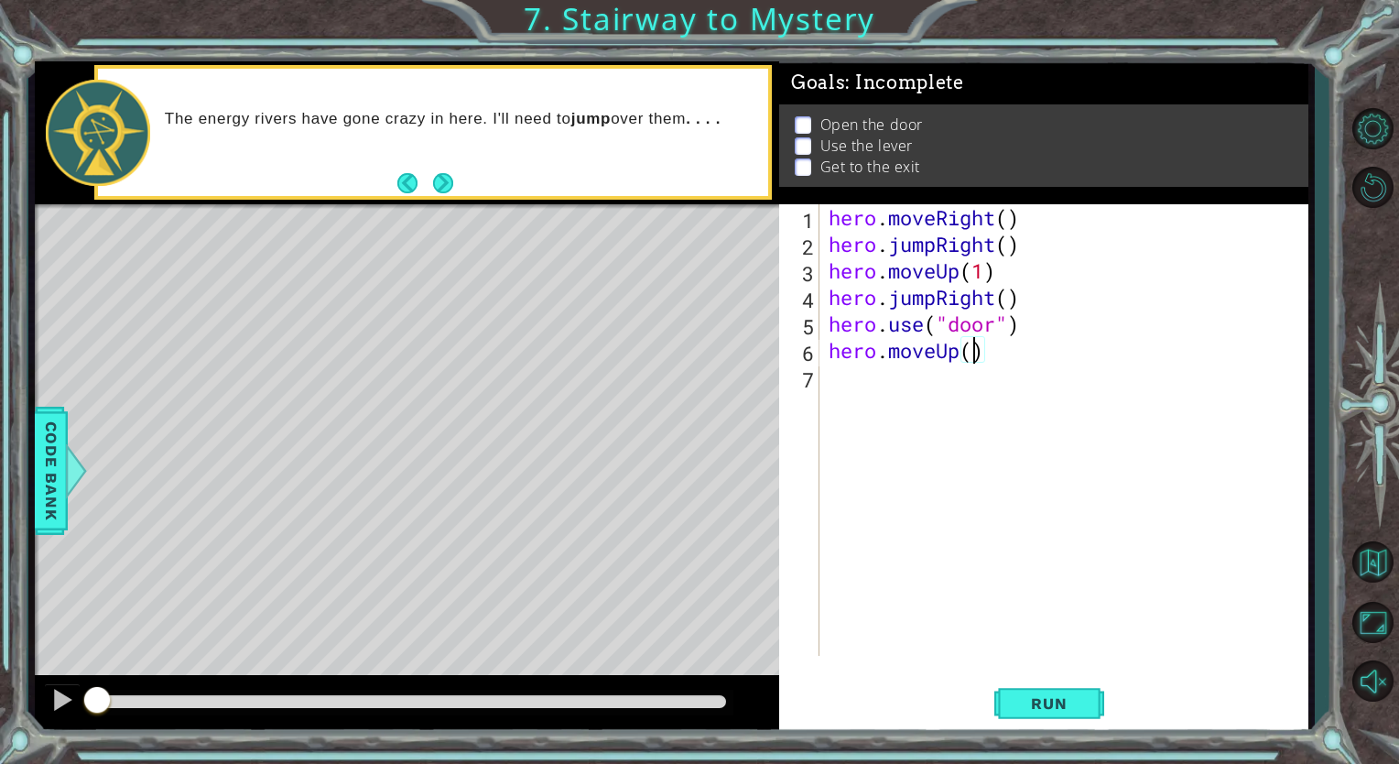
type textarea "hero.moveUp(2)"
click at [996, 397] on div "hero . moveRight ( ) hero . jumpRight ( ) hero . moveUp ( 1 ) hero . jumpRight …" at bounding box center [1068, 456] width 487 height 505
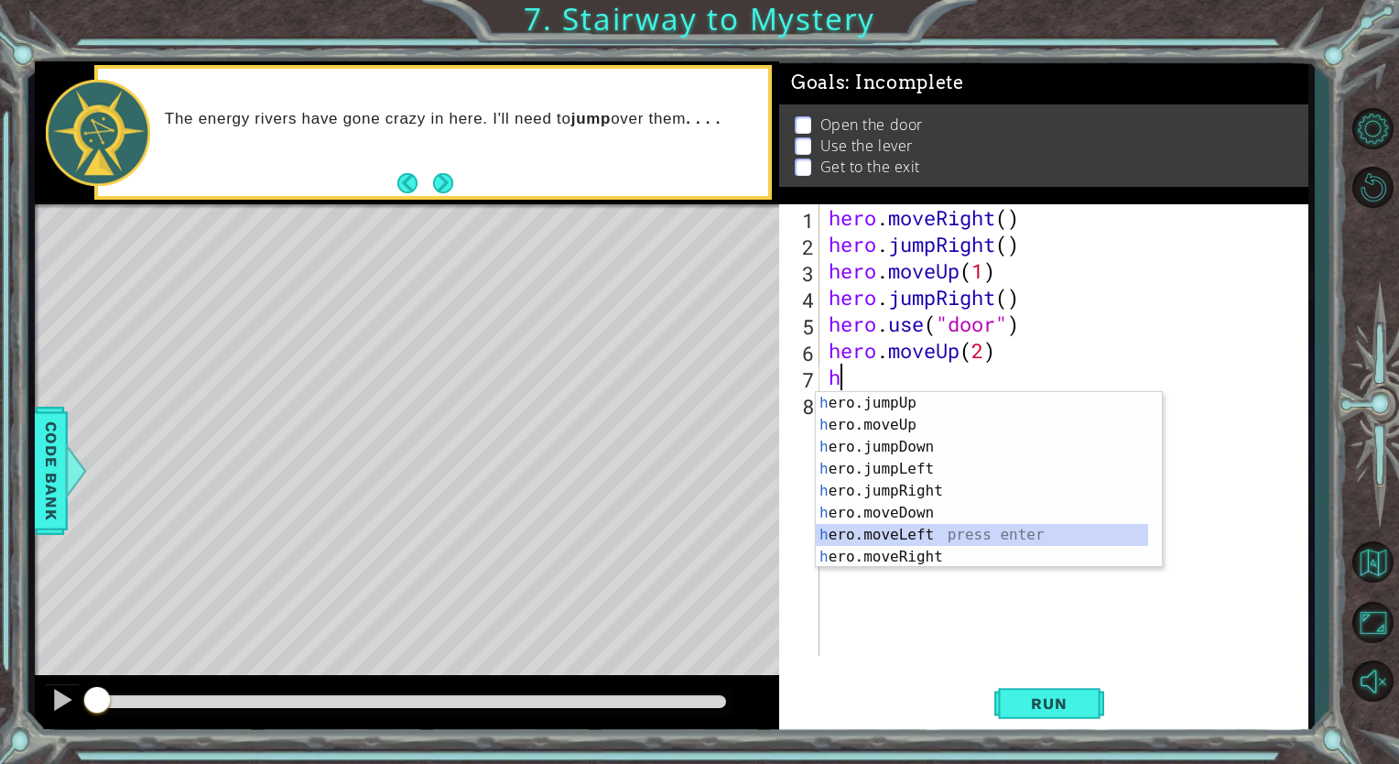
click at [936, 530] on div "h ero.jumpUp press enter h ero.moveUp press enter h ero.jumpDown press enter h …" at bounding box center [982, 502] width 332 height 220
type textarea "hero.moveLeft(1)"
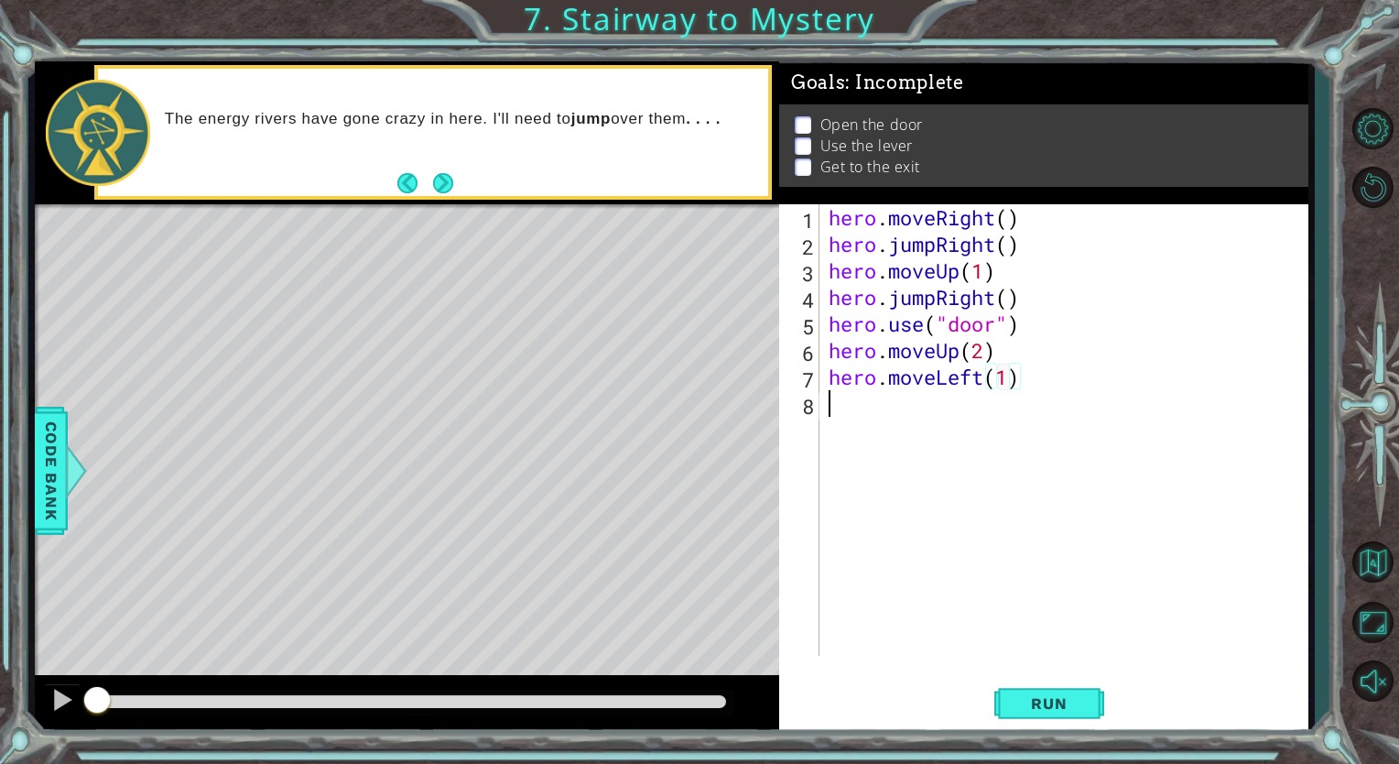
click at [953, 444] on div "hero . moveRight ( ) hero . jumpRight ( ) hero . moveUp ( 1 ) hero . jumpRight …" at bounding box center [1068, 456] width 487 height 505
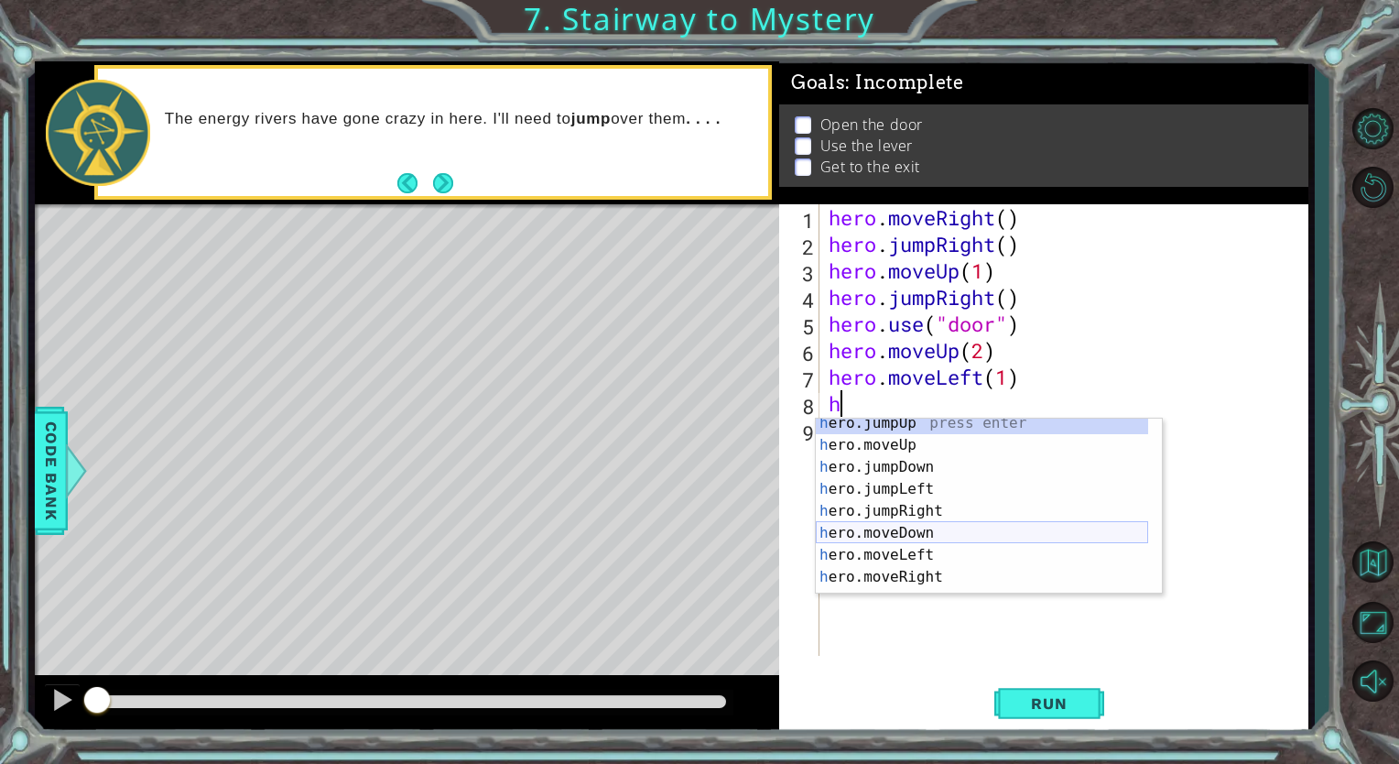
scroll to position [22, 0]
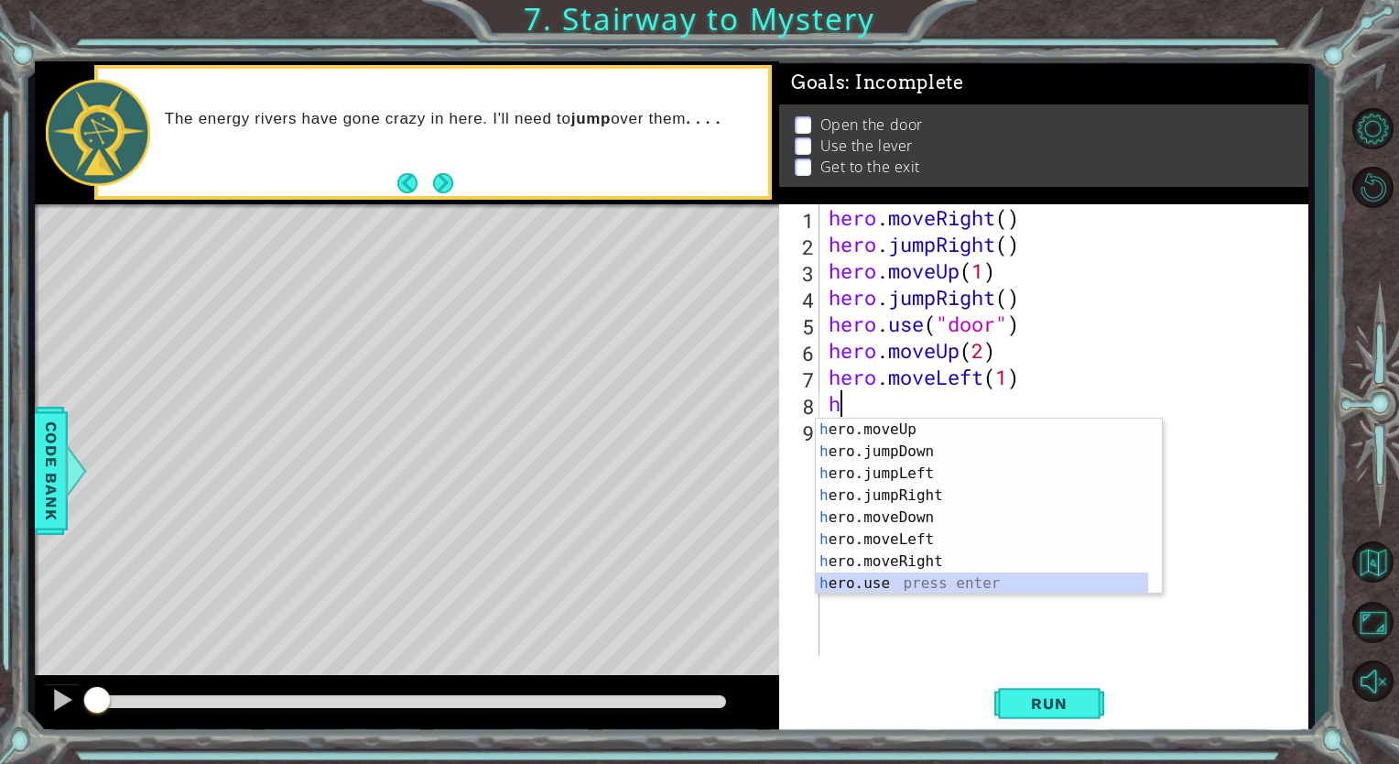
click at [883, 582] on div "h ero.moveUp press enter h ero.jumpDown press enter h ero.jumpLeft press enter …" at bounding box center [982, 529] width 332 height 220
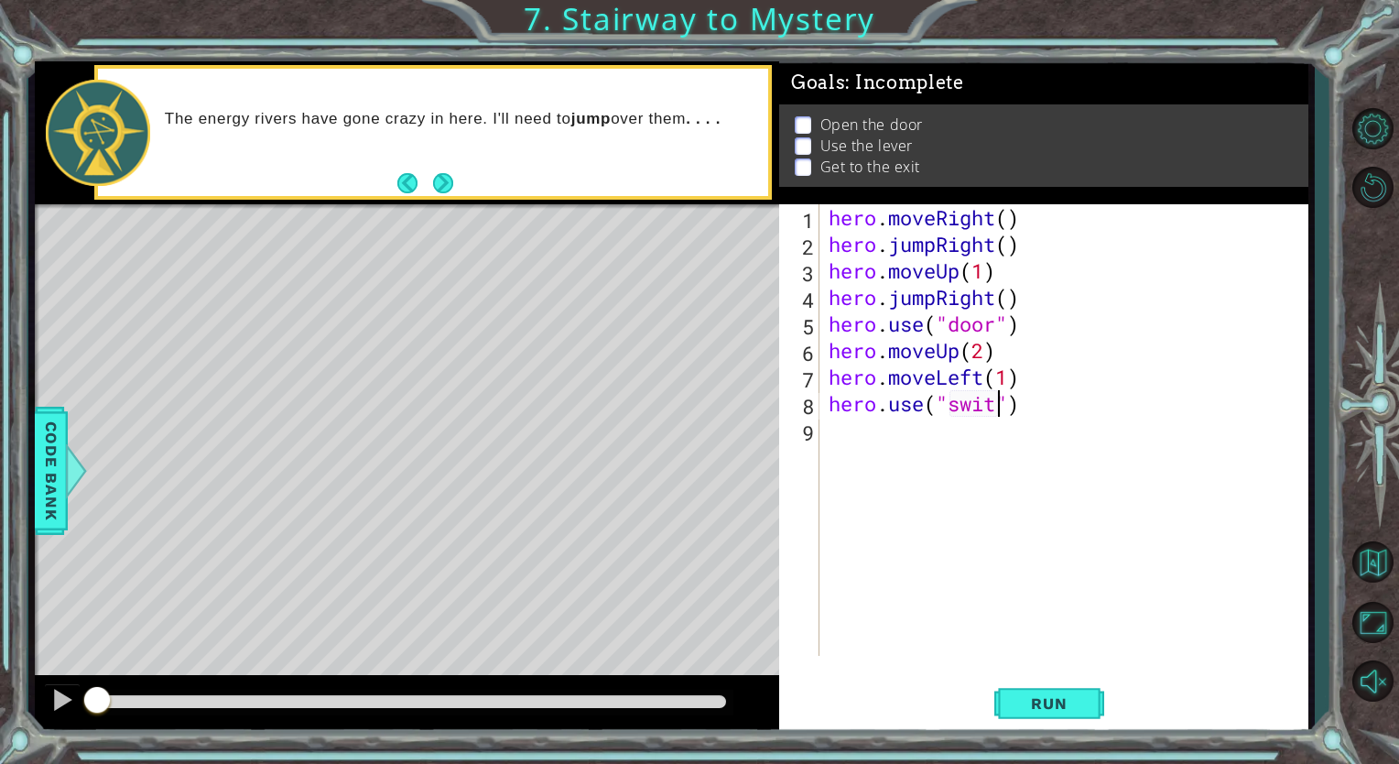
scroll to position [0, 7]
type textarea "hero.use("switch")"
click at [885, 473] on div "hero . moveRight ( ) hero . jumpRight ( ) hero . moveUp ( 1 ) hero . jumpRight …" at bounding box center [1068, 456] width 487 height 505
type textarea "h"
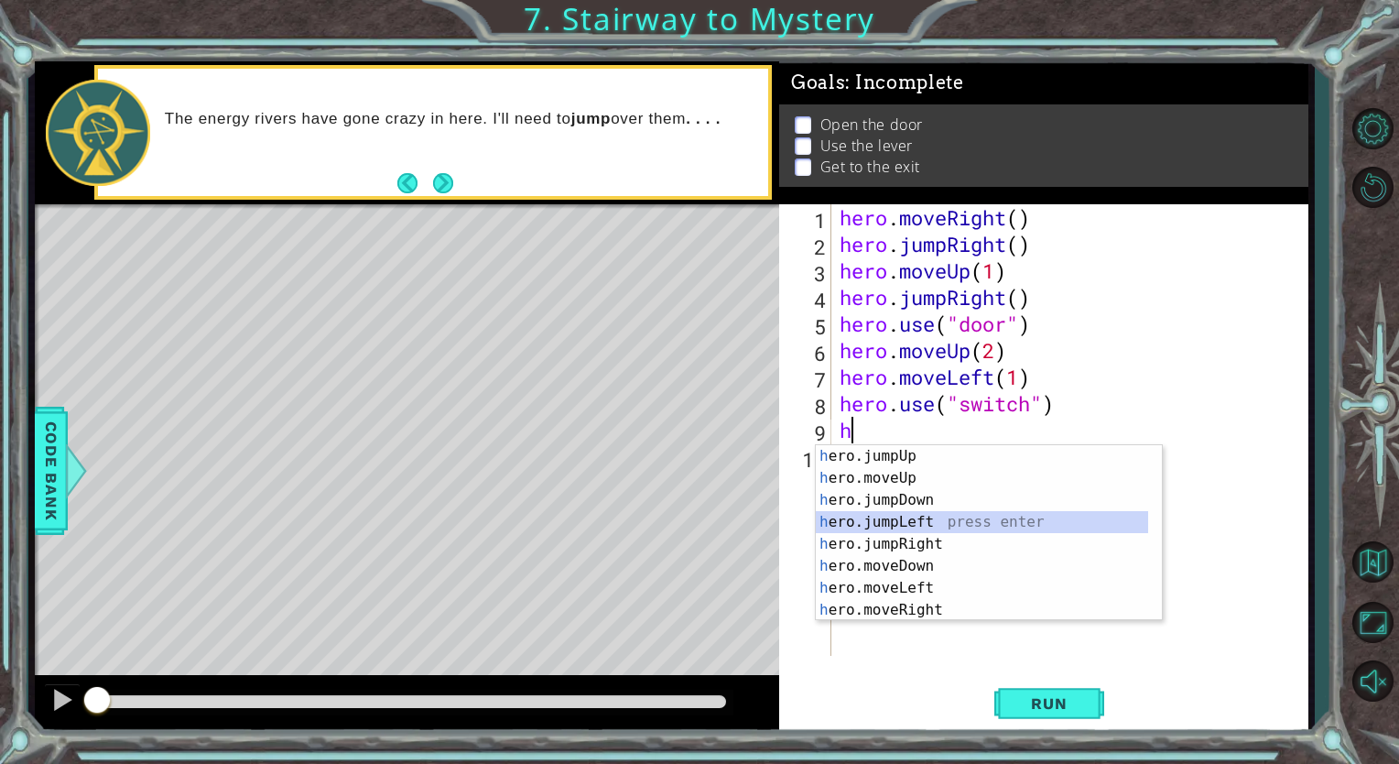
click at [936, 515] on div "h ero.jumpUp press enter h ero.moveUp press enter h ero.jumpDown press enter h …" at bounding box center [982, 555] width 332 height 220
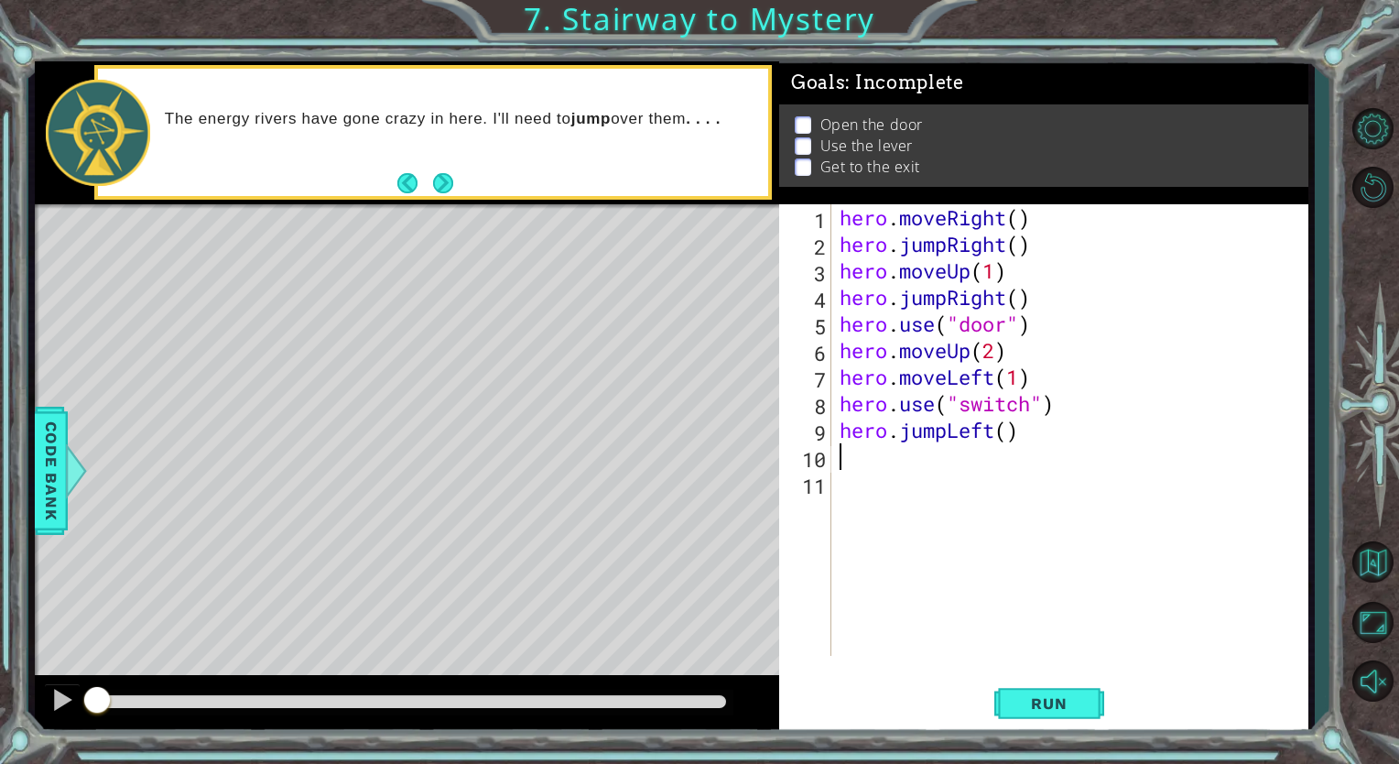
click at [1042, 443] on div "hero . moveRight ( ) hero . jumpRight ( ) hero . moveUp ( 1 ) hero . jumpRight …" at bounding box center [1074, 456] width 476 height 505
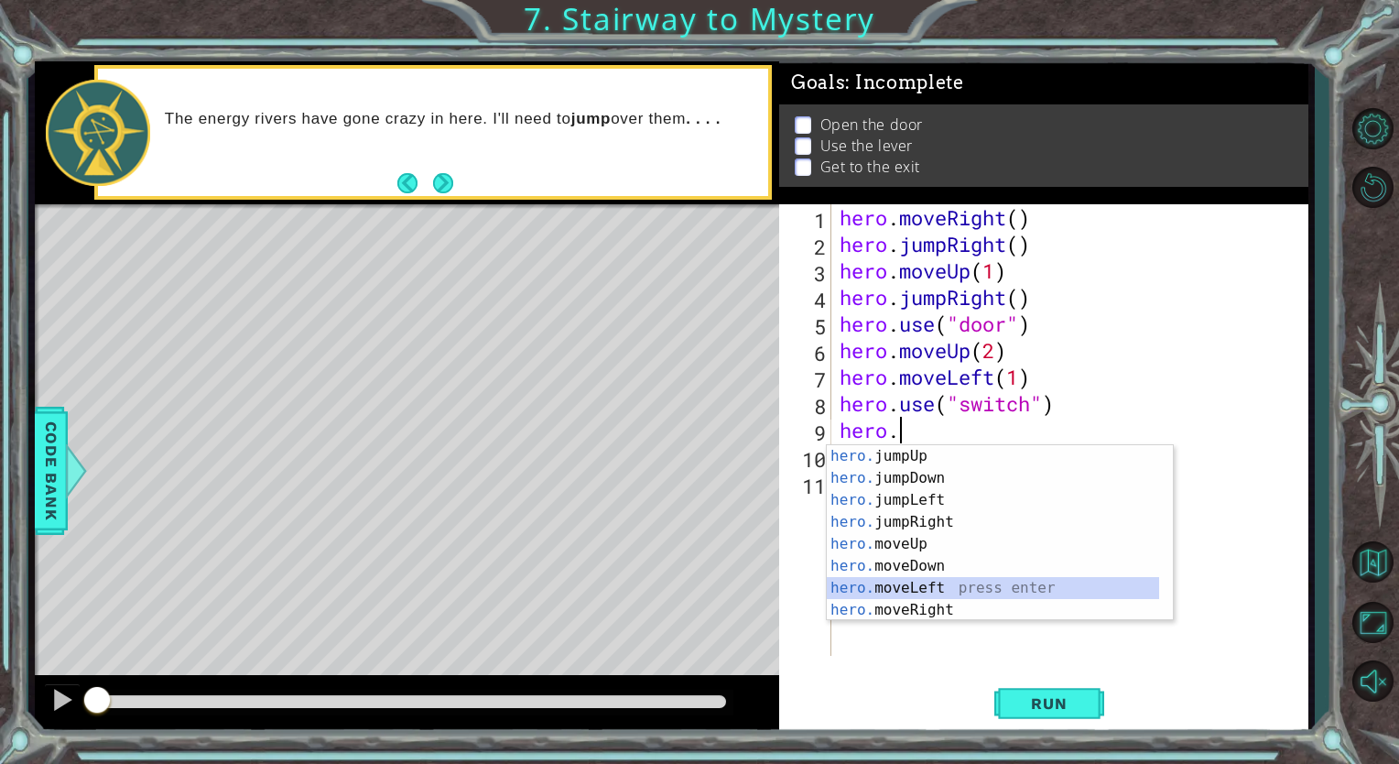
click at [961, 584] on div "hero. jumpUp press enter hero. jumpDown press enter hero. jumpLeft press enter …" at bounding box center [993, 555] width 332 height 220
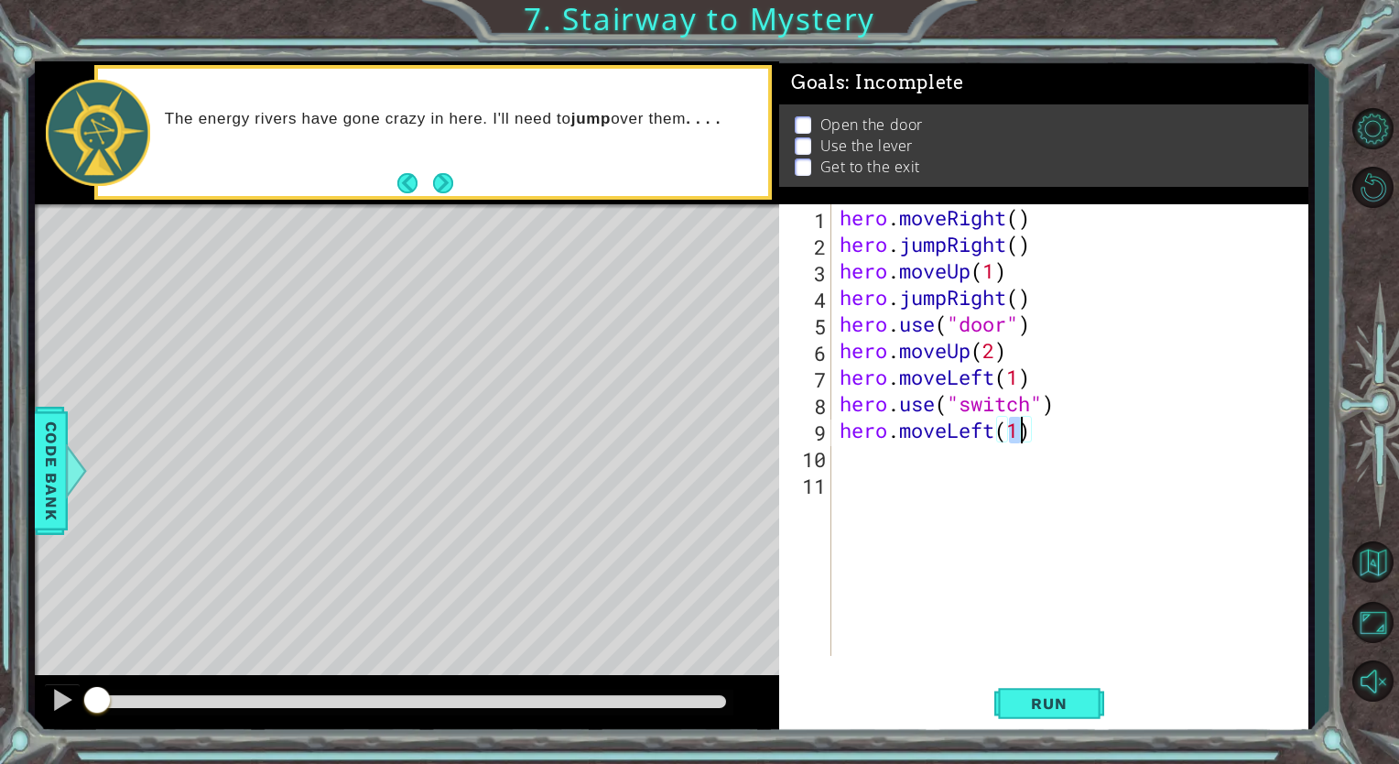
type textarea "hero.moveLeft(2)"
click at [889, 479] on div "hero . moveRight ( ) hero . jumpRight ( ) hero . moveUp ( 1 ) hero . jumpRight …" at bounding box center [1074, 456] width 476 height 505
click at [901, 458] on div "hero . moveRight ( ) hero . jumpRight ( ) hero . moveUp ( 1 ) hero . jumpRight …" at bounding box center [1074, 456] width 476 height 505
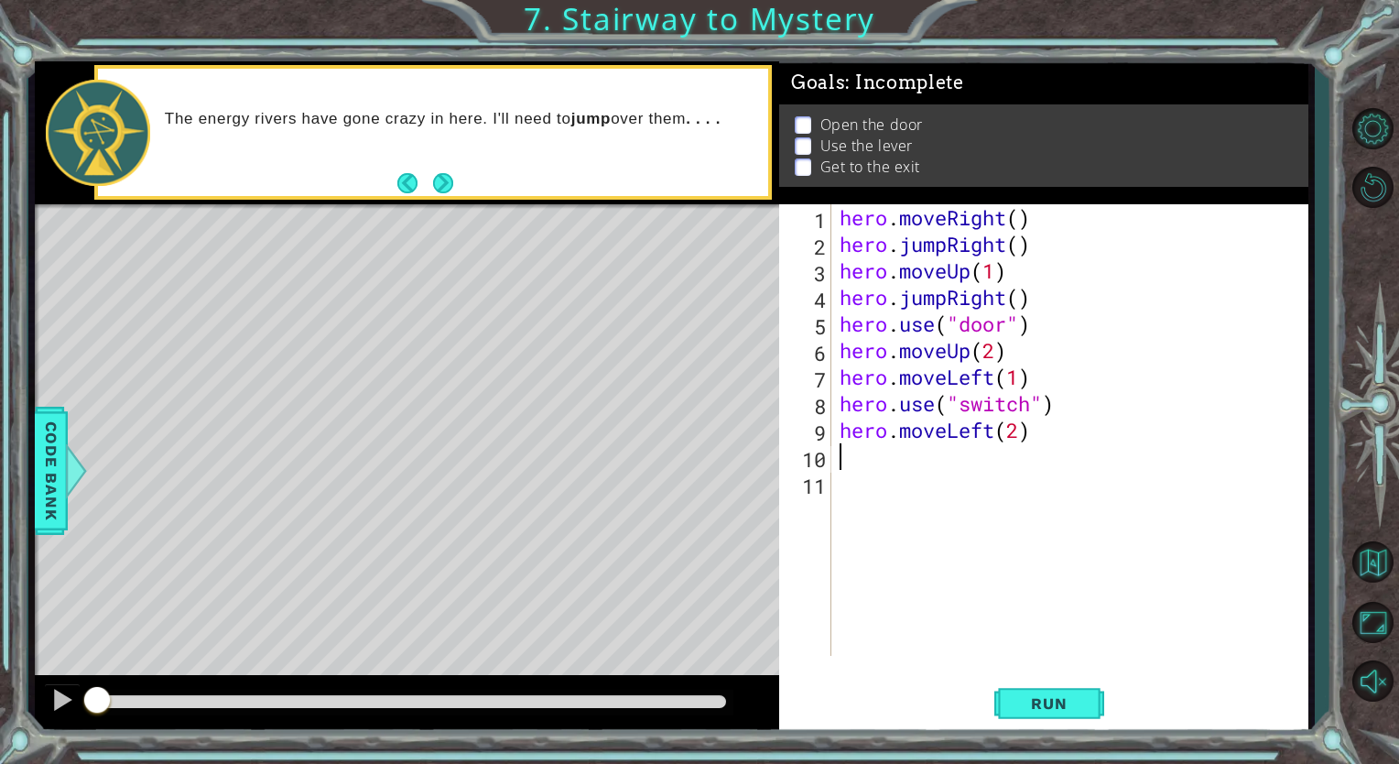
type textarea "h"
click at [1115, 276] on div "hero . moveRight ( ) hero . jumpRight ( ) hero . moveUp ( 1 ) hero . jumpRight …" at bounding box center [1074, 456] width 476 height 505
type textarea "hero.moveUp(1)"
